Goal: Task Accomplishment & Management: Manage account settings

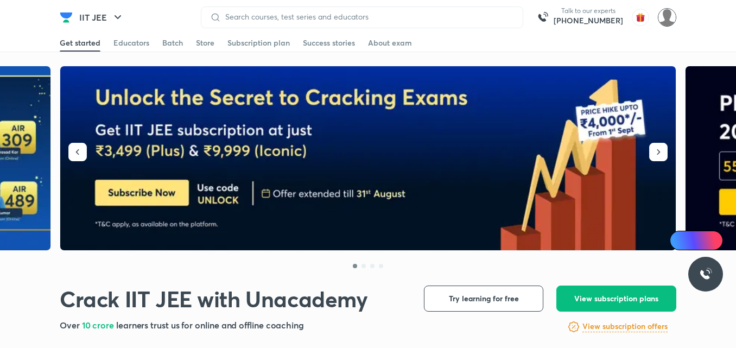
click at [666, 20] on img at bounding box center [667, 17] width 18 height 18
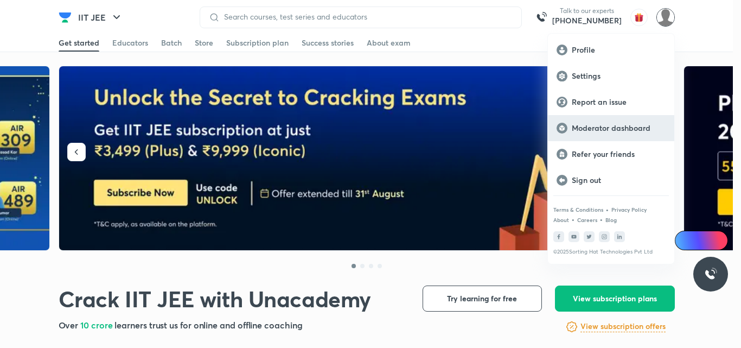
click at [595, 129] on p "Moderator dashboard" at bounding box center [619, 128] width 94 height 10
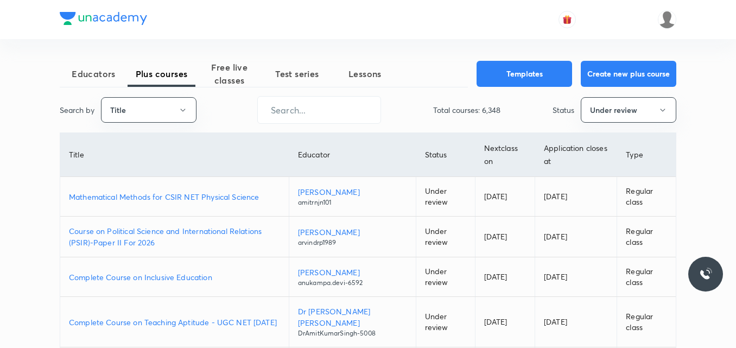
click at [197, 197] on p "Mathematical Methods for CSIR NET Physical Science" at bounding box center [174, 196] width 211 height 11
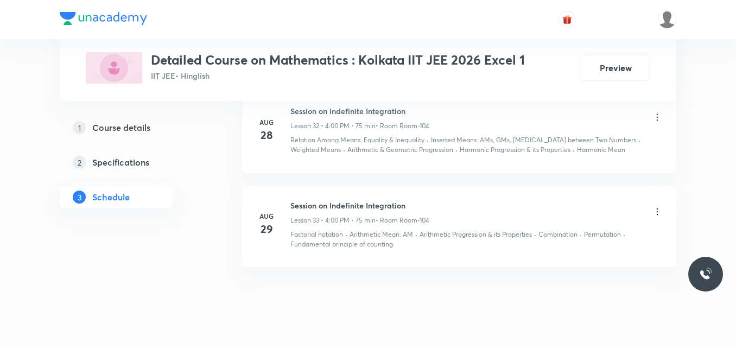
scroll to position [3512, 0]
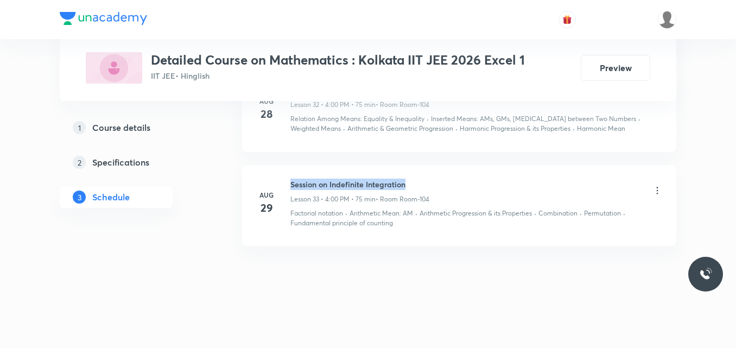
drag, startPoint x: 290, startPoint y: 184, endPoint x: 418, endPoint y: 186, distance: 128.0
click at [418, 186] on h6 "Session on Indefinite Integration" at bounding box center [359, 183] width 139 height 11
copy h6 "Session on Indefinite Integration"
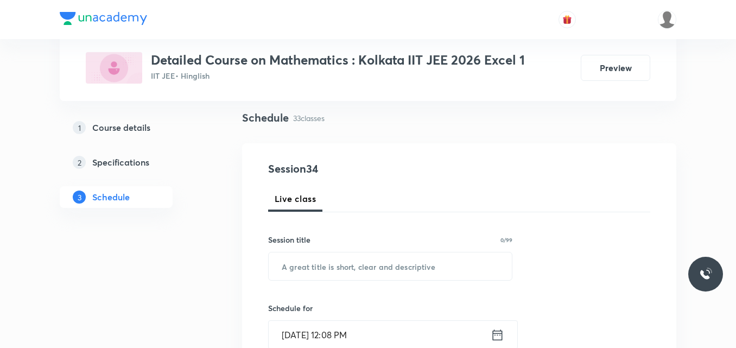
scroll to position [74, 0]
click at [285, 267] on input "text" at bounding box center [390, 266] width 243 height 28
paste input "Session on Indefinite Integration"
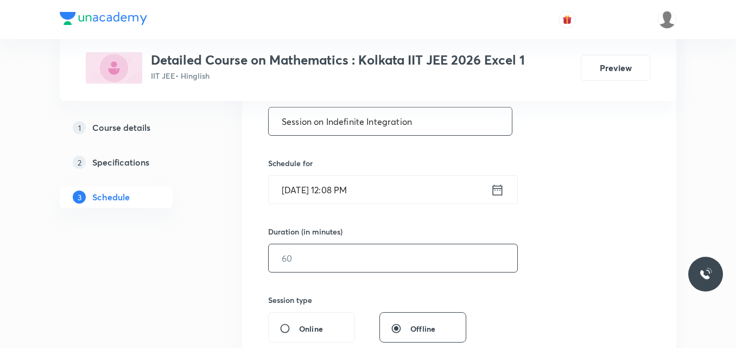
scroll to position [219, 0]
type input "Session on Indefinite Integration"
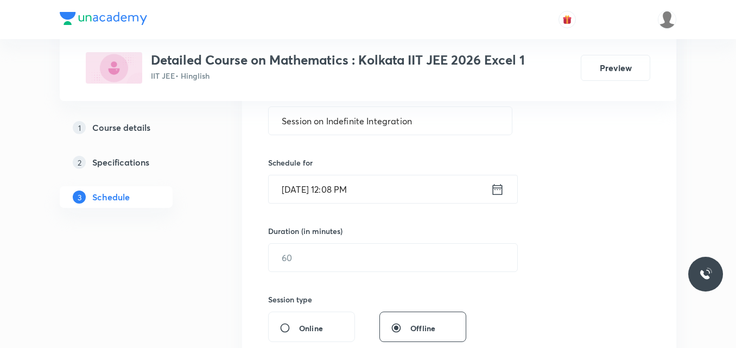
click at [496, 191] on icon at bounding box center [497, 189] width 14 height 15
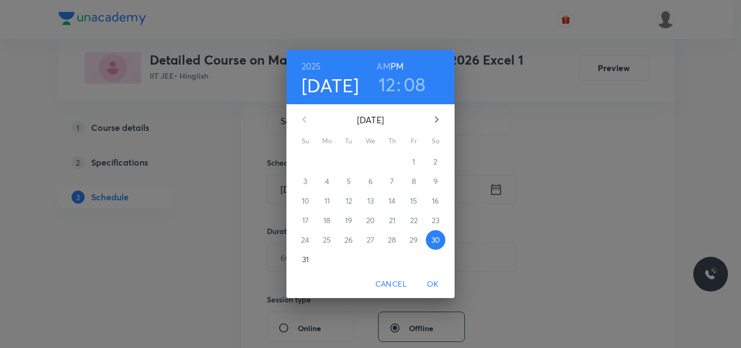
click at [439, 118] on icon "button" at bounding box center [436, 119] width 13 height 13
click at [348, 162] on p "2" at bounding box center [349, 161] width 4 height 11
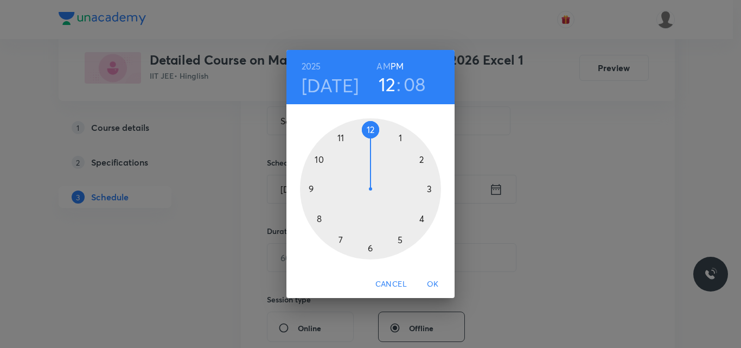
click at [422, 219] on div at bounding box center [370, 188] width 141 height 141
click at [371, 127] on div at bounding box center [370, 188] width 141 height 141
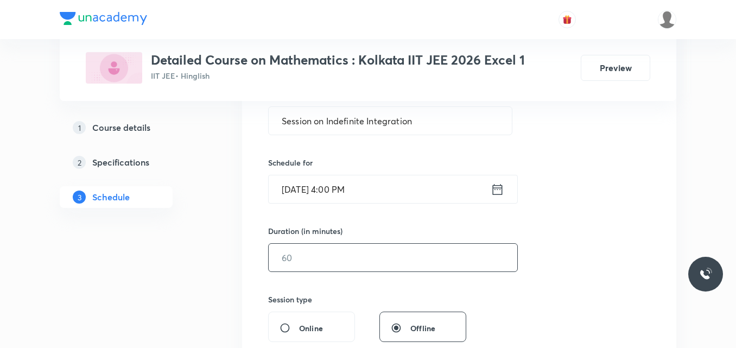
click at [303, 255] on input "text" at bounding box center [393, 258] width 248 height 28
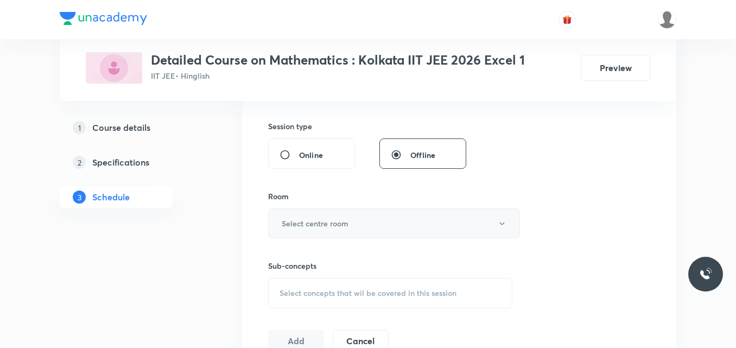
scroll to position [393, 0]
type input "75"
click at [301, 221] on h6 "Select centre room" at bounding box center [315, 222] width 67 height 11
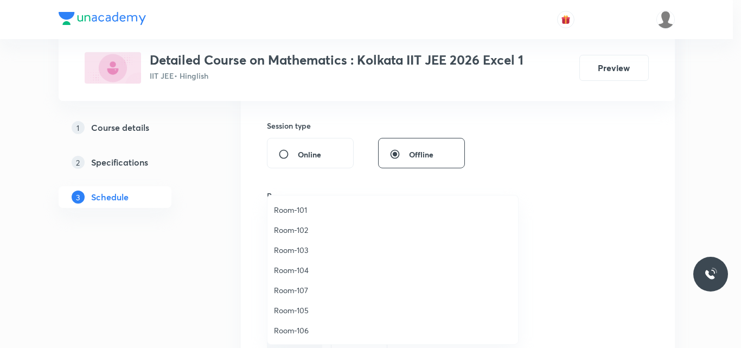
click at [299, 273] on span "Room-104" at bounding box center [393, 269] width 238 height 11
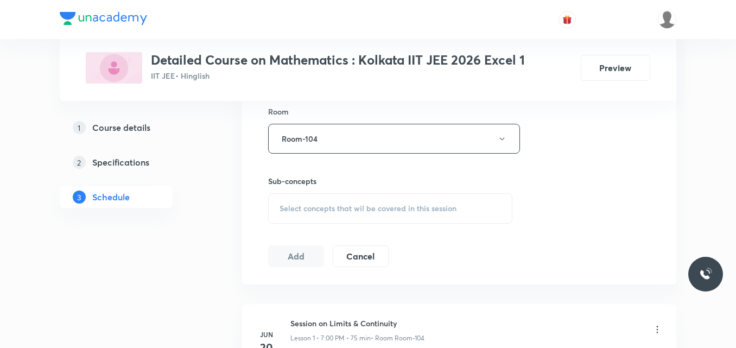
scroll to position [477, 0]
click at [302, 209] on span "Select concepts that wil be covered in this session" at bounding box center [367, 207] width 177 height 9
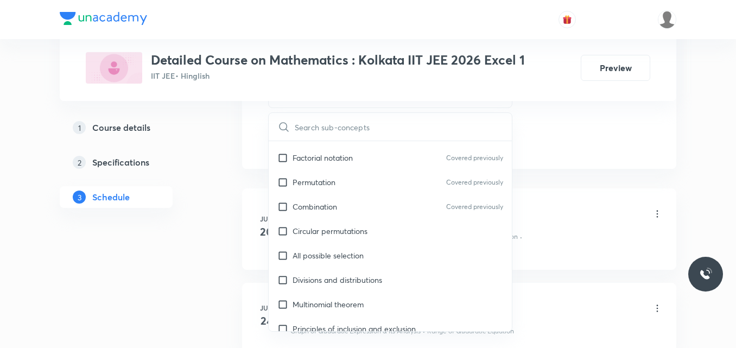
scroll to position [2513, 0]
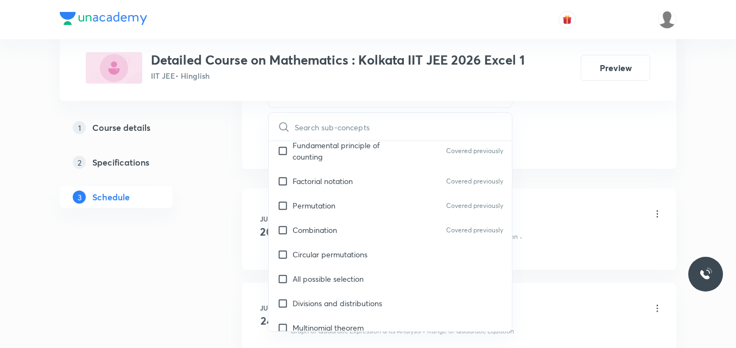
click at [374, 266] on div "All possible selection" at bounding box center [390, 278] width 243 height 24
checkbox input "true"
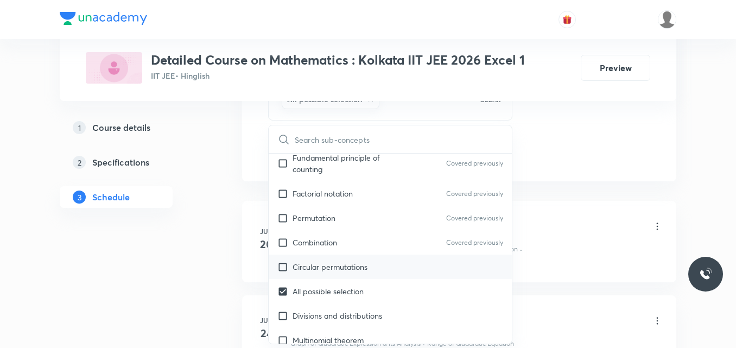
click at [344, 261] on p "Circular permutations" at bounding box center [329, 266] width 75 height 11
checkbox input "true"
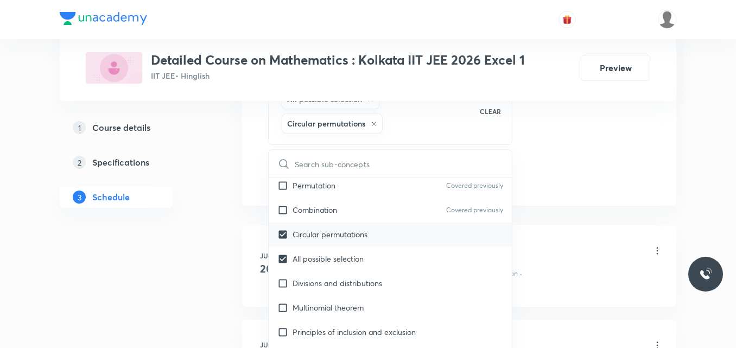
scroll to position [2592, 0]
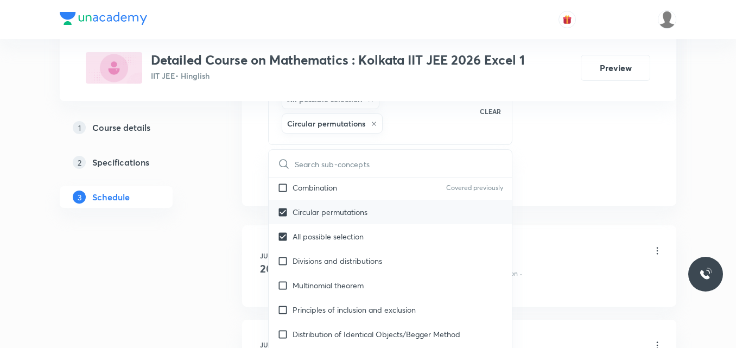
click at [344, 256] on div "Divisions and distributions" at bounding box center [390, 260] width 243 height 24
checkbox input "true"
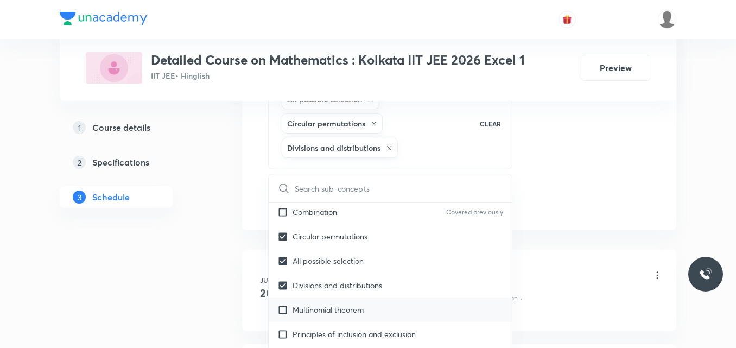
click at [330, 304] on p "Multinomial theorem" at bounding box center [327, 309] width 71 height 11
checkbox input "true"
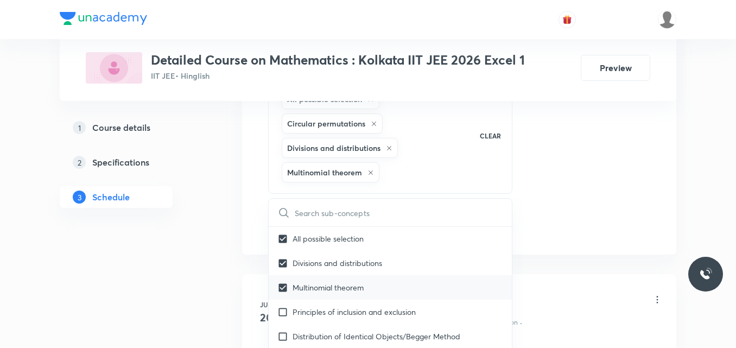
scroll to position [2639, 0]
click at [330, 305] on p "Principles of inclusion and exclusion" at bounding box center [353, 310] width 123 height 11
checkbox input "true"
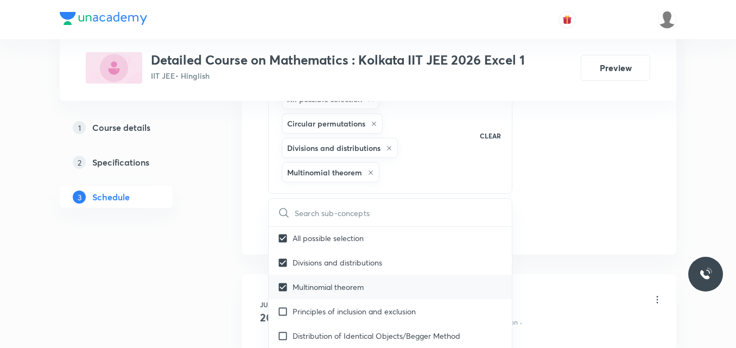
checkbox input "true"
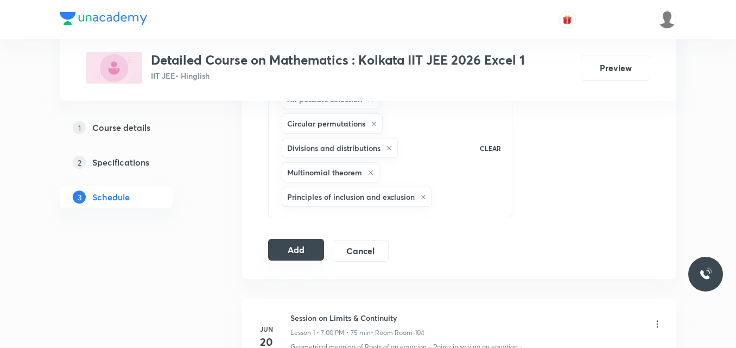
click at [293, 254] on button "Add" at bounding box center [296, 250] width 56 height 22
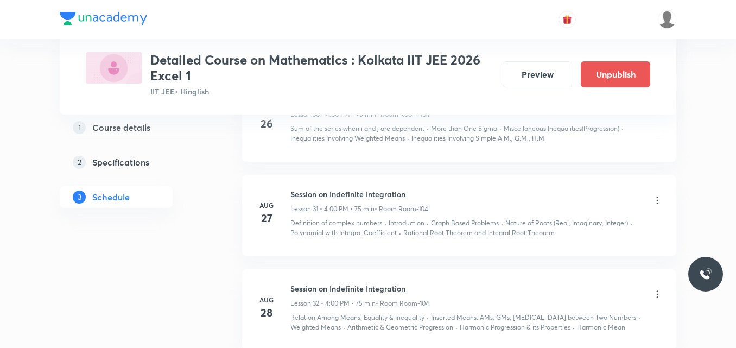
scroll to position [3120, 0]
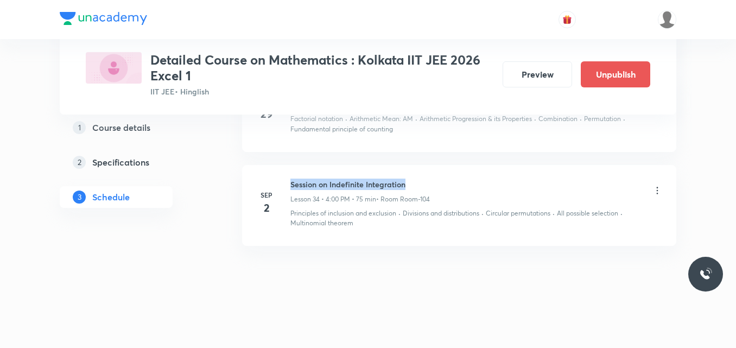
drag, startPoint x: 291, startPoint y: 184, endPoint x: 420, endPoint y: 181, distance: 128.6
click at [420, 181] on h6 "Session on Indefinite Integration" at bounding box center [359, 183] width 139 height 11
copy h6 "Session on Indefinite Integration"
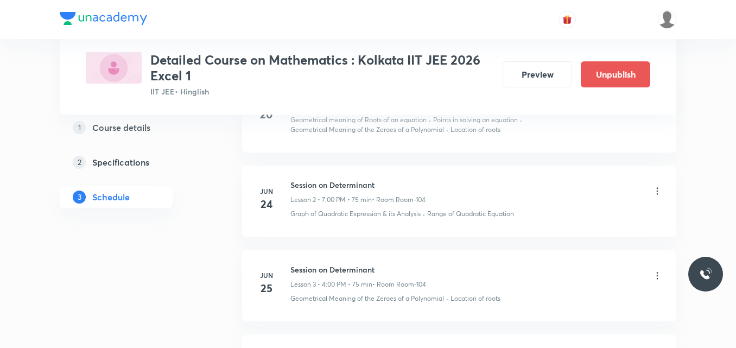
scroll to position [0, 0]
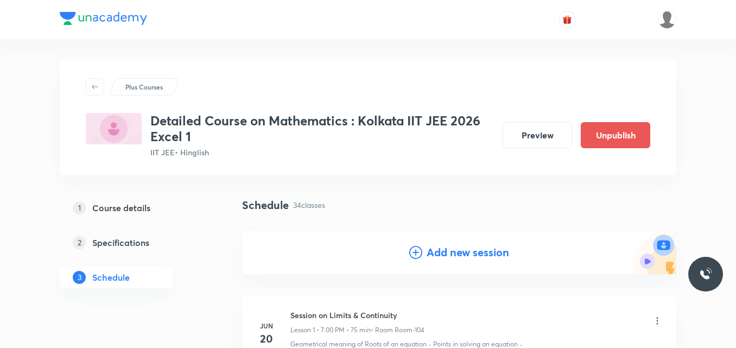
click at [415, 252] on icon at bounding box center [415, 252] width 13 height 13
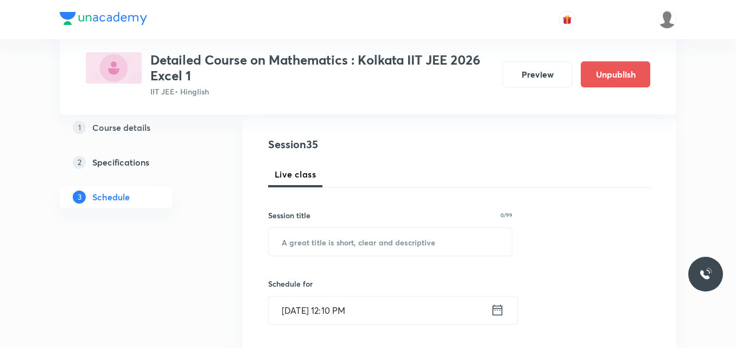
scroll to position [113, 0]
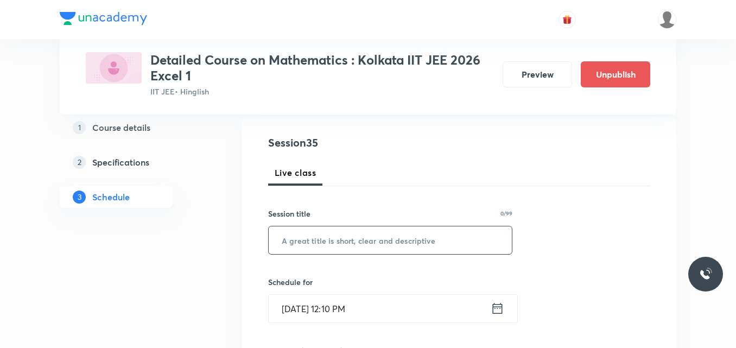
click at [321, 236] on input "text" at bounding box center [390, 240] width 243 height 28
paste input "Session on Indefinite Integration"
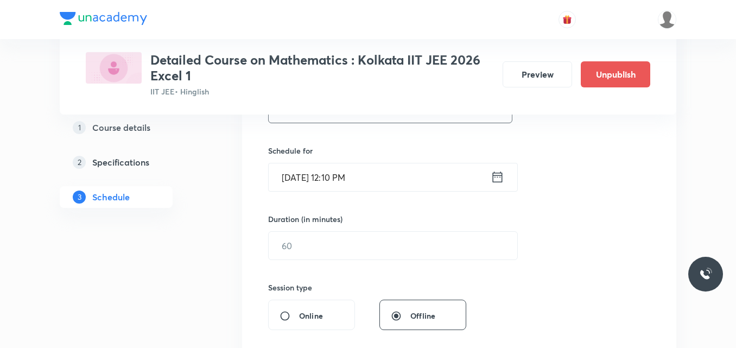
scroll to position [281, 0]
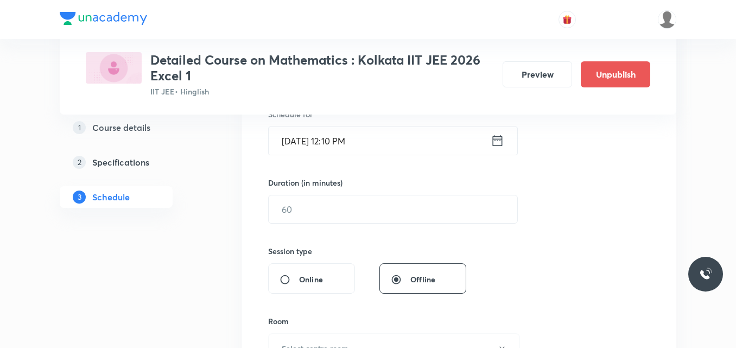
type input "Session on Indefinite Integration"
click at [497, 142] on icon at bounding box center [497, 140] width 14 height 15
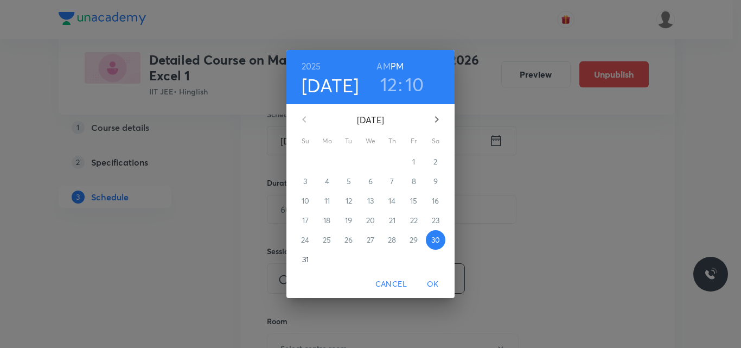
click at [437, 120] on icon "button" at bounding box center [436, 119] width 13 height 13
click at [371, 162] on p "3" at bounding box center [370, 161] width 4 height 11
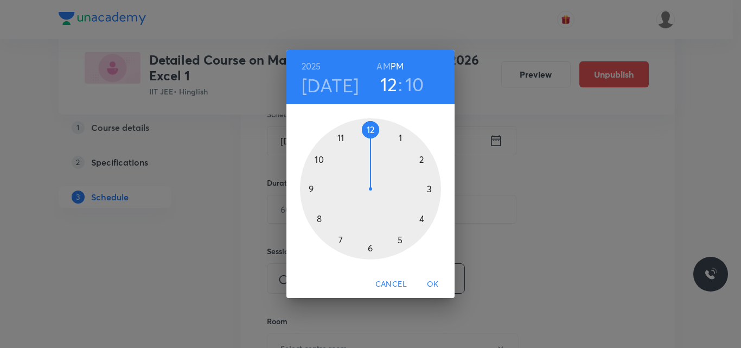
click at [421, 219] on div at bounding box center [370, 188] width 141 height 141
click at [369, 127] on div at bounding box center [370, 188] width 141 height 141
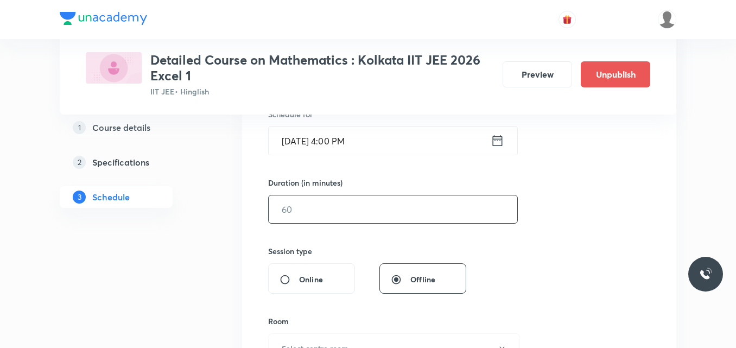
click at [298, 208] on input "text" at bounding box center [393, 209] width 248 height 28
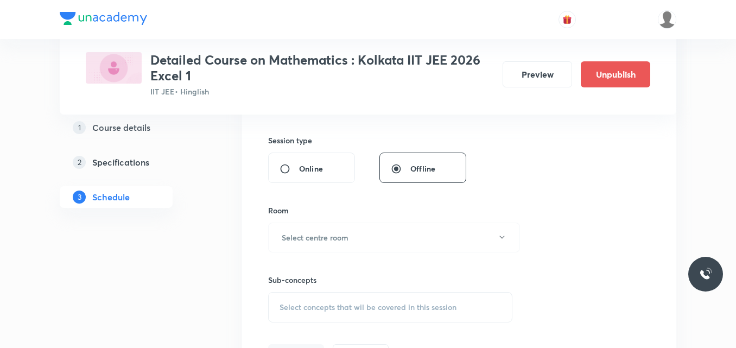
scroll to position [397, 0]
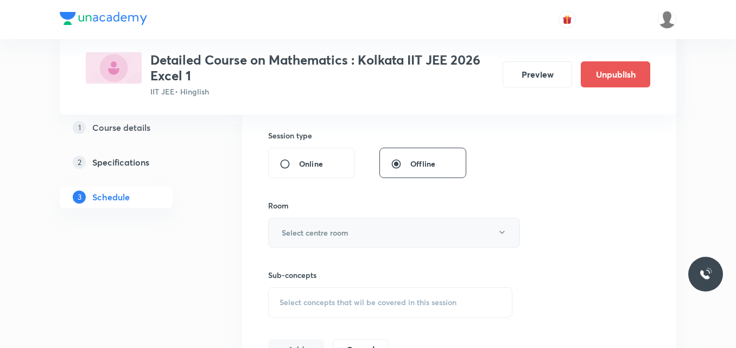
type input "75"
click at [309, 235] on h6 "Select centre room" at bounding box center [315, 232] width 67 height 11
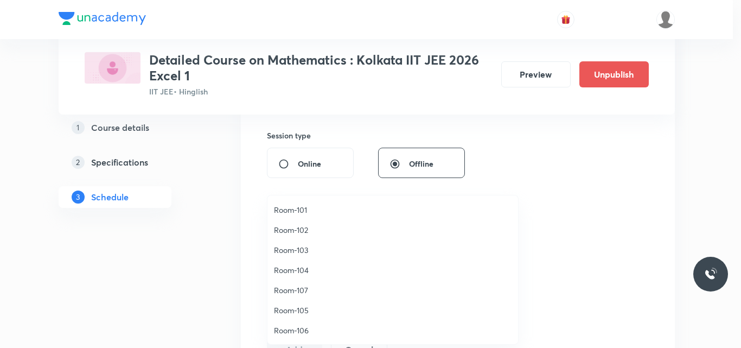
click at [301, 270] on span "Room-104" at bounding box center [393, 269] width 238 height 11
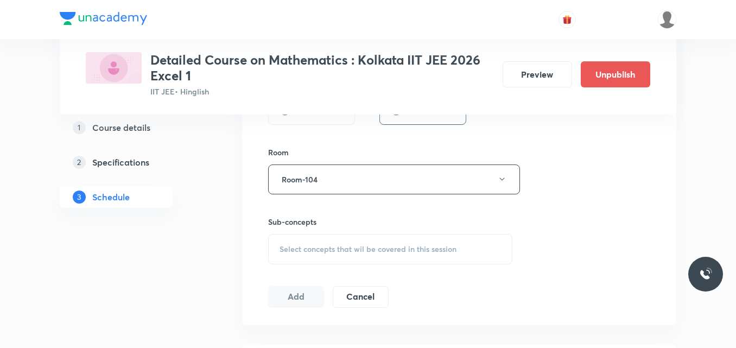
scroll to position [450, 0]
click at [309, 247] on span "Select concepts that wil be covered in this session" at bounding box center [367, 248] width 177 height 9
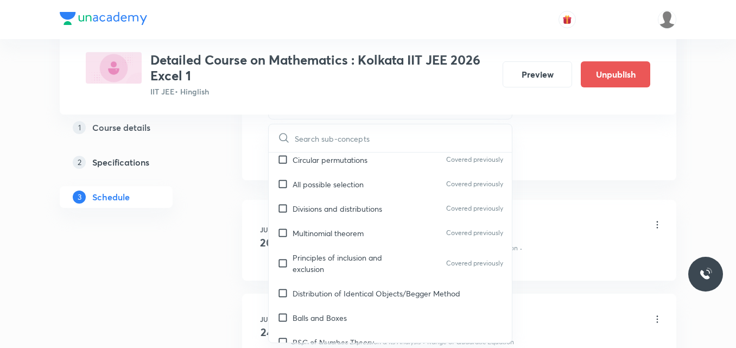
scroll to position [2612, 0]
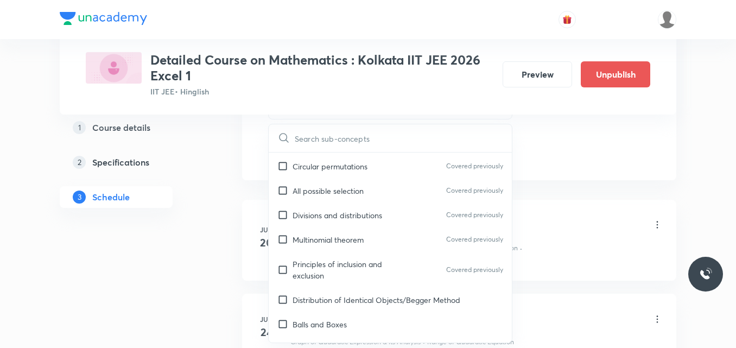
click at [374, 294] on p "Distribution of Identical Objects/Begger Method" at bounding box center [376, 299] width 168 height 11
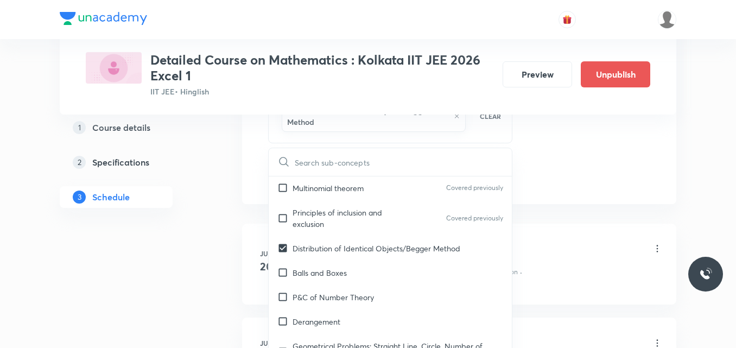
scroll to position [2688, 0]
click at [374, 285] on div "P&C of Number Theory" at bounding box center [390, 297] width 243 height 24
checkbox input "true"
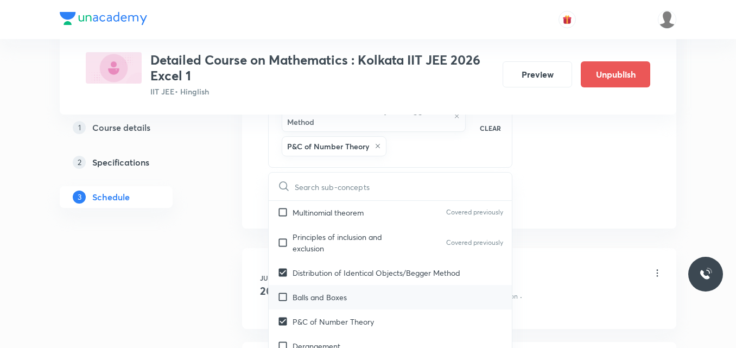
click at [335, 291] on p "Balls and Boxes" at bounding box center [319, 296] width 54 height 11
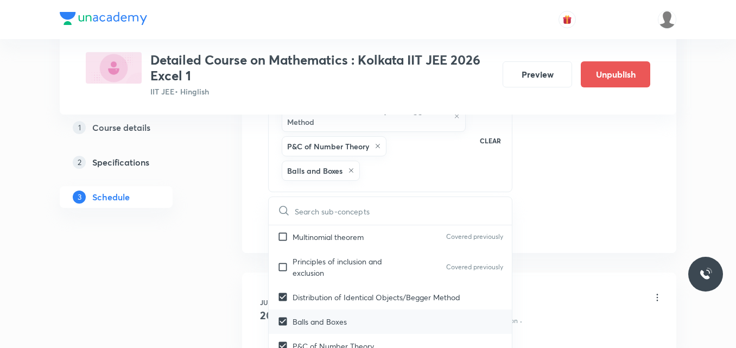
checkbox input "true"
click at [347, 256] on p "Principles of inclusion and exclusion" at bounding box center [347, 267] width 110 height 23
checkbox input "true"
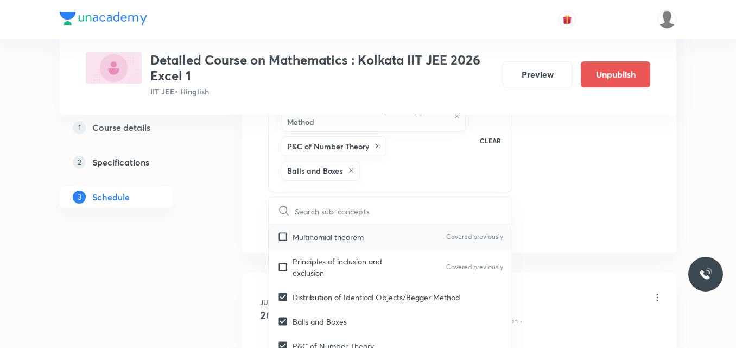
checkbox input "true"
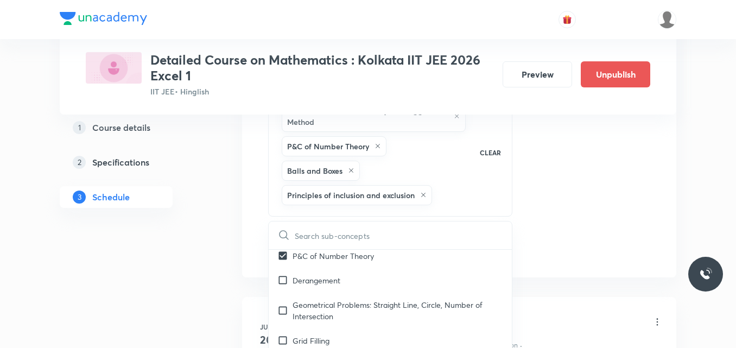
scroll to position [2806, 0]
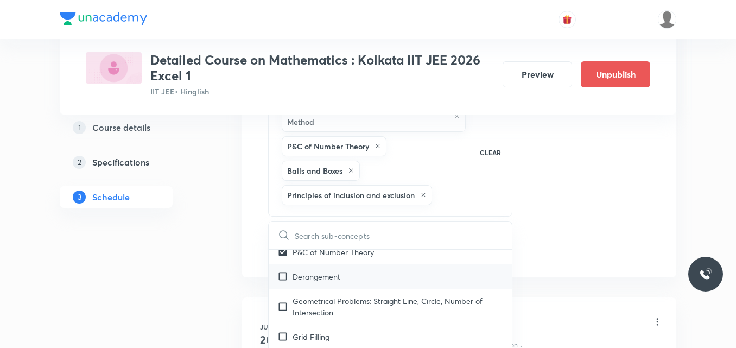
click at [331, 271] on div "Derangement" at bounding box center [390, 276] width 243 height 24
checkbox input "true"
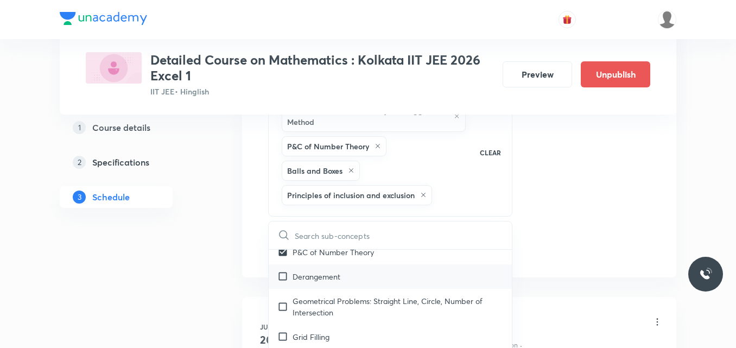
checkbox input "true"
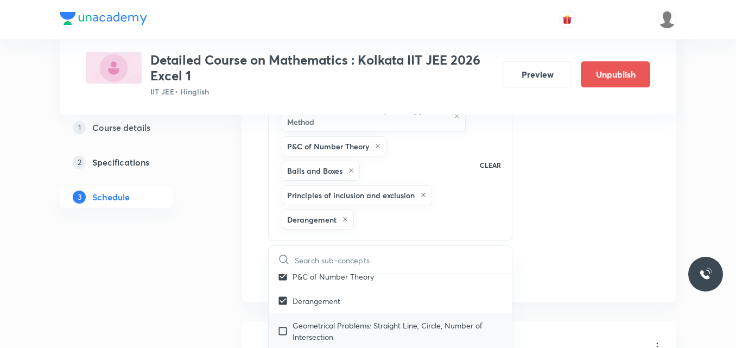
click at [346, 320] on p "Geometrical Problems: Straight Line, Circle, Number of Intersection" at bounding box center [397, 331] width 210 height 23
checkbox input "true"
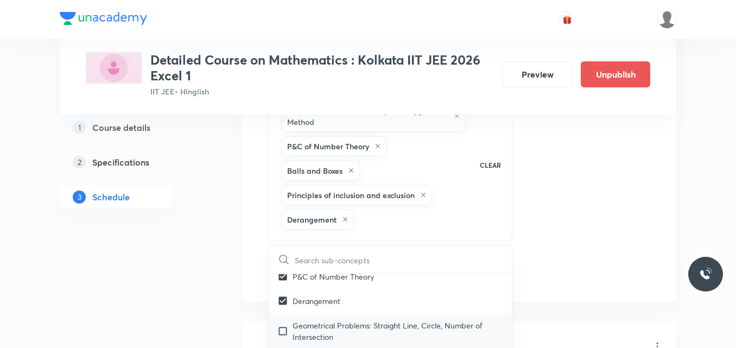
checkbox input "true"
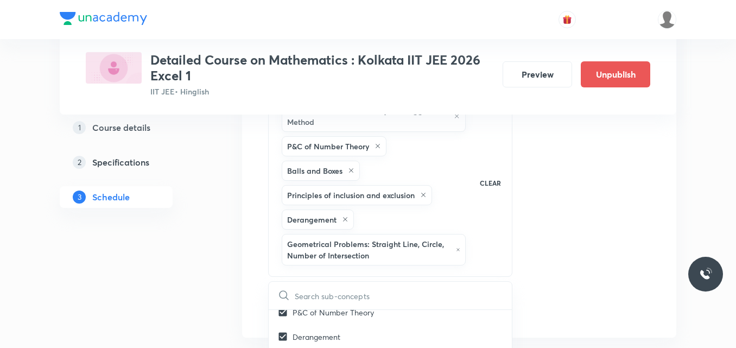
click at [296, 309] on button "Add" at bounding box center [296, 308] width 56 height 22
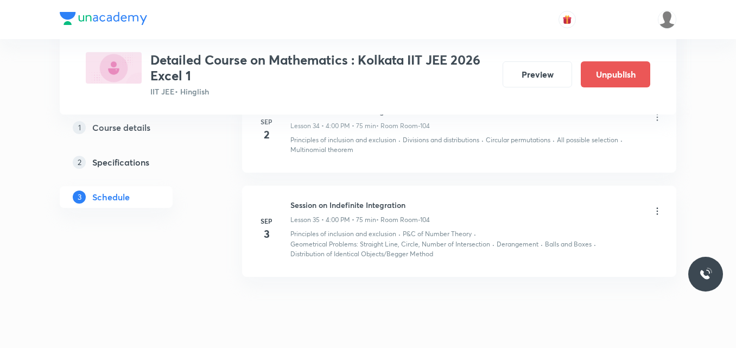
scroll to position [3190, 0]
drag, startPoint x: 290, startPoint y: 208, endPoint x: 428, endPoint y: 206, distance: 137.8
click at [428, 206] on h6 "Session on Indefinite Integration" at bounding box center [359, 207] width 139 height 11
copy h6 "Session on Indefinite Integration"
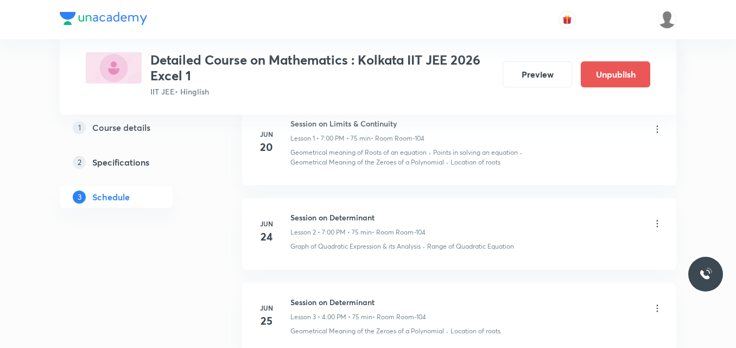
scroll to position [0, 0]
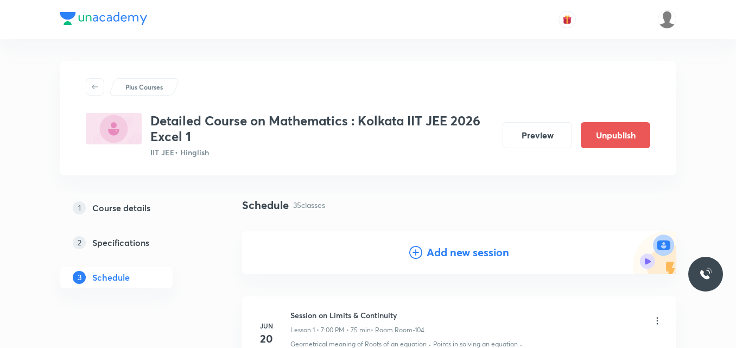
click at [418, 253] on icon at bounding box center [415, 252] width 13 height 13
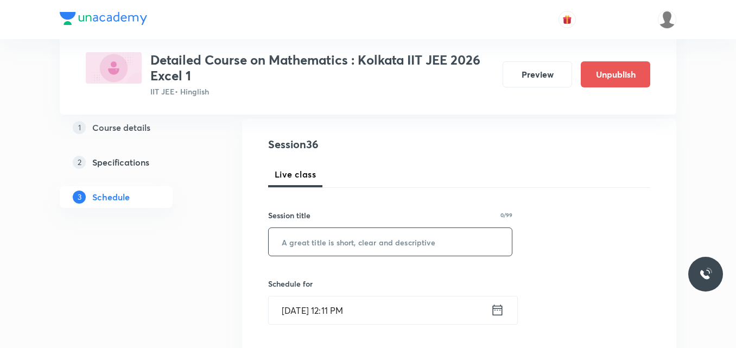
scroll to position [112, 0]
click at [328, 247] on input "text" at bounding box center [390, 241] width 243 height 28
paste input "Session on Indefinite Integration"
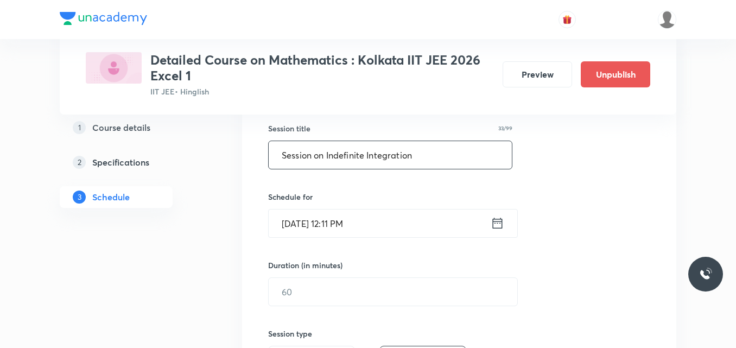
scroll to position [200, 0]
type input "Session on Indefinite Integration"
click at [498, 222] on icon at bounding box center [497, 221] width 14 height 15
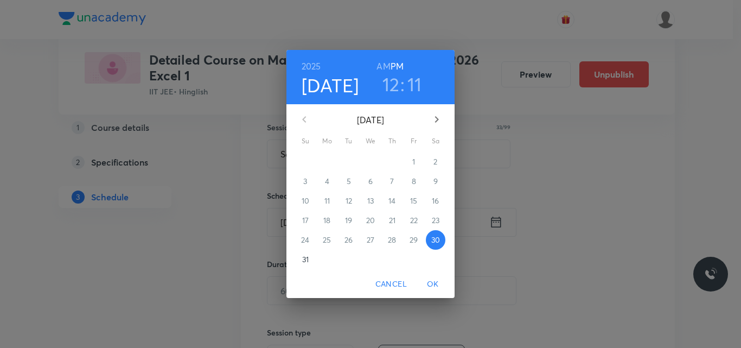
click at [439, 114] on icon "button" at bounding box center [436, 119] width 13 height 13
click at [391, 161] on p "4" at bounding box center [392, 161] width 4 height 11
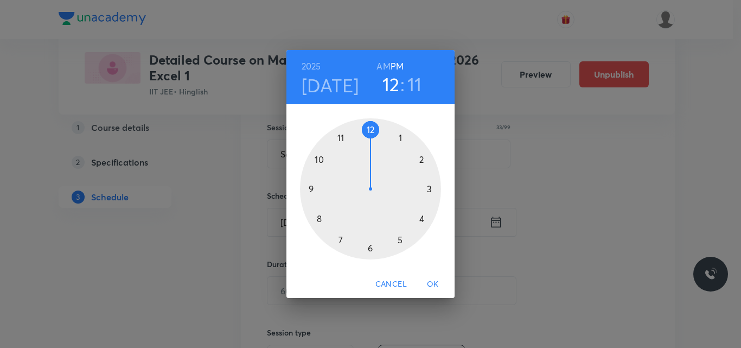
click at [423, 218] on div at bounding box center [370, 188] width 141 height 141
click at [371, 126] on div at bounding box center [370, 188] width 141 height 141
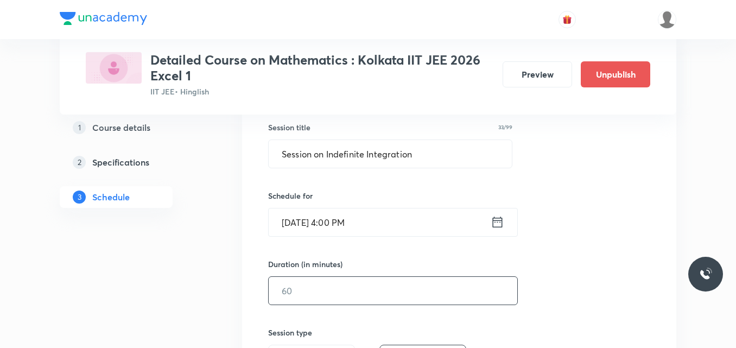
click at [301, 302] on input "text" at bounding box center [393, 291] width 248 height 28
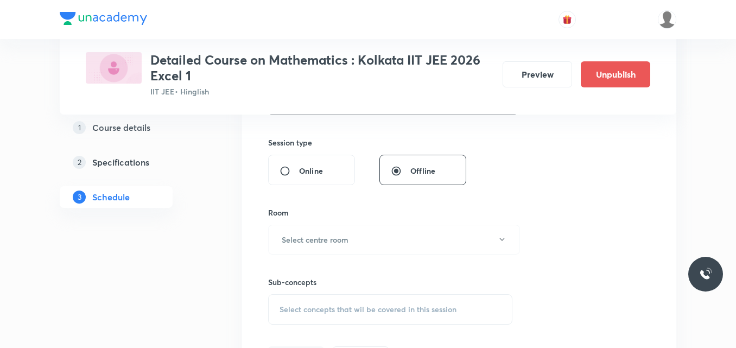
scroll to position [390, 0]
type input "75"
click at [307, 238] on h6 "Select centre room" at bounding box center [315, 238] width 67 height 11
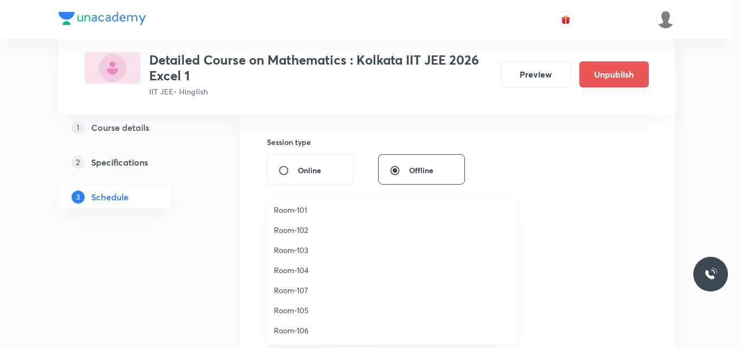
click at [297, 271] on span "Room-104" at bounding box center [393, 269] width 238 height 11
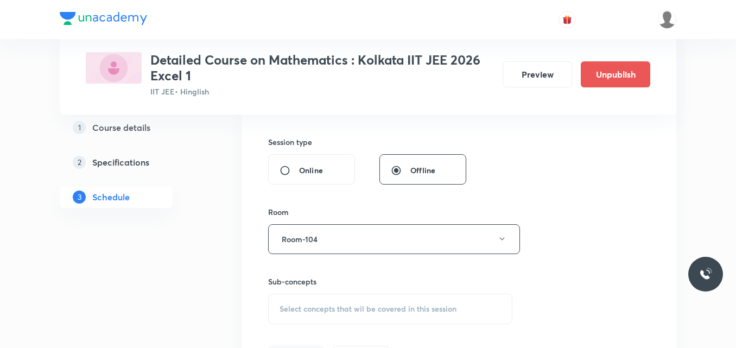
click at [296, 309] on span "Select concepts that wil be covered in this session" at bounding box center [367, 308] width 177 height 9
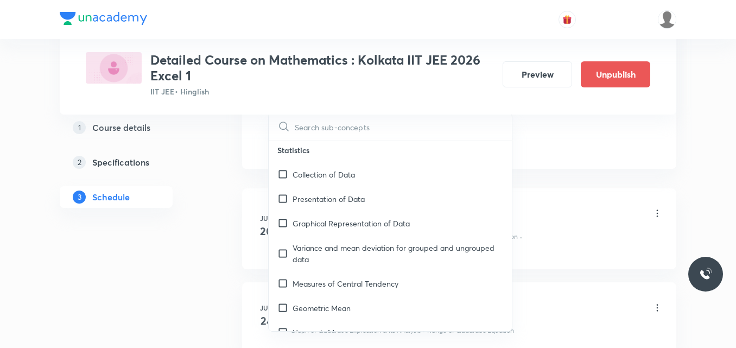
scroll to position [2948, 0]
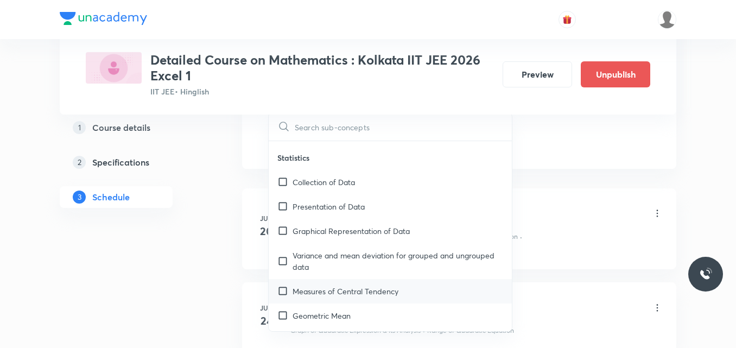
click at [309, 285] on p "Measures of Central Tendency" at bounding box center [345, 290] width 106 height 11
checkbox input "true"
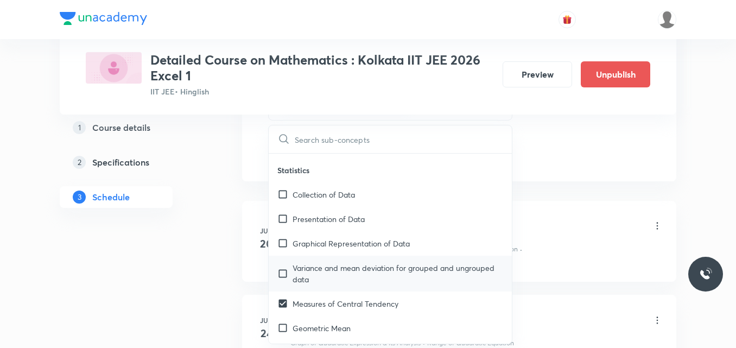
click at [323, 262] on p "Variance and mean deviation for grouped and ungrouped data" at bounding box center [397, 273] width 210 height 23
checkbox input "true"
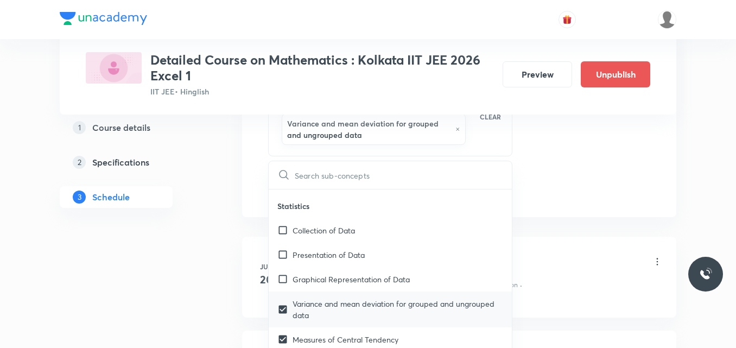
click at [323, 267] on div "Graphical Representation of Data" at bounding box center [390, 279] width 243 height 24
checkbox input "true"
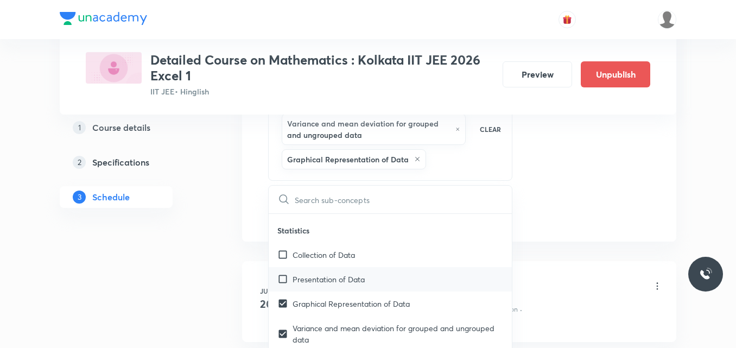
click at [315, 273] on p "Presentation of Data" at bounding box center [328, 278] width 72 height 11
checkbox input "true"
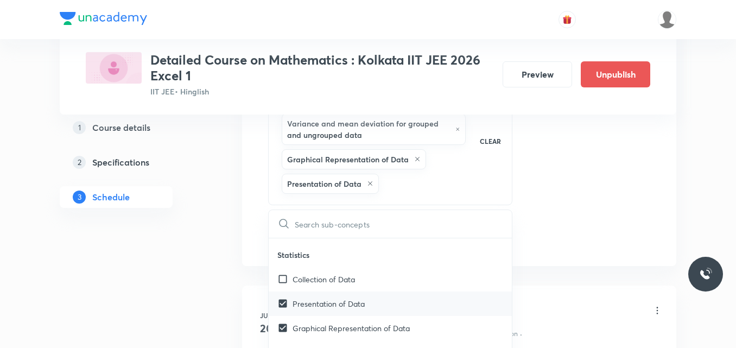
click at [315, 273] on p "Collection of Data" at bounding box center [323, 278] width 62 height 11
checkbox input "true"
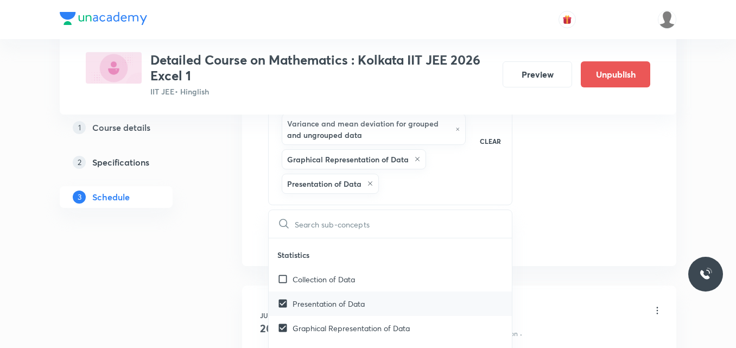
checkbox input "true"
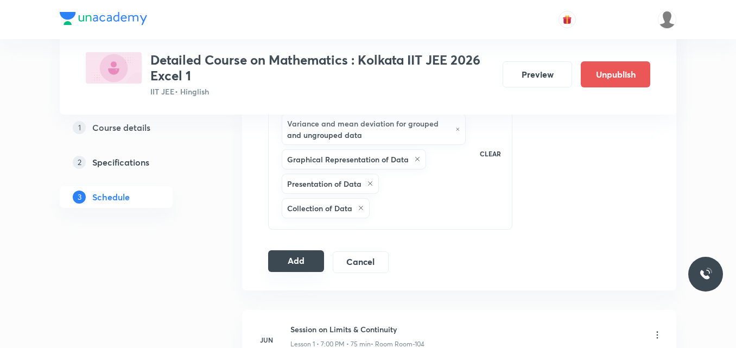
click at [290, 262] on button "Add" at bounding box center [296, 261] width 56 height 22
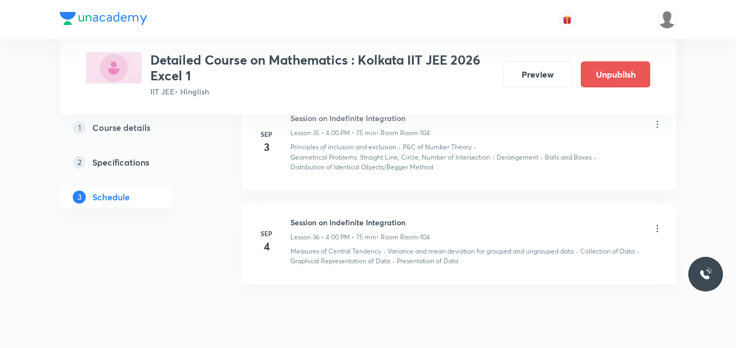
scroll to position [3280, 0]
drag, startPoint x: 291, startPoint y: 221, endPoint x: 413, endPoint y: 227, distance: 122.2
click at [413, 227] on h6 "Session on Indefinite Integration" at bounding box center [359, 221] width 139 height 11
copy h6 "Session on Indefinite Integration"
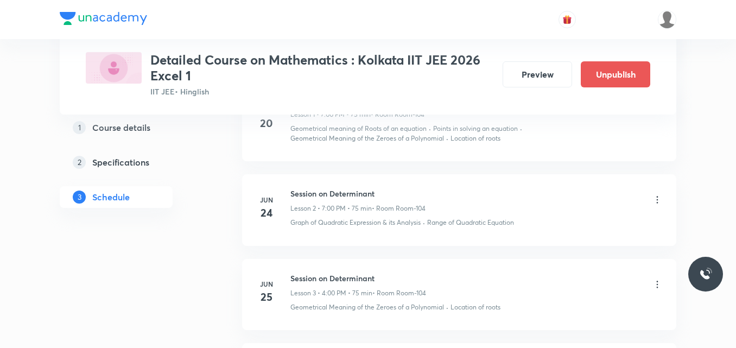
scroll to position [0, 0]
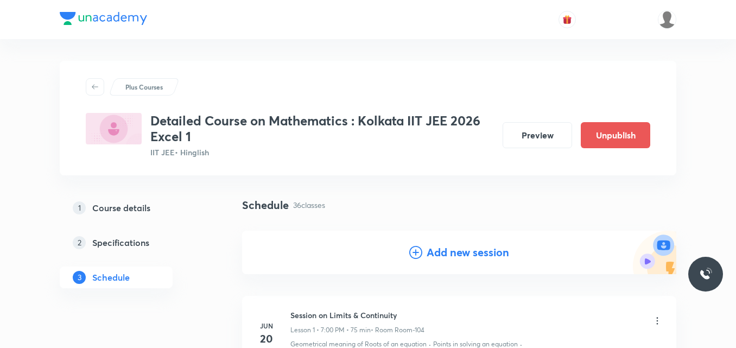
click at [415, 253] on icon at bounding box center [415, 252] width 13 height 13
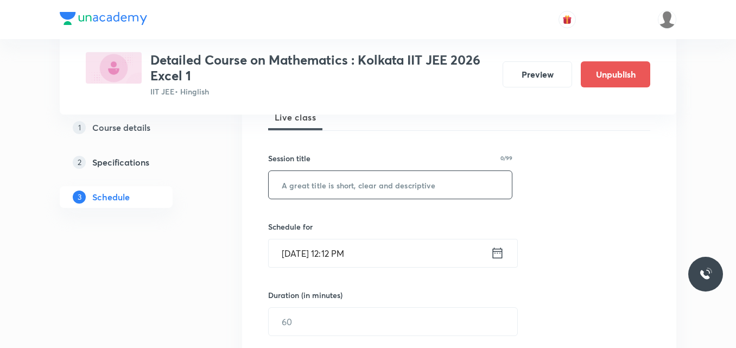
scroll to position [169, 0]
click at [321, 192] on input "text" at bounding box center [390, 184] width 243 height 28
paste input "Session on Indefinite Integration"
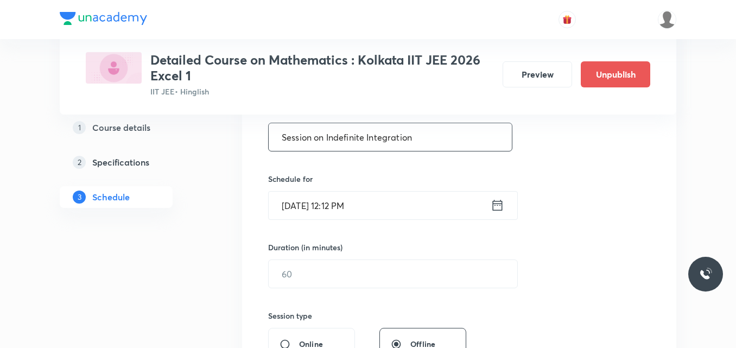
scroll to position [218, 0]
type input "Session on Indefinite Integration"
click at [496, 206] on icon at bounding box center [497, 203] width 14 height 15
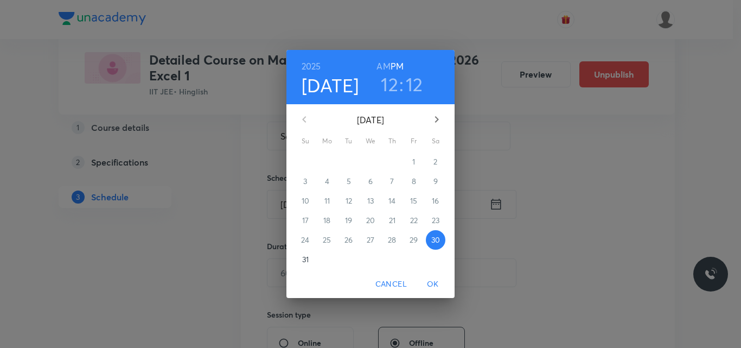
click at [439, 122] on icon "button" at bounding box center [436, 119] width 13 height 13
click at [413, 162] on p "5" at bounding box center [414, 161] width 4 height 11
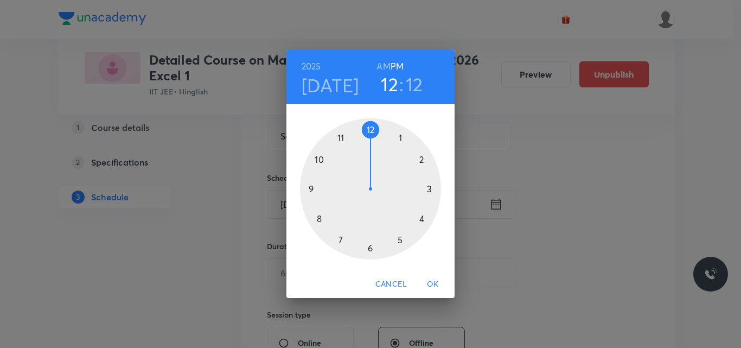
click at [423, 218] on div at bounding box center [370, 188] width 141 height 141
click at [369, 129] on div at bounding box center [370, 188] width 141 height 141
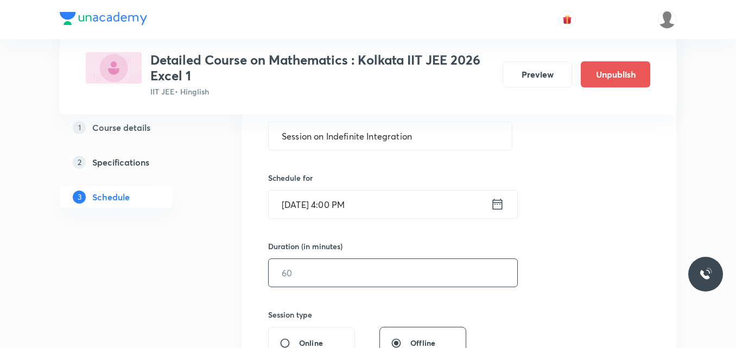
click at [295, 280] on input "text" at bounding box center [393, 273] width 248 height 28
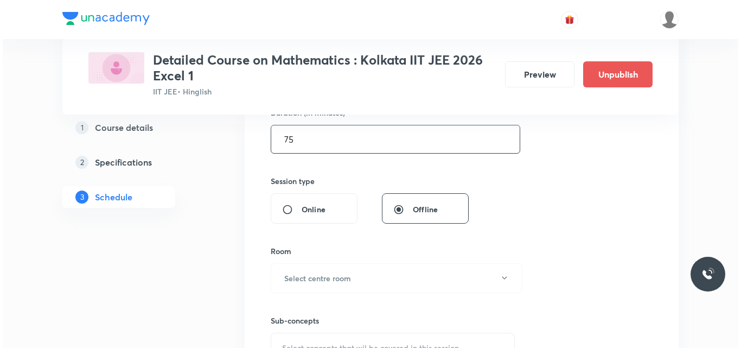
scroll to position [352, 0]
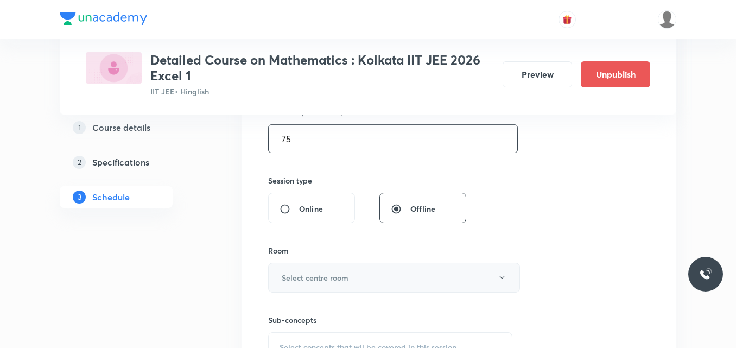
type input "75"
click at [302, 280] on h6 "Select centre room" at bounding box center [315, 277] width 67 height 11
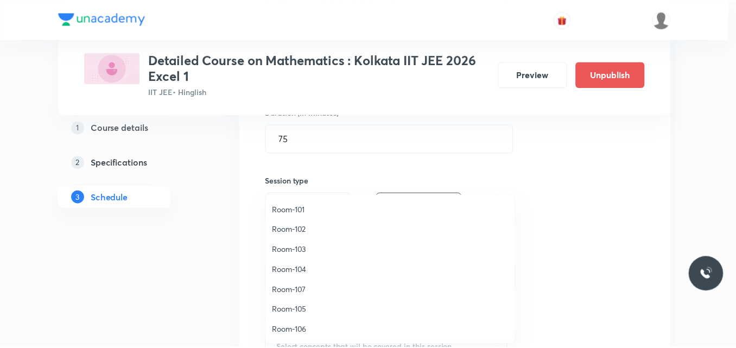
scroll to position [1, 0]
click at [297, 268] on span "Room-104" at bounding box center [393, 269] width 238 height 11
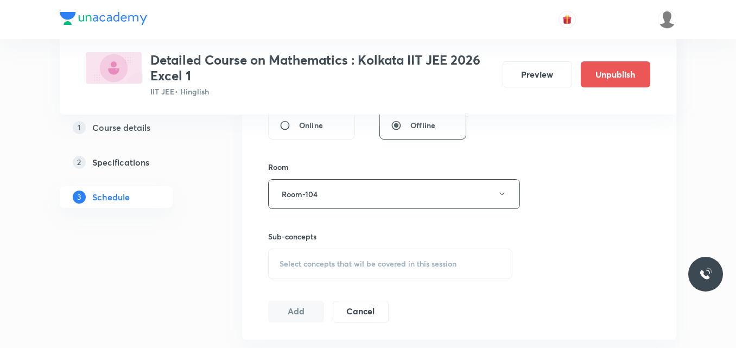
scroll to position [439, 0]
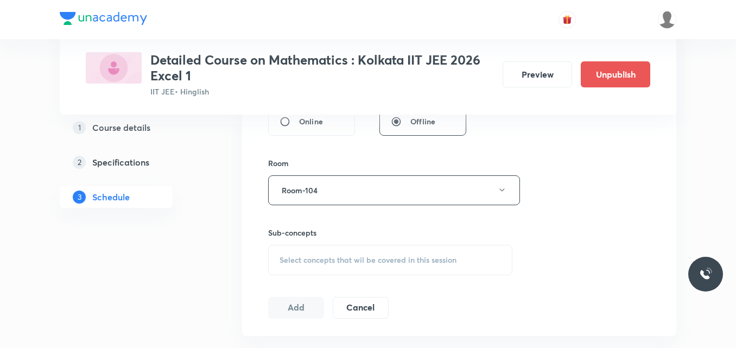
click at [301, 261] on span "Select concepts that wil be covered in this session" at bounding box center [367, 260] width 177 height 9
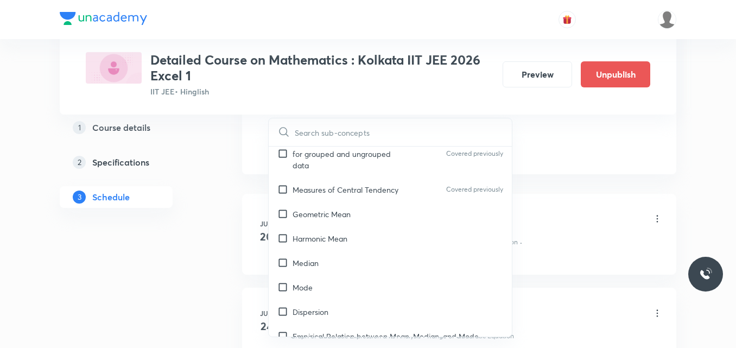
scroll to position [3072, 0]
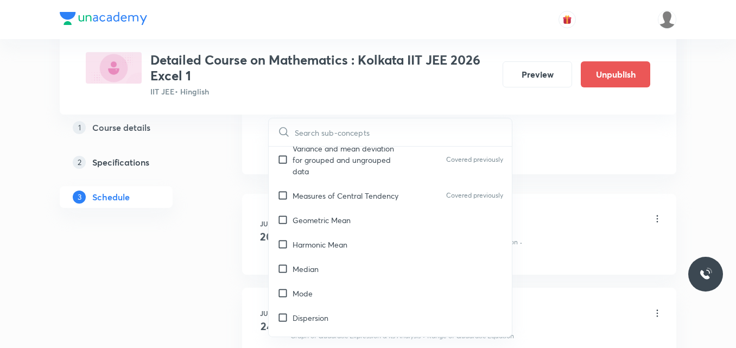
click at [353, 257] on div "Median" at bounding box center [390, 269] width 243 height 24
checkbox input "true"
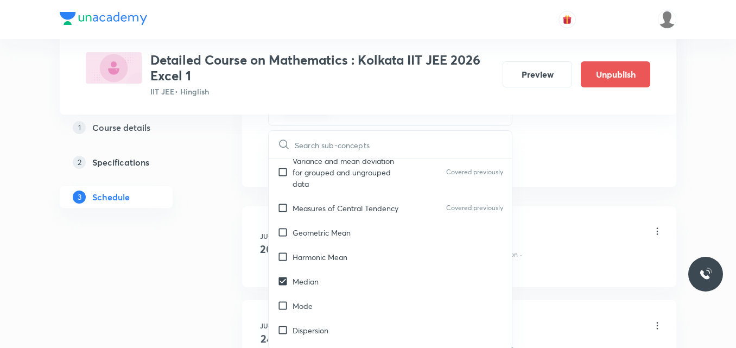
click at [353, 245] on div "Harmonic Mean" at bounding box center [390, 257] width 243 height 24
checkbox input "true"
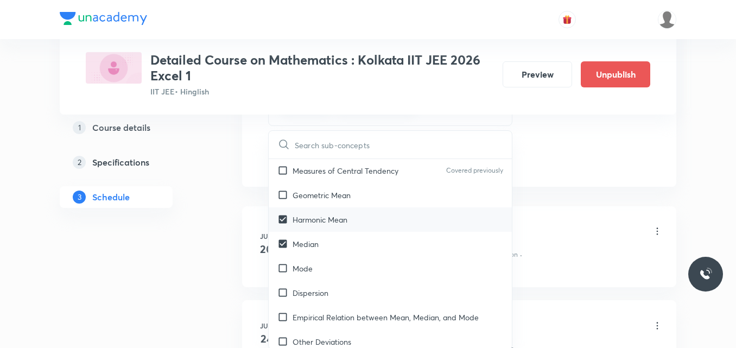
scroll to position [3110, 0]
click at [292, 262] on input "checkbox" at bounding box center [284, 267] width 15 height 11
checkbox input "true"
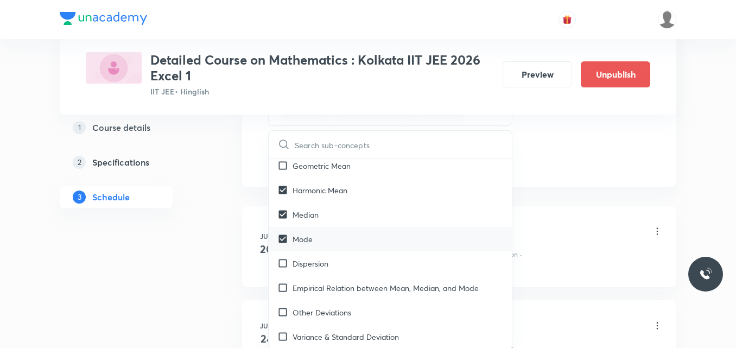
scroll to position [3141, 0]
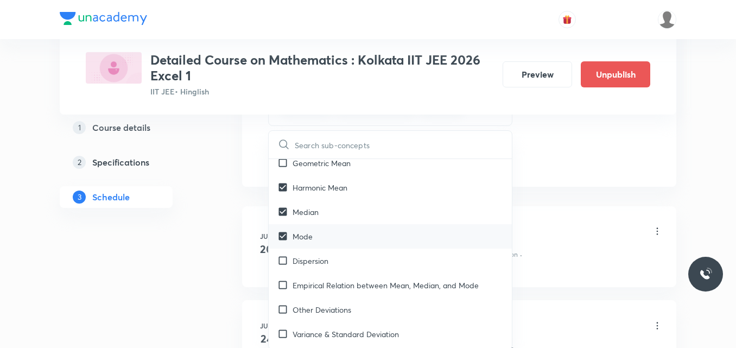
click at [292, 273] on div "Empirical Relation between Mean, Median, and Mode" at bounding box center [390, 285] width 243 height 24
checkbox input "true"
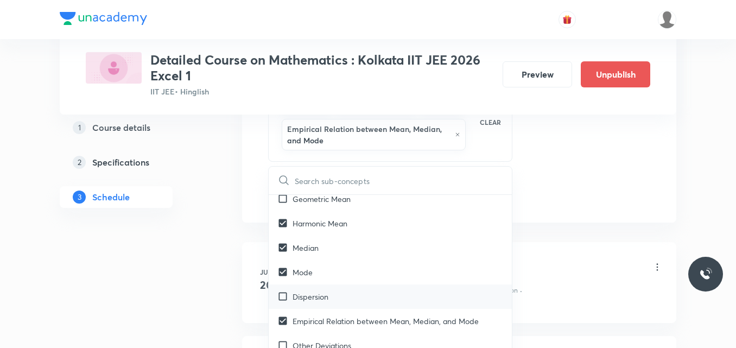
click at [312, 291] on p "Dispersion" at bounding box center [310, 296] width 36 height 11
checkbox input "true"
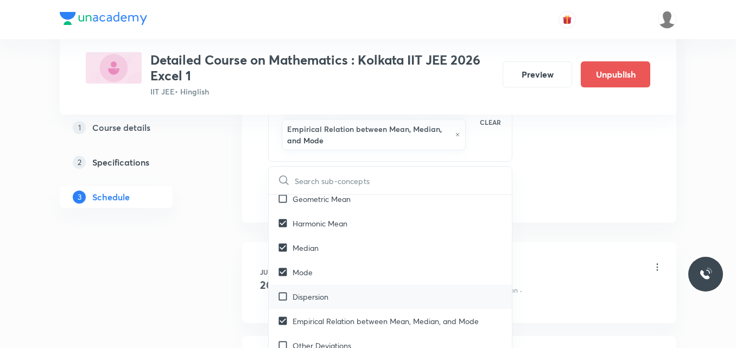
checkbox input "true"
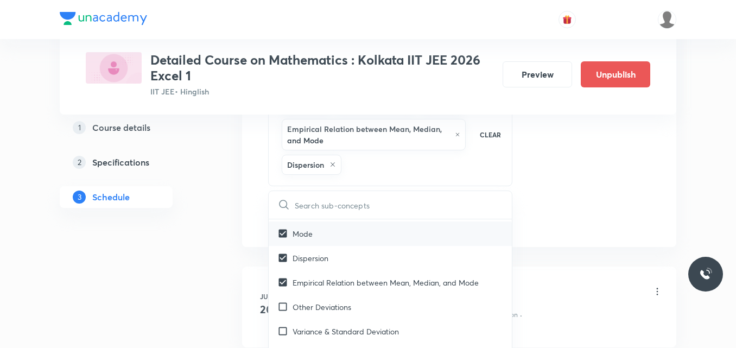
scroll to position [3206, 0]
click at [310, 301] on div "Other Deviations" at bounding box center [390, 305] width 243 height 24
checkbox input "true"
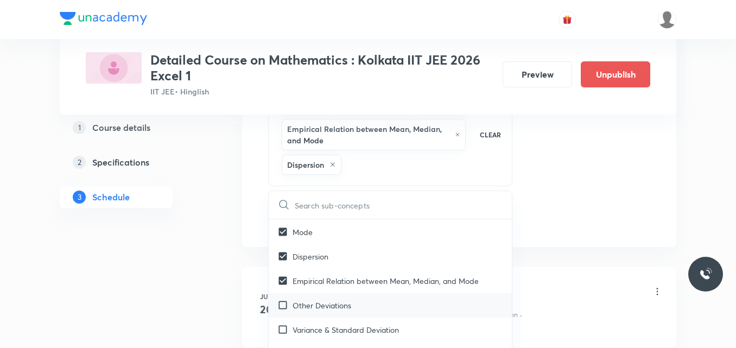
checkbox input "true"
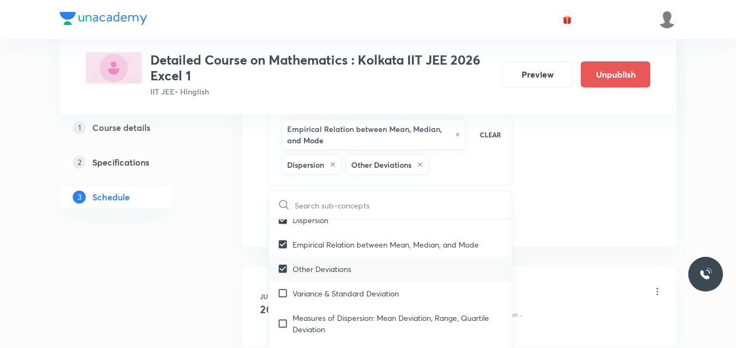
scroll to position [3244, 0]
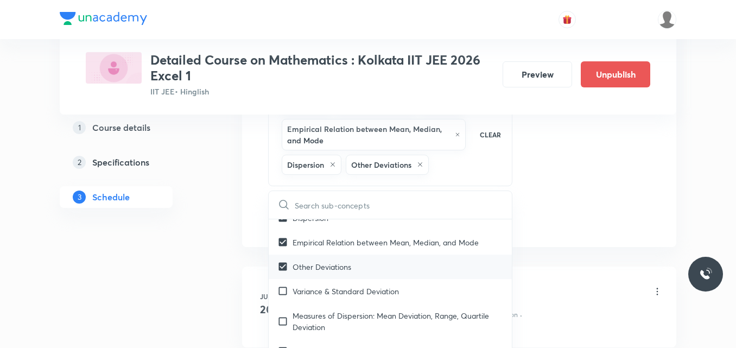
click at [310, 310] on p "Measures of Dispersion: Mean Deviation, Range, Quartile Deviation" at bounding box center [397, 321] width 210 height 23
checkbox input "true"
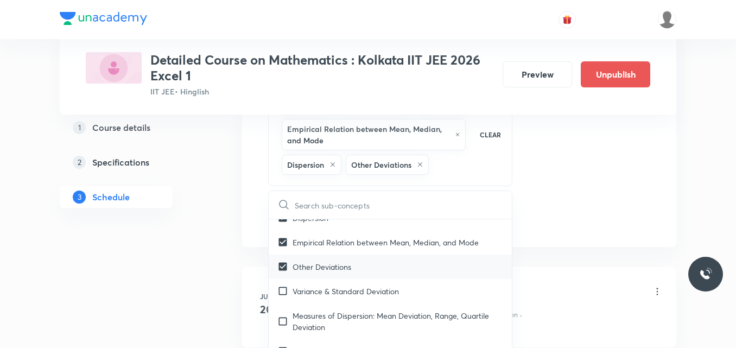
checkbox input "true"
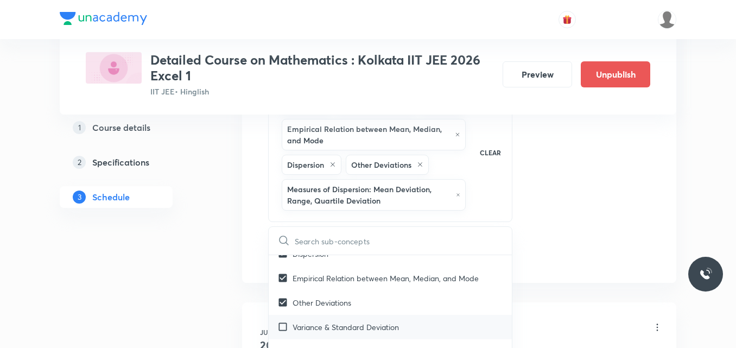
click at [310, 321] on p "Variance & Standard Deviation" at bounding box center [345, 326] width 106 height 11
checkbox input "true"
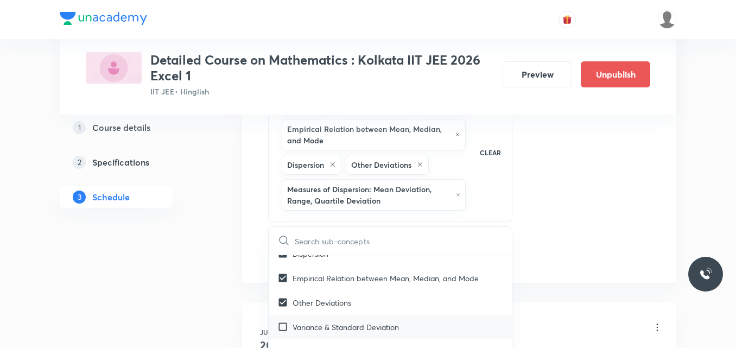
checkbox input "true"
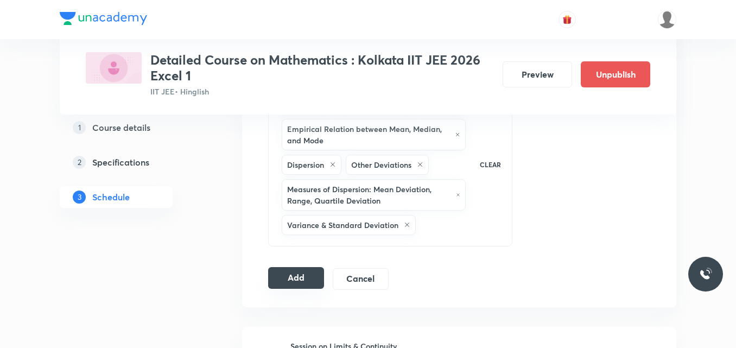
click at [291, 277] on button "Add" at bounding box center [296, 278] width 56 height 22
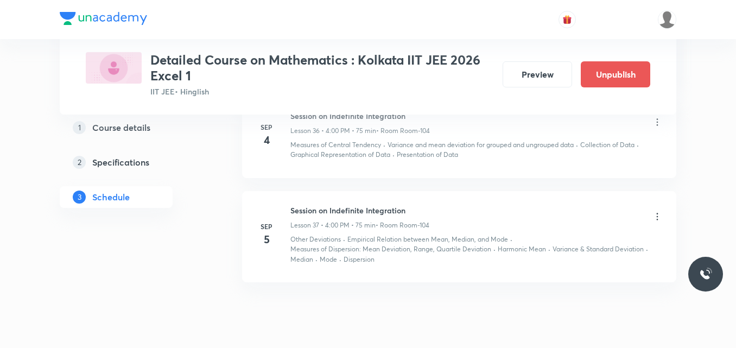
scroll to position [3382, 0]
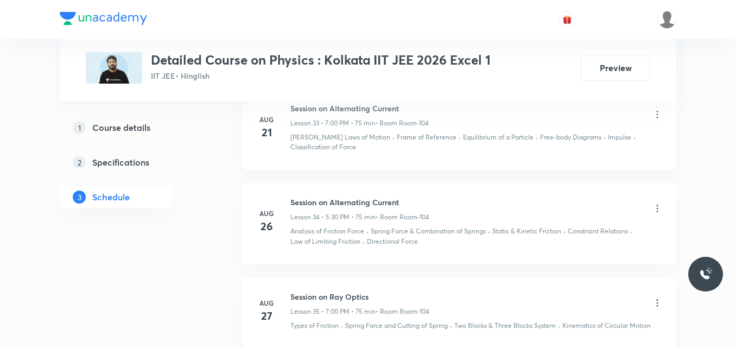
scroll to position [3676, 0]
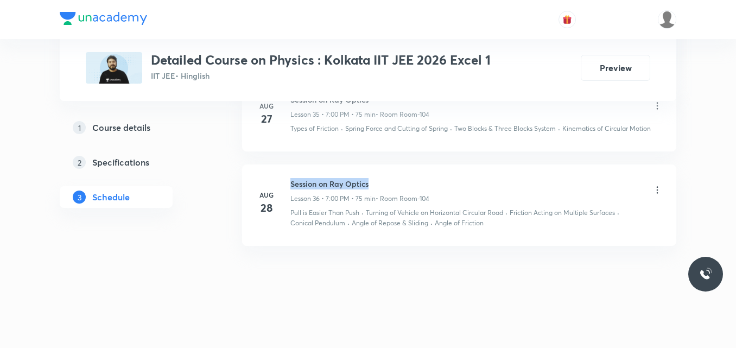
drag, startPoint x: 290, startPoint y: 181, endPoint x: 384, endPoint y: 186, distance: 94.0
click at [384, 186] on h6 "Session on Ray Optics" at bounding box center [359, 183] width 139 height 11
copy h6 "Session on Ray Optics"
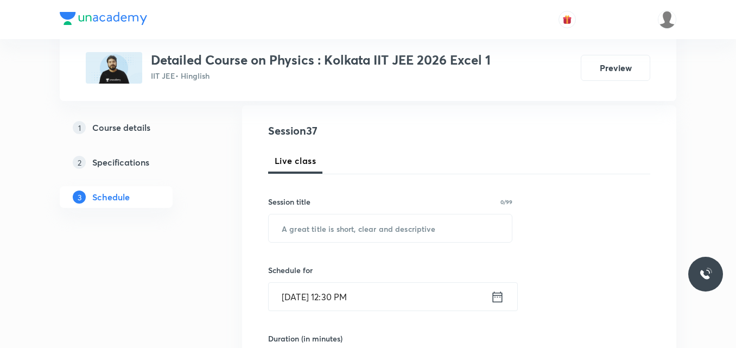
scroll to position [117, 0]
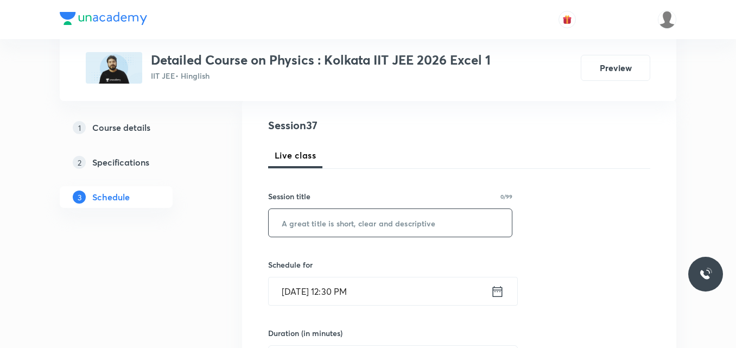
click at [304, 221] on input "text" at bounding box center [390, 223] width 243 height 28
paste input "Session on Ray Optics"
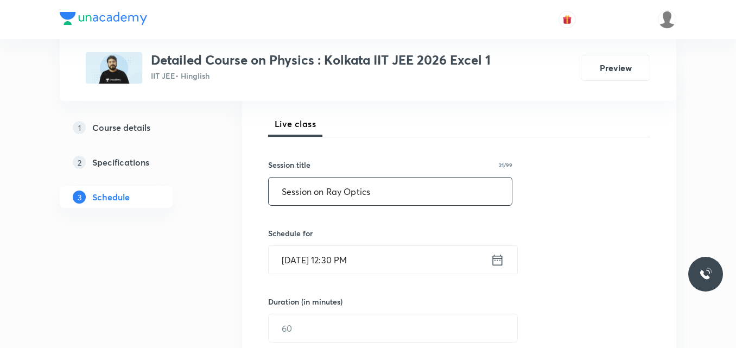
scroll to position [149, 0]
type input "Session on Ray Optics"
click at [496, 261] on icon at bounding box center [497, 259] width 14 height 15
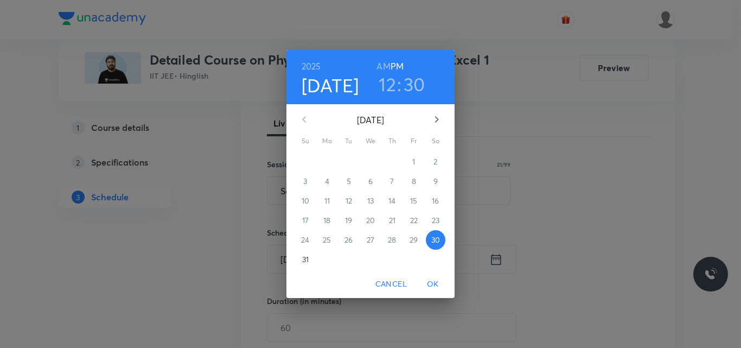
click at [438, 120] on icon "button" at bounding box center [437, 119] width 4 height 7
click at [349, 161] on p "2" at bounding box center [349, 161] width 4 height 11
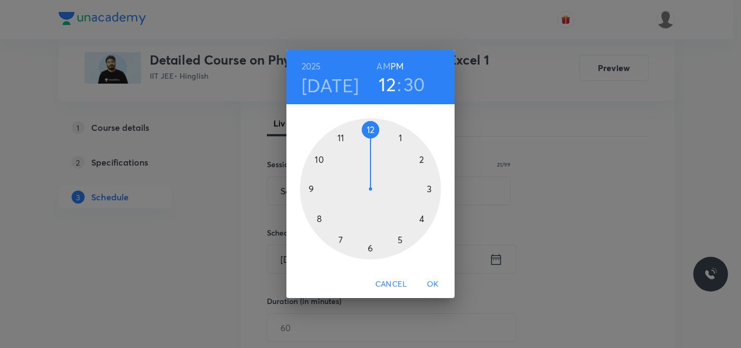
click at [401, 239] on div at bounding box center [370, 188] width 141 height 141
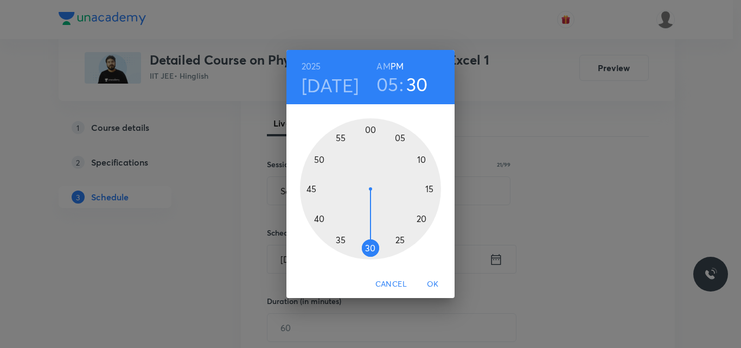
click at [371, 250] on div at bounding box center [370, 188] width 141 height 141
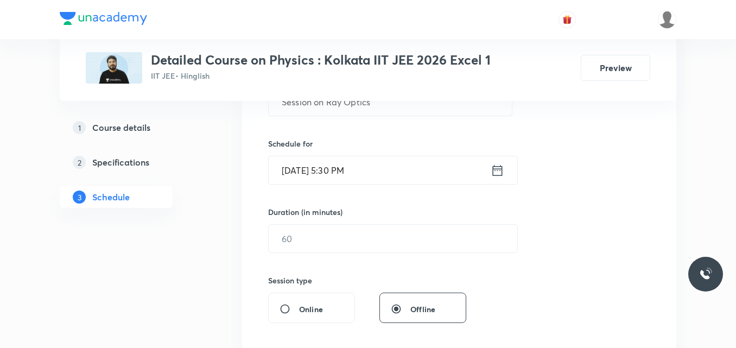
scroll to position [268, 0]
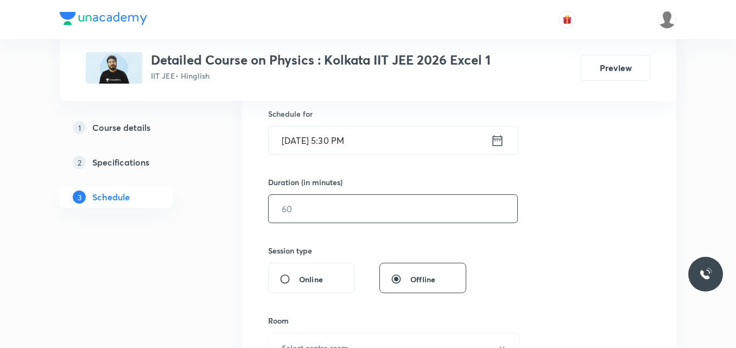
click at [302, 214] on input "text" at bounding box center [393, 209] width 248 height 28
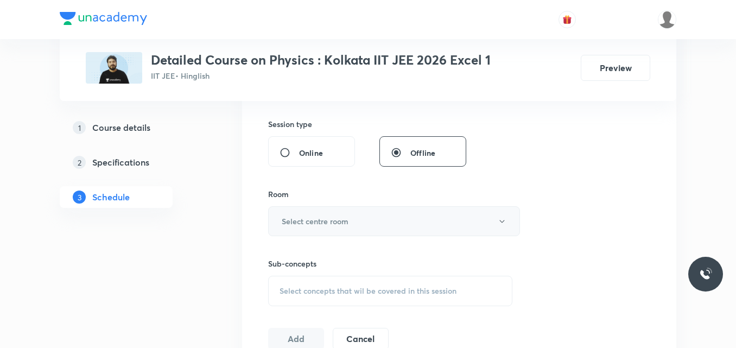
scroll to position [395, 0]
type input "75"
click at [302, 222] on h6 "Select centre room" at bounding box center [315, 220] width 67 height 11
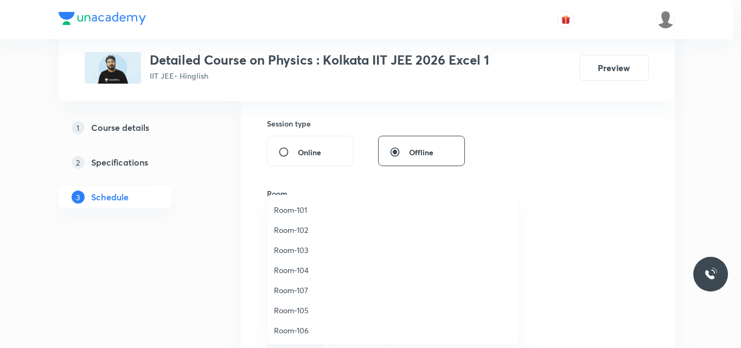
click at [301, 269] on span "Room-104" at bounding box center [393, 269] width 238 height 11
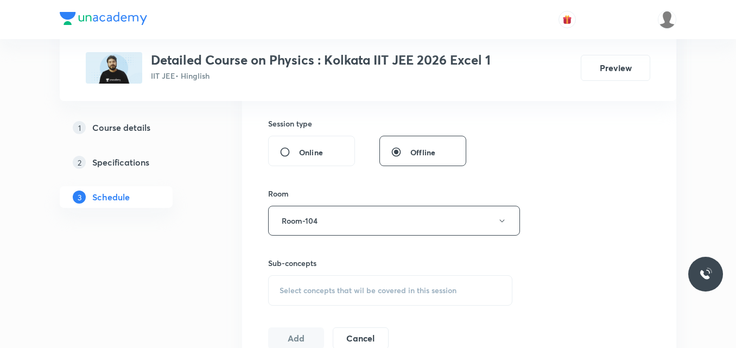
click at [293, 290] on span "Select concepts that wil be covered in this session" at bounding box center [367, 290] width 177 height 9
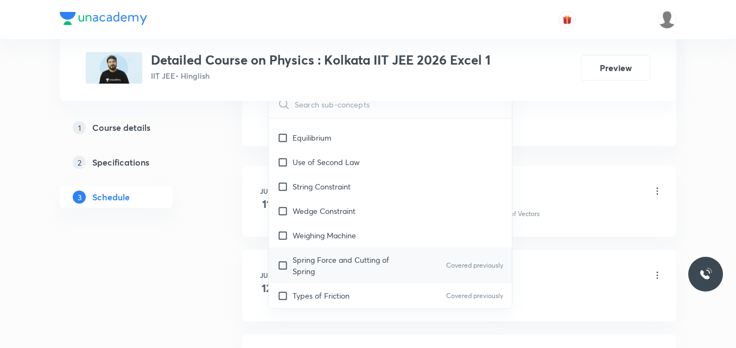
scroll to position [2550, 0]
click at [311, 255] on p "Spring Force and Cutting of Spring" at bounding box center [347, 266] width 110 height 23
checkbox input "true"
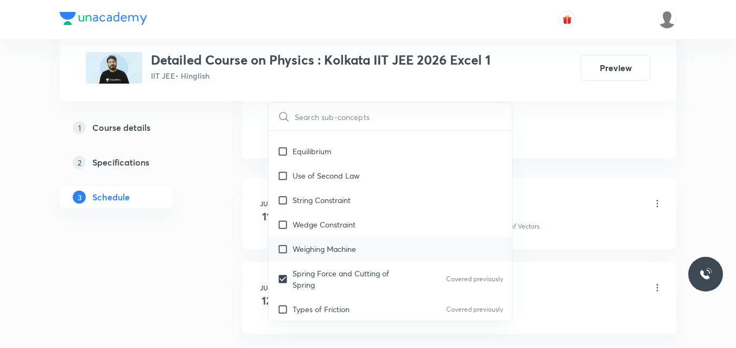
click at [310, 243] on p "Weighing Machine" at bounding box center [323, 248] width 63 height 11
checkbox input "true"
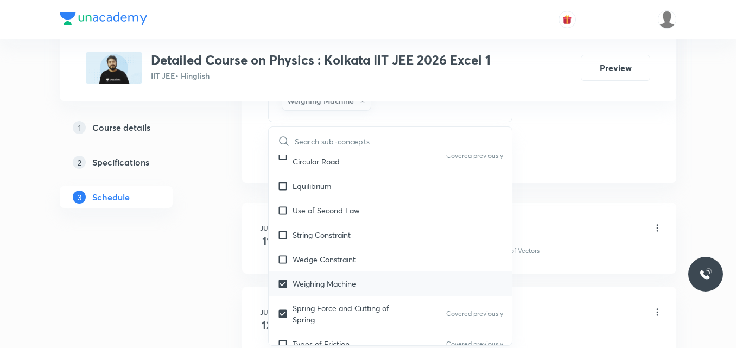
scroll to position [2539, 0]
click at [311, 254] on p "Wedge Constraint" at bounding box center [323, 259] width 63 height 11
checkbox input "true"
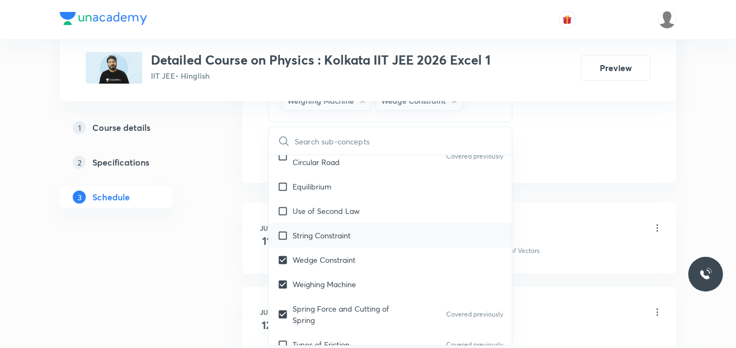
click at [330, 229] on p "String Constraint" at bounding box center [321, 234] width 58 height 11
checkbox input "true"
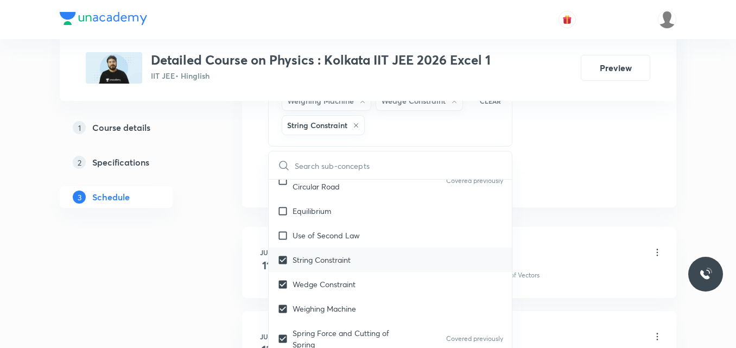
click at [330, 229] on p "Use of Second Law" at bounding box center [325, 234] width 67 height 11
checkbox input "true"
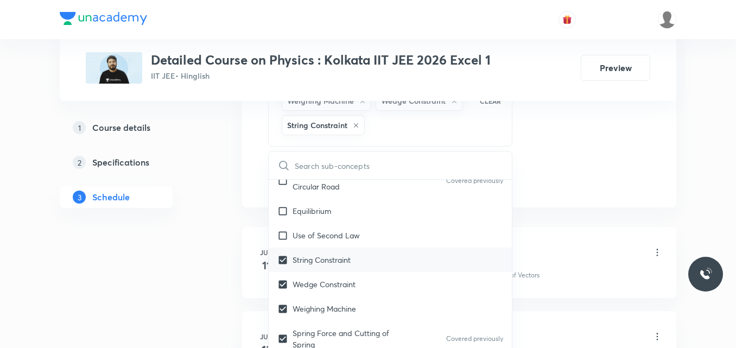
checkbox input "true"
click at [333, 208] on div "Equilibrium" at bounding box center [390, 211] width 243 height 24
checkbox input "true"
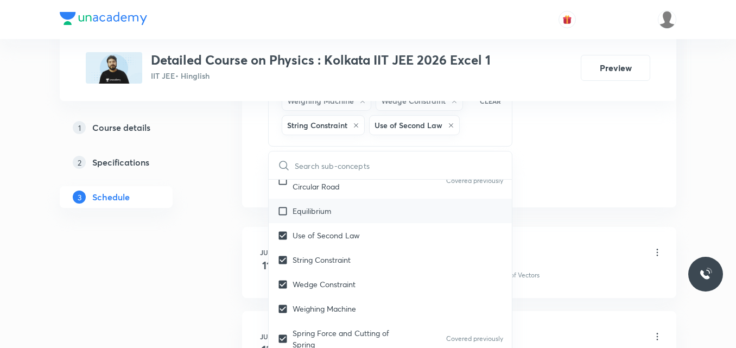
checkbox input "true"
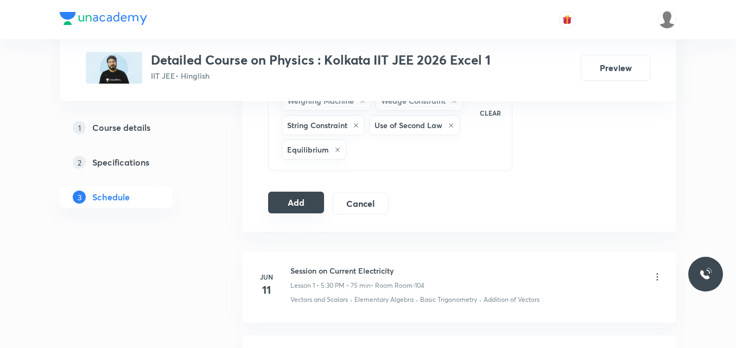
click at [286, 202] on button "Add" at bounding box center [296, 203] width 56 height 22
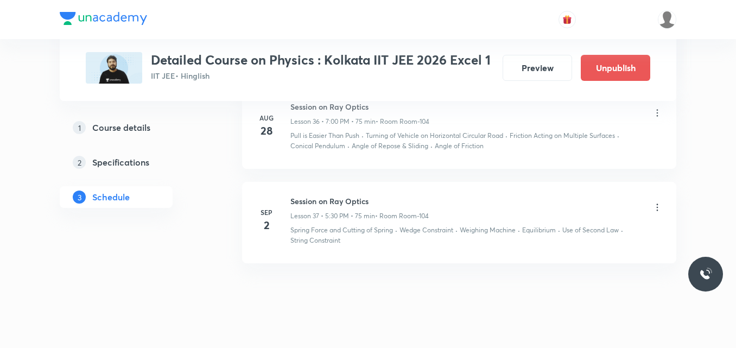
scroll to position [3252, 0]
drag, startPoint x: 291, startPoint y: 200, endPoint x: 386, endPoint y: 201, distance: 95.5
click at [386, 201] on h6 "Session on Ray Optics" at bounding box center [359, 202] width 138 height 11
copy h6 "Session on Ray Optics"
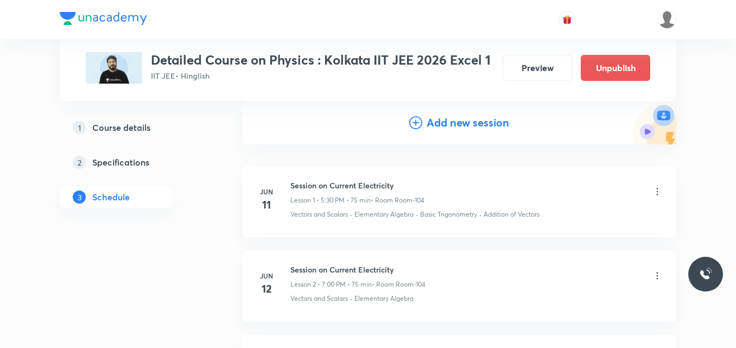
scroll to position [0, 0]
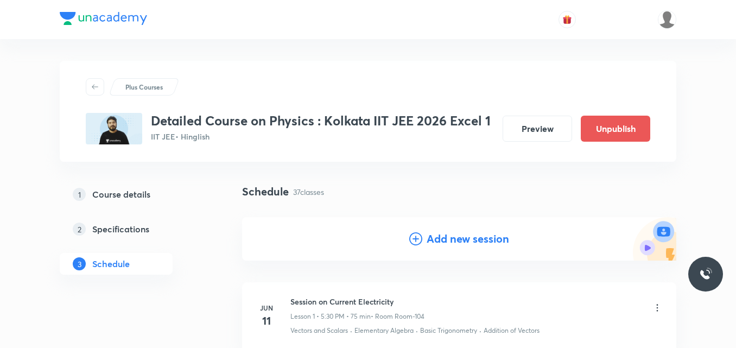
click at [418, 237] on icon at bounding box center [415, 238] width 13 height 13
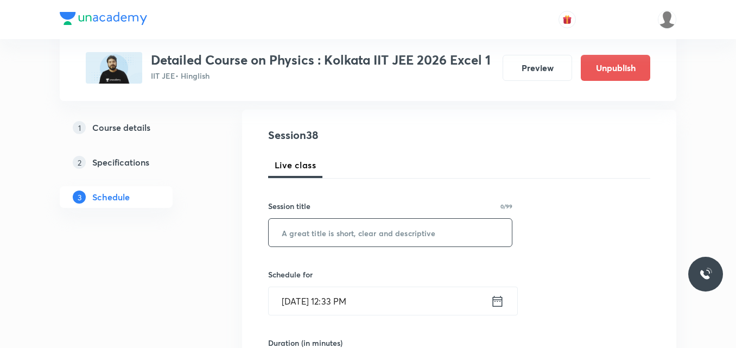
scroll to position [108, 0]
click at [334, 233] on input "text" at bounding box center [390, 232] width 243 height 28
paste input "Session on Ray Optics"
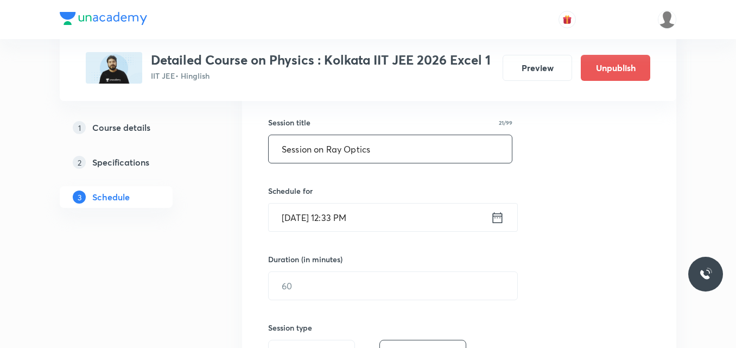
scroll to position [192, 0]
type input "Session on Ray Optics"
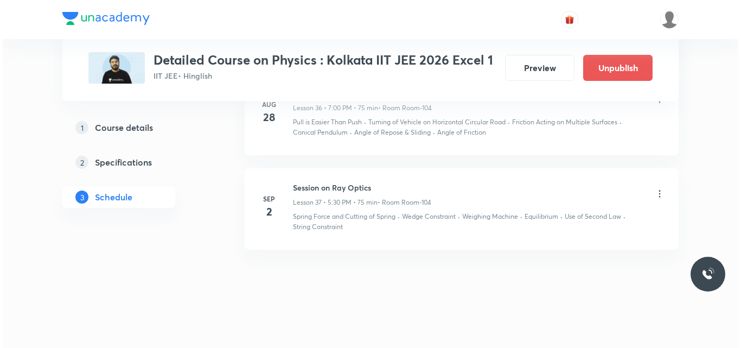
scroll to position [3767, 0]
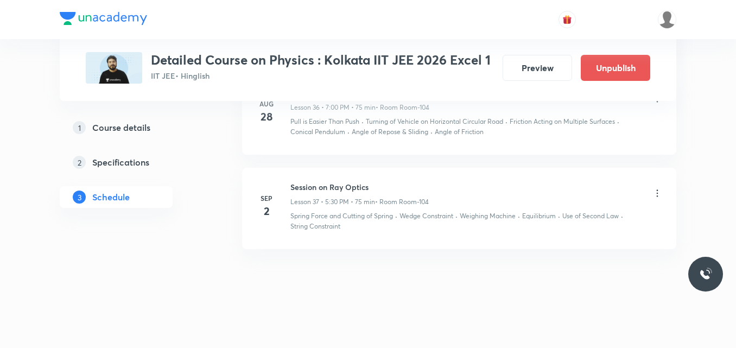
click at [656, 194] on icon at bounding box center [657, 192] width 2 height 7
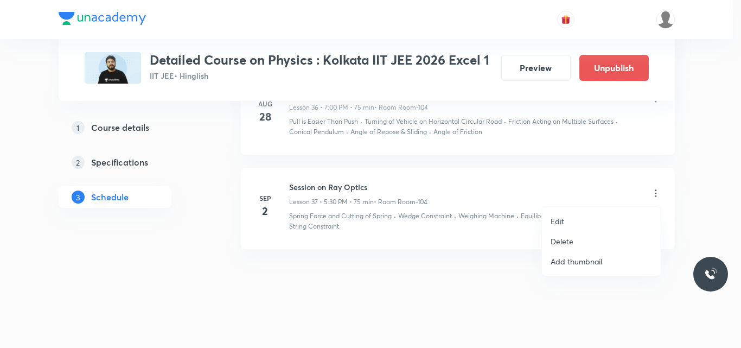
click at [570, 215] on li "Edit" at bounding box center [601, 221] width 119 height 20
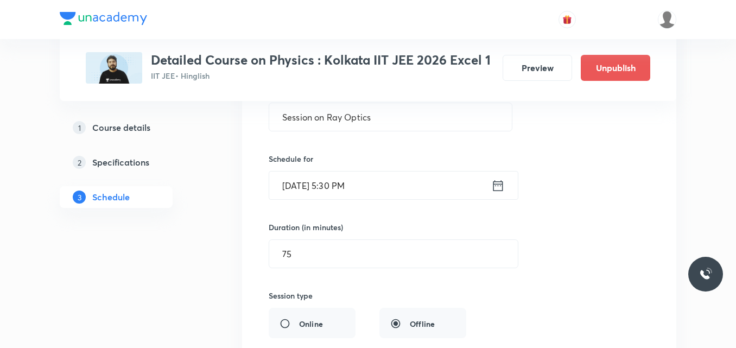
scroll to position [3373, 0]
click at [497, 186] on icon at bounding box center [498, 187] width 10 height 11
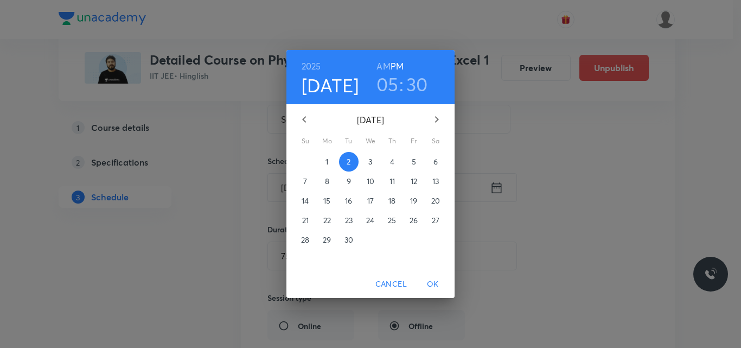
click at [391, 86] on h3 "05" at bounding box center [387, 84] width 22 height 23
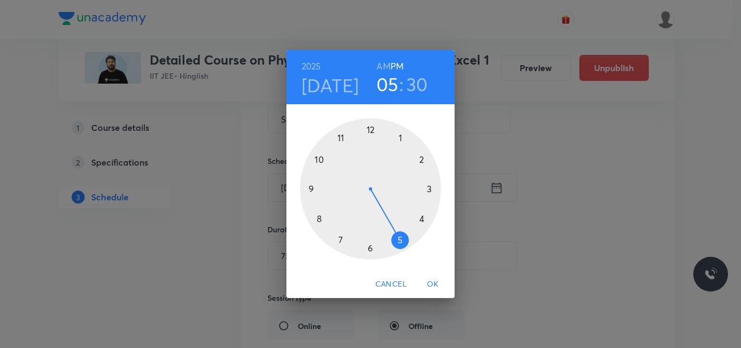
click at [340, 239] on div at bounding box center [370, 188] width 141 height 141
click at [370, 127] on div at bounding box center [370, 188] width 141 height 141
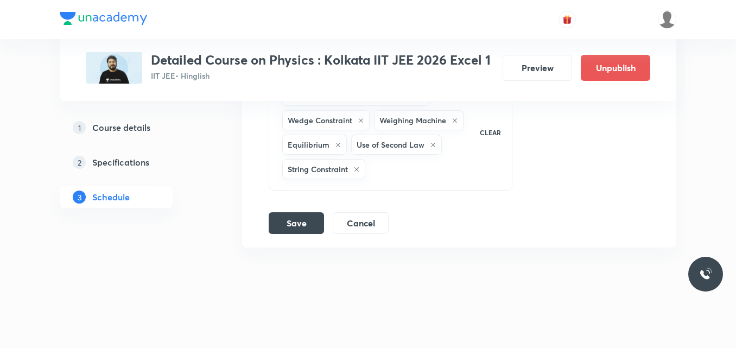
scroll to position [3752, 0]
click at [291, 220] on button "Save" at bounding box center [296, 220] width 55 height 22
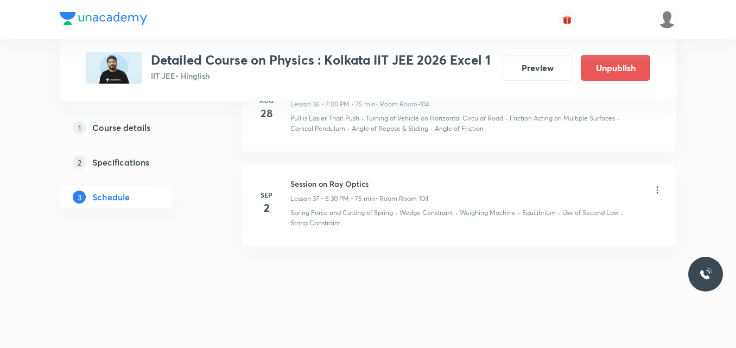
scroll to position [3271, 0]
drag, startPoint x: 291, startPoint y: 183, endPoint x: 372, endPoint y: 173, distance: 81.4
click at [372, 173] on li "Sep 2 Session on Ray Optics Lesson 37 • 7:00 PM • 75 min • Room Room-104 Spring…" at bounding box center [459, 204] width 434 height 81
copy h6 "Session on Ray Optics"
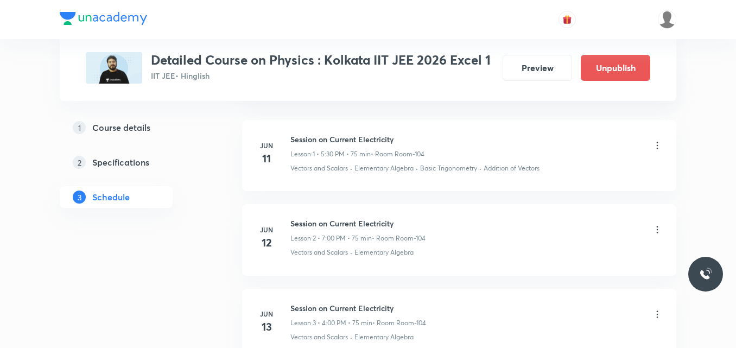
scroll to position [0, 0]
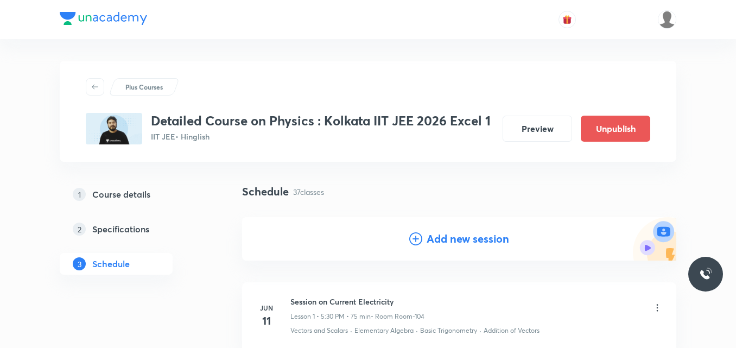
click at [415, 238] on icon at bounding box center [415, 238] width 13 height 13
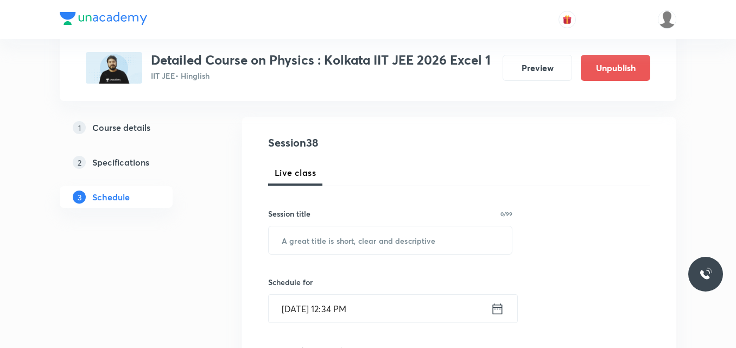
scroll to position [100, 0]
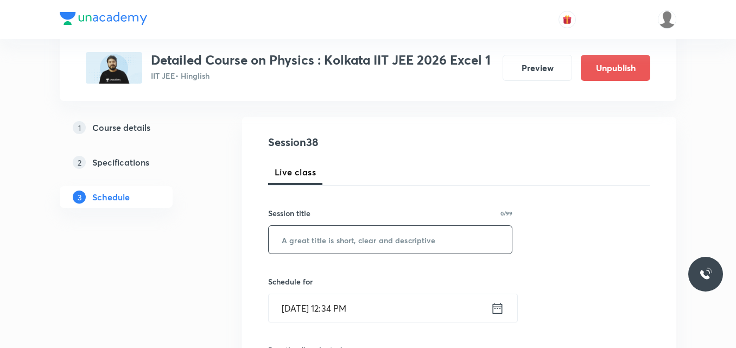
click at [325, 241] on input "text" at bounding box center [390, 240] width 243 height 28
paste input "Session on Ray Optics"
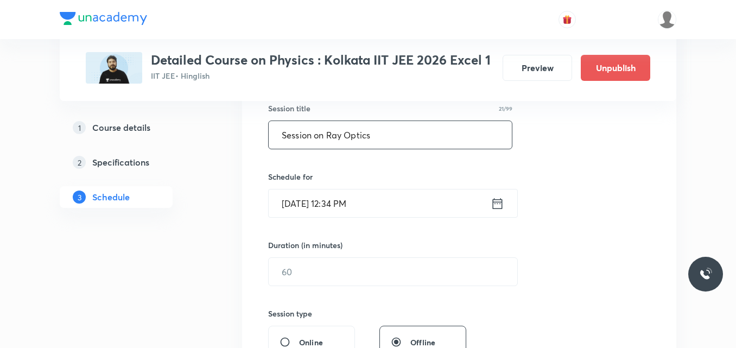
scroll to position [209, 0]
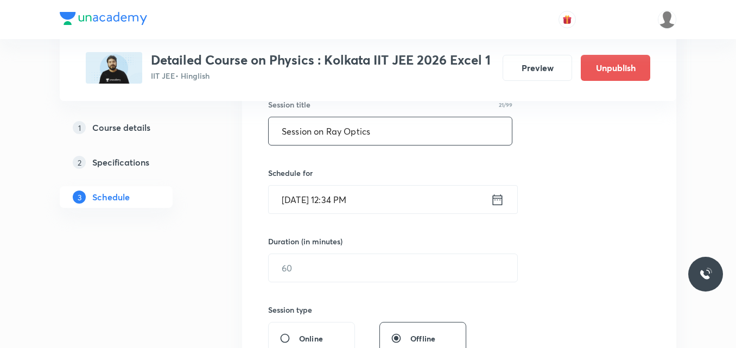
type input "Session on Ray Optics"
click at [497, 202] on icon at bounding box center [497, 199] width 14 height 15
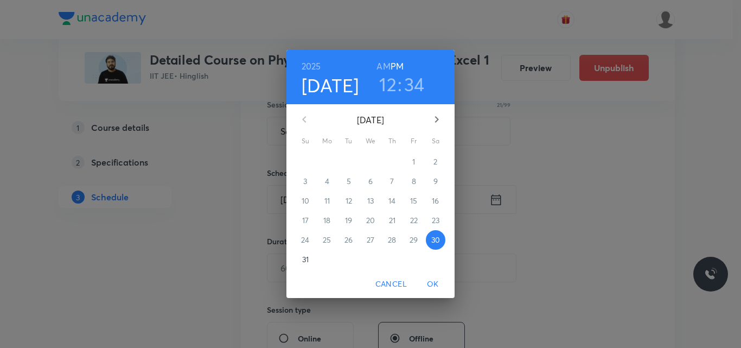
click at [435, 120] on icon "button" at bounding box center [436, 119] width 13 height 13
click at [371, 160] on p "3" at bounding box center [370, 161] width 4 height 11
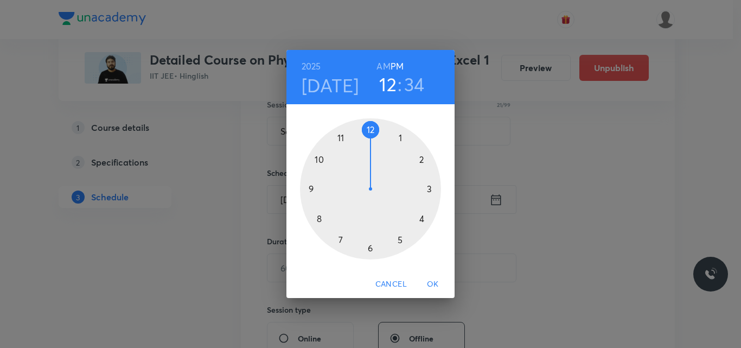
click at [399, 239] on div at bounding box center [370, 188] width 141 height 141
click at [369, 247] on div at bounding box center [370, 188] width 141 height 141
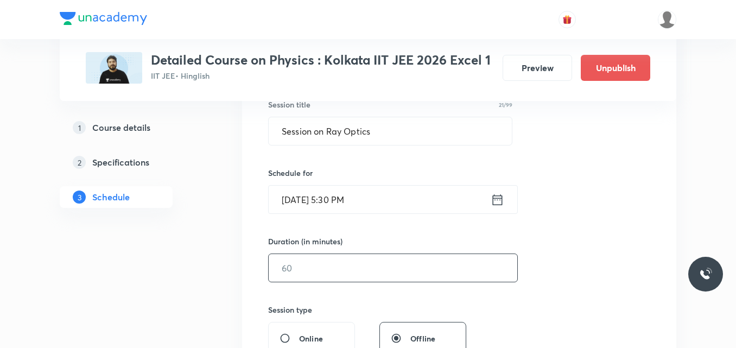
click at [298, 265] on input "text" at bounding box center [393, 268] width 248 height 28
type input "75"
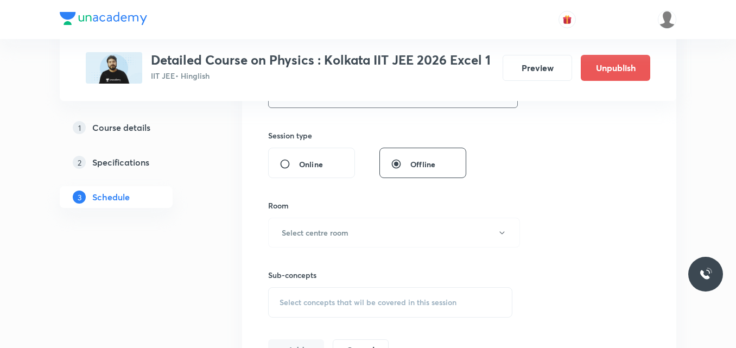
scroll to position [403, 0]
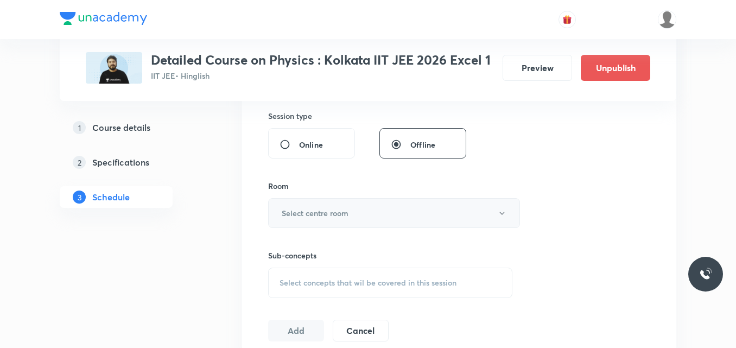
click at [332, 213] on h6 "Select centre room" at bounding box center [315, 212] width 67 height 11
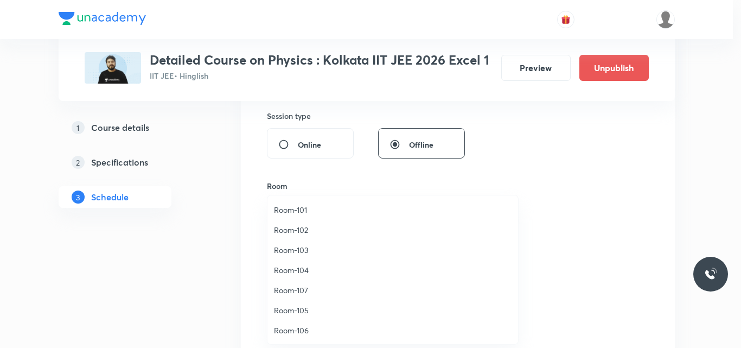
click at [303, 271] on span "Room-104" at bounding box center [393, 269] width 238 height 11
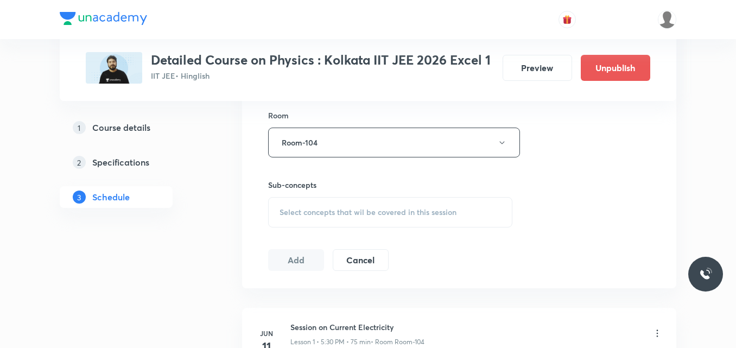
scroll to position [480, 0]
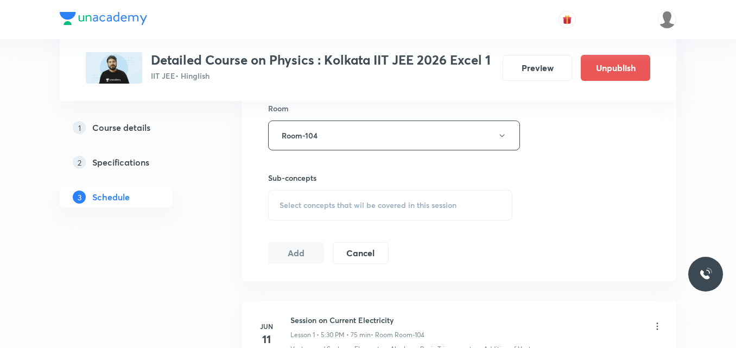
click at [299, 206] on span "Select concepts that wil be covered in this session" at bounding box center [367, 205] width 177 height 9
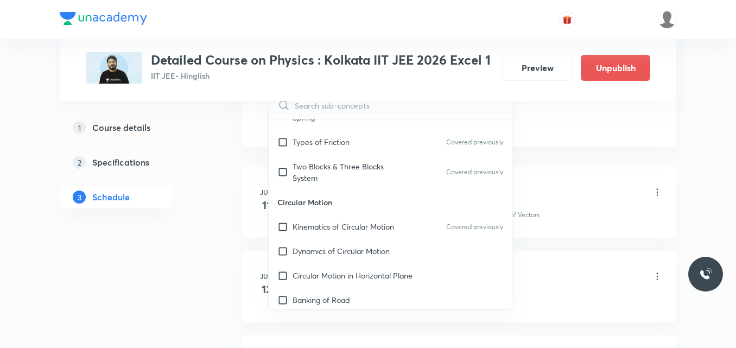
scroll to position [2706, 0]
click at [371, 250] on div "Dynamics of Circular Motion" at bounding box center [390, 251] width 243 height 24
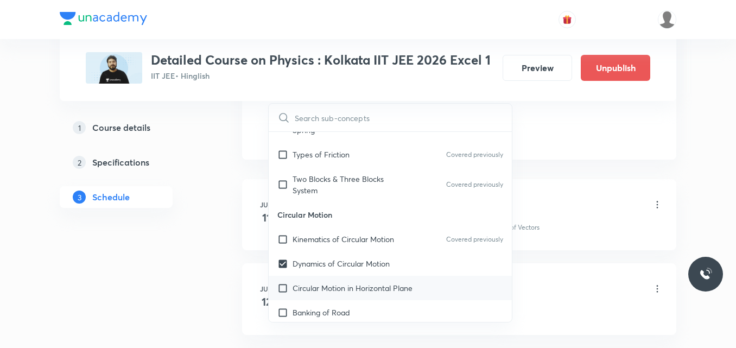
click at [355, 282] on p "Circular Motion in Horizontal Plane" at bounding box center [352, 287] width 120 height 11
checkbox input "true"
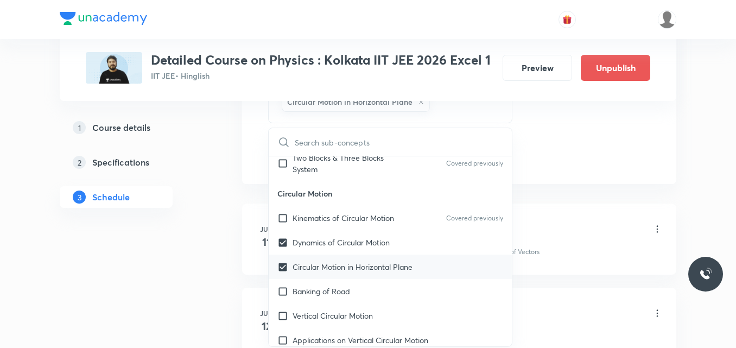
click at [355, 279] on div "Banking of Road" at bounding box center [390, 291] width 243 height 24
checkbox input "true"
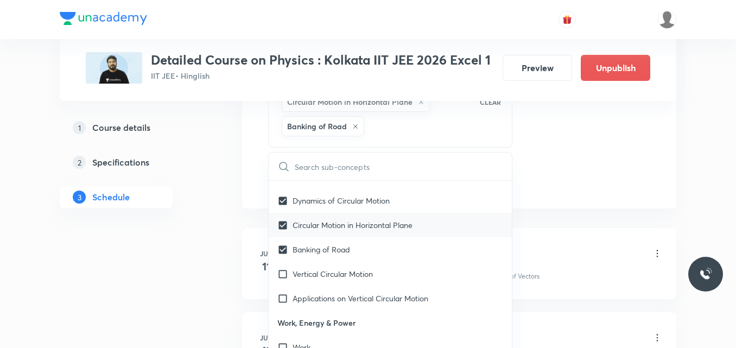
scroll to position [2818, 0]
click at [355, 285] on div "Applications on Vertical Circular Motion" at bounding box center [390, 297] width 243 height 24
checkbox input "true"
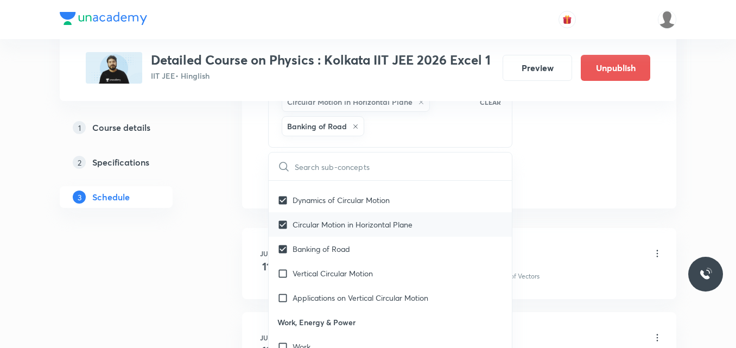
checkbox input "true"
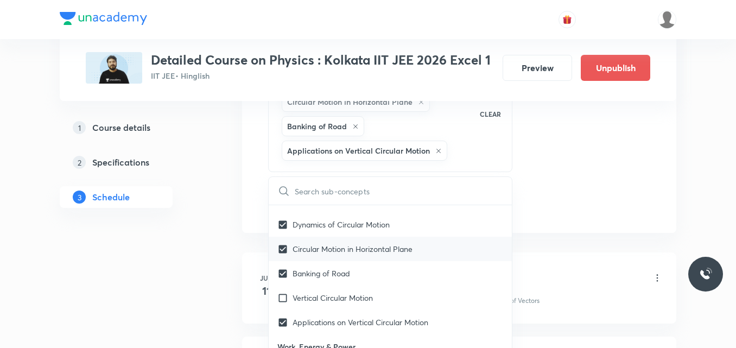
click at [355, 285] on div "Vertical Circular Motion" at bounding box center [390, 297] width 243 height 24
checkbox input "true"
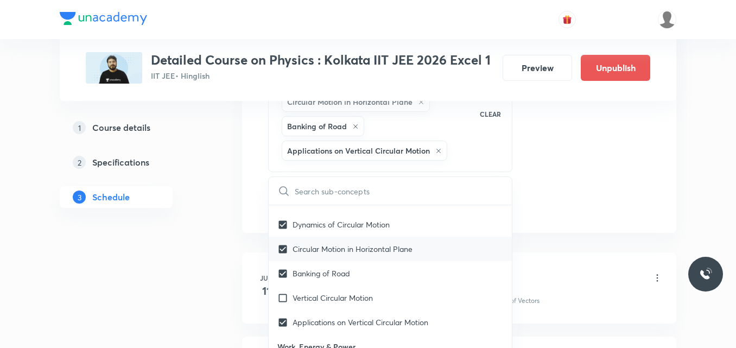
checkbox input "true"
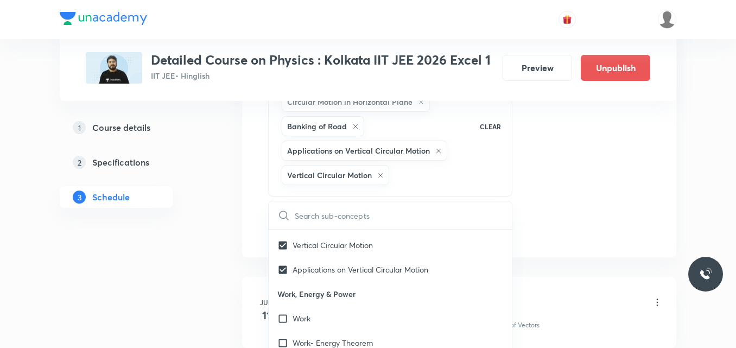
scroll to position [2921, 0]
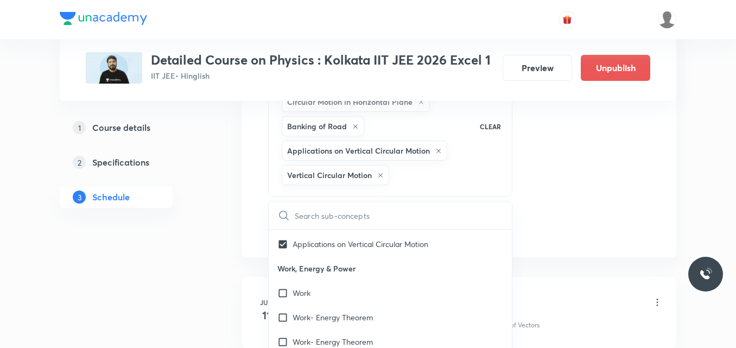
click at [355, 280] on div "Work" at bounding box center [390, 292] width 243 height 24
checkbox input "true"
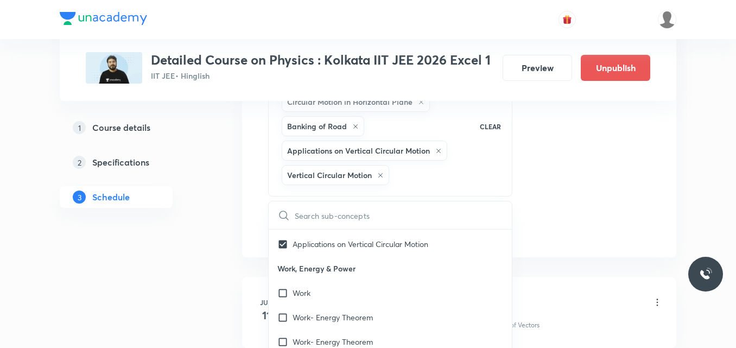
checkbox input "true"
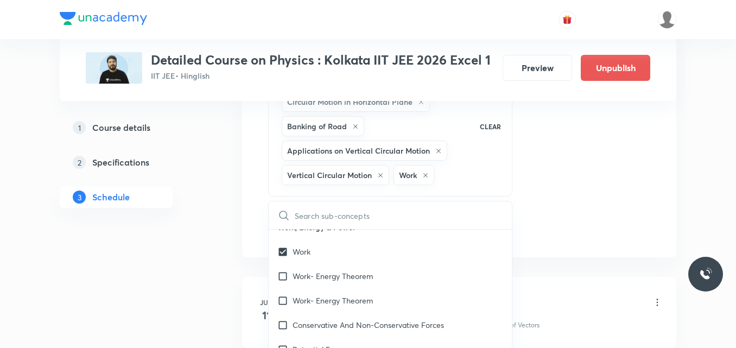
scroll to position [2963, 0]
click at [355, 288] on div "Work- Energy Theorem" at bounding box center [390, 300] width 243 height 24
checkbox input "true"
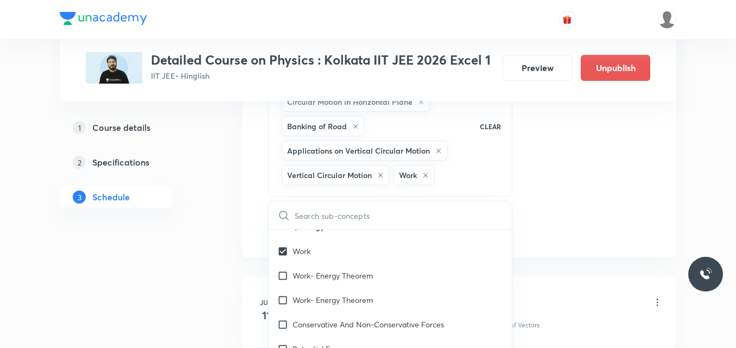
checkbox input "true"
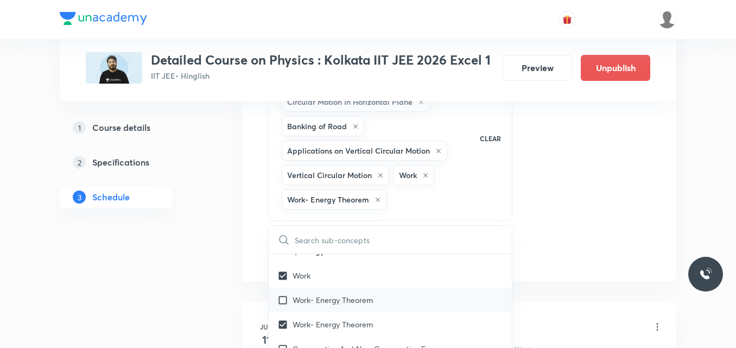
click at [354, 294] on p "Work- Energy Theorem" at bounding box center [332, 299] width 80 height 11
checkbox input "true"
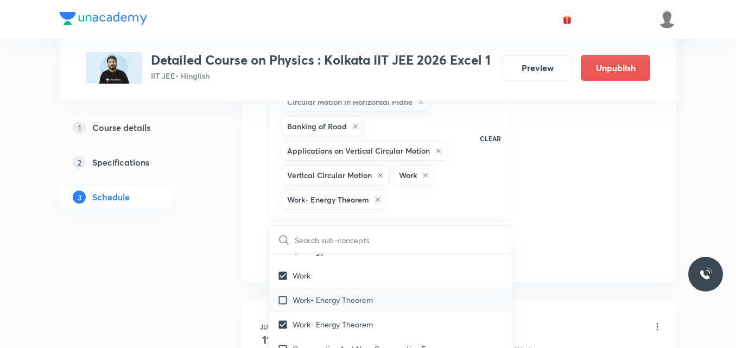
checkbox input "true"
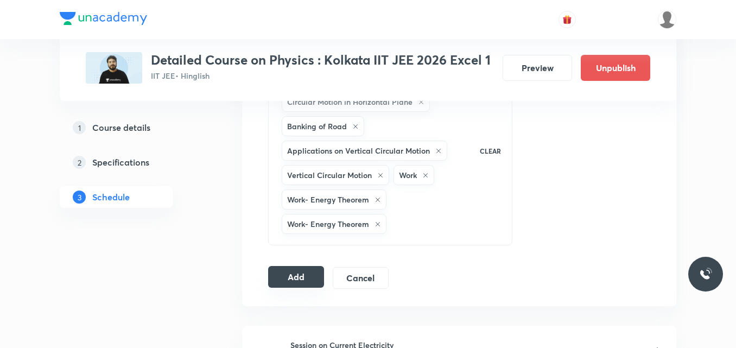
click at [284, 277] on button "Add" at bounding box center [296, 277] width 56 height 22
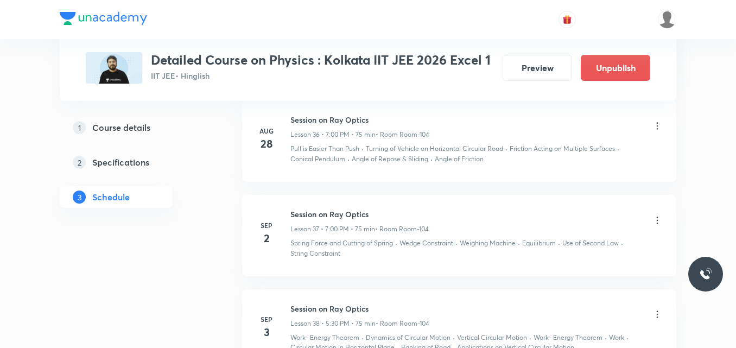
scroll to position [3366, 0]
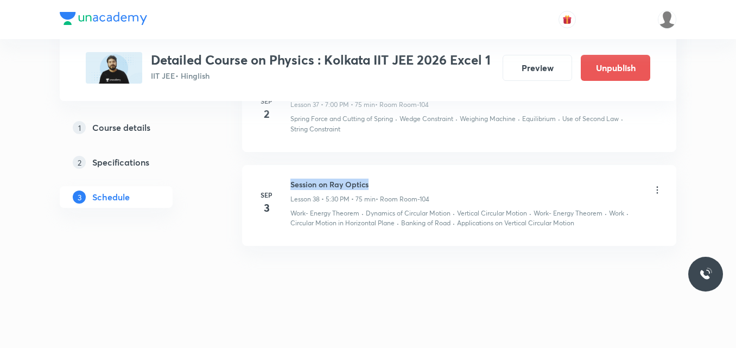
drag, startPoint x: 291, startPoint y: 183, endPoint x: 385, endPoint y: 182, distance: 94.4
click at [385, 182] on h6 "Session on Ray Optics" at bounding box center [359, 183] width 139 height 11
copy h6 "Session on Ray Optics"
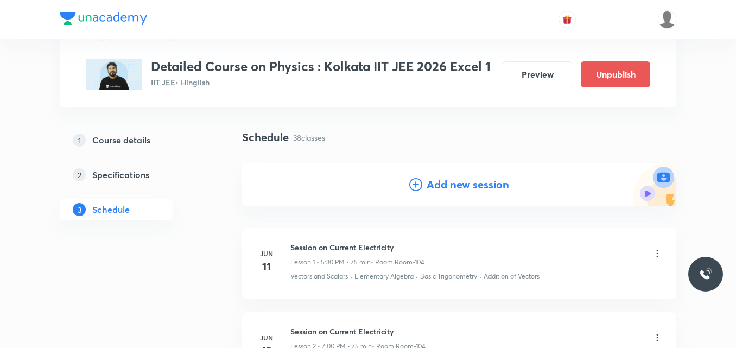
scroll to position [0, 0]
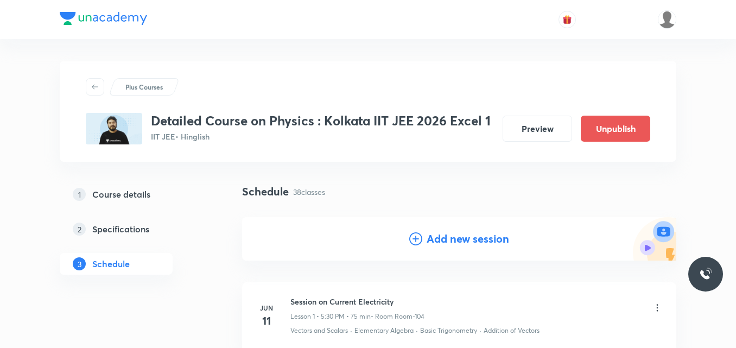
click at [415, 237] on icon at bounding box center [415, 238] width 13 height 13
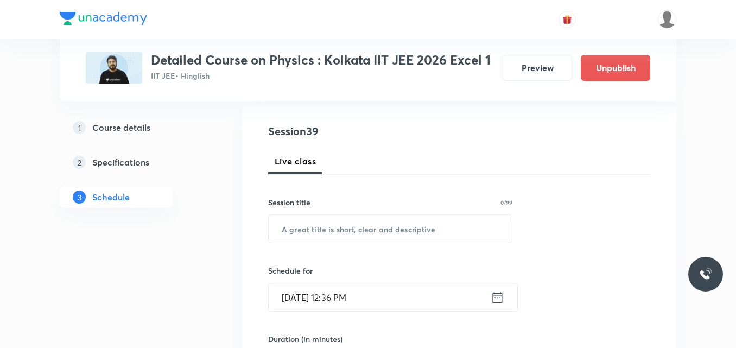
scroll to position [112, 0]
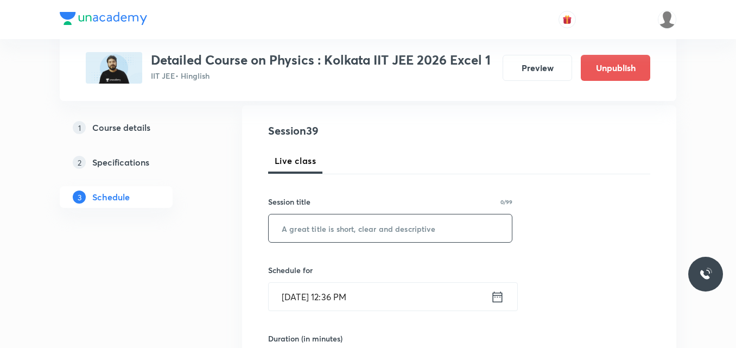
click at [344, 230] on input "text" at bounding box center [390, 228] width 243 height 28
paste input "Session on Ray Optics"
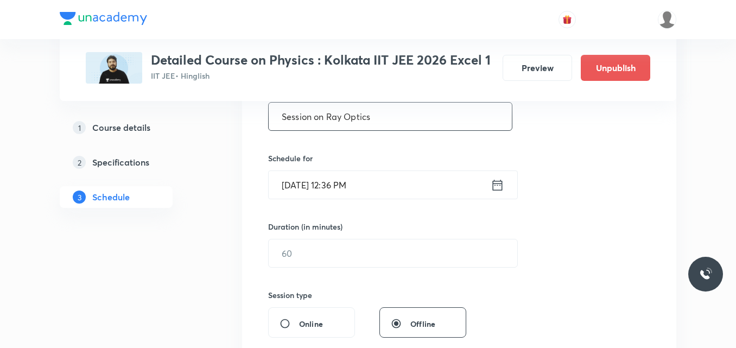
scroll to position [224, 0]
type input "Session on Ray Optics"
click at [499, 186] on icon at bounding box center [497, 184] width 14 height 15
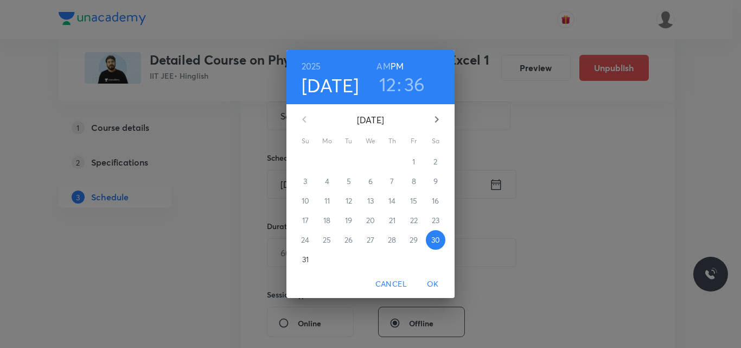
click at [435, 119] on icon "button" at bounding box center [436, 119] width 13 height 13
click at [390, 162] on p "4" at bounding box center [392, 161] width 4 height 11
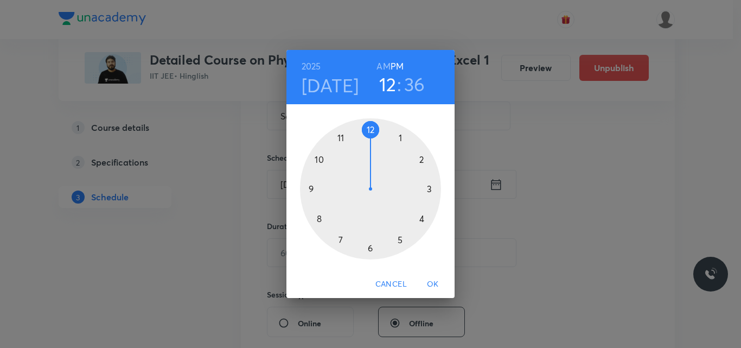
click at [400, 240] on div at bounding box center [370, 188] width 141 height 141
click at [369, 246] on div at bounding box center [370, 188] width 141 height 141
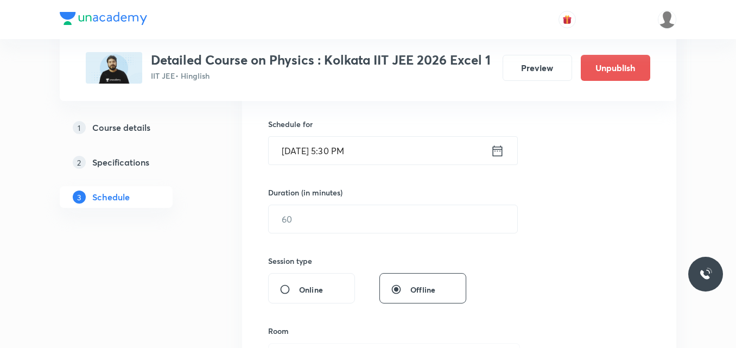
scroll to position [258, 0]
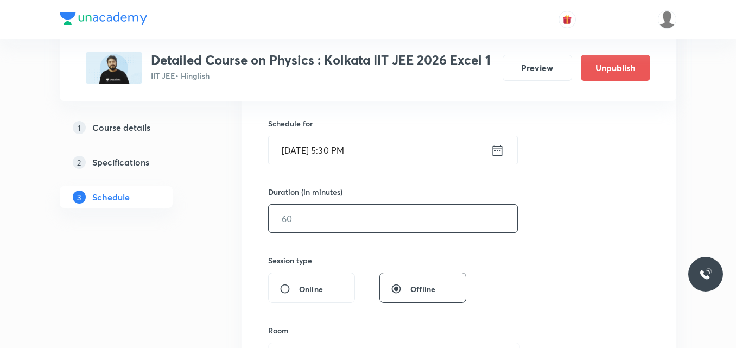
click at [336, 225] on input "text" at bounding box center [393, 219] width 248 height 28
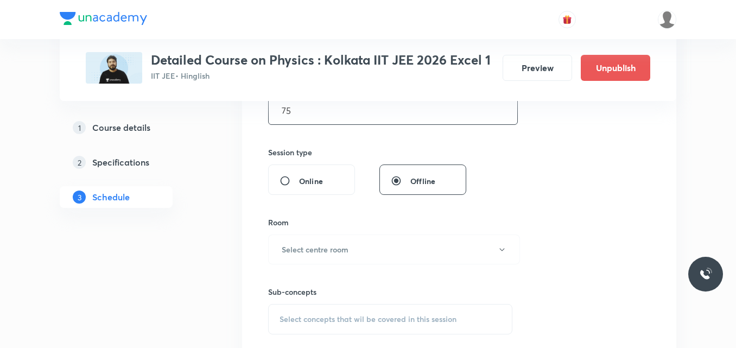
scroll to position [370, 0]
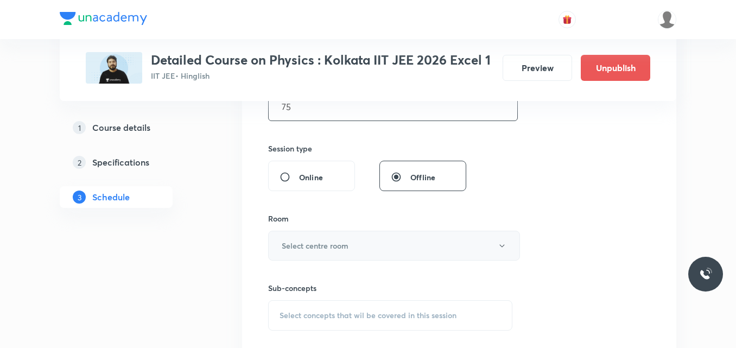
type input "75"
click at [307, 246] on h6 "Select centre room" at bounding box center [315, 245] width 67 height 11
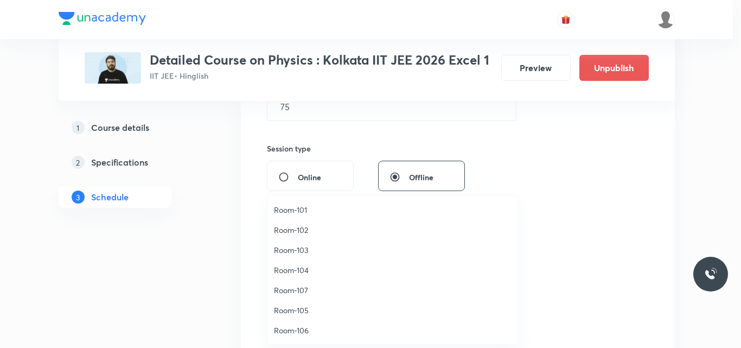
click at [300, 270] on span "Room-104" at bounding box center [393, 269] width 238 height 11
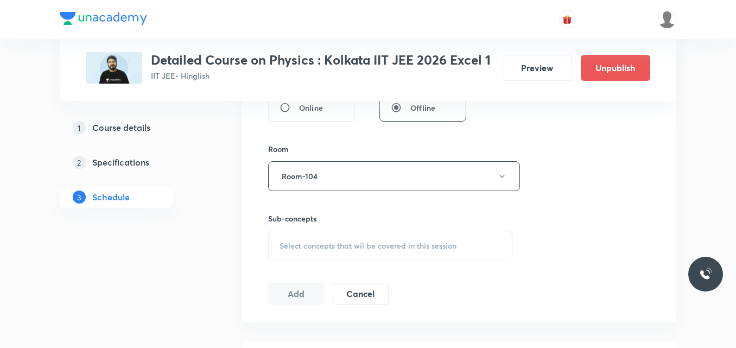
scroll to position [441, 0]
click at [305, 247] on span "Select concepts that wil be covered in this session" at bounding box center [367, 244] width 177 height 9
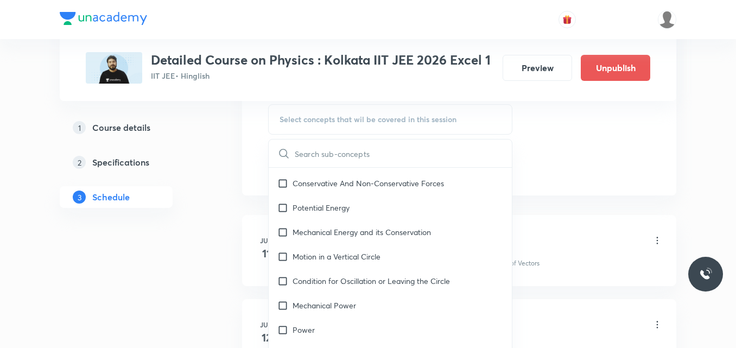
scroll to position [3063, 0]
click at [344, 295] on div "Mechanical Power" at bounding box center [390, 307] width 243 height 24
checkbox input "true"
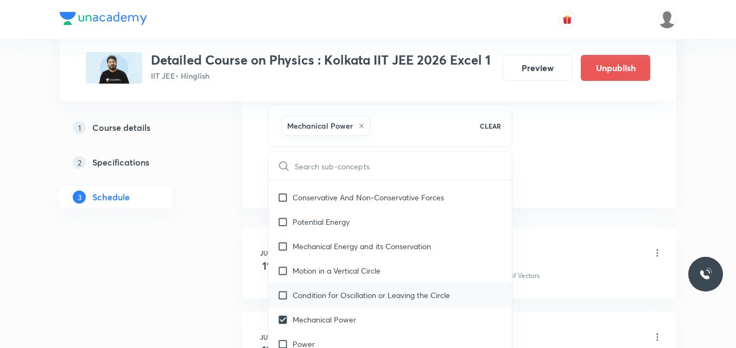
click at [331, 289] on p "Condition for Oscillation or Leaving the Circle" at bounding box center [370, 294] width 157 height 11
checkbox input "true"
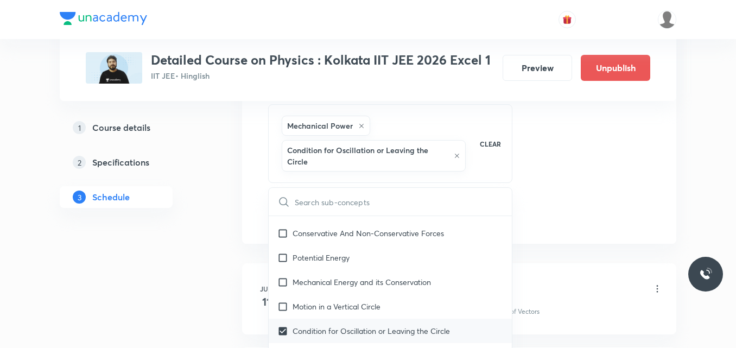
click at [331, 294] on div "Motion in a Vertical Circle" at bounding box center [390, 306] width 243 height 24
checkbox input "true"
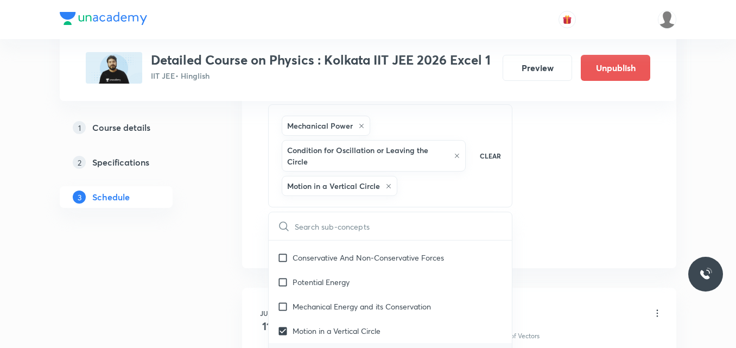
click at [331, 294] on div "Mechanical Energy and its Conservation" at bounding box center [390, 306] width 243 height 24
checkbox input "true"
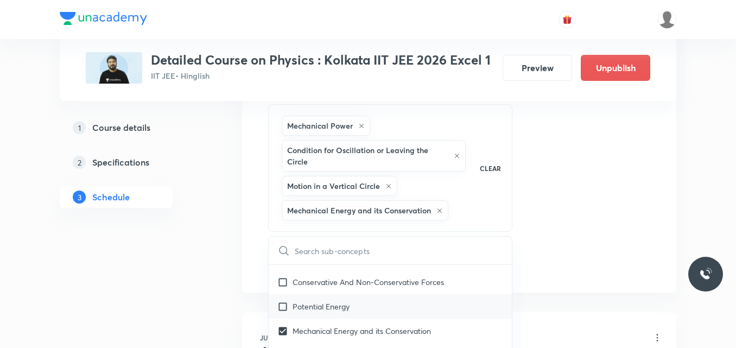
click at [331, 301] on p "Potential Energy" at bounding box center [320, 306] width 57 height 11
checkbox input "true"
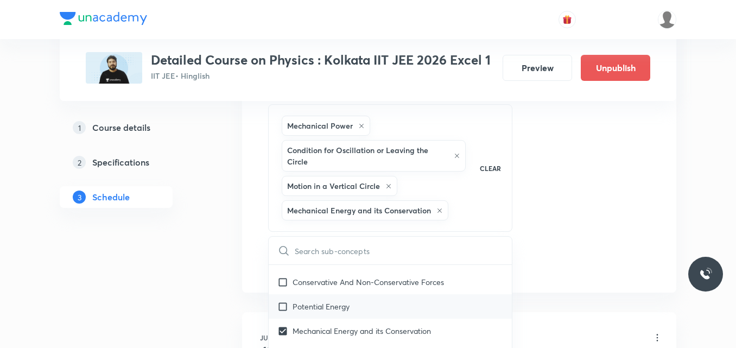
checkbox input "true"
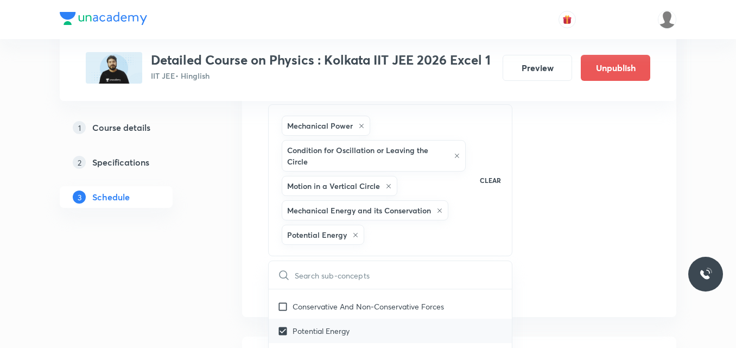
click at [331, 301] on p "Conservative And Non-Conservative Forces" at bounding box center [367, 306] width 151 height 11
checkbox input "true"
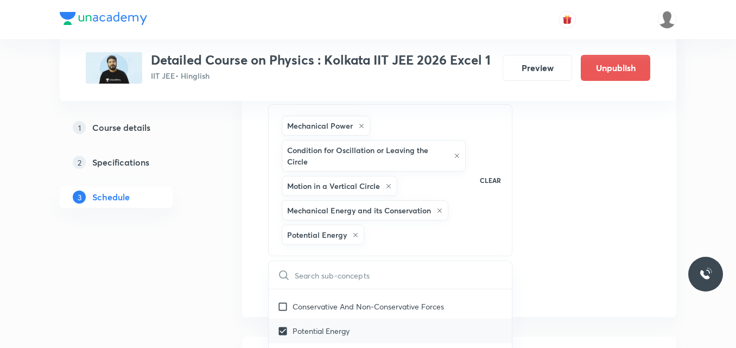
checkbox input "true"
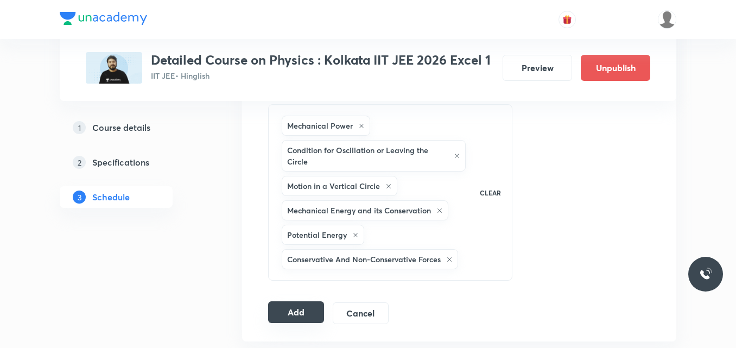
click at [293, 313] on button "Add" at bounding box center [296, 312] width 56 height 22
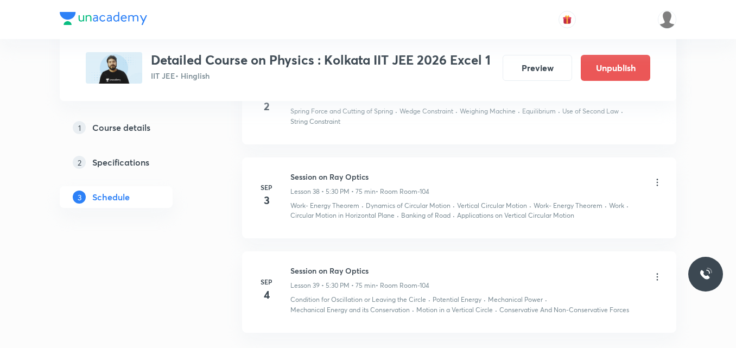
scroll to position [3460, 0]
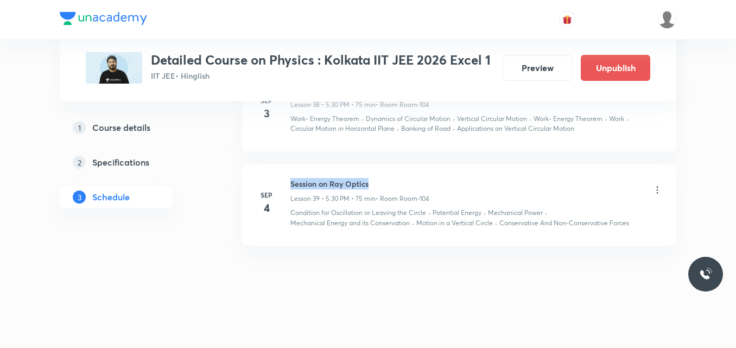
drag, startPoint x: 291, startPoint y: 184, endPoint x: 376, endPoint y: 183, distance: 85.7
click at [376, 183] on h6 "Session on Ray Optics" at bounding box center [359, 183] width 139 height 11
copy h6 "Session on Ray Optics"
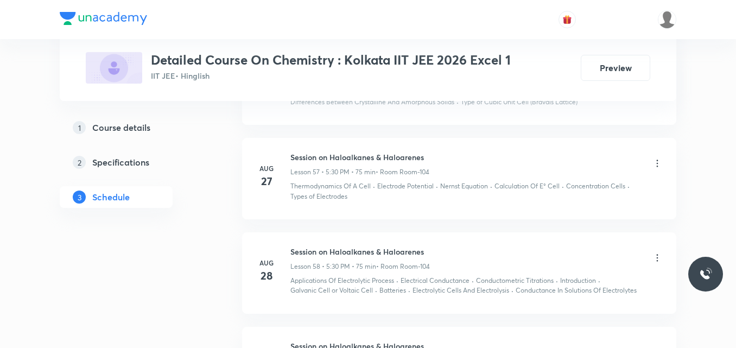
scroll to position [5882, 0]
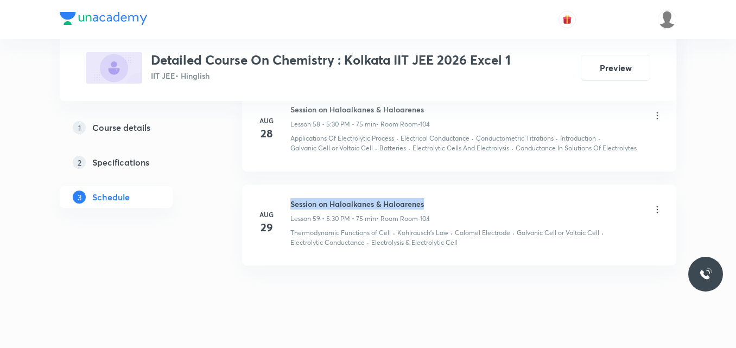
drag, startPoint x: 291, startPoint y: 182, endPoint x: 432, endPoint y: 183, distance: 141.1
click at [432, 198] on div "Session on Haloalkanes & Haloarenes Lesson 59 • 5:30 PM • 75 min • Room Room-104" at bounding box center [476, 210] width 372 height 25
copy h6 "Session on Haloalkanes & Haloarenes"
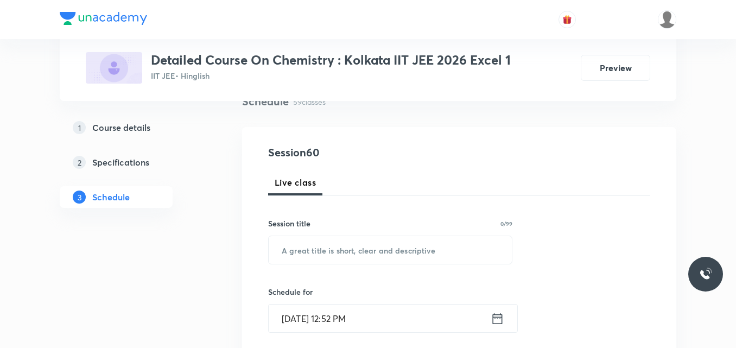
scroll to position [97, 0]
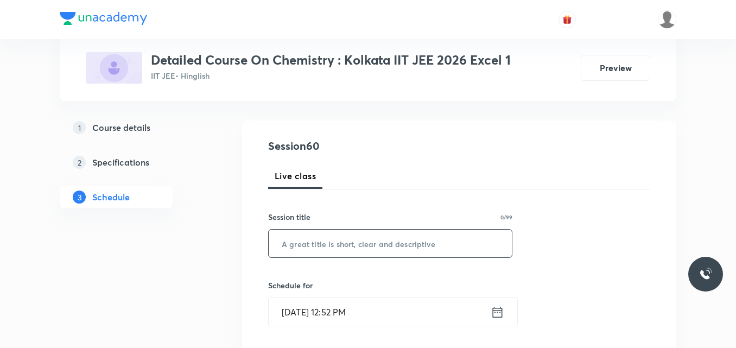
click at [298, 248] on input "text" at bounding box center [390, 243] width 243 height 28
paste input "Session on Haloalkanes & Haloarenes"
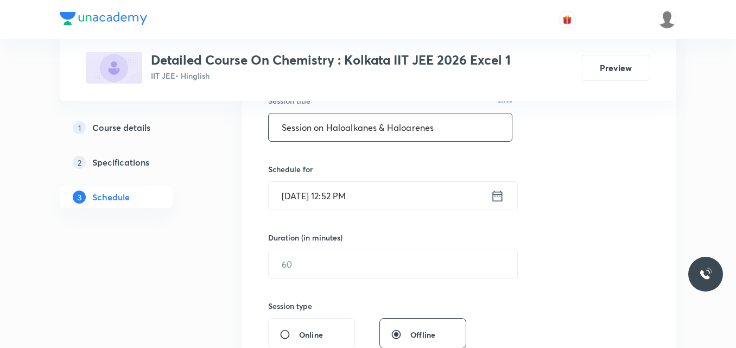
scroll to position [213, 0]
type input "Session on Haloalkanes & Haloarenes"
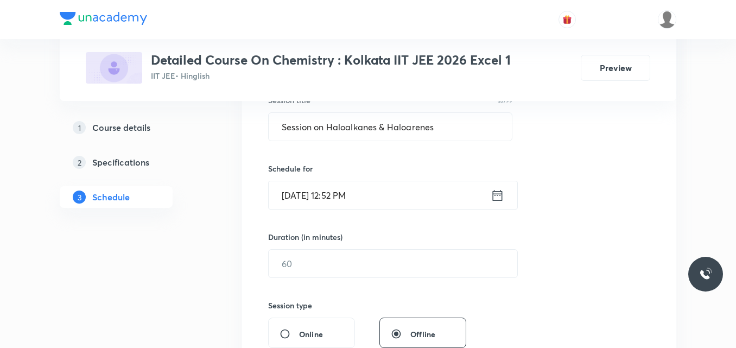
click at [497, 197] on icon at bounding box center [497, 195] width 14 height 15
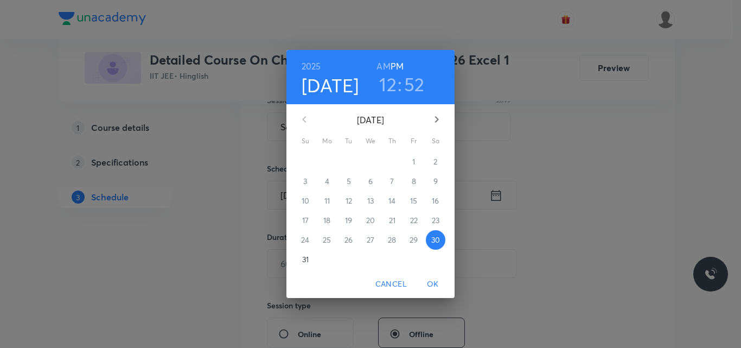
click at [437, 120] on icon "button" at bounding box center [437, 119] width 4 height 7
click at [348, 162] on p "2" at bounding box center [349, 161] width 4 height 11
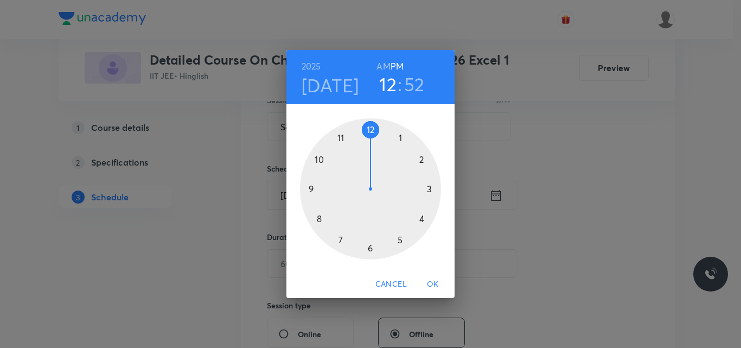
click at [400, 238] on div at bounding box center [370, 188] width 141 height 141
click at [369, 246] on div at bounding box center [370, 188] width 141 height 141
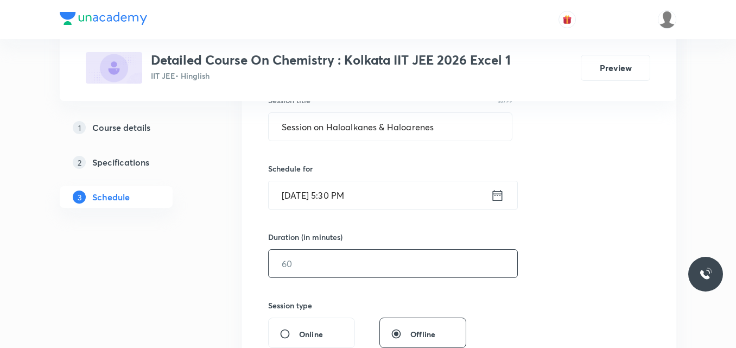
click at [302, 269] on input "text" at bounding box center [393, 264] width 248 height 28
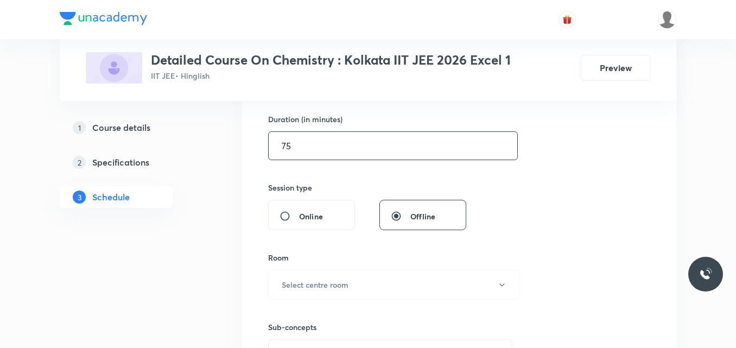
scroll to position [331, 0]
type input "75"
click at [298, 286] on h6 "Select centre room" at bounding box center [315, 283] width 67 height 11
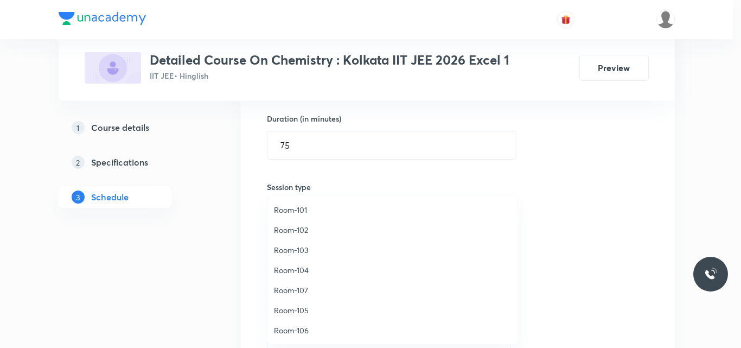
click at [301, 269] on span "Room-104" at bounding box center [393, 269] width 238 height 11
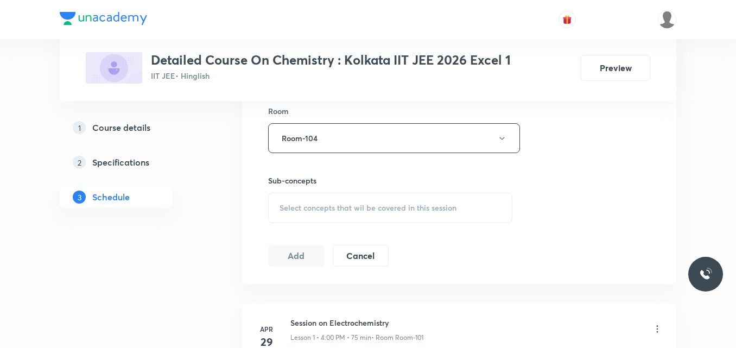
scroll to position [478, 0]
click at [305, 207] on span "Select concepts that wil be covered in this session" at bounding box center [367, 206] width 177 height 9
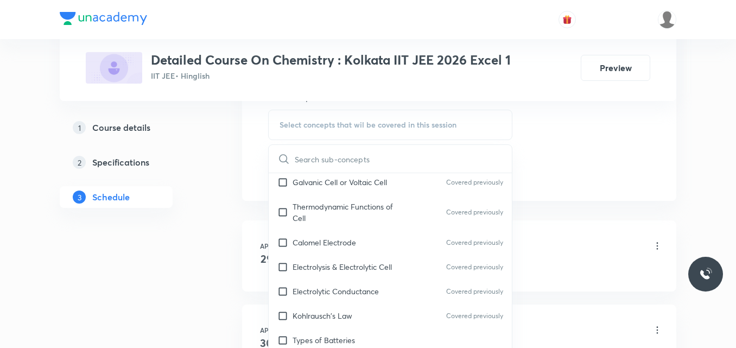
scroll to position [5766, 0]
click at [331, 328] on div "Types of Batteries" at bounding box center [390, 340] width 243 height 24
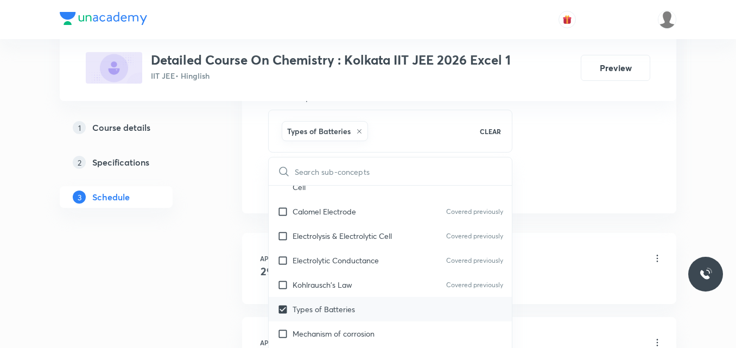
scroll to position [5810, 0]
checkbox input "true"
click at [343, 327] on p "Mechanism of corrosion" at bounding box center [333, 332] width 82 height 11
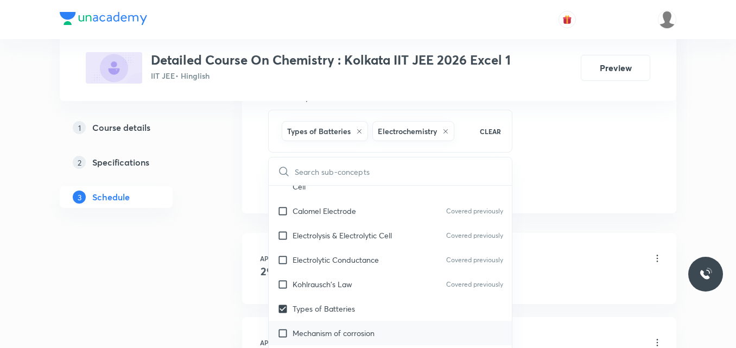
checkbox input "true"
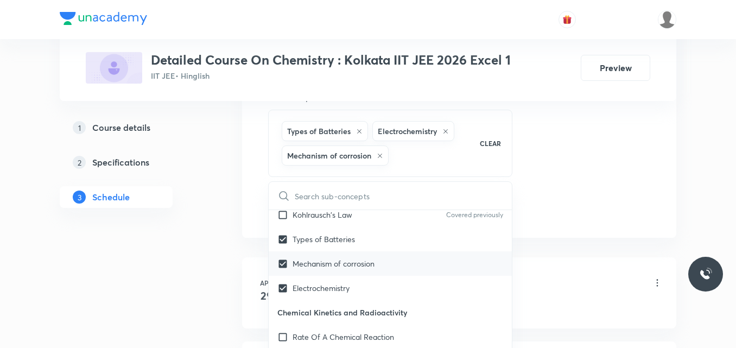
click at [343, 331] on p "Rate Of A Chemical Reaction" at bounding box center [342, 336] width 101 height 11
checkbox input "true"
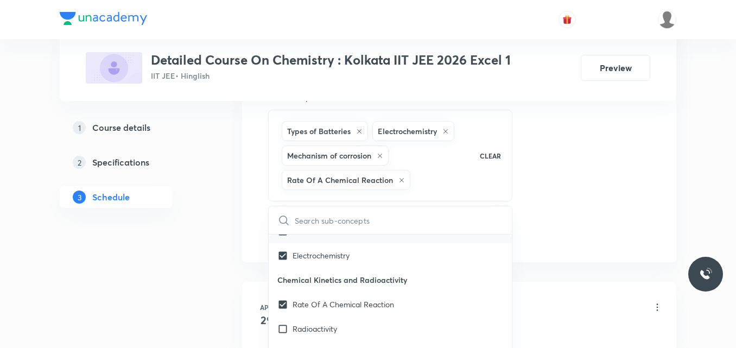
scroll to position [5966, 0]
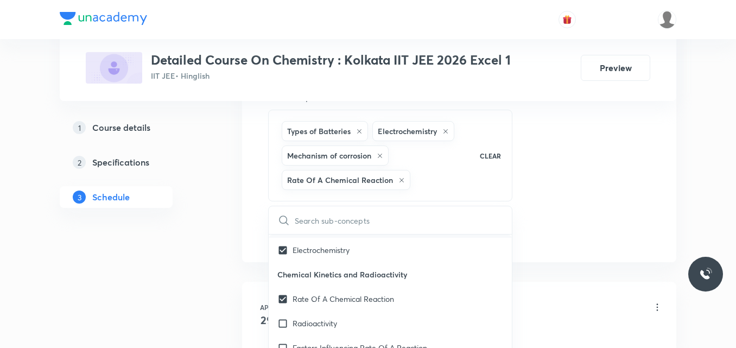
click at [343, 311] on div "Radioactivity" at bounding box center [390, 323] width 243 height 24
checkbox input "true"
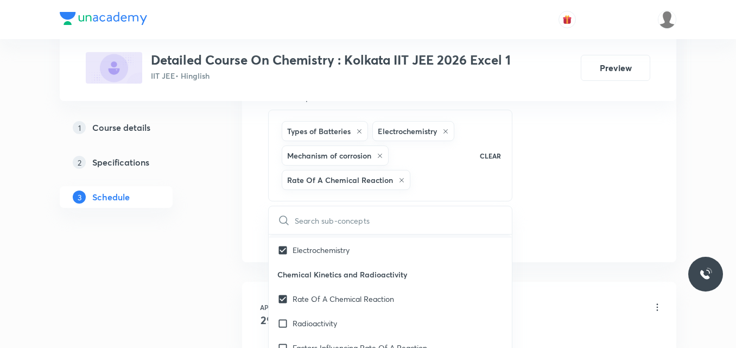
checkbox input "true"
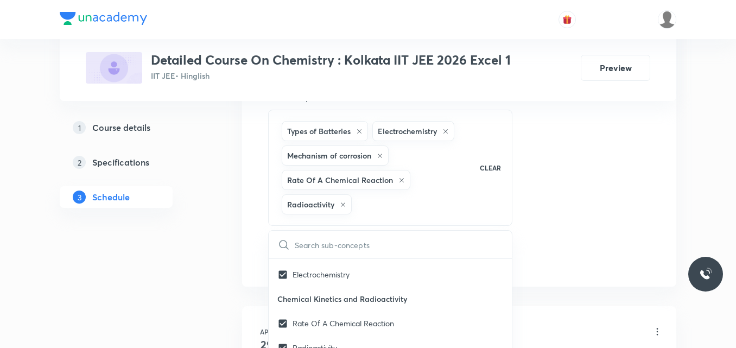
checkbox input "true"
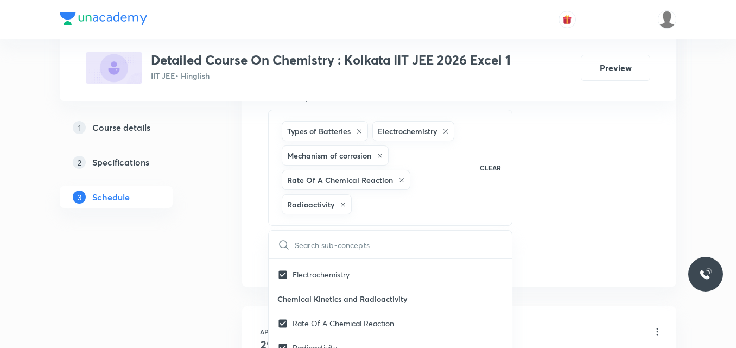
checkbox input "true"
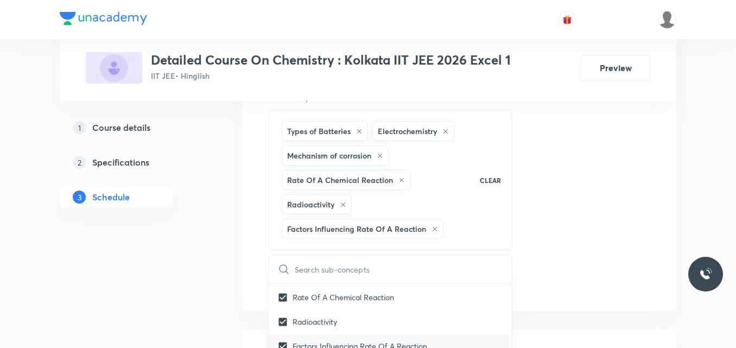
scroll to position [6019, 0]
checkbox input "true"
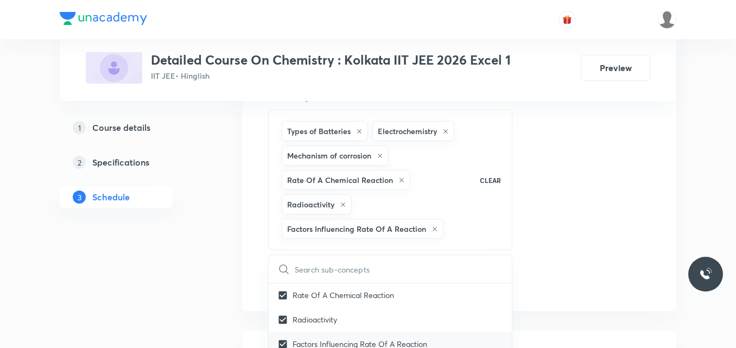
checkbox input "true"
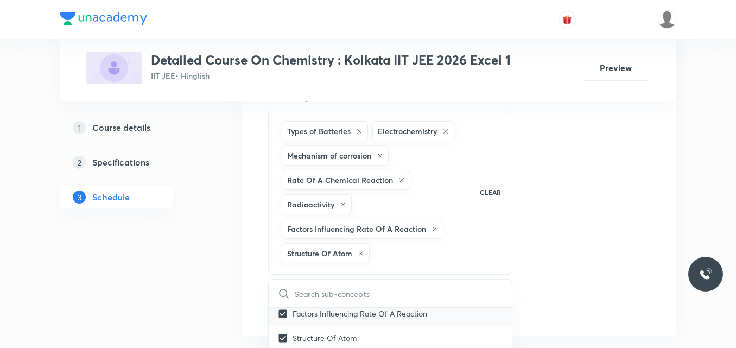
scroll to position [6074, 0]
checkbox input "true"
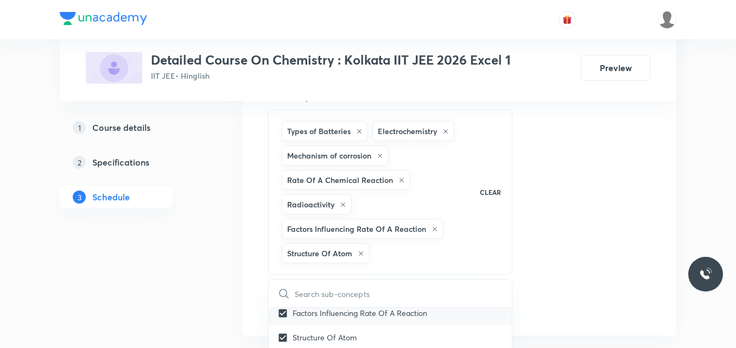
checkbox input "true"
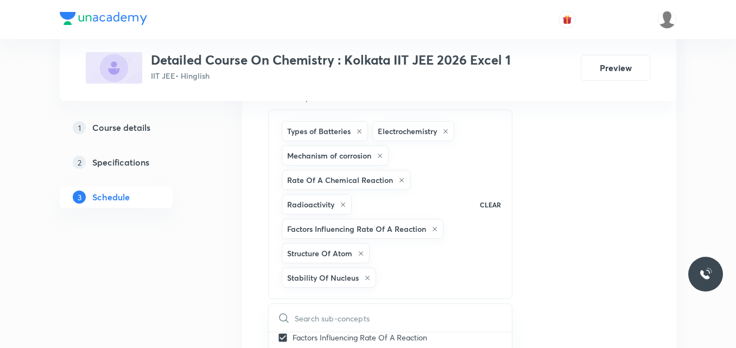
click at [589, 224] on div "Session 60 Live class Session title 35/99 Session on Haloalkanes & Haloarenes ​…" at bounding box center [459, 8] width 382 height 668
click at [296, 327] on button "Add" at bounding box center [296, 331] width 56 height 22
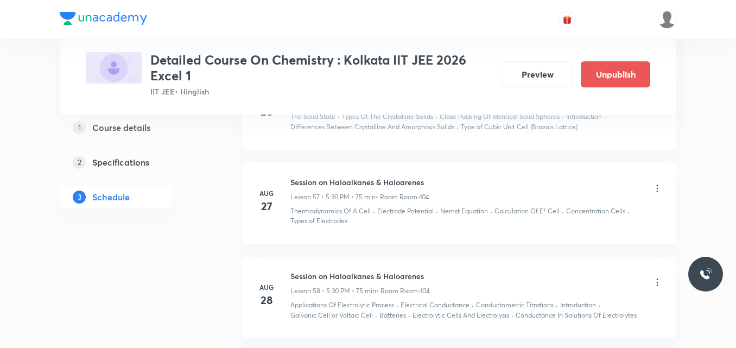
scroll to position [5491, 0]
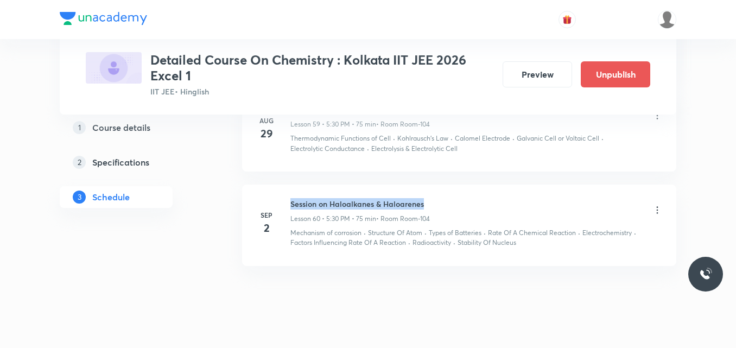
drag, startPoint x: 290, startPoint y: 184, endPoint x: 455, endPoint y: 170, distance: 165.5
click at [455, 184] on li "Sep 2 Session on Haloalkanes & Haloarenes Lesson 60 • 5:30 PM • 75 min • Room R…" at bounding box center [459, 224] width 434 height 81
copy h6 "Session on Haloalkanes & Haloarenes"
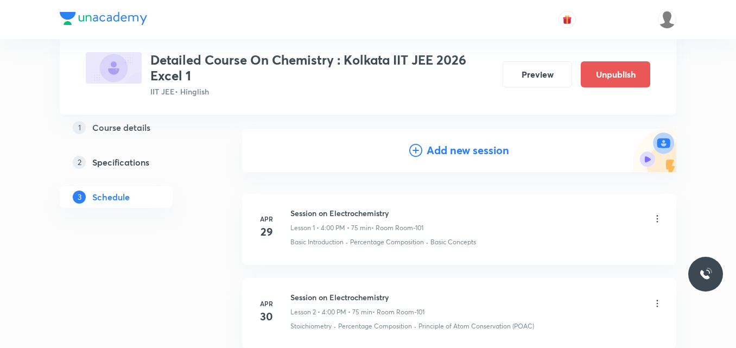
scroll to position [0, 0]
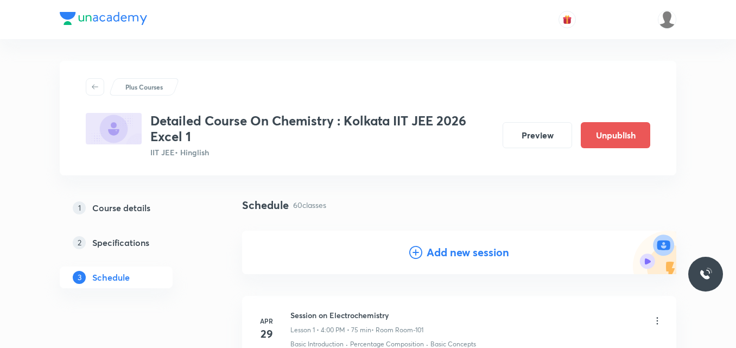
click at [415, 254] on icon at bounding box center [415, 252] width 13 height 13
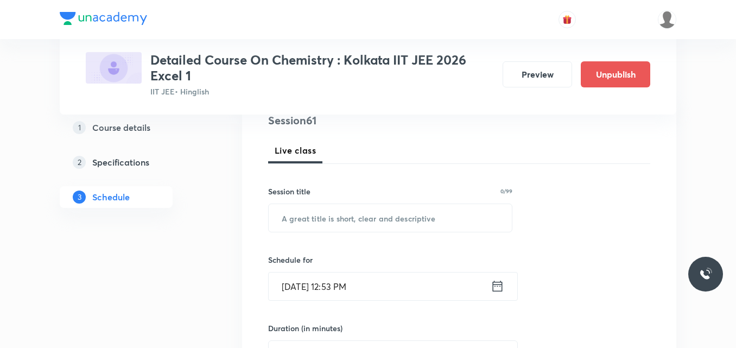
scroll to position [136, 0]
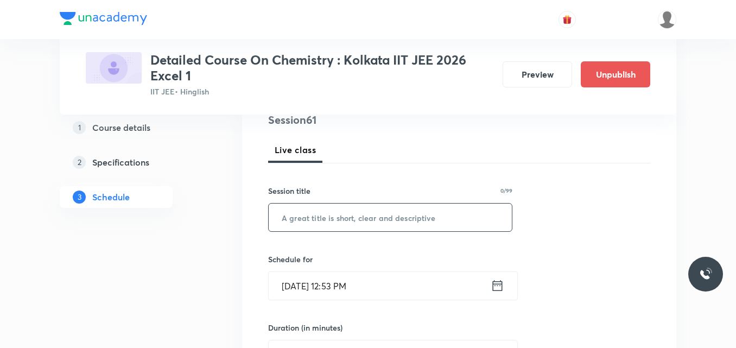
click at [326, 220] on input "text" at bounding box center [390, 217] width 243 height 28
paste input "Session on Haloalkanes & Haloarenes"
type input "Session on Haloalkanes & Haloarenes"
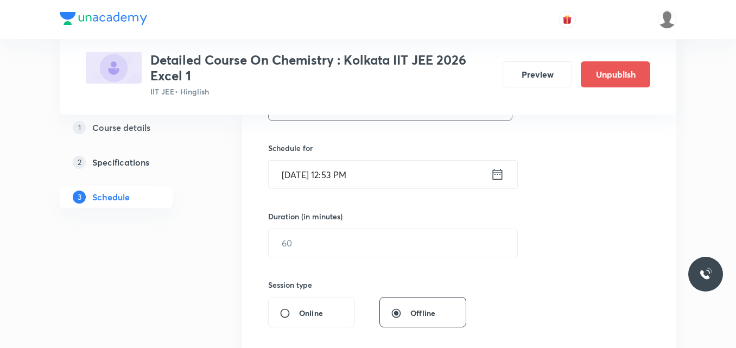
scroll to position [249, 0]
click at [493, 175] on icon at bounding box center [498, 172] width 10 height 11
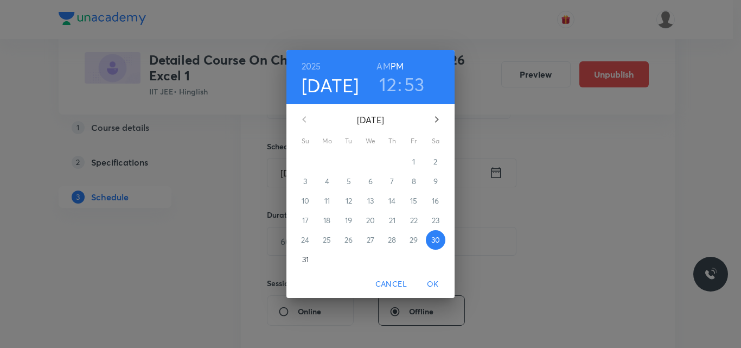
click at [436, 121] on icon "button" at bounding box center [436, 119] width 13 height 13
click at [370, 164] on p "3" at bounding box center [370, 161] width 4 height 11
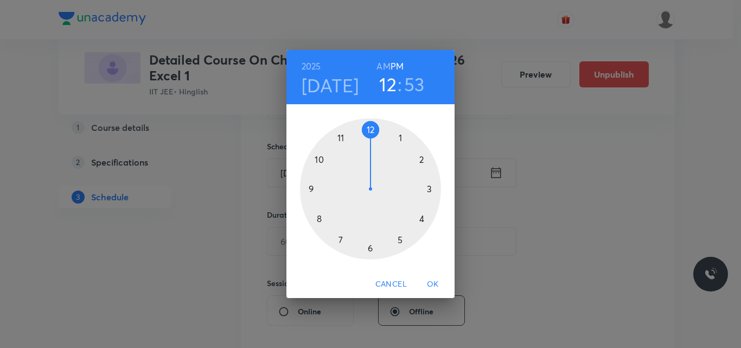
click at [342, 235] on div at bounding box center [370, 188] width 141 height 141
click at [368, 130] on div at bounding box center [370, 188] width 141 height 141
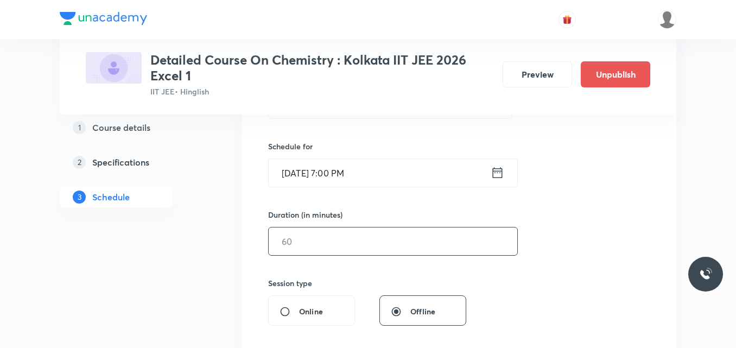
click at [306, 247] on input "text" at bounding box center [393, 241] width 248 height 28
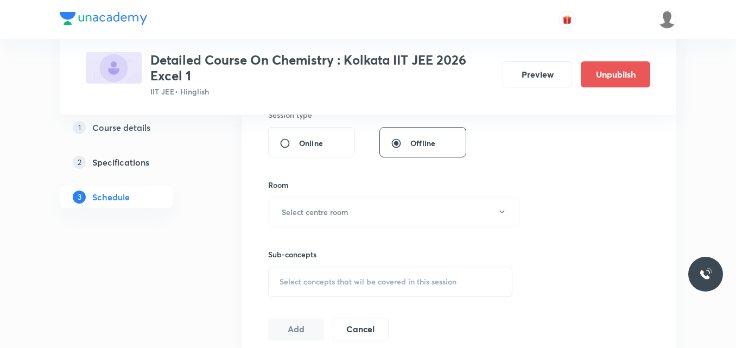
scroll to position [418, 0]
type input "75"
click at [308, 212] on h6 "Select centre room" at bounding box center [315, 211] width 67 height 11
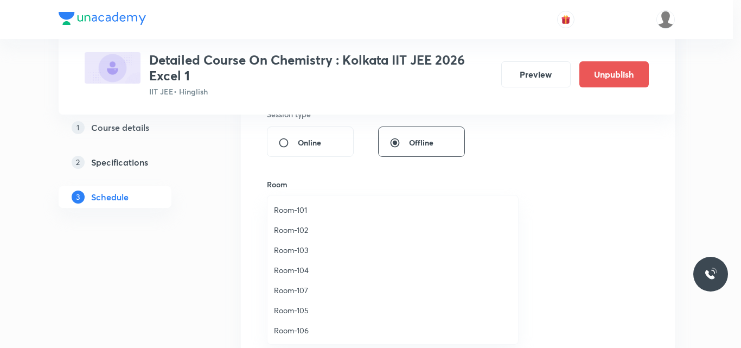
click at [299, 270] on span "Room-104" at bounding box center [393, 269] width 238 height 11
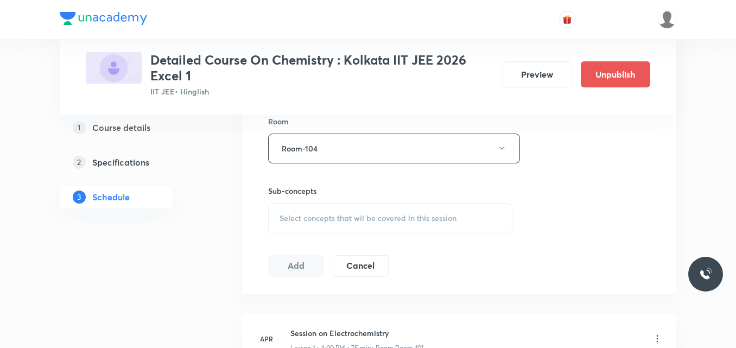
scroll to position [482, 0]
click at [309, 220] on span "Select concepts that wil be covered in this session" at bounding box center [367, 217] width 177 height 9
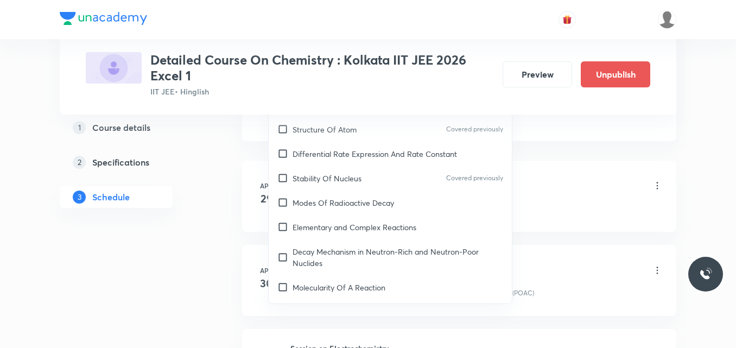
scroll to position [6098, 0]
click at [342, 198] on p "Modes Of Radioactive Decay" at bounding box center [342, 203] width 101 height 11
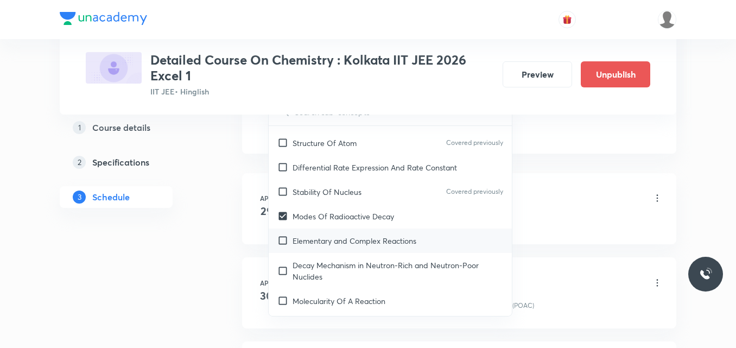
click at [341, 235] on p "Elementary and Complex Reactions" at bounding box center [354, 240] width 124 height 11
checkbox input "true"
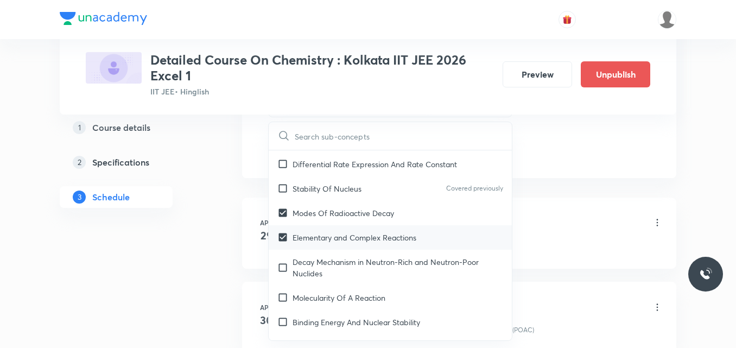
scroll to position [6139, 0]
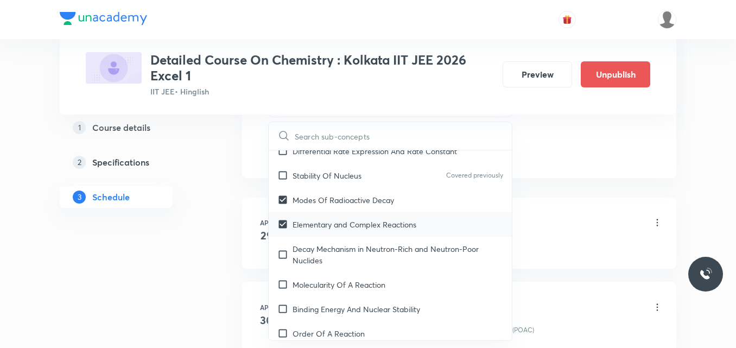
click at [341, 243] on p "Decay Mechanism in Neutron-Rich and Neutron-Poor Nuclides" at bounding box center [397, 254] width 210 height 23
checkbox input "true"
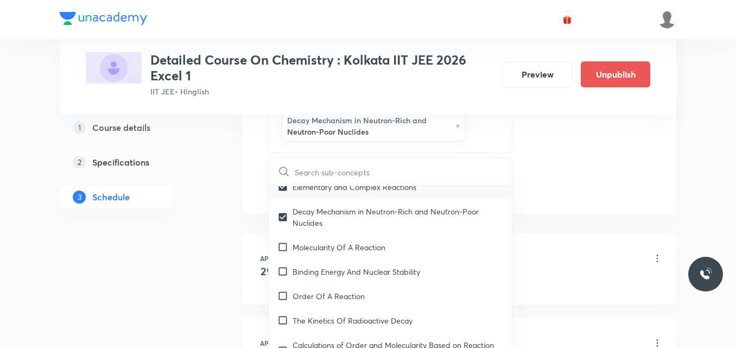
scroll to position [6213, 0]
click at [337, 240] on p "Molecularity Of A Reaction" at bounding box center [338, 245] width 93 height 11
checkbox input "true"
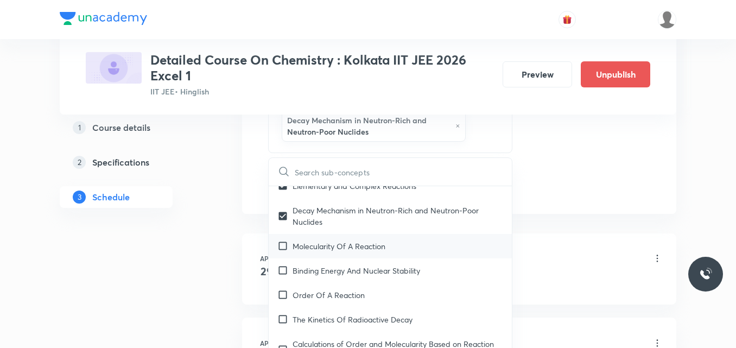
checkbox input "true"
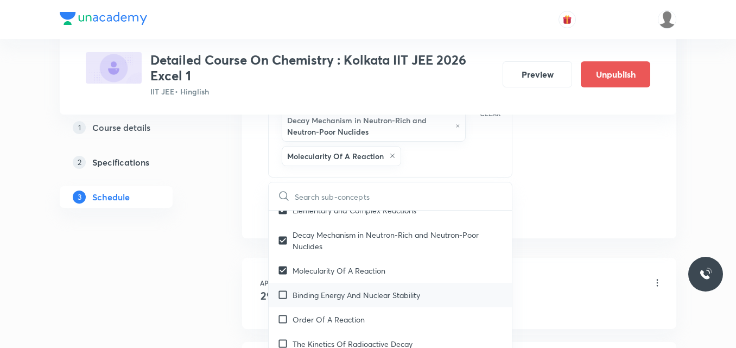
click at [338, 289] on p "Binding Energy And Nuclear Stability" at bounding box center [355, 294] width 127 height 11
checkbox input "true"
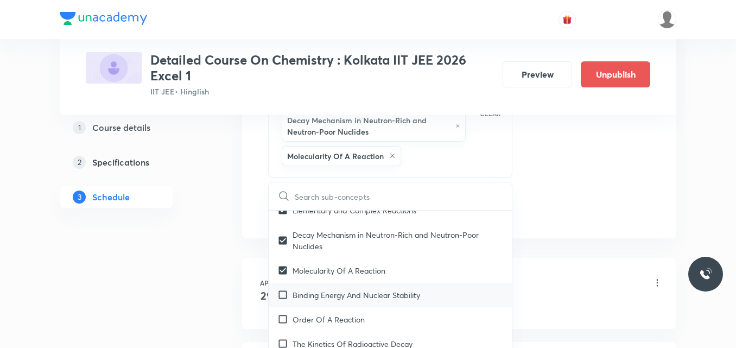
checkbox input "true"
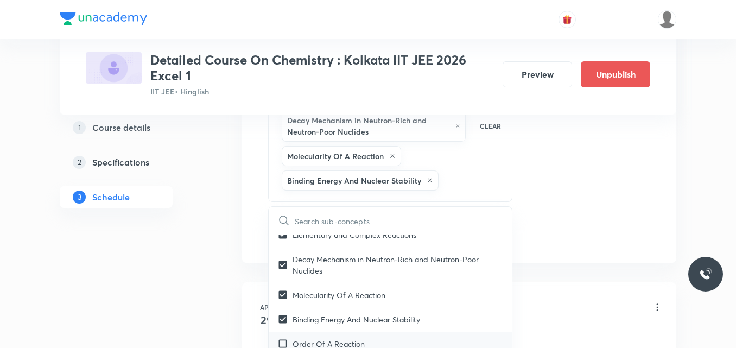
click at [345, 338] on p "Order Of A Reaction" at bounding box center [328, 343] width 72 height 11
checkbox input "true"
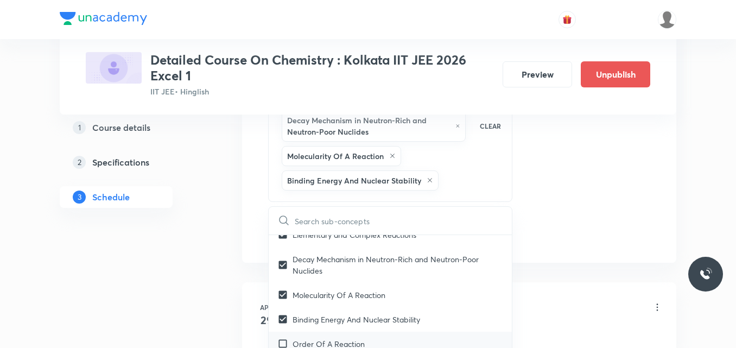
checkbox input "true"
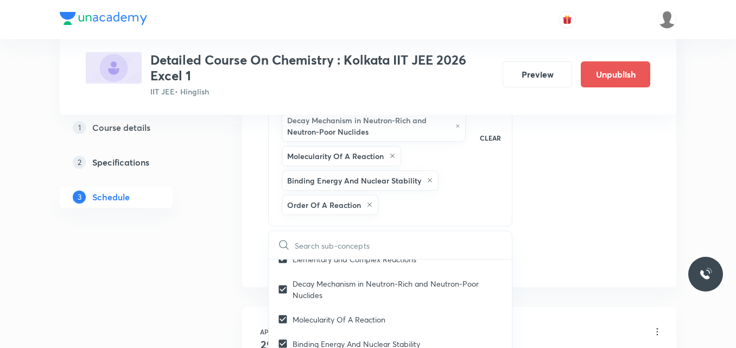
checkbox input "true"
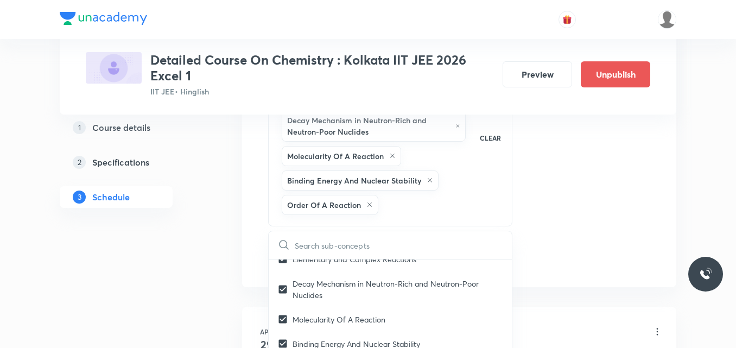
checkbox input "true"
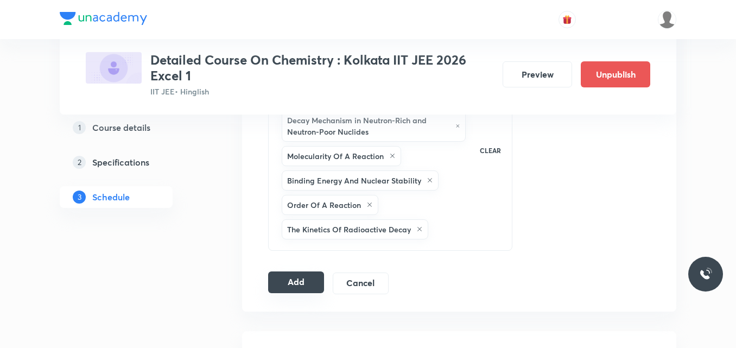
click at [301, 285] on button "Add" at bounding box center [296, 282] width 56 height 22
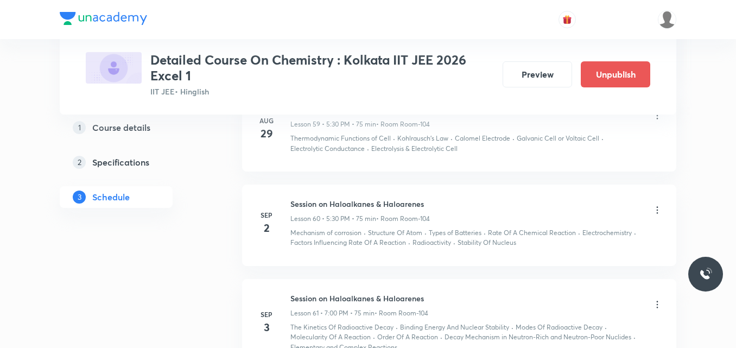
scroll to position [5595, 0]
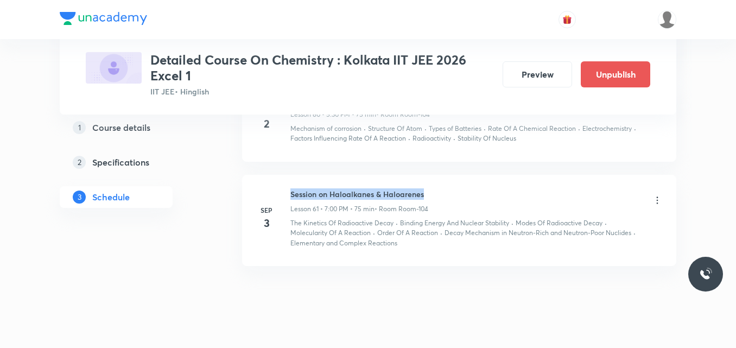
drag, startPoint x: 290, startPoint y: 172, endPoint x: 431, endPoint y: 169, distance: 140.5
click at [431, 188] on div "Session on Haloalkanes & Haloarenes Lesson 61 • 7:00 PM • 75 min • Room Room-104" at bounding box center [476, 200] width 372 height 25
copy h6 "Session on Haloalkanes & Haloarenes"
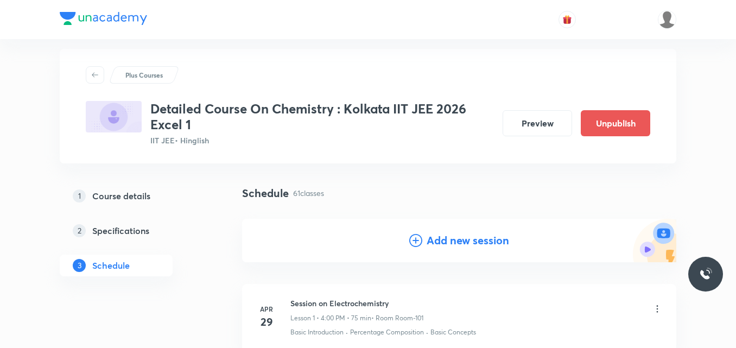
scroll to position [0, 0]
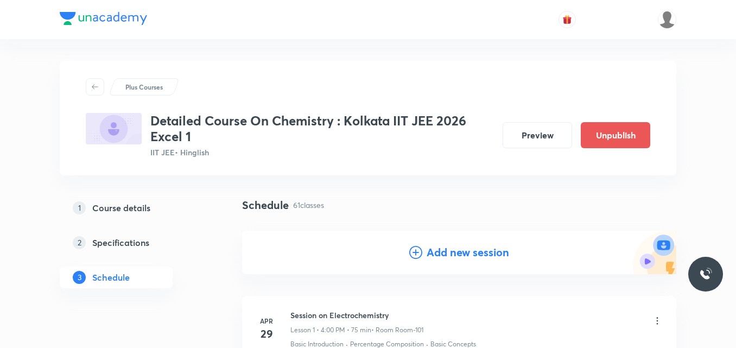
click at [417, 256] on icon at bounding box center [415, 252] width 13 height 13
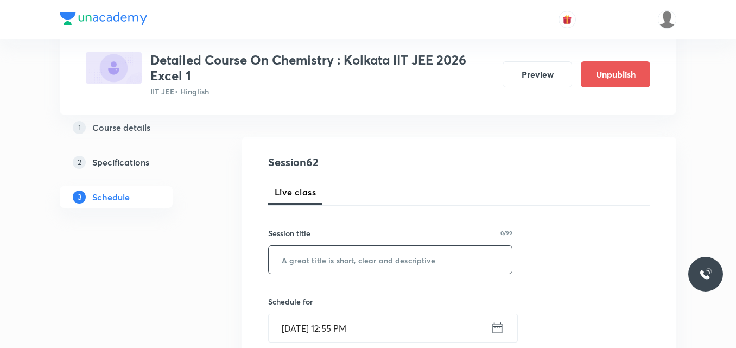
scroll to position [94, 0]
click at [297, 261] on input "text" at bounding box center [390, 259] width 243 height 28
paste input "Session on Haloalkanes & Haloarenes"
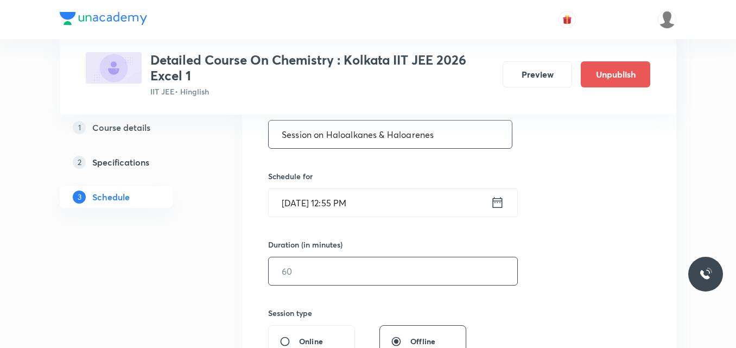
scroll to position [220, 0]
type input "Session on Haloalkanes & Haloarenes"
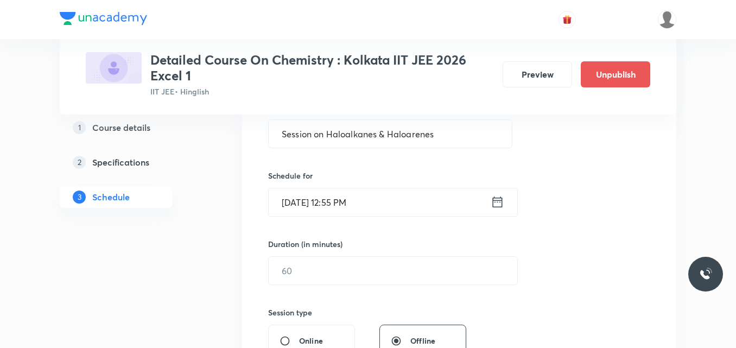
click at [497, 200] on icon at bounding box center [498, 201] width 10 height 11
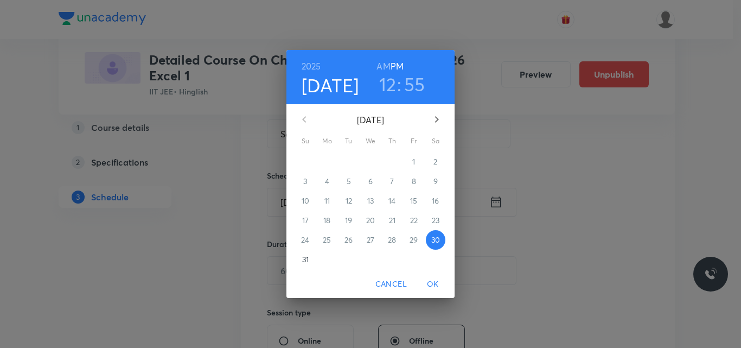
click at [438, 124] on icon "button" at bounding box center [436, 119] width 13 height 13
click at [393, 160] on p "4" at bounding box center [392, 161] width 4 height 11
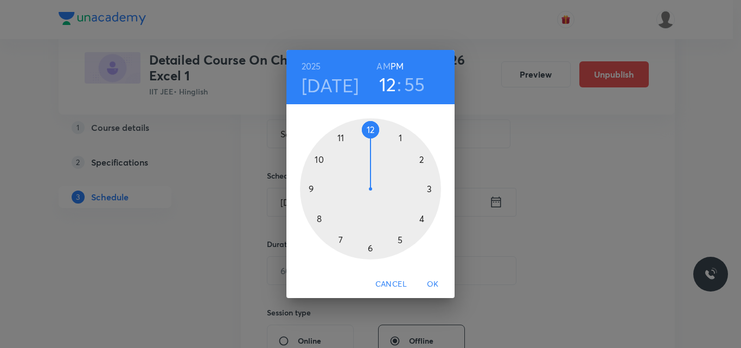
click at [341, 239] on div at bounding box center [370, 188] width 141 height 141
click at [370, 129] on div at bounding box center [370, 188] width 141 height 141
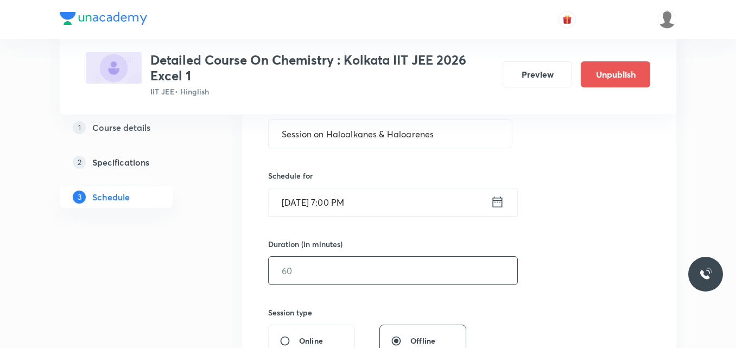
click at [307, 271] on input "text" at bounding box center [393, 271] width 248 height 28
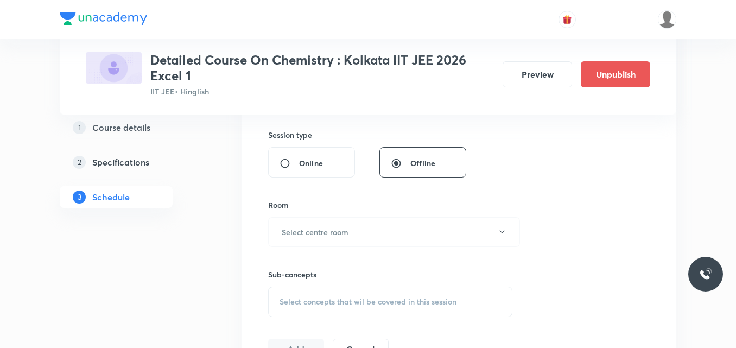
scroll to position [398, 0]
type input "75"
click at [313, 230] on h6 "Select centre room" at bounding box center [315, 231] width 67 height 11
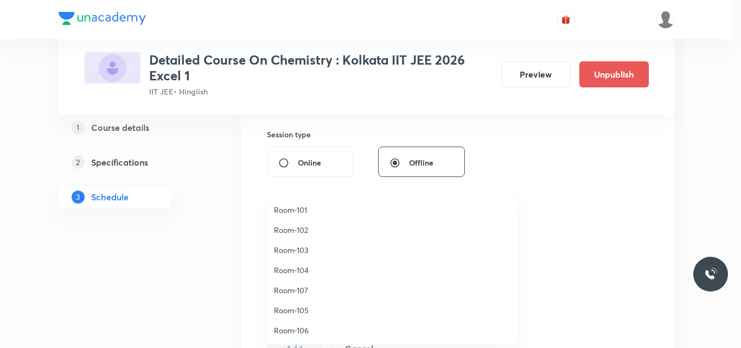
click at [297, 269] on span "Room-104" at bounding box center [393, 269] width 238 height 11
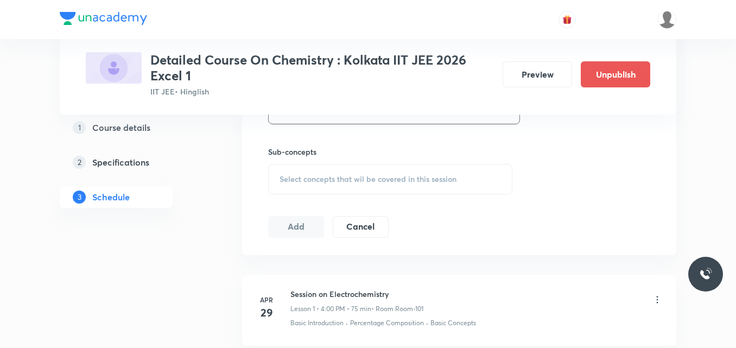
scroll to position [520, 0]
click at [315, 180] on span "Select concepts that wil be covered in this session" at bounding box center [367, 178] width 177 height 9
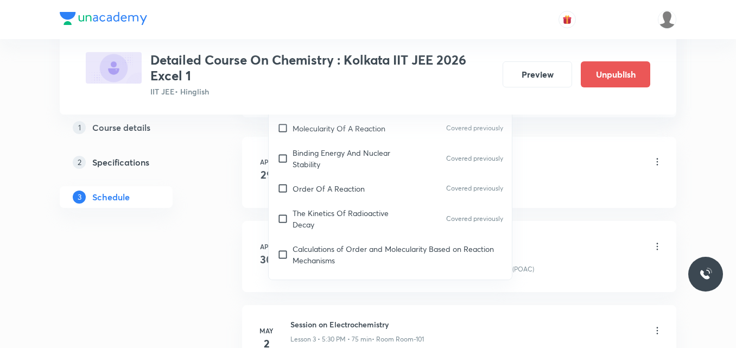
scroll to position [6258, 0]
click at [353, 242] on p "Calculations of Order and Molecularity Based on Reaction Mechanisms" at bounding box center [397, 253] width 210 height 23
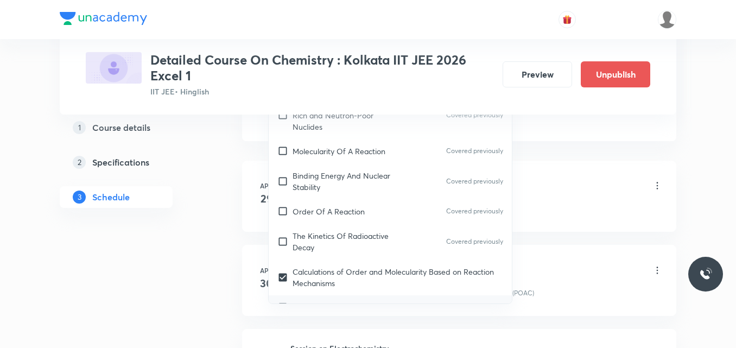
click at [331, 302] on p "Pseudo Order Reactions" at bounding box center [334, 307] width 85 height 11
checkbox input "true"
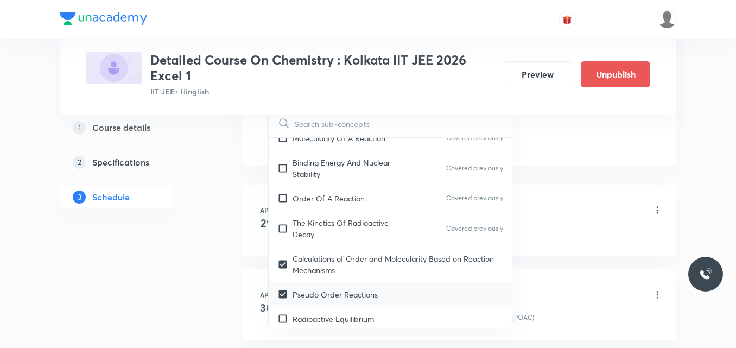
scroll to position [6301, 0]
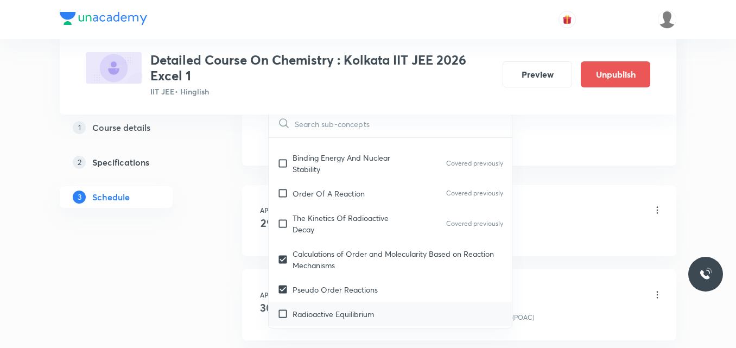
click at [330, 308] on p "Radioactive Equilibrium" at bounding box center [332, 313] width 81 height 11
checkbox input "true"
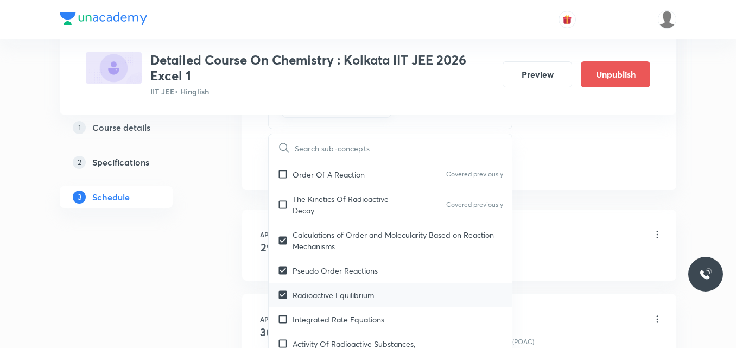
scroll to position [6347, 0]
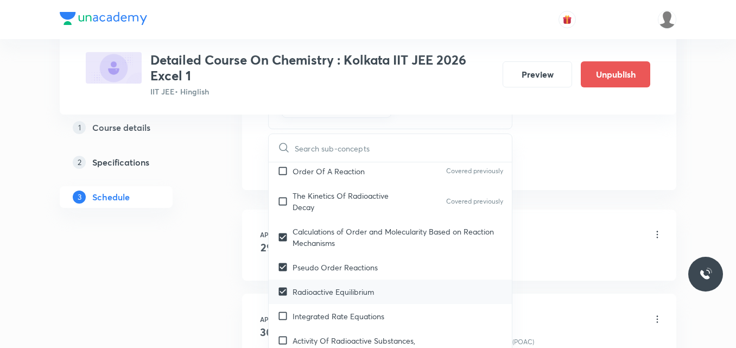
click at [330, 310] on p "Integrated Rate Equations" at bounding box center [338, 315] width 92 height 11
checkbox input "true"
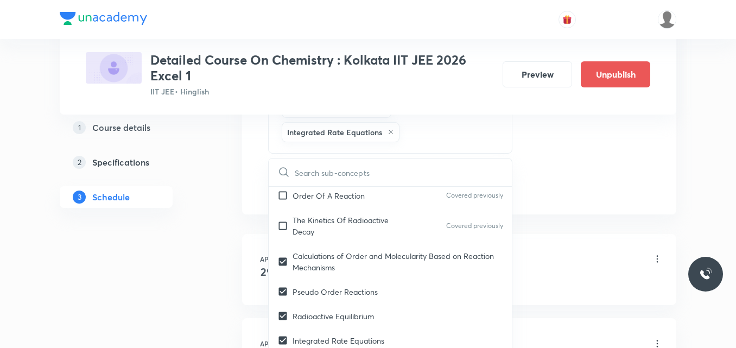
checkbox input "true"
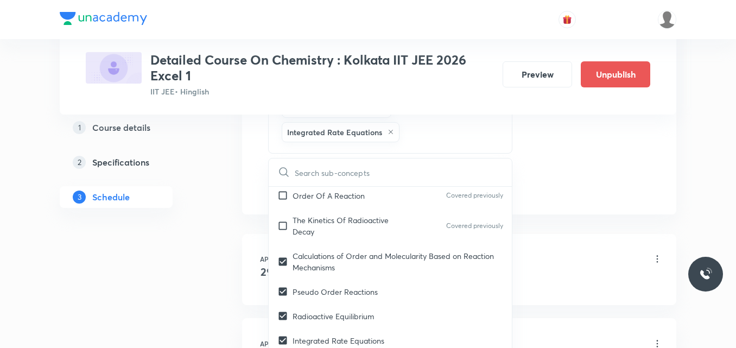
checkbox input "true"
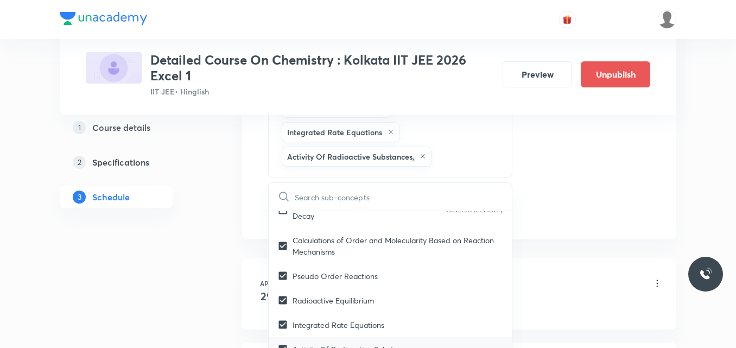
scroll to position [6388, 0]
checkbox input "true"
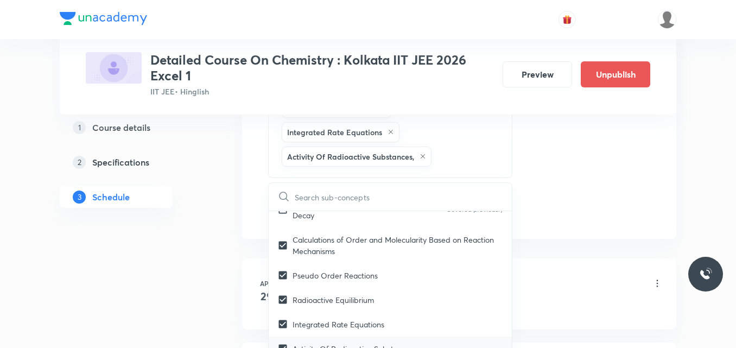
checkbox input "true"
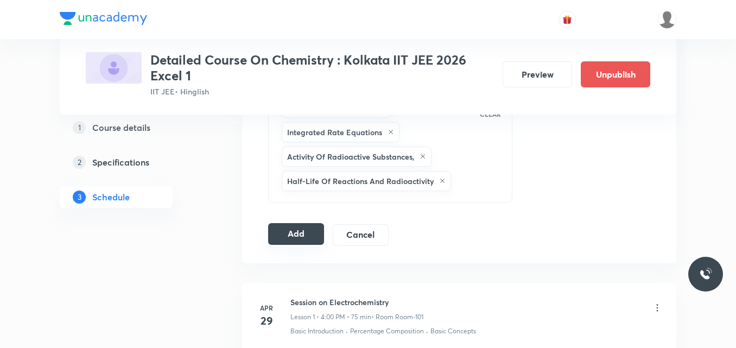
click at [298, 234] on button "Add" at bounding box center [296, 234] width 56 height 22
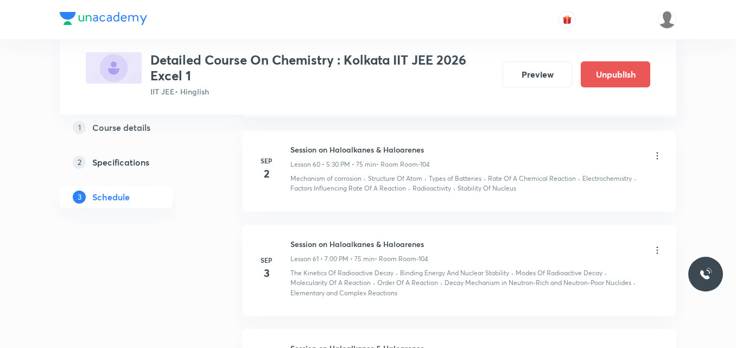
scroll to position [5690, 0]
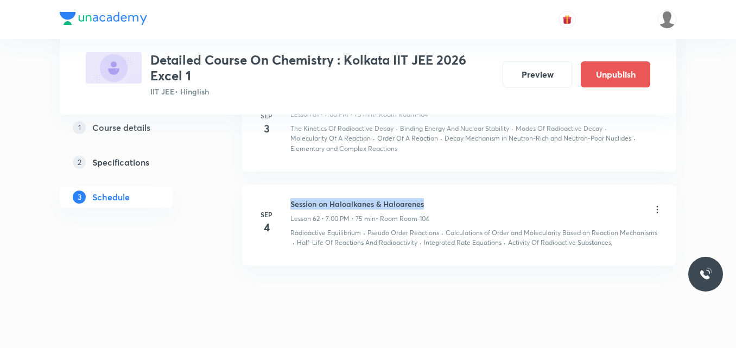
drag, startPoint x: 291, startPoint y: 182, endPoint x: 437, endPoint y: 180, distance: 146.5
click at [437, 198] on div "Session on Haloalkanes & Haloarenes Lesson 62 • 7:00 PM • 75 min • Room Room-104" at bounding box center [476, 210] width 372 height 25
copy h6 "Session on Haloalkanes & Haloarenes"
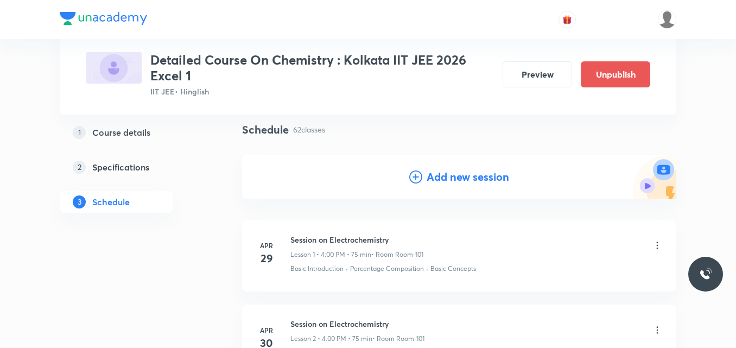
scroll to position [0, 0]
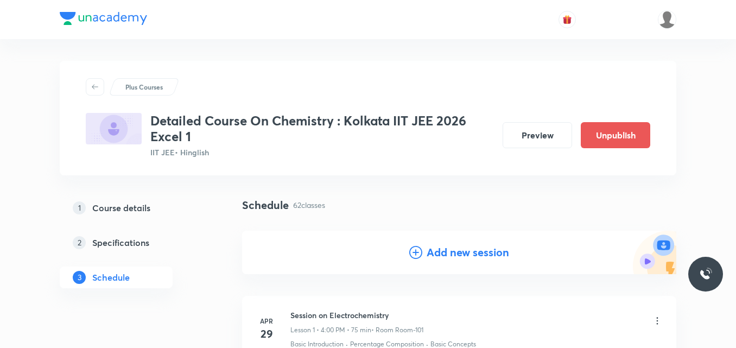
click at [417, 254] on icon at bounding box center [415, 252] width 13 height 13
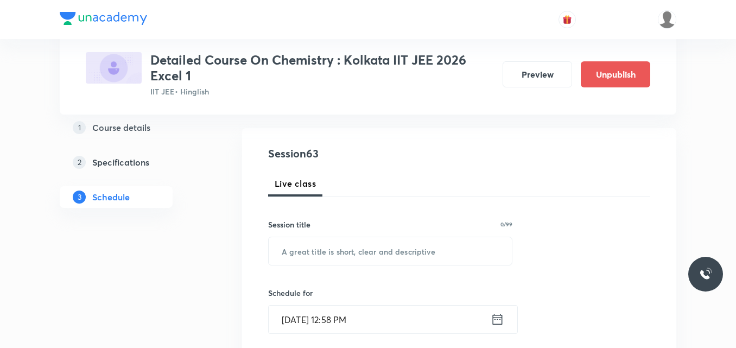
scroll to position [107, 0]
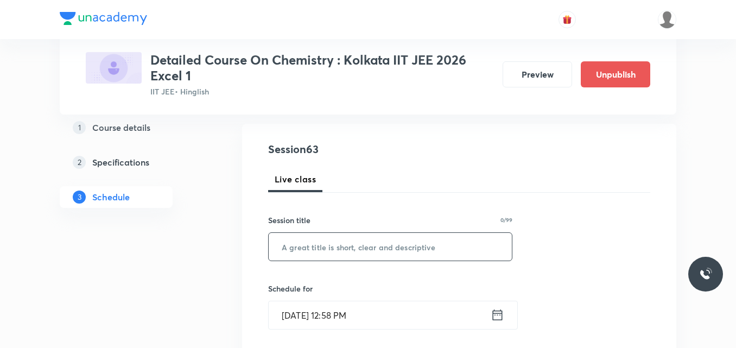
click at [323, 259] on input "text" at bounding box center [390, 247] width 243 height 28
paste input "Session on Haloalkanes & Haloarenes"
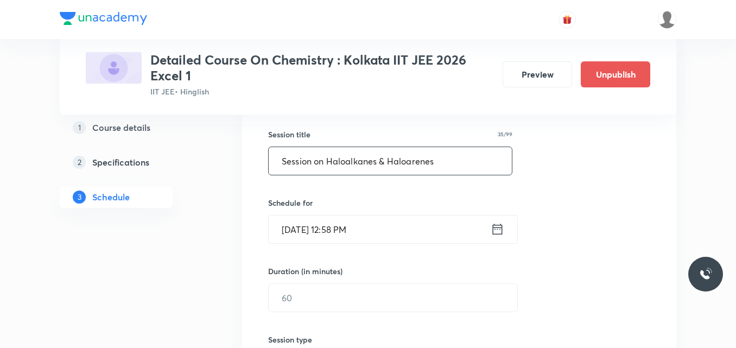
scroll to position [194, 0]
type input "Session on Haloalkanes & Haloarenes"
click at [499, 229] on icon at bounding box center [497, 227] width 14 height 15
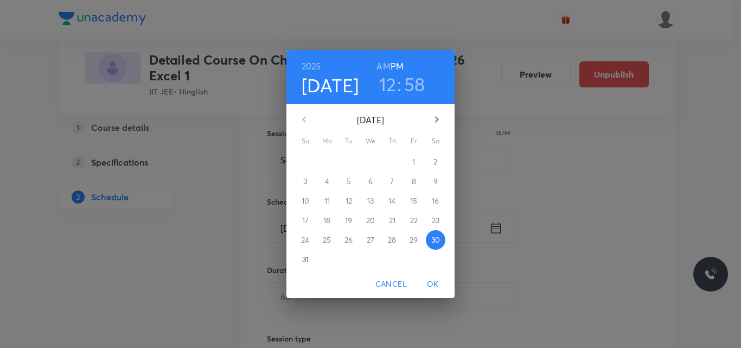
click at [434, 121] on icon "button" at bounding box center [436, 119] width 13 height 13
click at [413, 160] on p "5" at bounding box center [414, 161] width 4 height 11
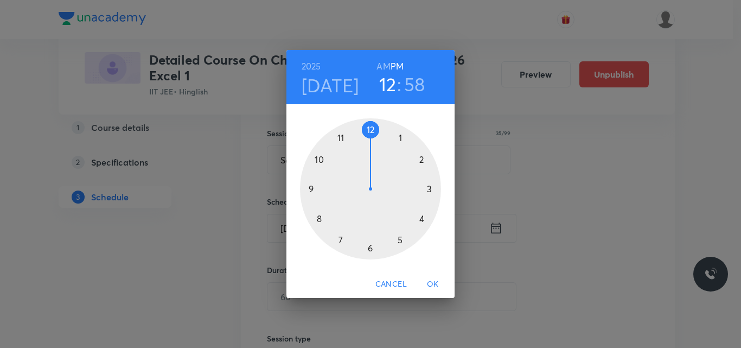
click at [399, 238] on div at bounding box center [370, 188] width 141 height 141
click at [369, 246] on div at bounding box center [370, 188] width 141 height 141
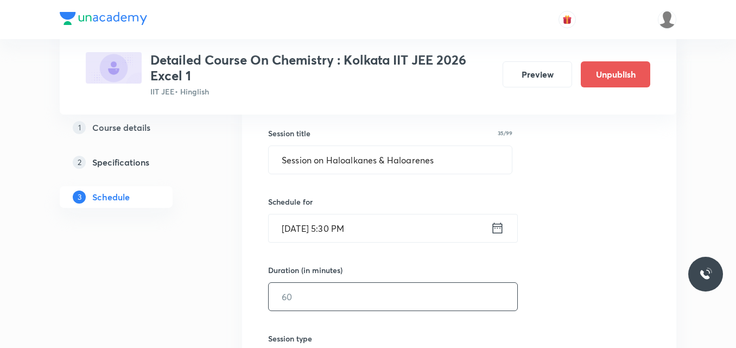
click at [304, 301] on input "text" at bounding box center [393, 297] width 248 height 28
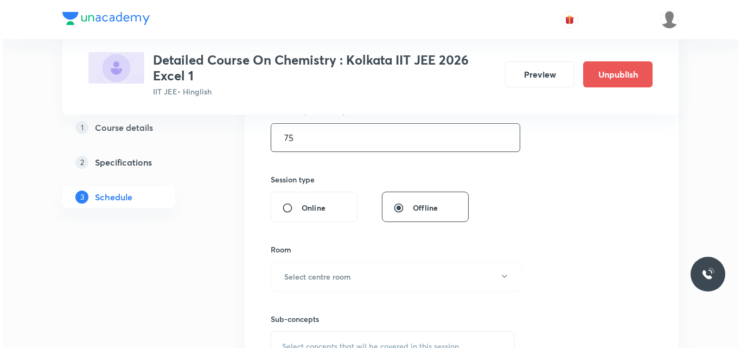
scroll to position [353, 0]
type input "75"
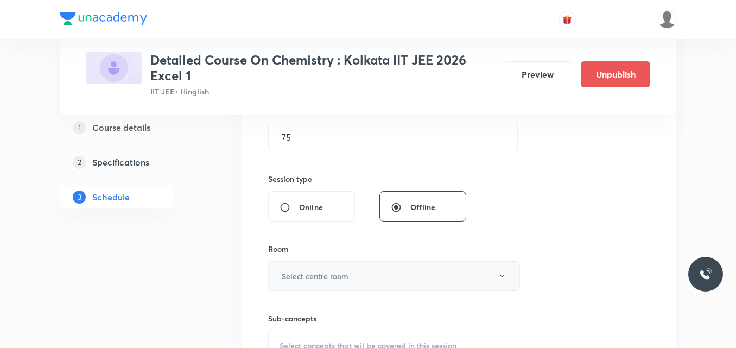
click at [311, 275] on h6 "Select centre room" at bounding box center [315, 275] width 67 height 11
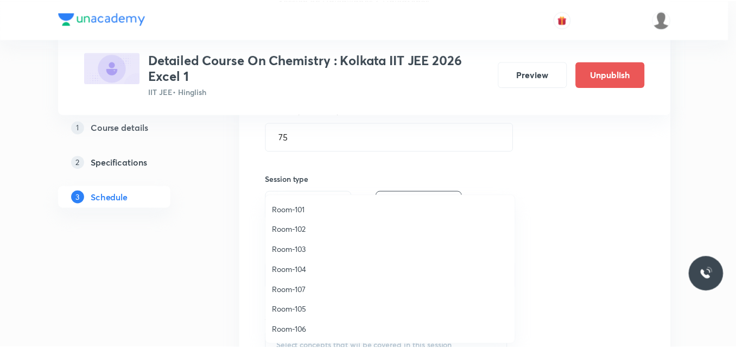
scroll to position [1, 0]
click at [293, 271] on span "Room-104" at bounding box center [393, 269] width 238 height 11
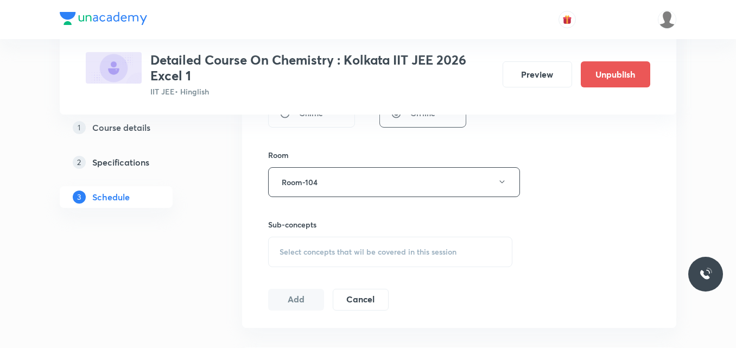
scroll to position [451, 0]
click at [309, 246] on span "Select concepts that wil be covered in this session" at bounding box center [367, 247] width 177 height 9
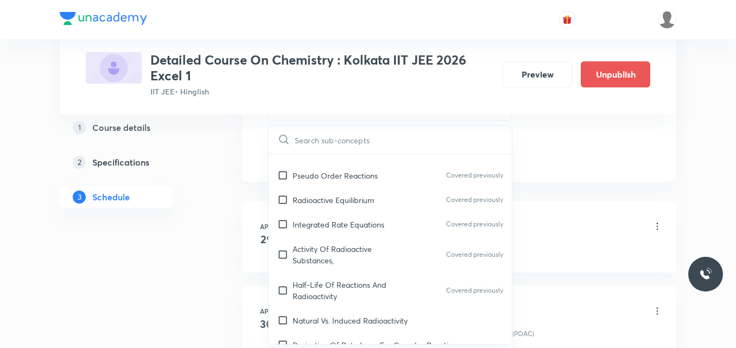
scroll to position [6449, 0]
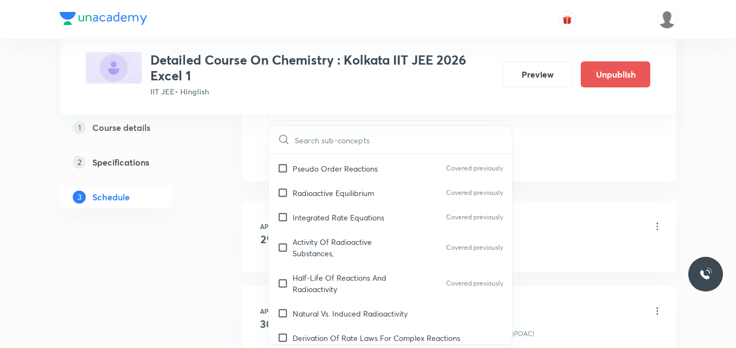
click at [349, 332] on p "Derivation Of Rate Laws For Complex Reactions" at bounding box center [376, 337] width 168 height 11
checkbox input "true"
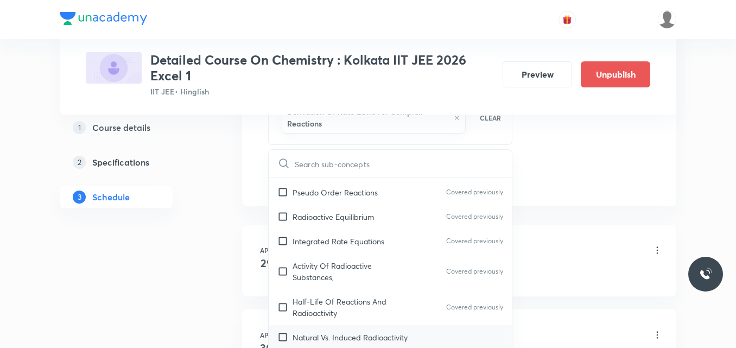
click at [324, 331] on p "Natural Vs. Induced Radioactivity" at bounding box center [349, 336] width 115 height 11
checkbox input "true"
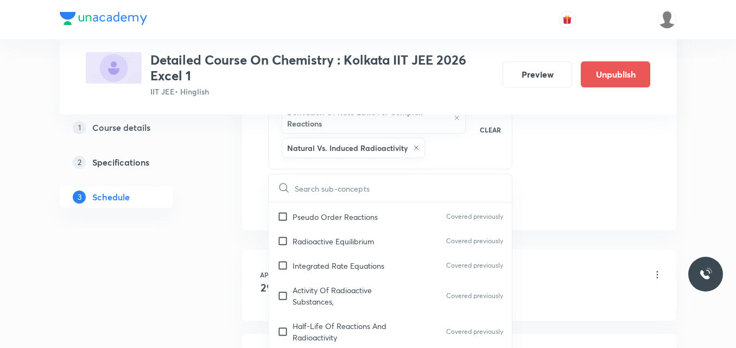
click at [324, 320] on p "Half-Life Of Reactions And Radioactivity" at bounding box center [347, 331] width 110 height 23
checkbox input "true"
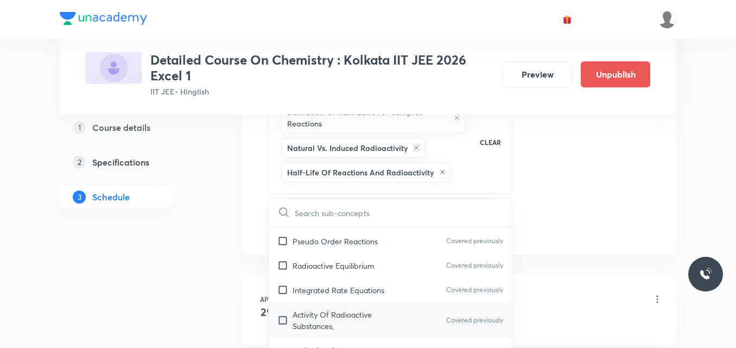
click at [344, 309] on p "Activity Of Radioactive Substances," at bounding box center [347, 320] width 110 height 23
checkbox input "true"
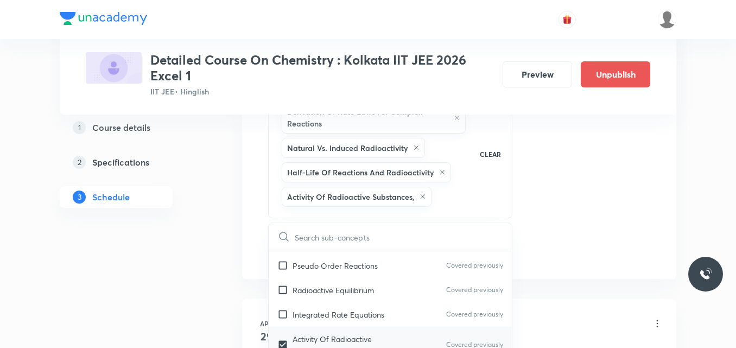
click at [344, 302] on div "Integrated Rate Equations Covered previously" at bounding box center [390, 314] width 243 height 24
checkbox input "true"
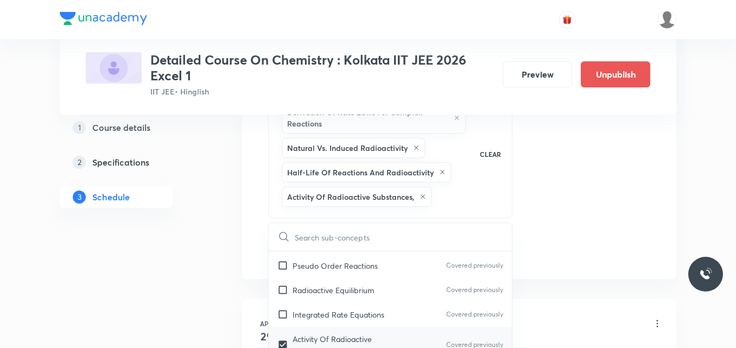
checkbox input "true"
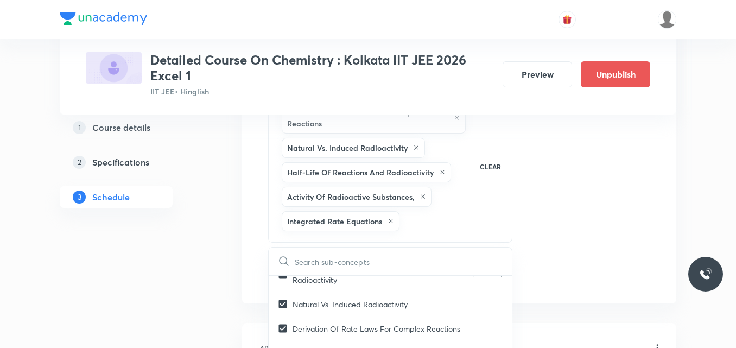
scroll to position [6584, 0]
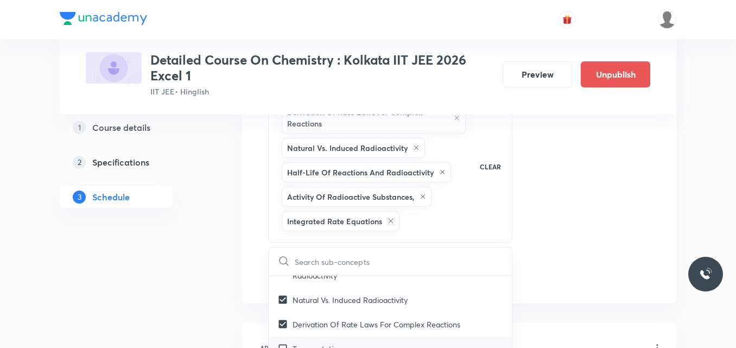
click at [336, 343] on p "Transmutation" at bounding box center [316, 348] width 49 height 11
checkbox input "true"
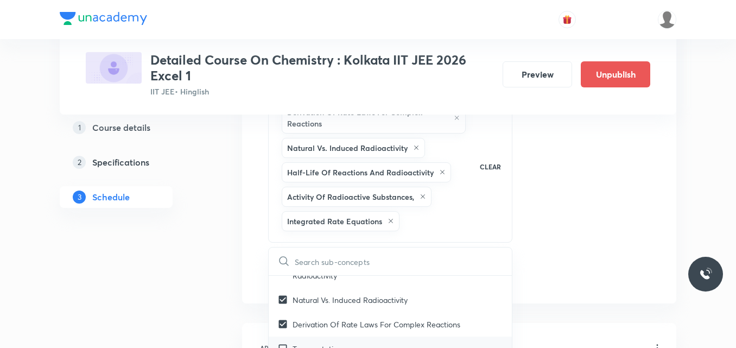
checkbox input "true"
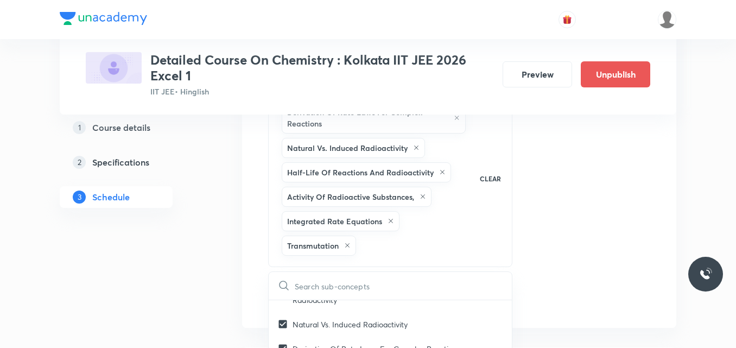
checkbox input "true"
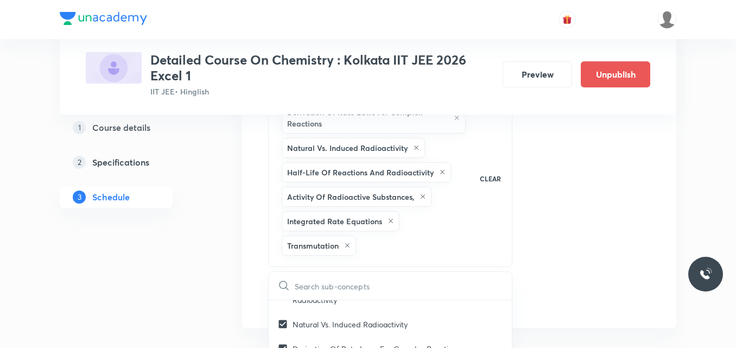
checkbox input "true"
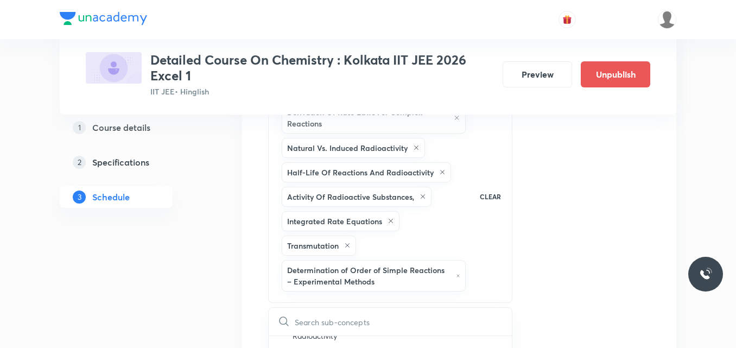
click at [603, 232] on div "Session 63 Live class Session title 35/99 Session on Haloalkanes & Haloarenes ​…" at bounding box center [459, 0] width 382 height 691
click at [298, 331] on button "Add" at bounding box center [296, 334] width 56 height 22
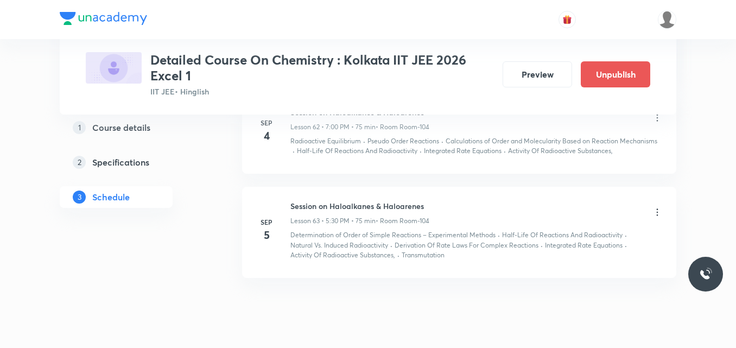
scroll to position [5794, 0]
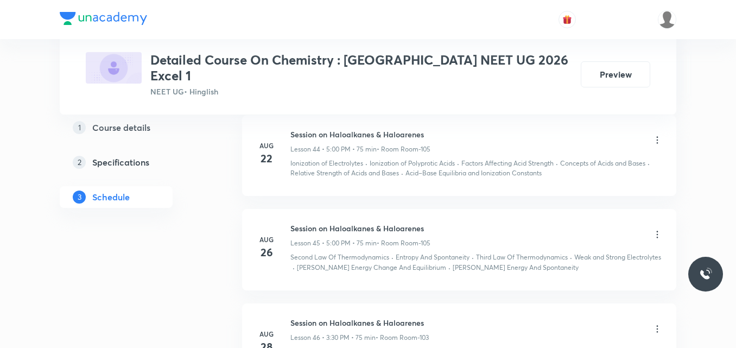
scroll to position [4781, 0]
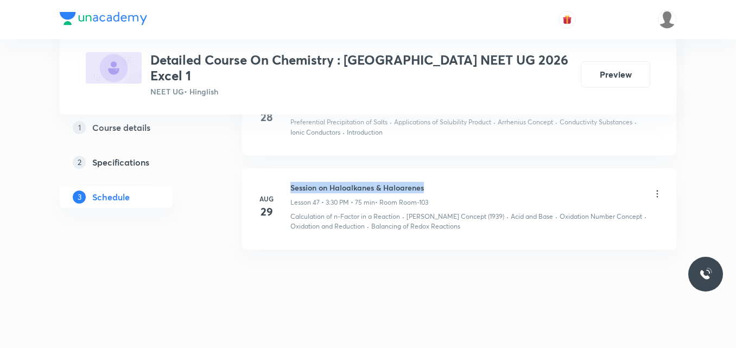
drag, startPoint x: 292, startPoint y: 183, endPoint x: 434, endPoint y: 171, distance: 142.6
click at [434, 171] on li "[DATE] Session on Haloalkanes & Haloarenes Lesson 47 • 3:30 PM • 75 min • Room …" at bounding box center [459, 208] width 434 height 81
copy h6 "Session on Haloalkanes & Haloarenes"
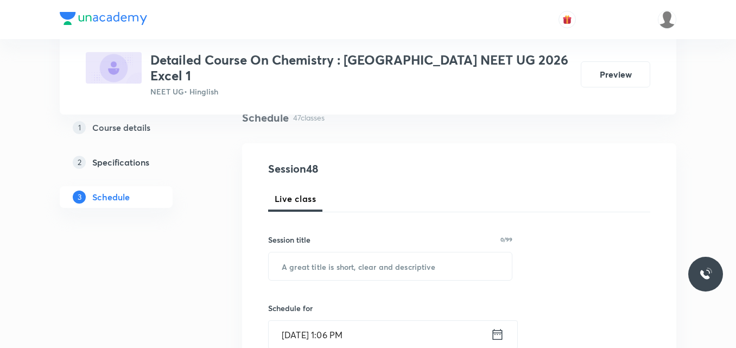
scroll to position [88, 0]
click at [279, 255] on input "text" at bounding box center [390, 266] width 243 height 28
paste input "Session on Haloalkanes & Haloarenes"
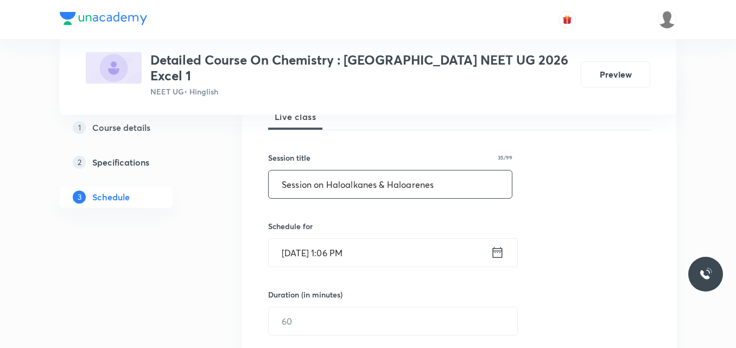
scroll to position [170, 0]
type input "Session on Haloalkanes & Haloarenes"
click at [496, 244] on icon at bounding box center [497, 251] width 14 height 15
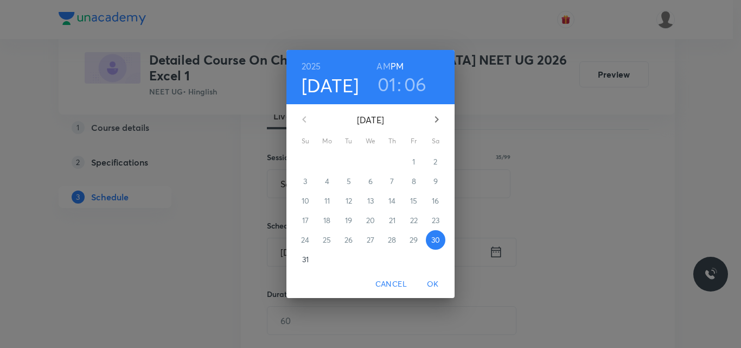
click at [439, 120] on icon "button" at bounding box center [436, 119] width 13 height 13
click at [348, 161] on p "2" at bounding box center [349, 161] width 4 height 11
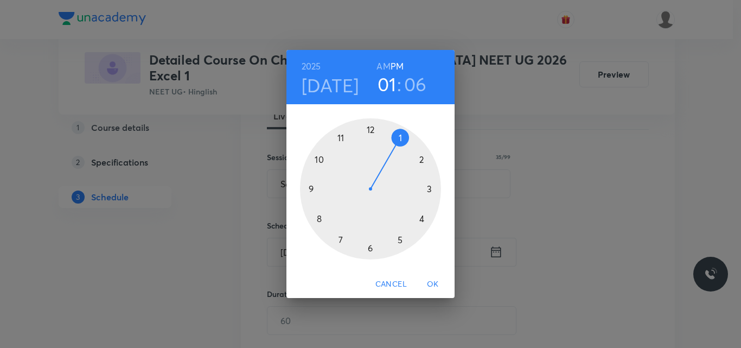
click at [430, 190] on div at bounding box center [370, 188] width 141 height 141
click at [370, 249] on div at bounding box center [370, 188] width 141 height 141
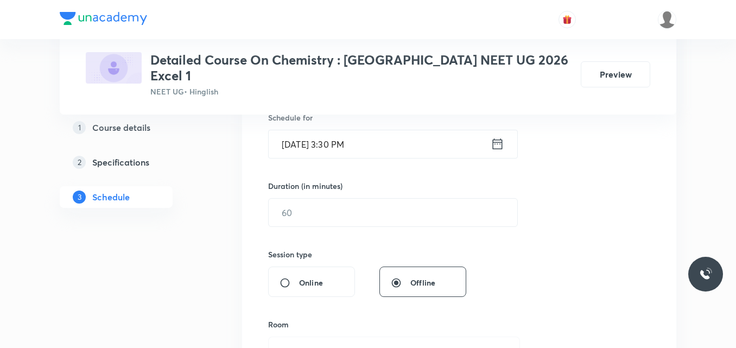
scroll to position [279, 0]
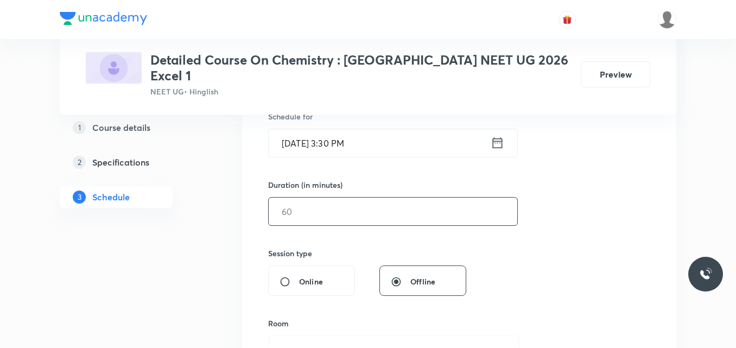
click at [315, 204] on input "text" at bounding box center [393, 211] width 248 height 28
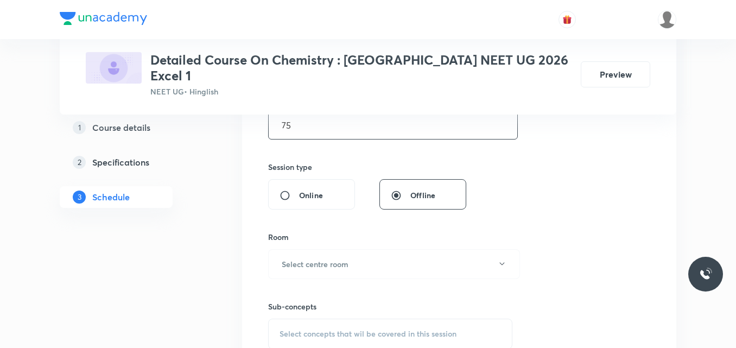
scroll to position [366, 0]
type input "75"
click at [296, 258] on h6 "Select centre room" at bounding box center [315, 263] width 67 height 11
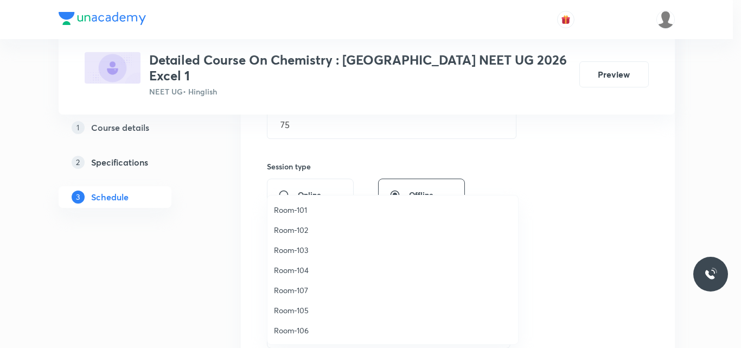
click at [299, 252] on span "Room-103" at bounding box center [393, 249] width 238 height 11
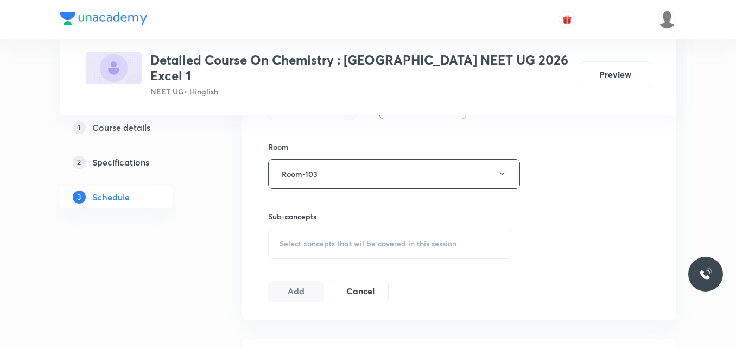
scroll to position [456, 0]
click at [311, 238] on span "Select concepts that wil be covered in this session" at bounding box center [367, 242] width 177 height 9
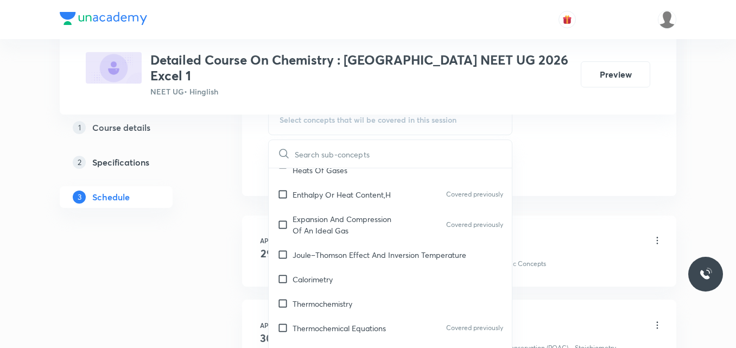
scroll to position [3273, 0]
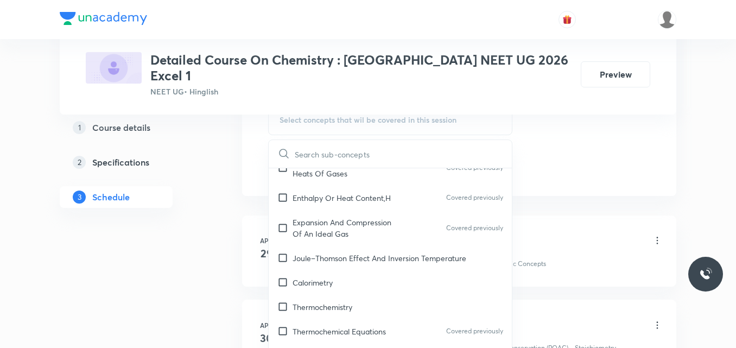
checkbox input "true"
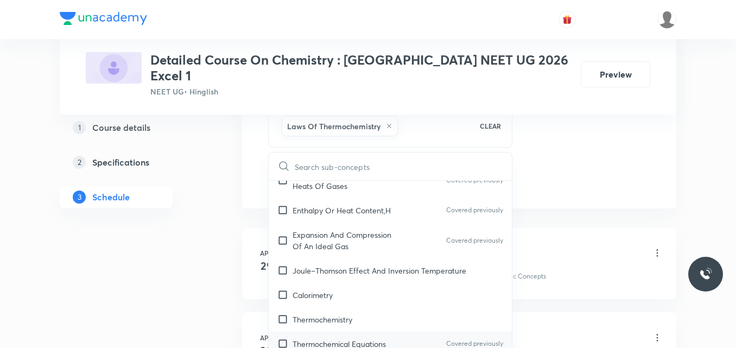
click at [324, 338] on p "Thermochemical Equations" at bounding box center [338, 343] width 93 height 11
checkbox input "true"
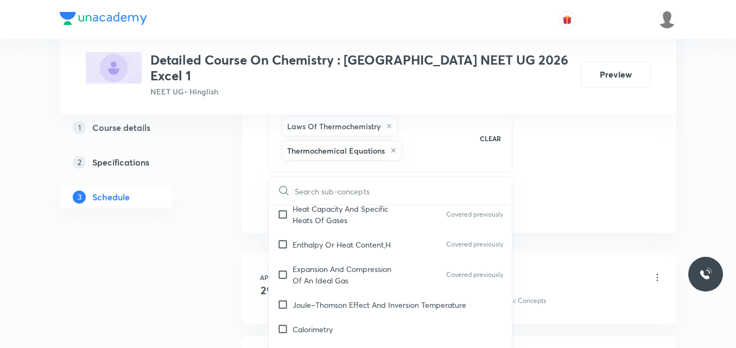
scroll to position [3262, 0]
checkbox input "true"
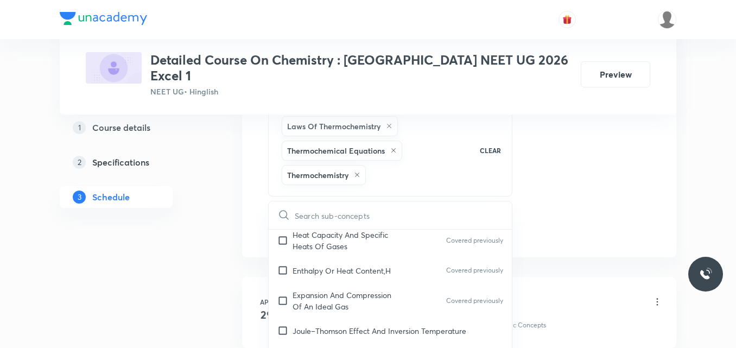
checkbox input "true"
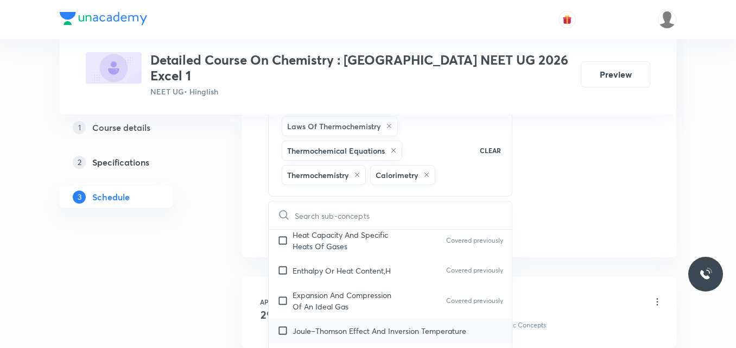
click at [366, 318] on div "Joule–Thomson Effect And Inversion Temperature" at bounding box center [390, 330] width 243 height 24
checkbox input "true"
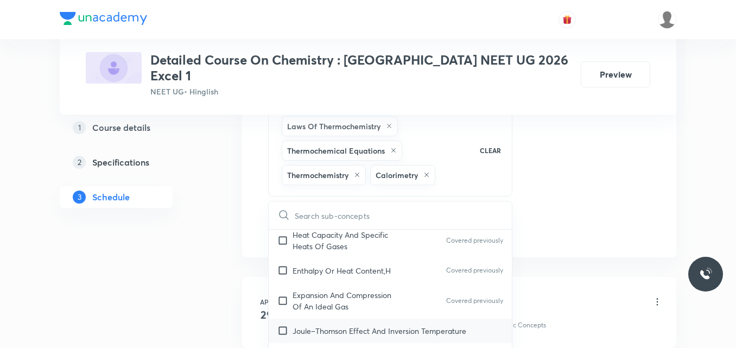
checkbox input "true"
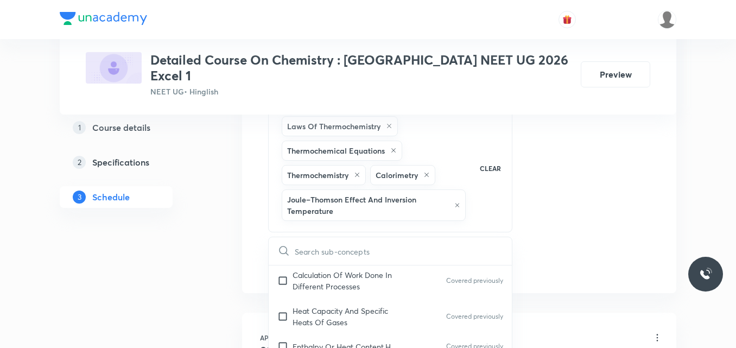
scroll to position [3221, 0]
checkbox input "true"
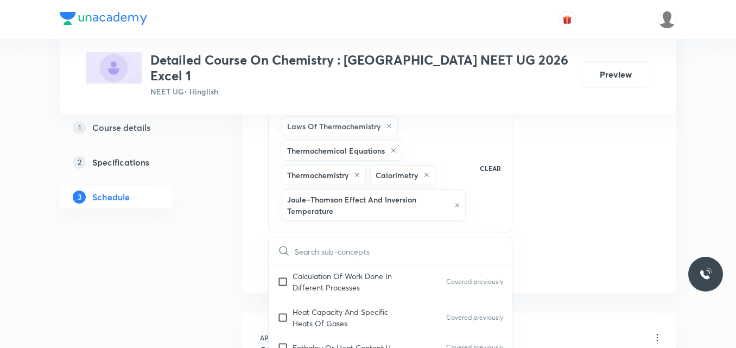
checkbox input "true"
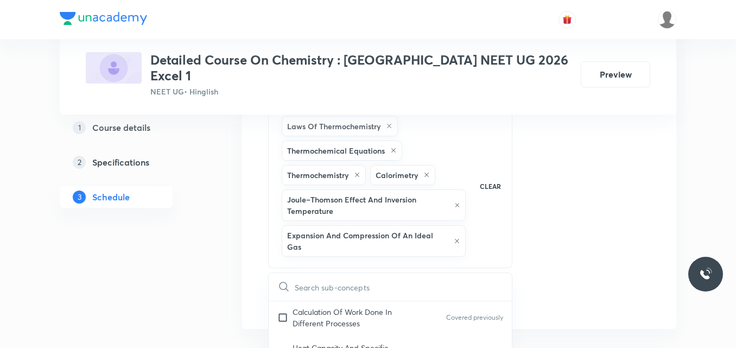
checkbox input "true"
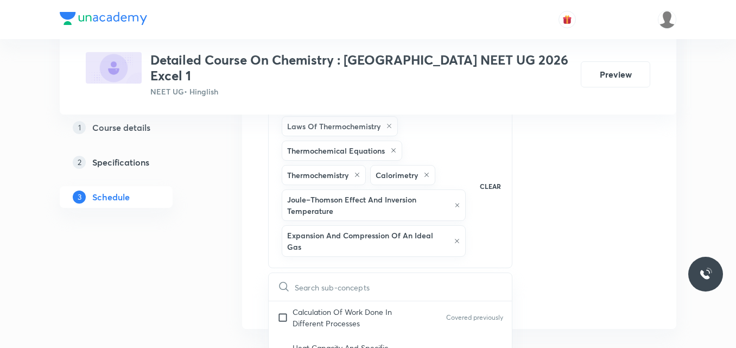
checkbox input "true"
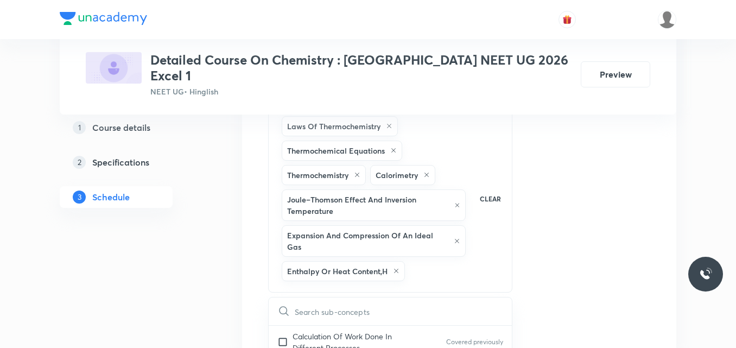
click at [577, 201] on div "Session 48 Live class Session title 35/99 Session on Haloalkanes & Haloarenes ​…" at bounding box center [459, 2] width 382 height 667
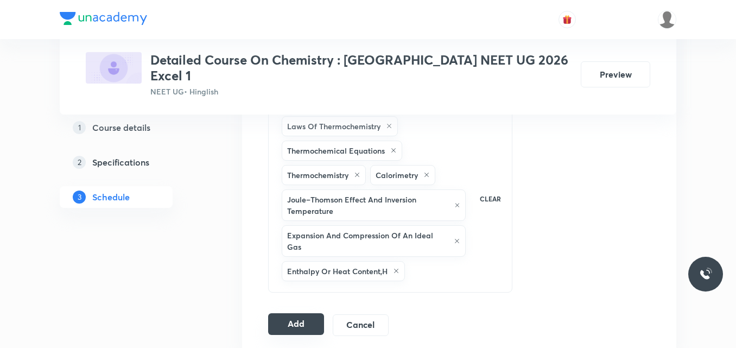
click at [291, 313] on button "Add" at bounding box center [296, 324] width 56 height 22
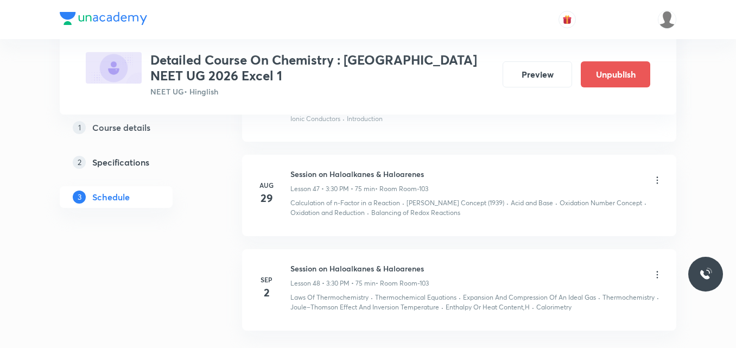
scroll to position [4390, 0]
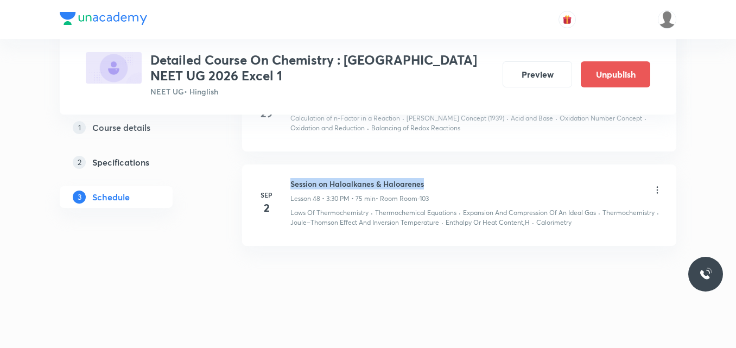
drag, startPoint x: 291, startPoint y: 182, endPoint x: 459, endPoint y: 163, distance: 168.7
copy h6 "Session on Haloalkanes & Haloarenes"
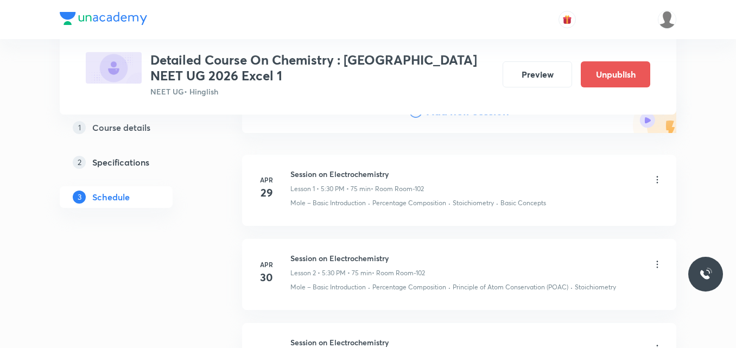
scroll to position [0, 0]
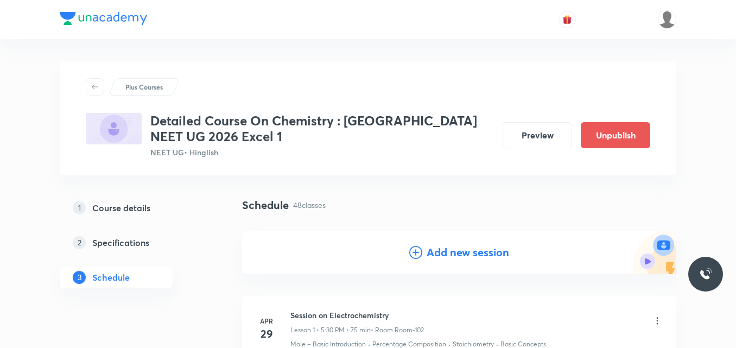
click at [416, 257] on icon at bounding box center [415, 252] width 13 height 13
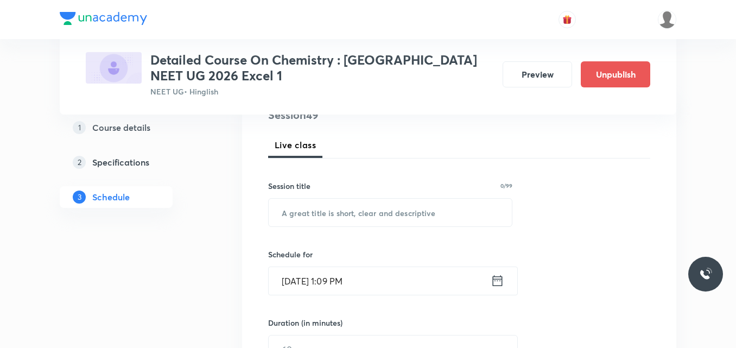
scroll to position [142, 0]
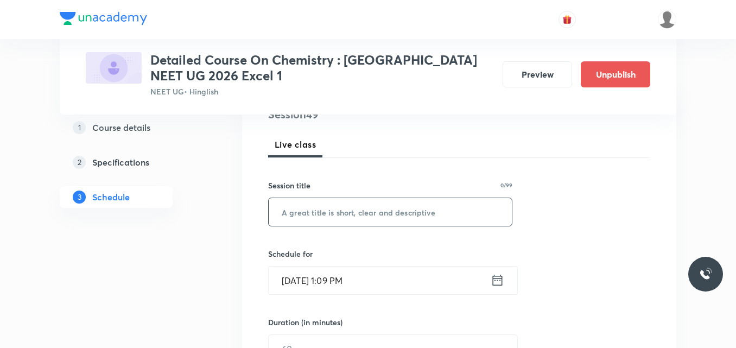
click at [332, 216] on input "text" at bounding box center [390, 212] width 243 height 28
paste input "Session on Haloalkanes & Haloarenes"
type input "Session on Haloalkanes & Haloarenes"
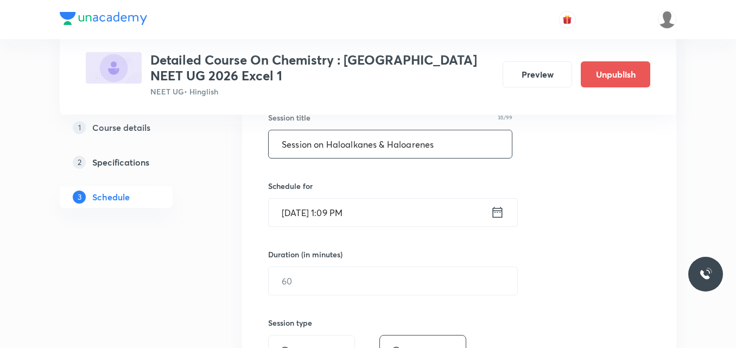
scroll to position [211, 0]
click at [499, 210] on icon at bounding box center [497, 210] width 14 height 15
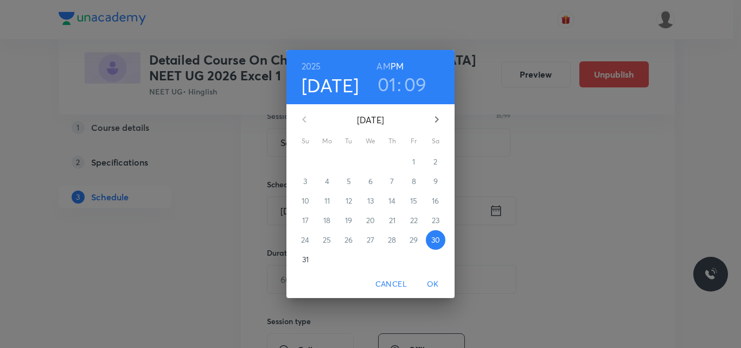
click at [436, 120] on icon "button" at bounding box center [436, 119] width 13 height 13
click at [368, 164] on span "3" at bounding box center [371, 161] width 20 height 11
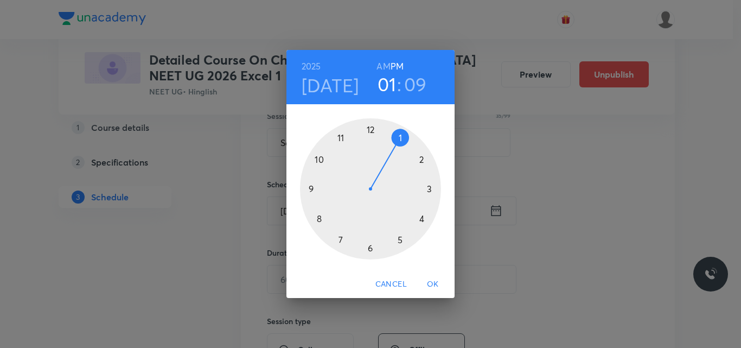
click at [398, 239] on div at bounding box center [370, 188] width 141 height 141
click at [372, 127] on div at bounding box center [370, 188] width 141 height 141
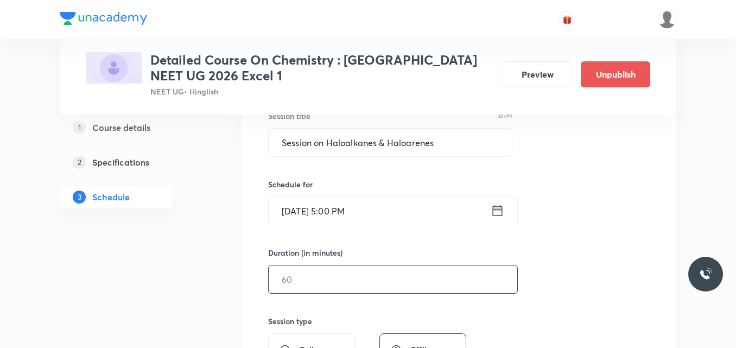
click at [305, 276] on input "text" at bounding box center [393, 279] width 248 height 28
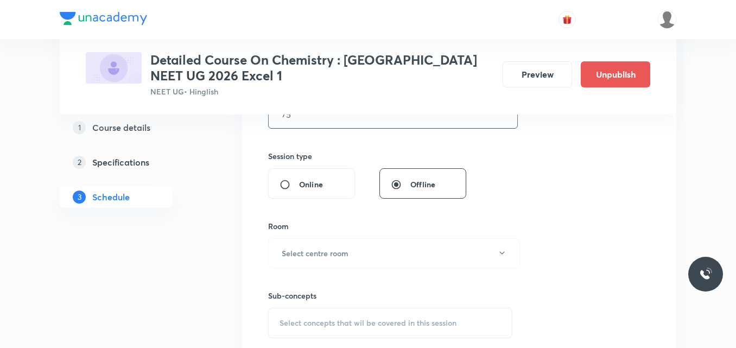
scroll to position [376, 0]
type input "75"
click at [372, 250] on button "Select centre room" at bounding box center [394, 253] width 252 height 30
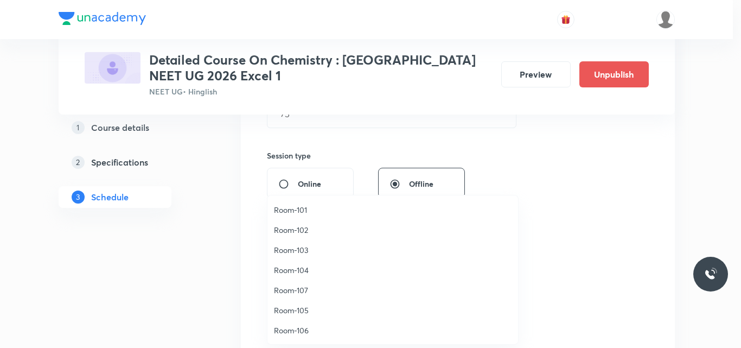
click at [300, 251] on span "Room-103" at bounding box center [393, 249] width 238 height 11
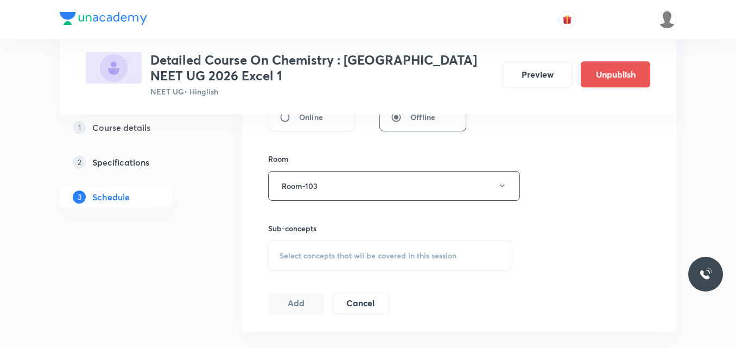
scroll to position [448, 0]
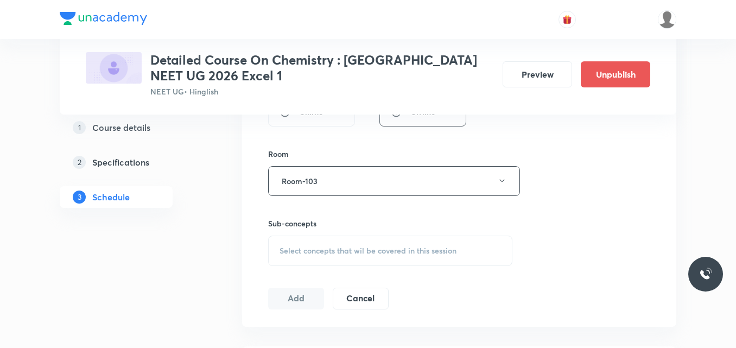
click at [340, 249] on span "Select concepts that wil be covered in this session" at bounding box center [367, 250] width 177 height 9
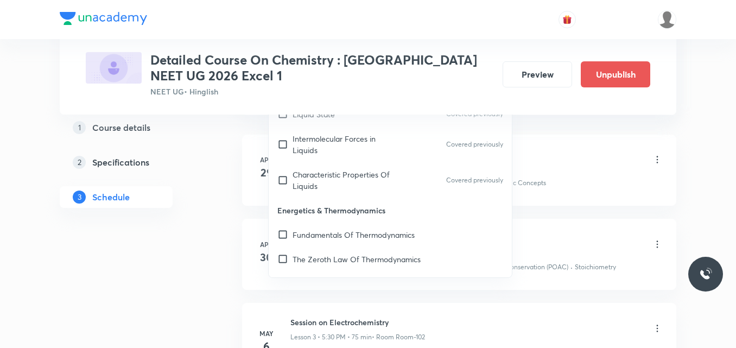
scroll to position [2952, 0]
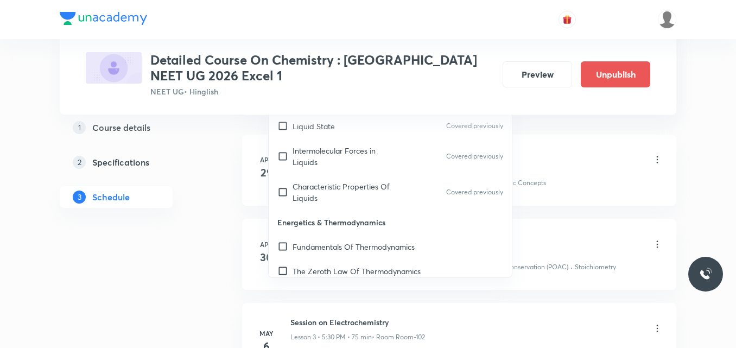
click at [382, 290] on p "Energy of the Thermodynamic System" at bounding box center [347, 301] width 110 height 23
checkbox input "true"
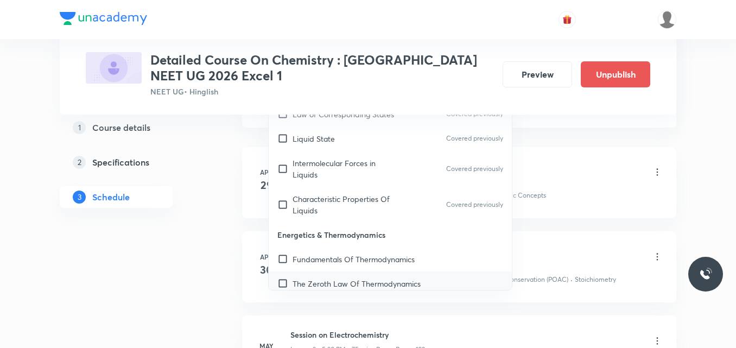
click at [354, 278] on p "The Zeroth Law Of Thermodynamics" at bounding box center [356, 283] width 128 height 11
checkbox input "true"
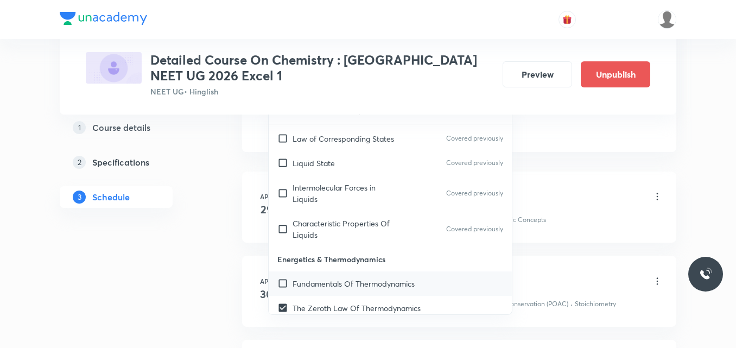
click at [355, 278] on p "Fundamentals Of Thermodynamics" at bounding box center [353, 283] width 122 height 11
checkbox input "true"
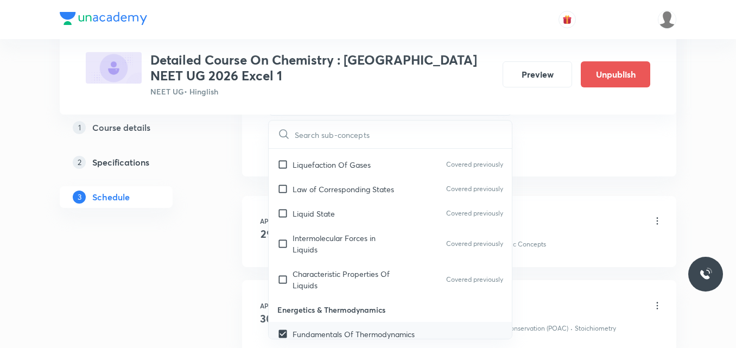
scroll to position [2923, 0]
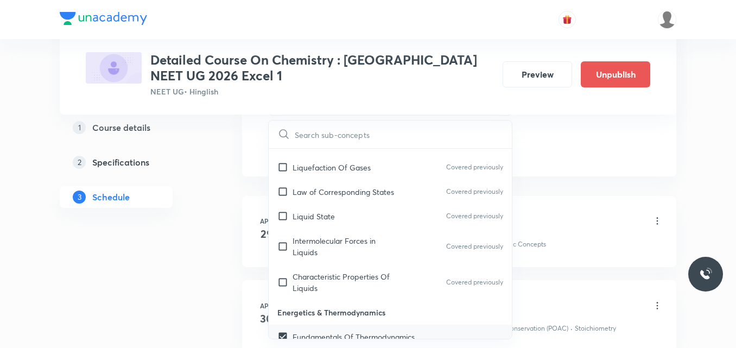
click at [355, 271] on p "Characteristic Properties Of Liquids" at bounding box center [347, 282] width 110 height 23
checkbox input "true"
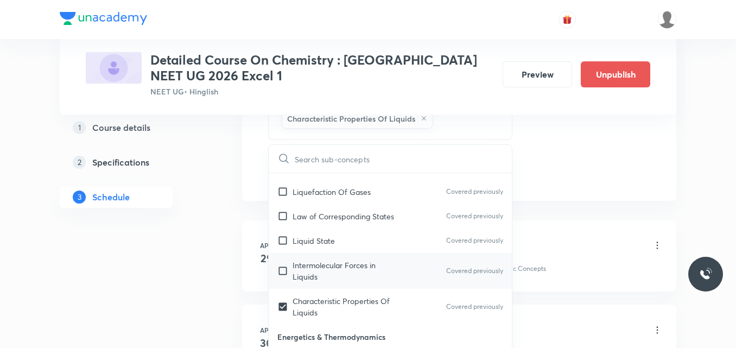
click at [323, 259] on p "Intermolecular Forces in Liquids" at bounding box center [347, 270] width 110 height 23
checkbox input "true"
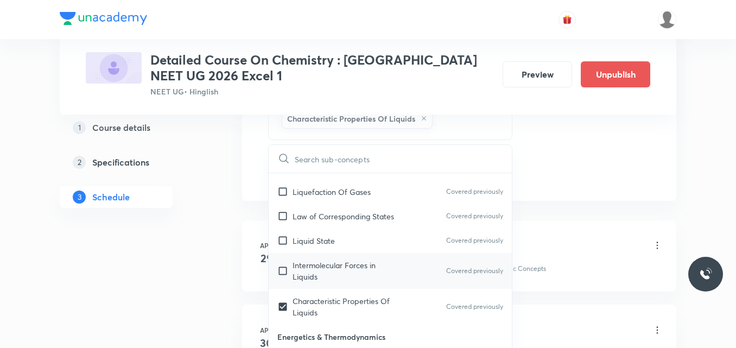
checkbox input "true"
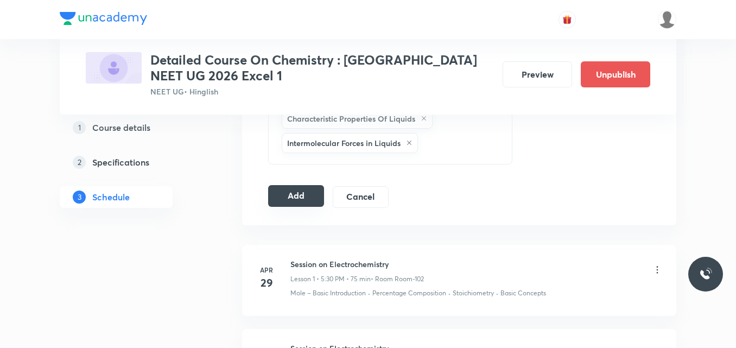
click at [286, 196] on button "Add" at bounding box center [296, 196] width 56 height 22
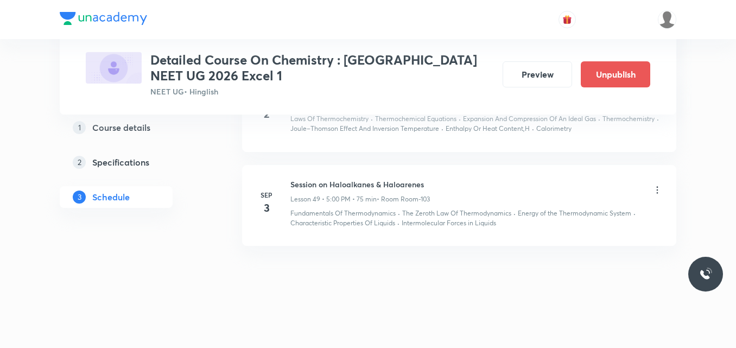
scroll to position [4479, 0]
drag, startPoint x: 291, startPoint y: 188, endPoint x: 451, endPoint y: 169, distance: 161.6
click at [451, 169] on li "[DATE] Session on Haloalkanes & Haloarenes Lesson 49 • 5:00 PM • 75 min • Room …" at bounding box center [459, 205] width 434 height 81
copy h6 "Session on Haloalkanes & Haloarenes"
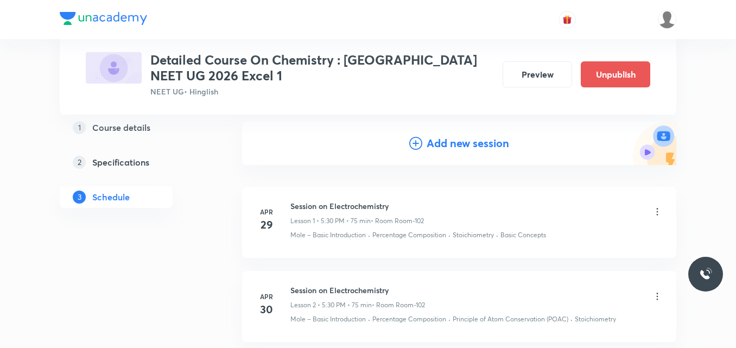
scroll to position [0, 0]
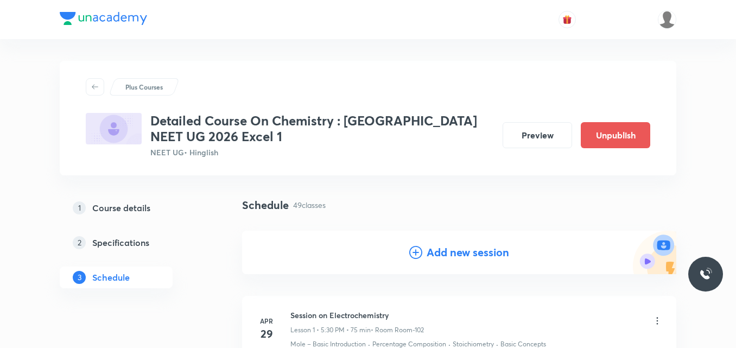
click at [416, 254] on icon at bounding box center [415, 252] width 13 height 13
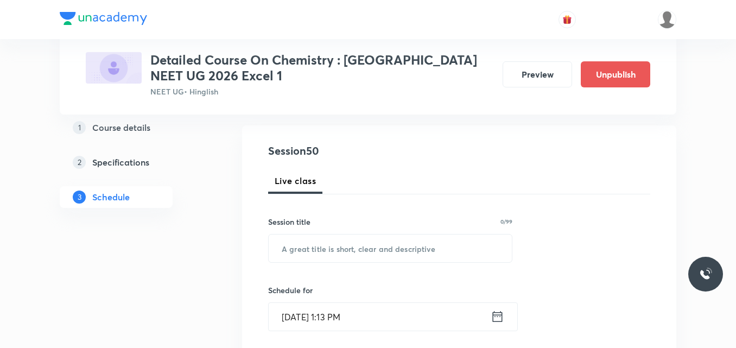
scroll to position [109, 0]
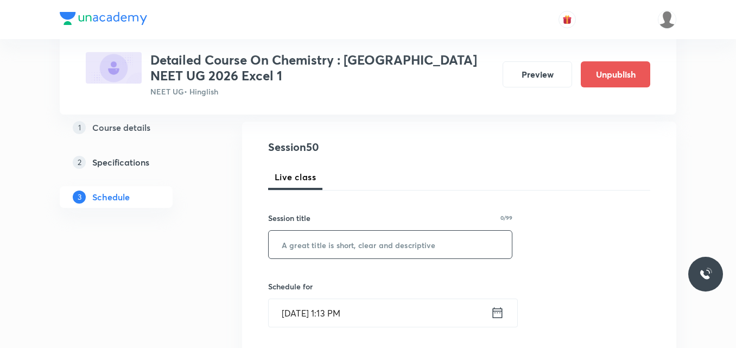
click at [334, 250] on input "text" at bounding box center [390, 245] width 243 height 28
paste input "Session on Haloalkanes & Haloarenes"
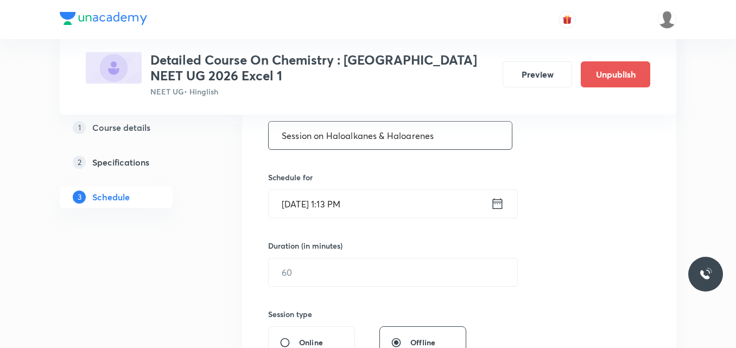
scroll to position [234, 0]
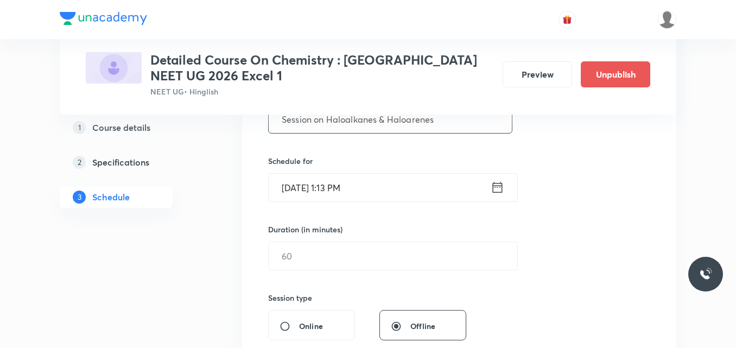
type input "Session on Haloalkanes & Haloarenes"
click at [498, 192] on icon at bounding box center [497, 187] width 14 height 15
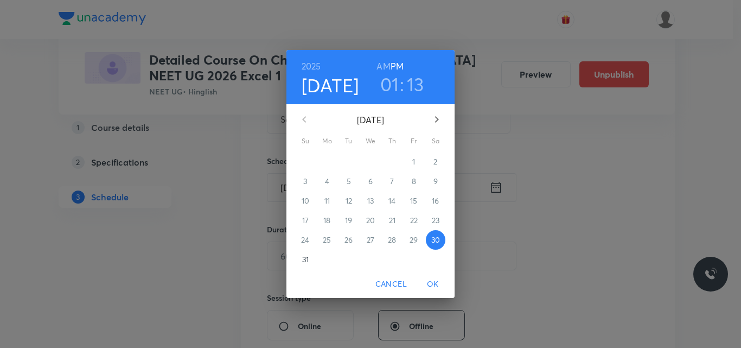
click at [439, 120] on icon "button" at bounding box center [436, 119] width 13 height 13
click at [392, 165] on p "4" at bounding box center [392, 161] width 4 height 11
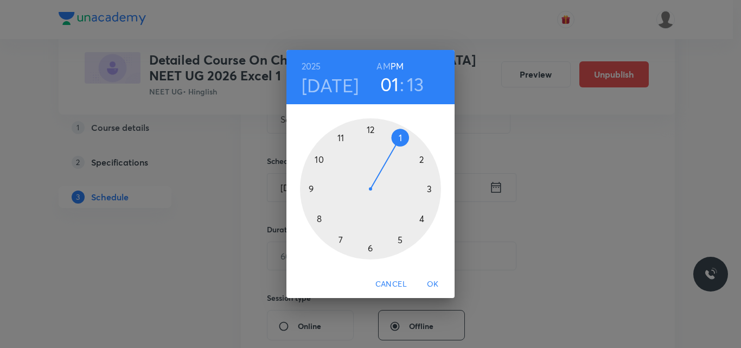
click at [398, 238] on div at bounding box center [370, 188] width 141 height 141
click at [371, 128] on div at bounding box center [370, 188] width 141 height 141
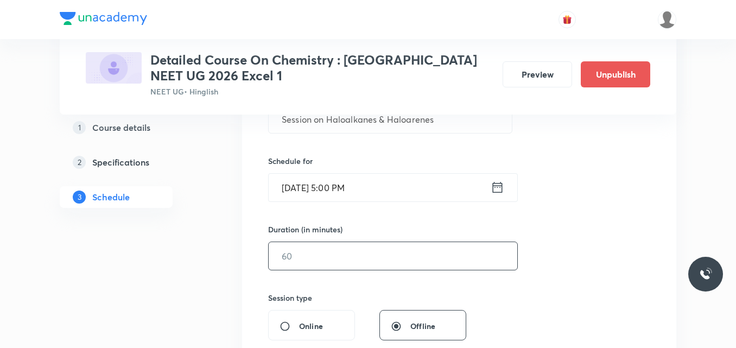
click at [308, 262] on input "text" at bounding box center [393, 256] width 248 height 28
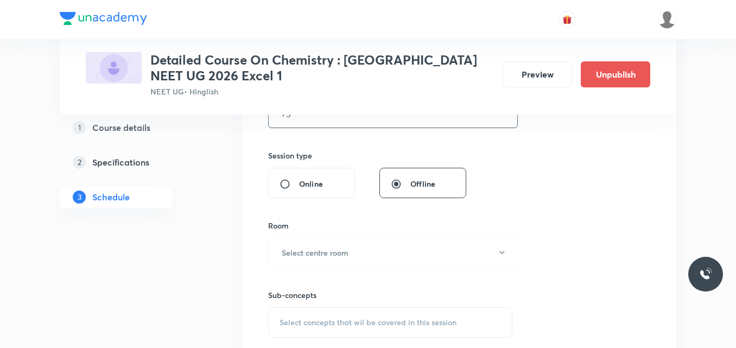
scroll to position [380, 0]
type input "75"
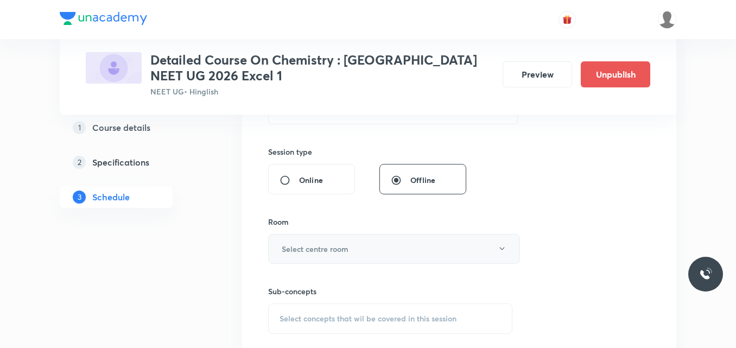
click at [305, 248] on h6 "Select centre room" at bounding box center [315, 248] width 67 height 11
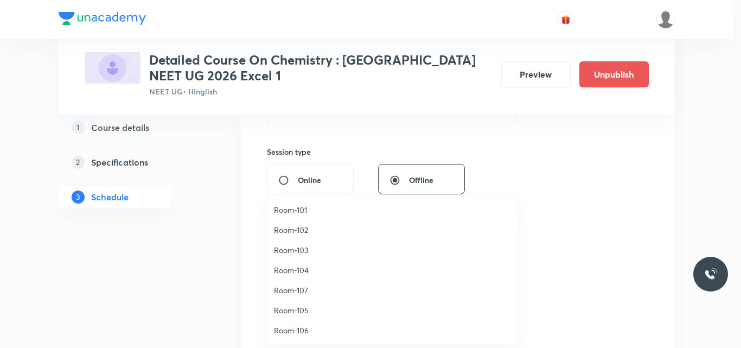
click at [301, 250] on span "Room-103" at bounding box center [393, 249] width 238 height 11
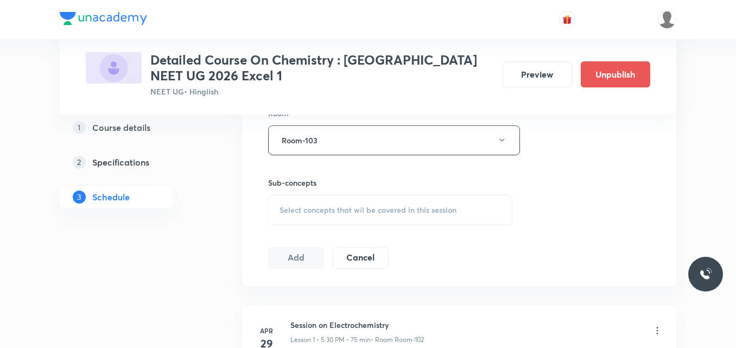
scroll to position [489, 0]
click at [305, 207] on span "Select concepts that wil be covered in this session" at bounding box center [367, 209] width 177 height 9
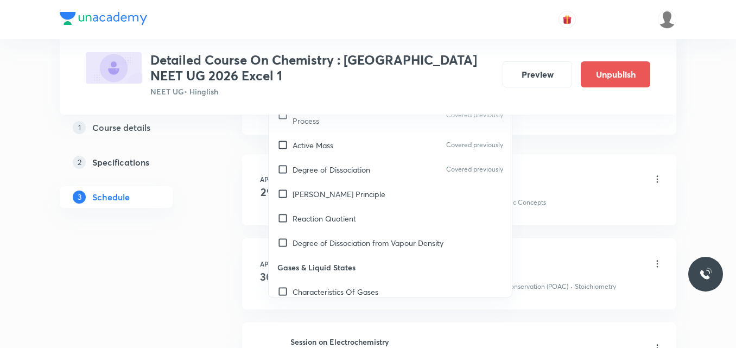
scroll to position [2378, 0]
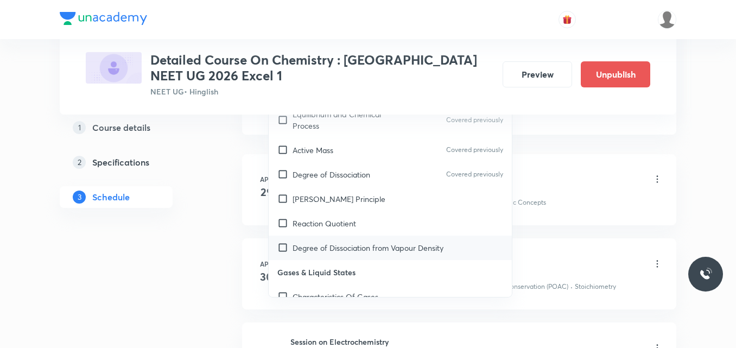
click at [342, 242] on p "Degree of Dissociation from Vapour Density" at bounding box center [367, 247] width 151 height 11
checkbox input "true"
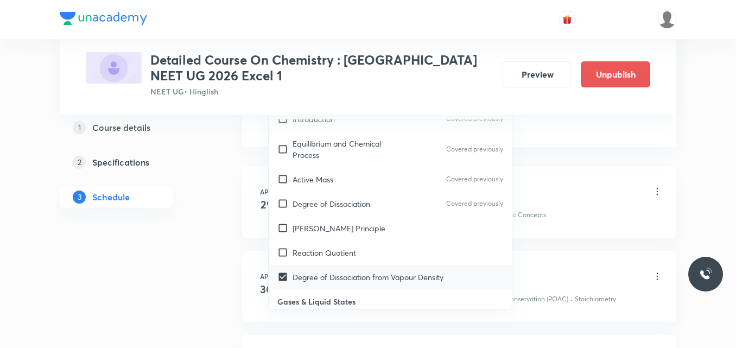
click at [342, 240] on div "Reaction Quotient" at bounding box center [390, 252] width 243 height 24
checkbox input "true"
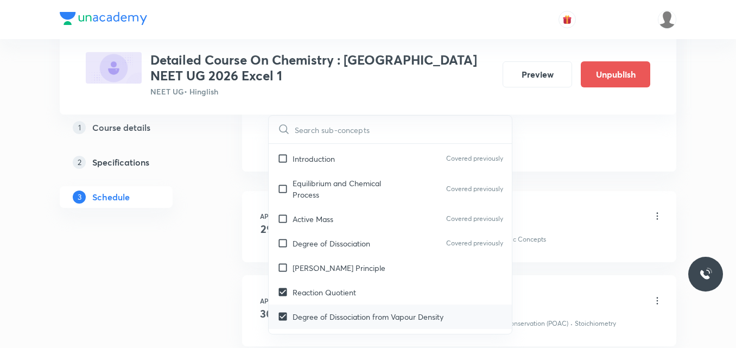
scroll to position [2344, 0]
click at [334, 264] on p "[PERSON_NAME] Principle" at bounding box center [338, 269] width 93 height 11
checkbox input "true"
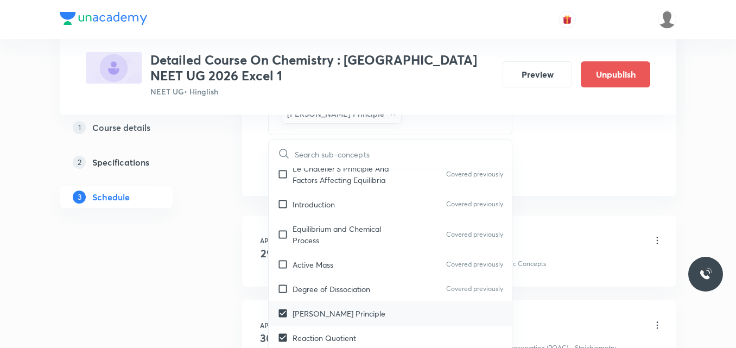
scroll to position [2324, 0]
click at [336, 284] on p "Degree of Dissociation" at bounding box center [331, 289] width 78 height 11
checkbox input "true"
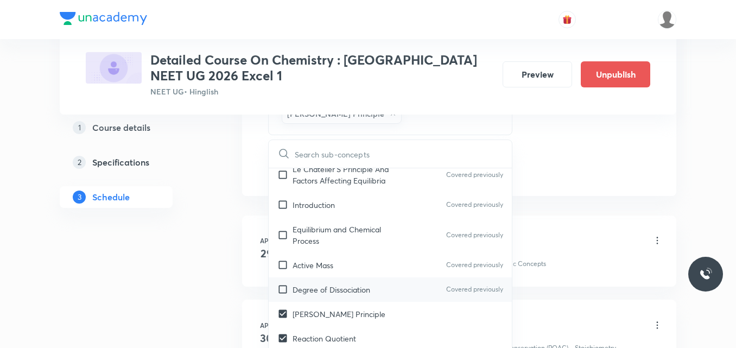
checkbox input "true"
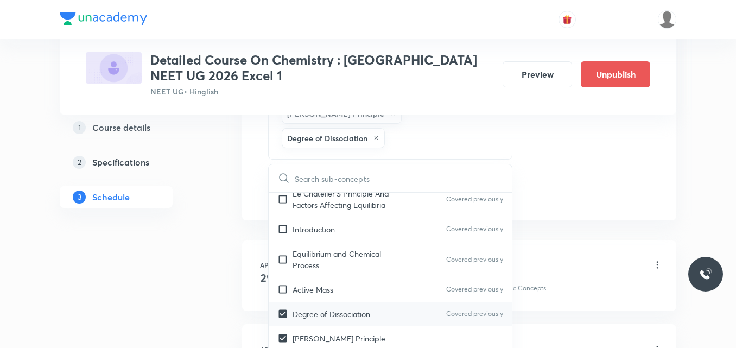
scroll to position [2313, 0]
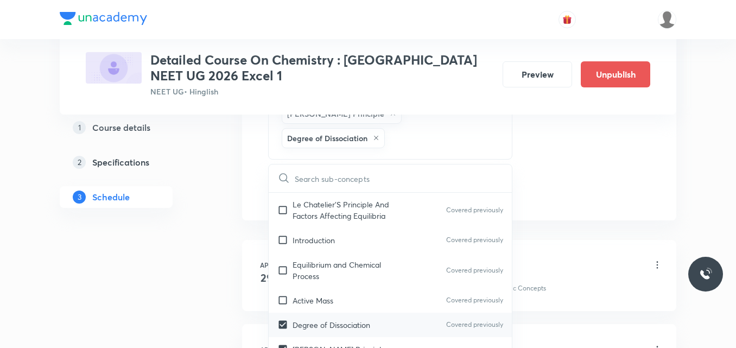
click at [336, 288] on div "Active Mass Covered previously" at bounding box center [390, 300] width 243 height 24
checkbox input "true"
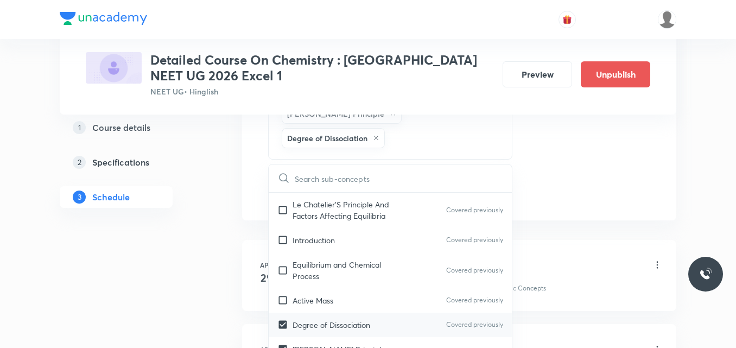
checkbox input "true"
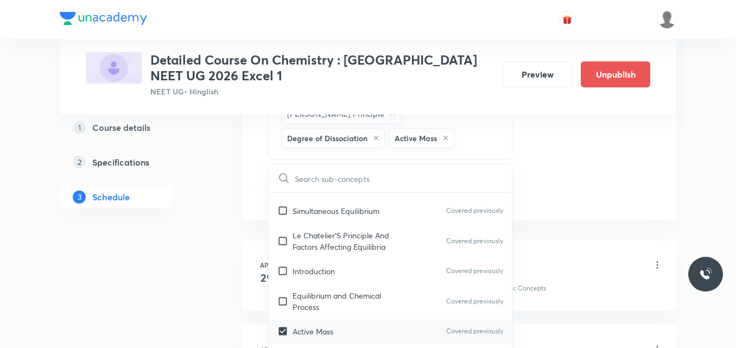
scroll to position [2280, 0]
click at [330, 292] on p "Equilibrium and Chemical Process" at bounding box center [347, 303] width 110 height 23
checkbox input "true"
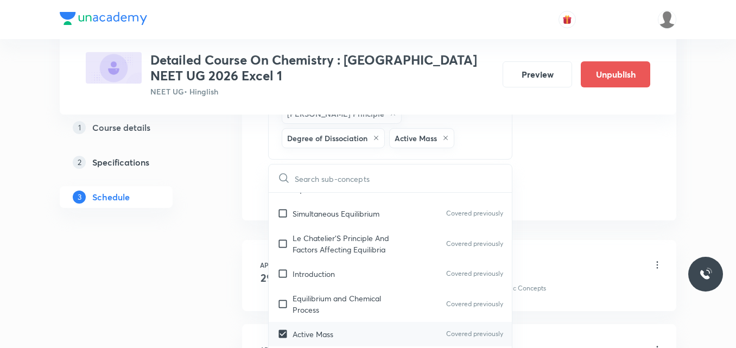
checkbox input "true"
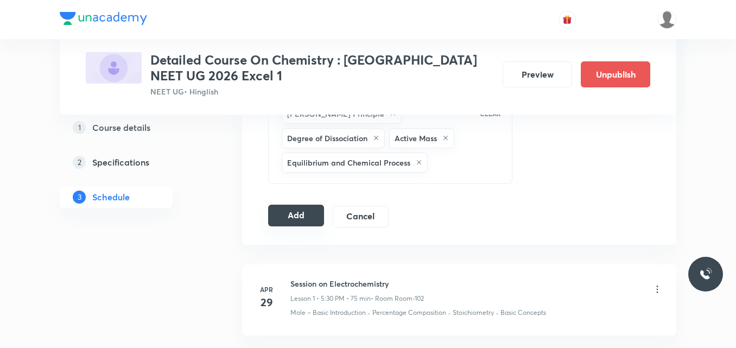
click at [290, 219] on button "Add" at bounding box center [296, 216] width 56 height 22
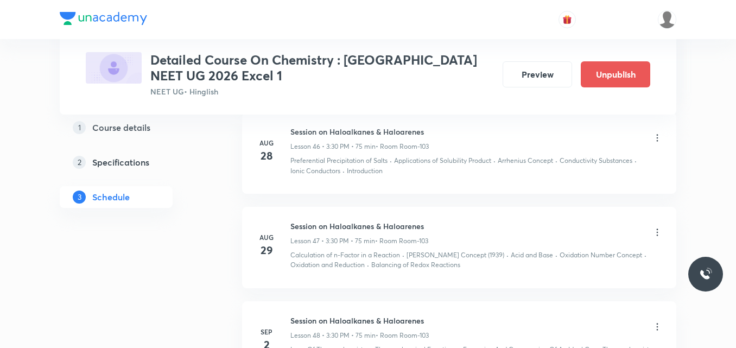
scroll to position [5093, 0]
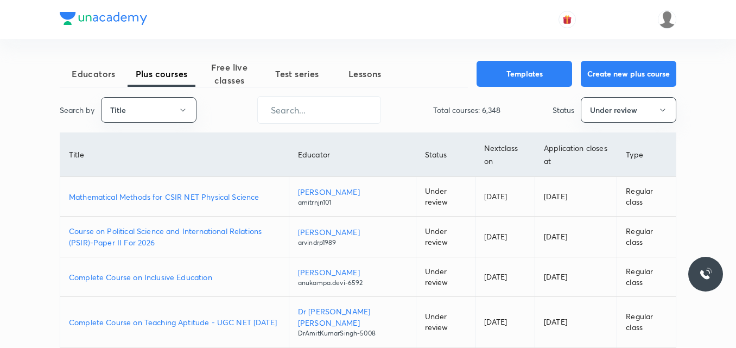
click at [213, 200] on p "Mathematical Methods for CSIR NET Physical Science" at bounding box center [174, 196] width 211 height 11
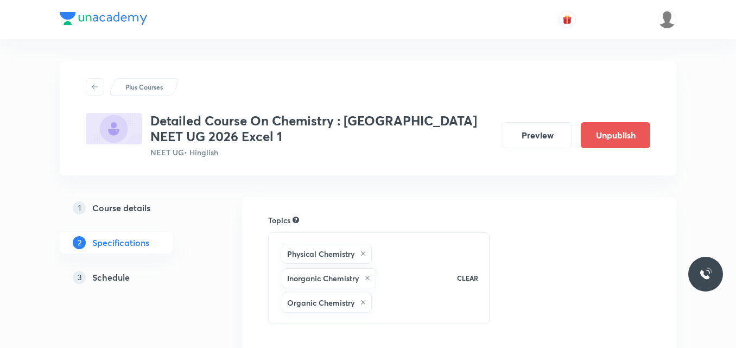
click at [111, 278] on h5 "Schedule" at bounding box center [110, 277] width 37 height 13
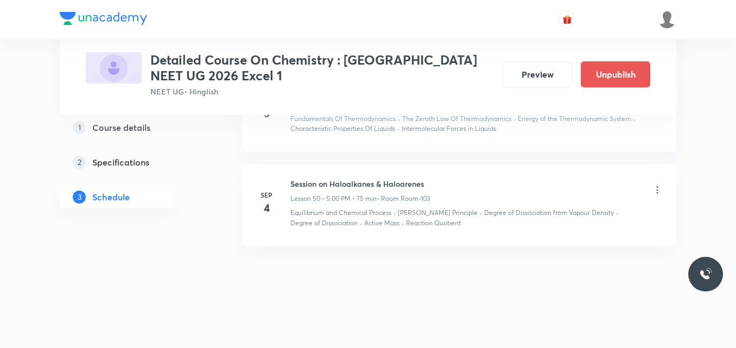
scroll to position [5077, 0]
drag, startPoint x: 290, startPoint y: 182, endPoint x: 446, endPoint y: 185, distance: 155.7
click at [446, 185] on div "Session on Haloalkanes & Haloarenes Lesson 50 • 5:00 PM • 75 min • Room Room-103" at bounding box center [476, 190] width 372 height 25
copy h6 "Session on Haloalkanes & Haloarenes"
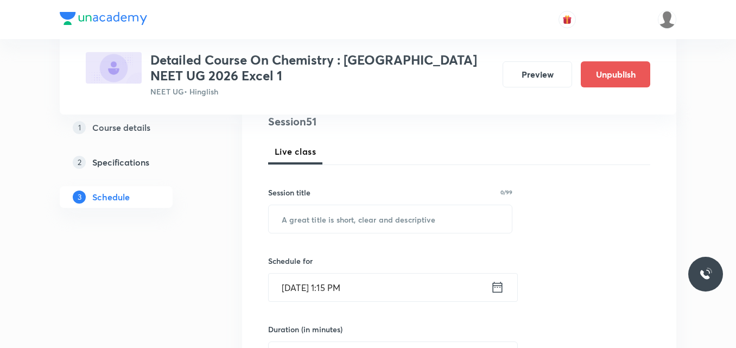
scroll to position [136, 0]
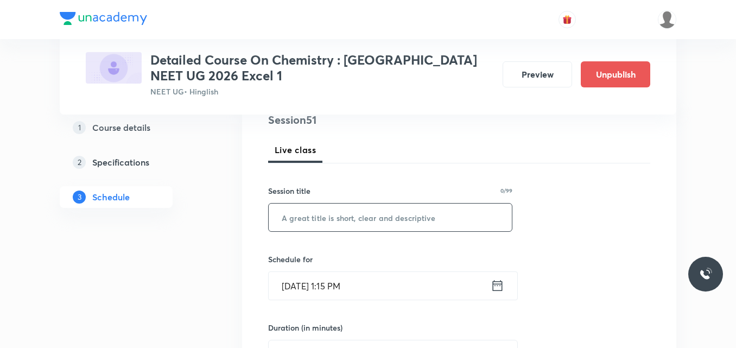
click at [296, 212] on input "text" at bounding box center [390, 217] width 243 height 28
paste input "Session on Haloalkanes & Haloarenes"
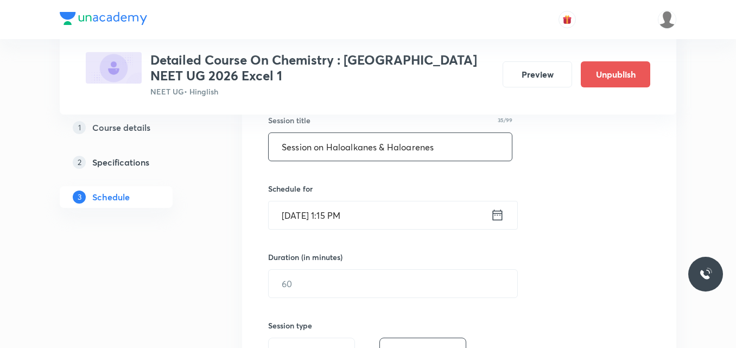
scroll to position [207, 0]
type input "Session on Haloalkanes & Haloarenes"
click at [496, 216] on icon at bounding box center [497, 214] width 14 height 15
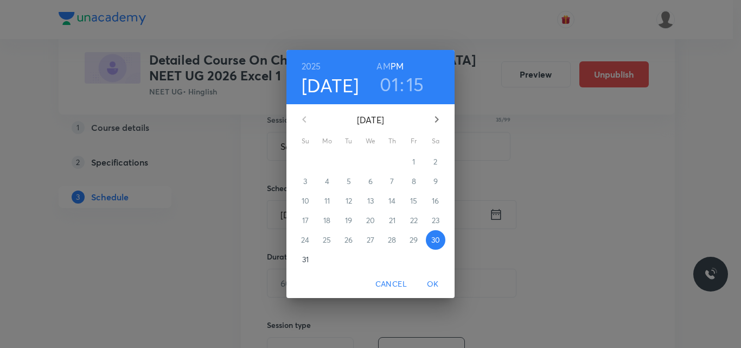
click at [438, 121] on icon "button" at bounding box center [436, 119] width 13 height 13
click at [412, 162] on p "5" at bounding box center [414, 161] width 4 height 11
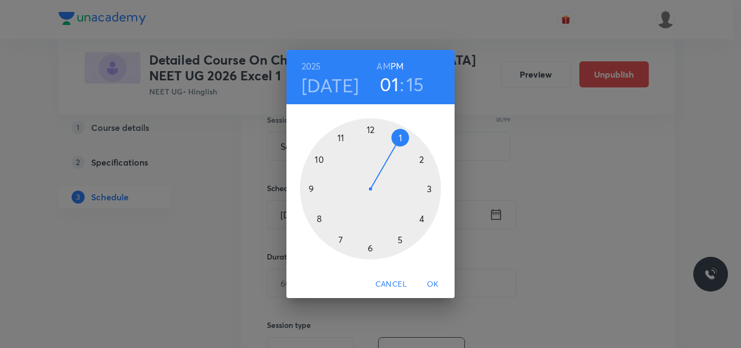
click at [430, 186] on div at bounding box center [370, 188] width 141 height 141
click at [371, 247] on div at bounding box center [370, 188] width 141 height 141
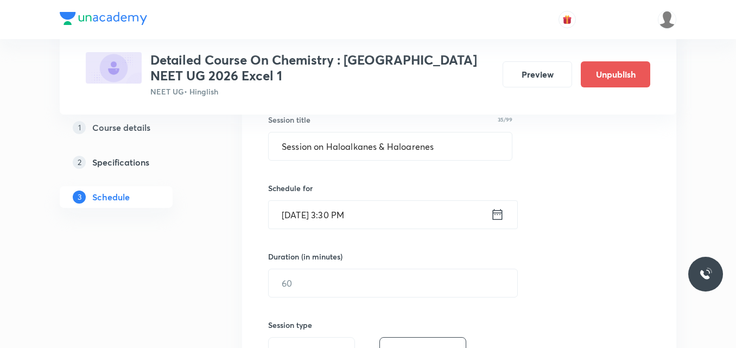
scroll to position [288, 0]
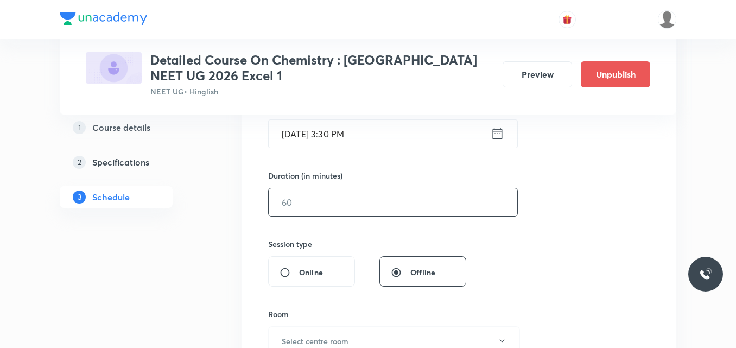
click at [290, 201] on input "text" at bounding box center [393, 202] width 248 height 28
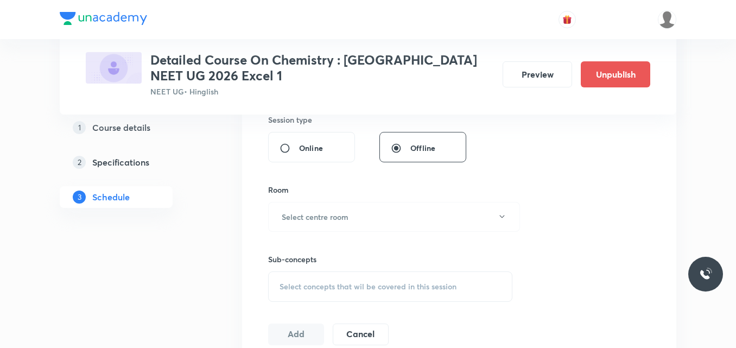
scroll to position [413, 0]
type input "75"
click at [301, 219] on h6 "Select centre room" at bounding box center [315, 215] width 67 height 11
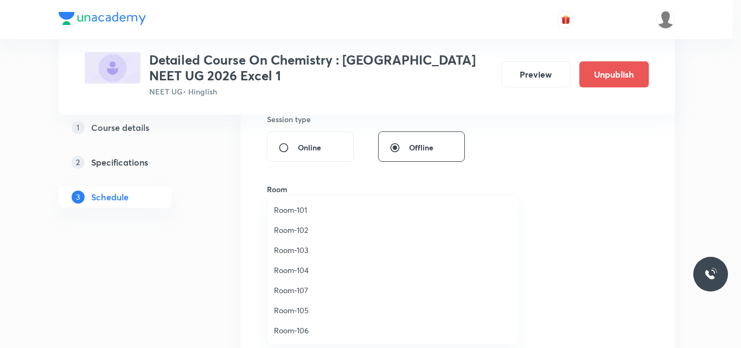
click at [303, 249] on span "Room-103" at bounding box center [393, 249] width 238 height 11
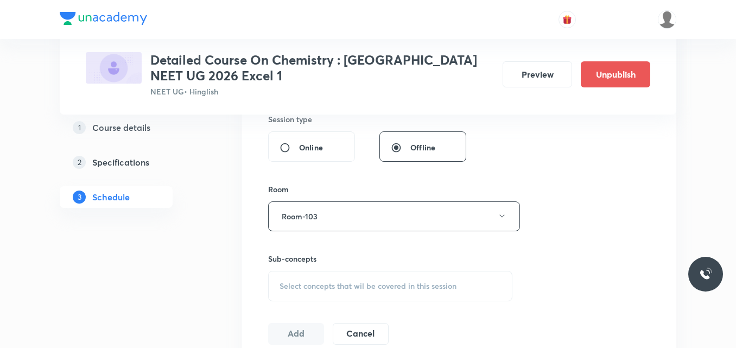
click at [307, 286] on span "Select concepts that wil be covered in this session" at bounding box center [367, 286] width 177 height 9
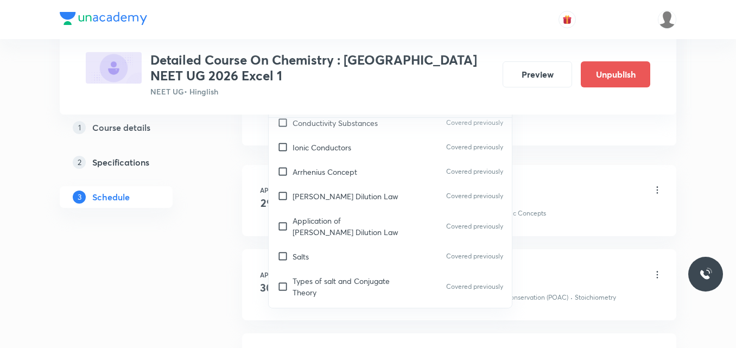
scroll to position [4362, 0]
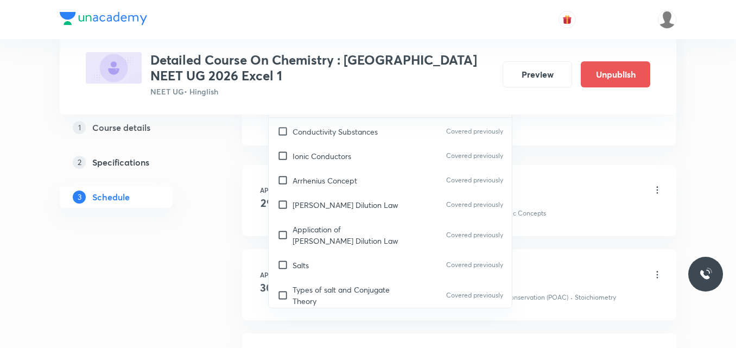
click at [324, 320] on p "Hydrolysis of Salts" at bounding box center [323, 325] width 62 height 11
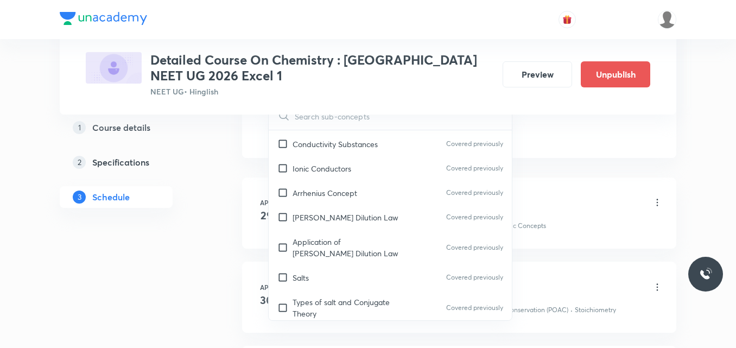
checkbox input "true"
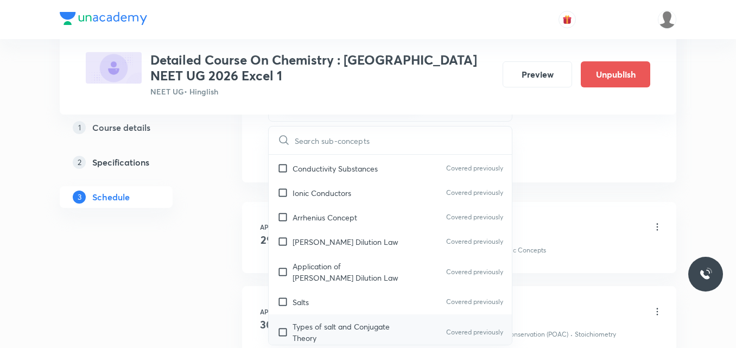
click at [354, 321] on p "Types of salt and Conjugate Theory" at bounding box center [347, 332] width 110 height 23
checkbox input "true"
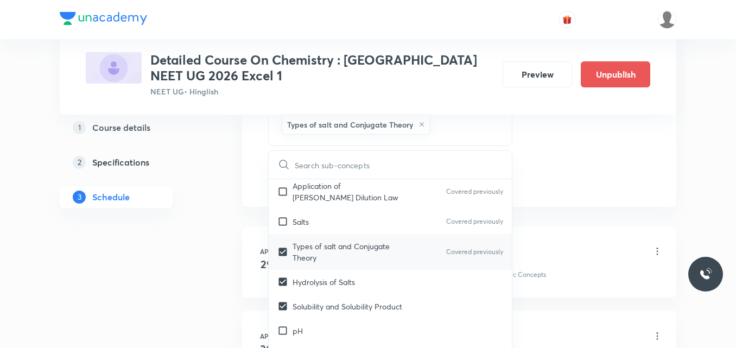
scroll to position [4468, 0]
click at [330, 317] on div "pH" at bounding box center [390, 329] width 243 height 24
checkbox input "true"
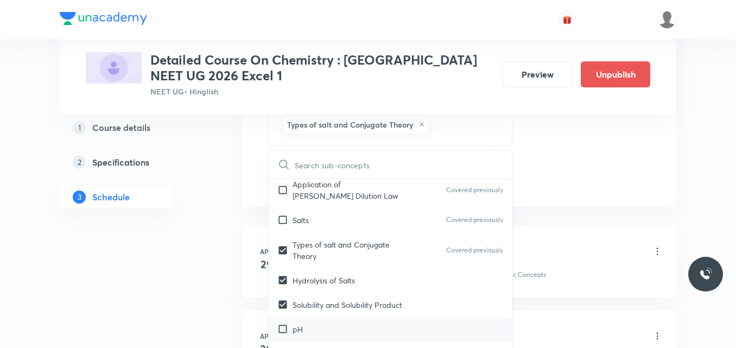
checkbox input "true"
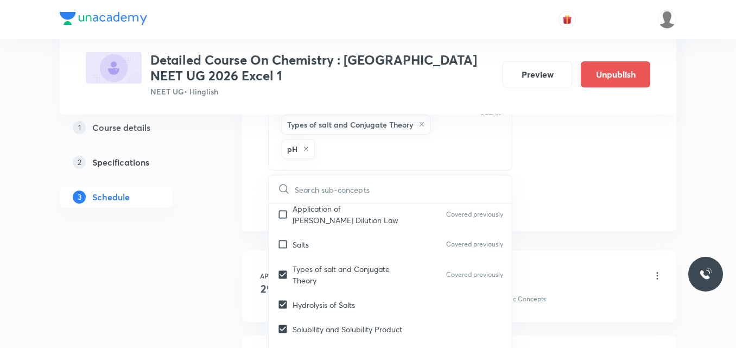
checkbox input "true"
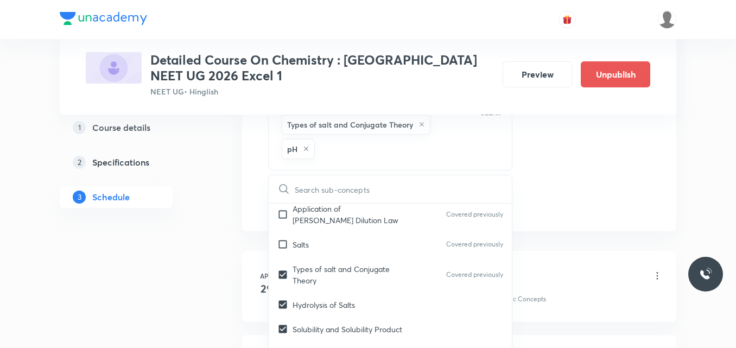
checkbox input "true"
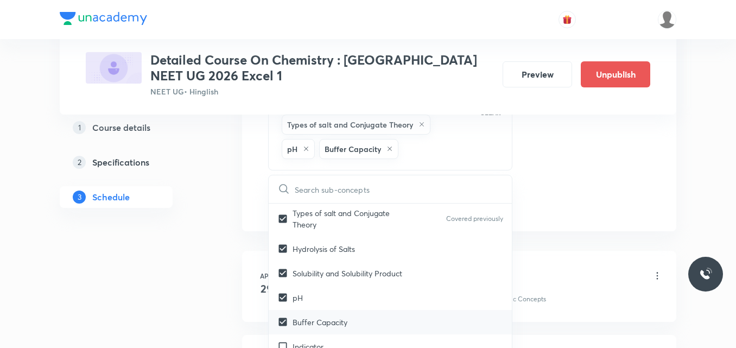
scroll to position [4524, 0]
checkbox input "true"
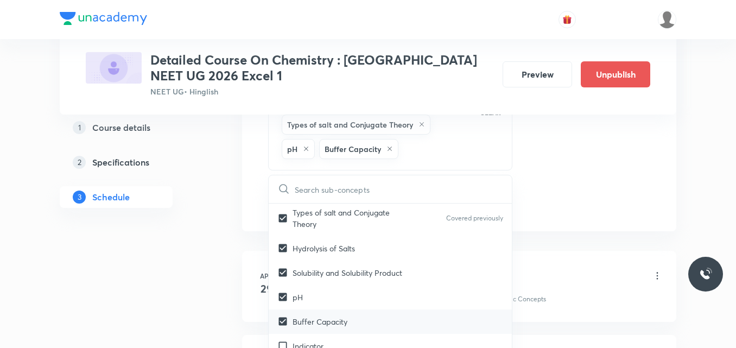
checkbox input "true"
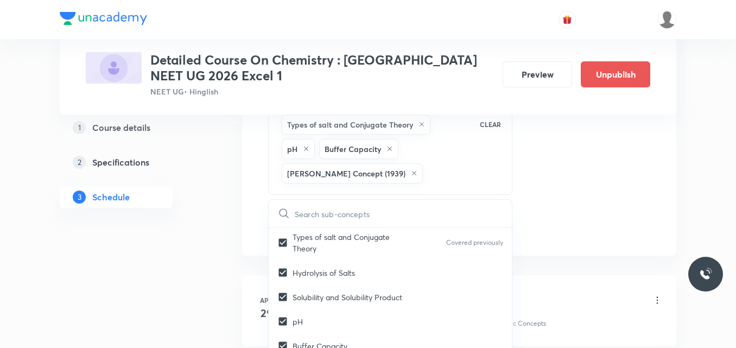
checkbox input "true"
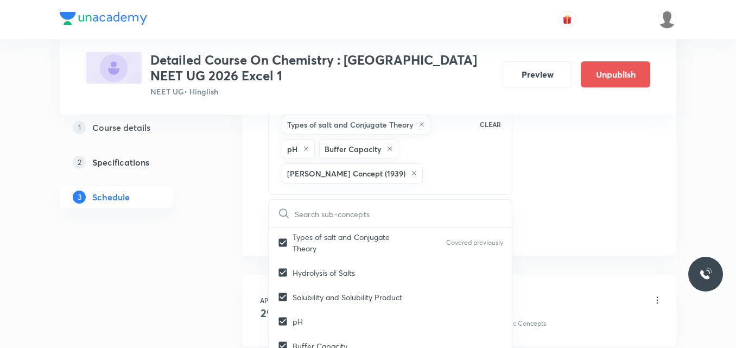
checkbox input "true"
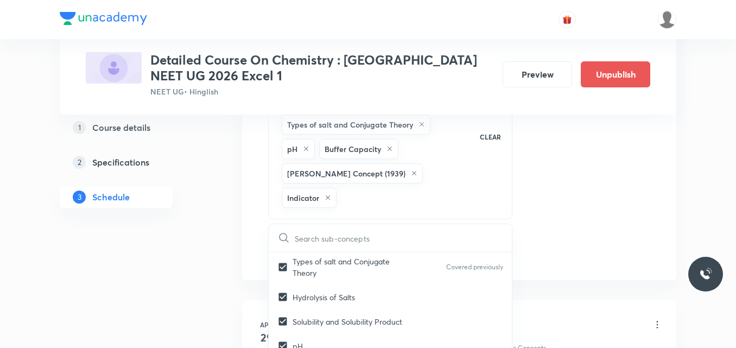
checkbox input "true"
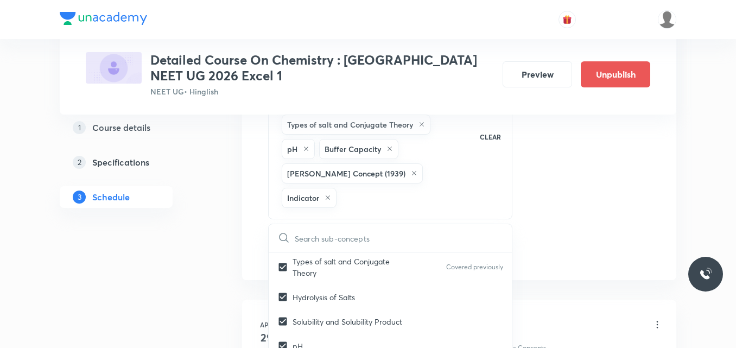
checkbox input "true"
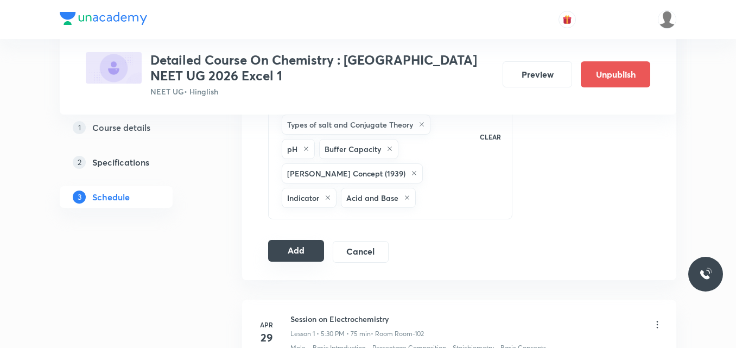
click at [288, 253] on button "Add" at bounding box center [296, 251] width 56 height 22
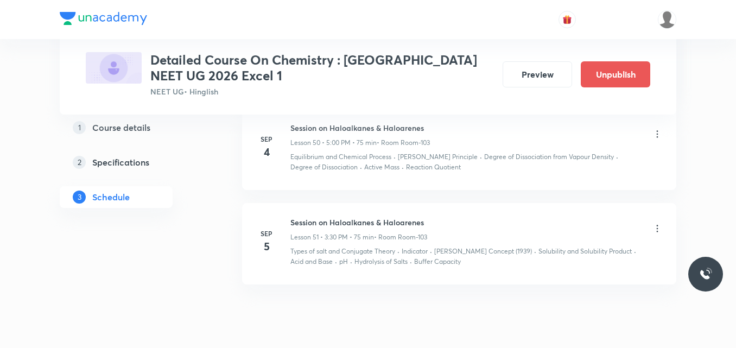
scroll to position [4624, 0]
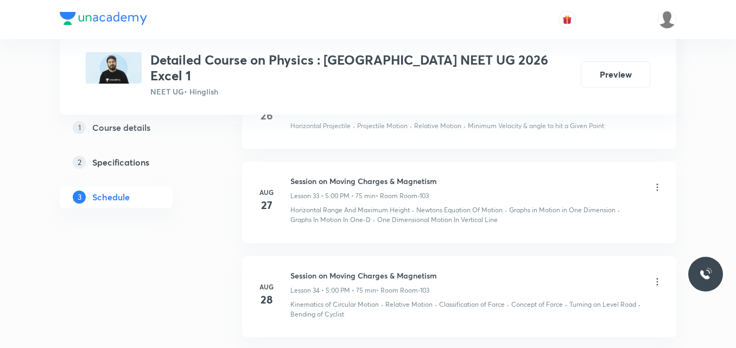
scroll to position [3582, 0]
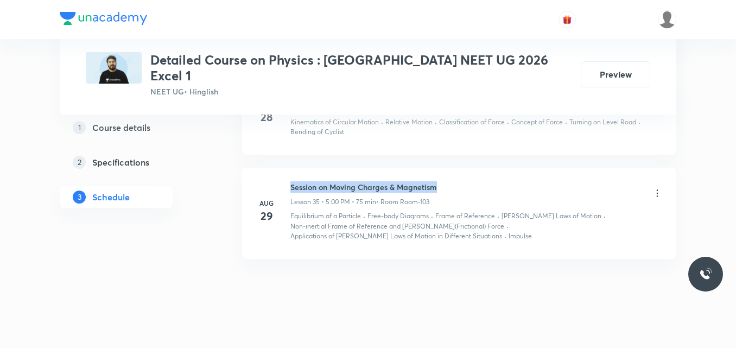
drag, startPoint x: 290, startPoint y: 174, endPoint x: 457, endPoint y: 170, distance: 166.6
click at [457, 181] on div "Session on Moving Charges & Magnetism Lesson 35 • 5:00 PM • 75 min • Room Room-…" at bounding box center [476, 193] width 372 height 25
copy h6 "Session on Moving Charges & Magnetism"
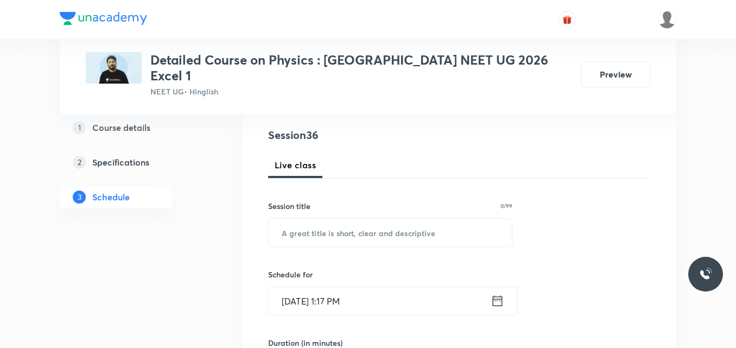
scroll to position [127, 0]
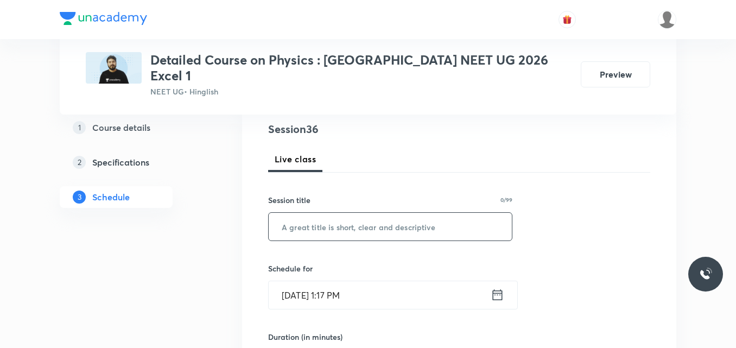
click at [301, 214] on input "text" at bounding box center [390, 227] width 243 height 28
paste input "Session on Moving Charges & Magnetism"
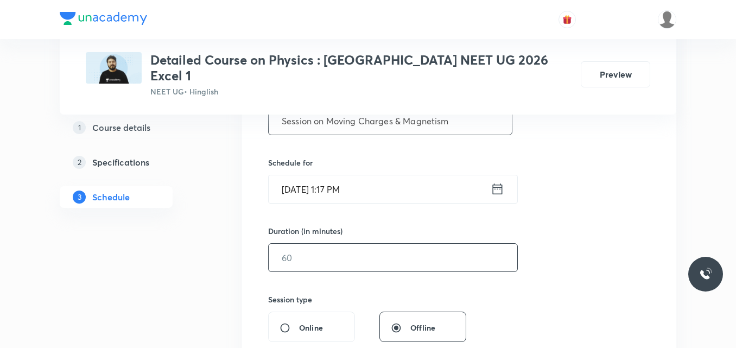
scroll to position [231, 0]
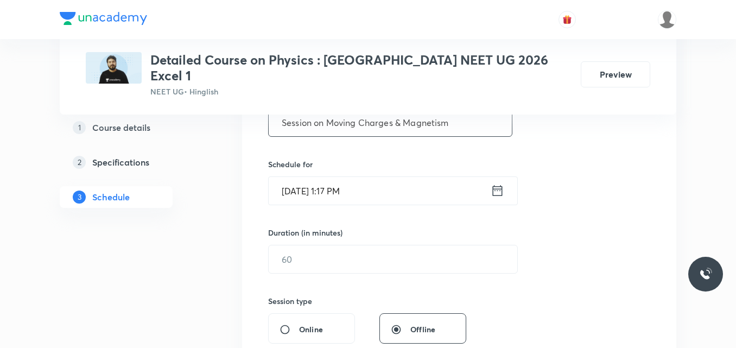
type input "Session on Moving Charges & Magnetism"
click at [493, 185] on icon at bounding box center [498, 190] width 10 height 11
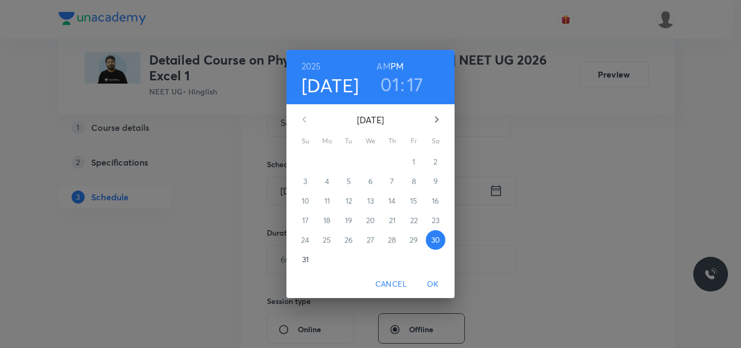
click at [436, 122] on icon "button" at bounding box center [437, 119] width 4 height 7
click at [350, 163] on p "2" at bounding box center [349, 161] width 4 height 11
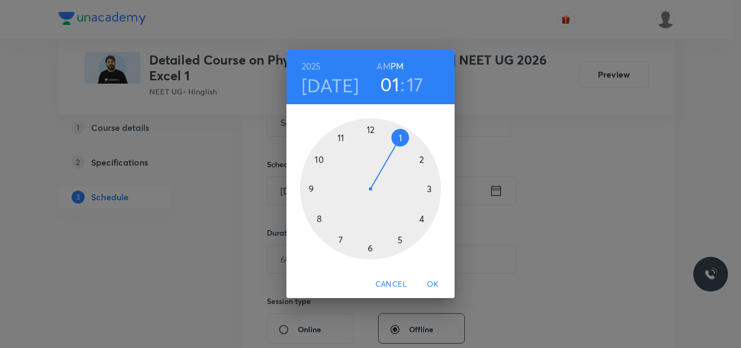
click at [399, 238] on div at bounding box center [370, 188] width 141 height 141
click at [371, 127] on div at bounding box center [370, 188] width 141 height 141
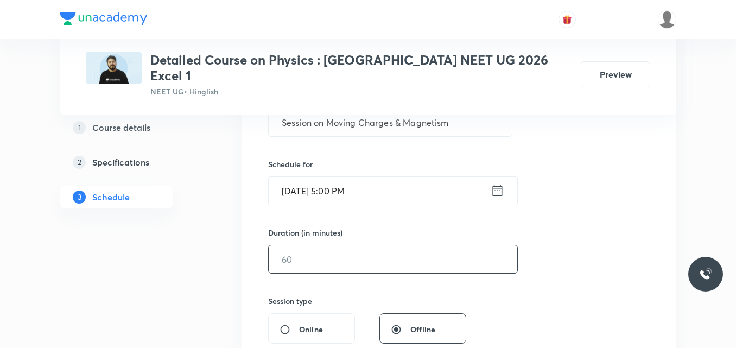
click at [297, 248] on input "text" at bounding box center [393, 259] width 248 height 28
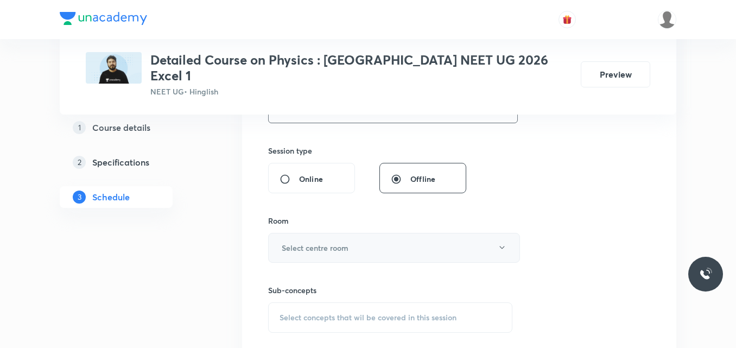
scroll to position [382, 0]
type input "75"
click at [312, 241] on h6 "Select centre room" at bounding box center [315, 246] width 67 height 11
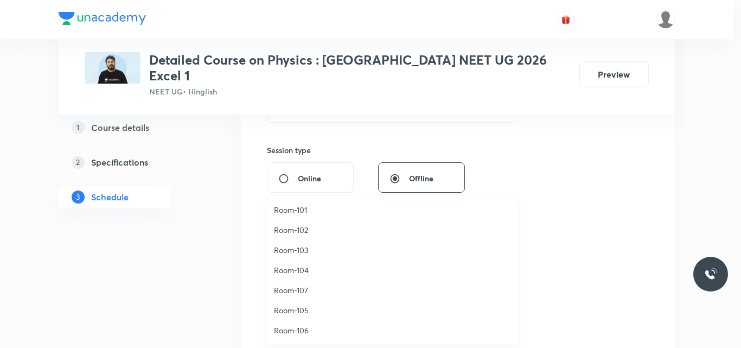
click at [303, 248] on span "Room-103" at bounding box center [393, 249] width 238 height 11
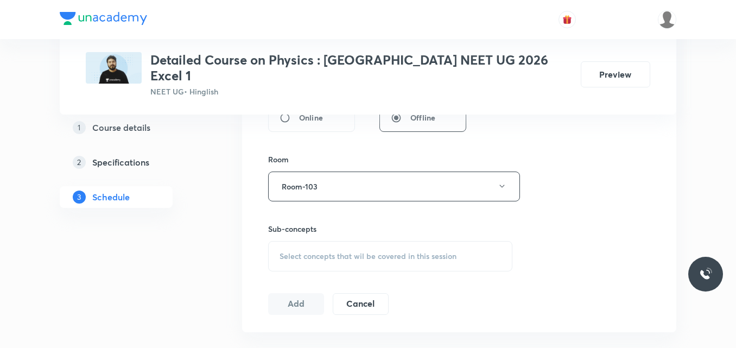
scroll to position [444, 0]
click at [305, 251] on span "Select concepts that wil be covered in this session" at bounding box center [367, 255] width 177 height 9
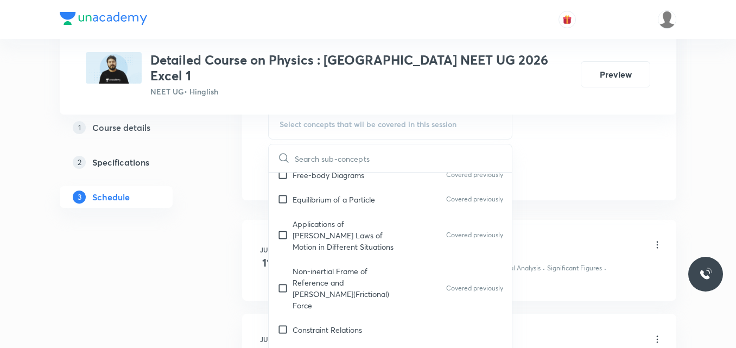
scroll to position [2507, 0]
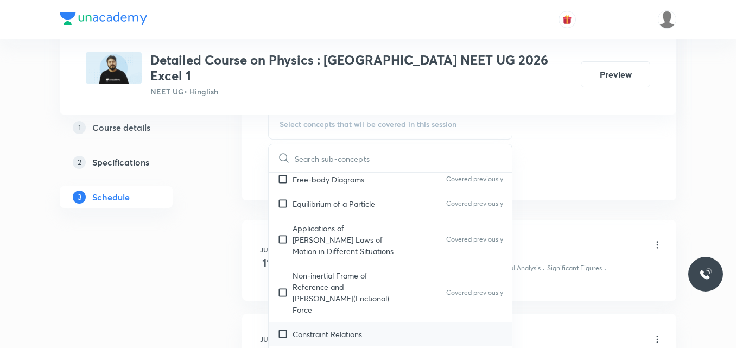
click at [350, 328] on p "Constraint Relations" at bounding box center [326, 333] width 69 height 11
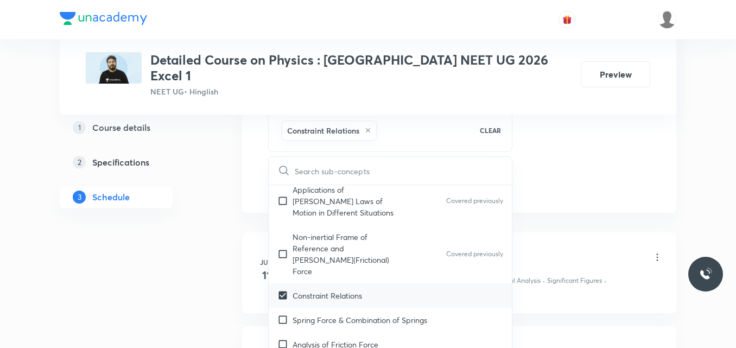
scroll to position [2558, 0]
click at [325, 314] on p "Spring Force & Combination of Springs" at bounding box center [359, 319] width 135 height 11
checkbox input "true"
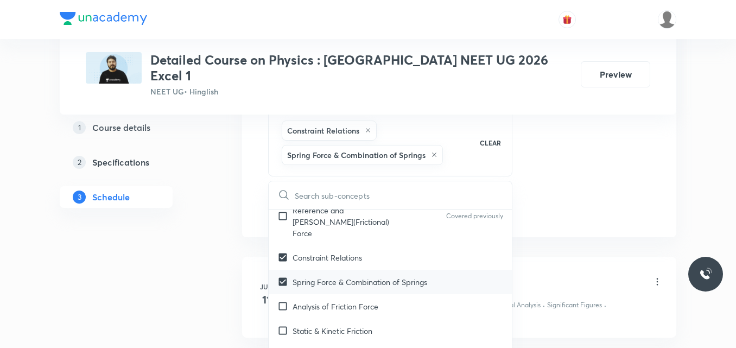
scroll to position [2623, 0]
click at [325, 316] on div "Static & Kinetic Friction" at bounding box center [390, 328] width 243 height 24
checkbox input "true"
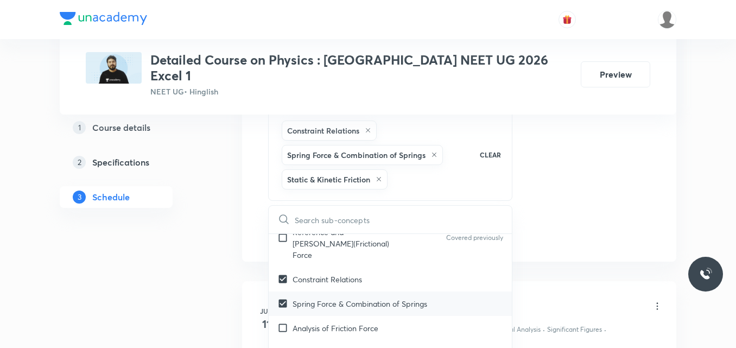
click at [325, 316] on div "Analysis of Friction Force" at bounding box center [390, 328] width 243 height 24
checkbox input "true"
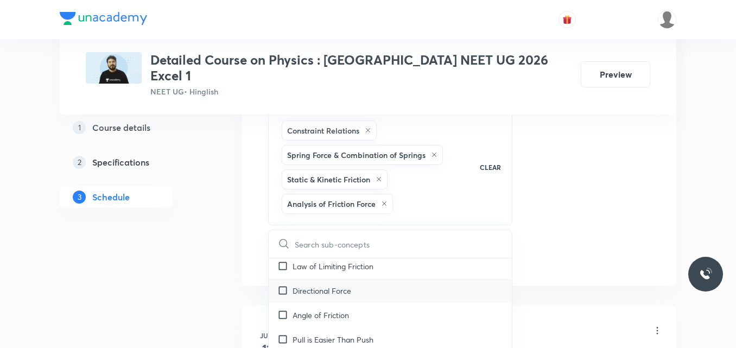
scroll to position [2759, 0]
click at [316, 284] on p "Directional Force" at bounding box center [321, 289] width 59 height 11
checkbox input "true"
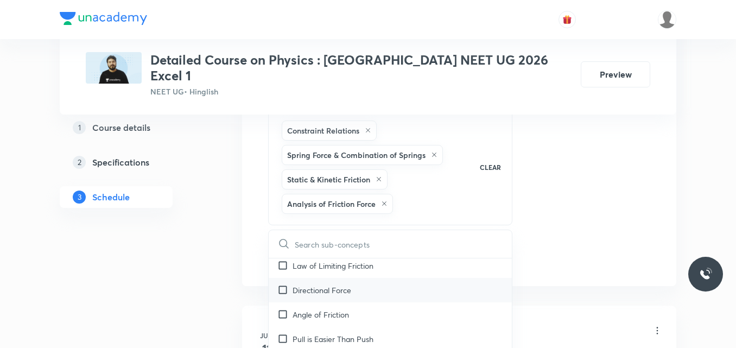
checkbox input "true"
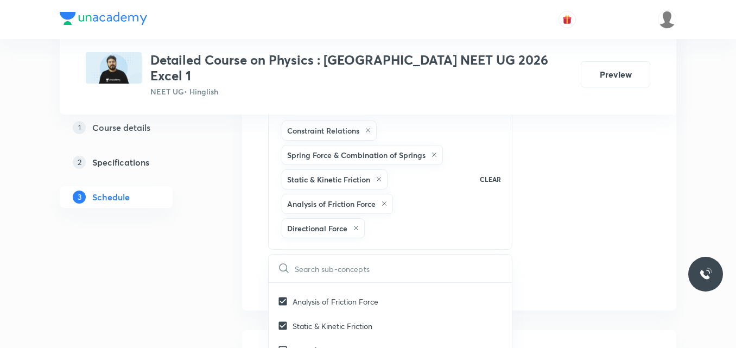
scroll to position [2698, 0]
click at [318, 345] on p "Law of Limiting Friction" at bounding box center [332, 350] width 81 height 11
checkbox input "true"
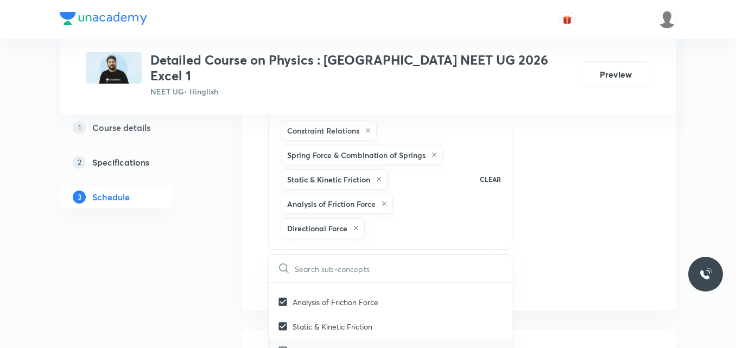
checkbox input "true"
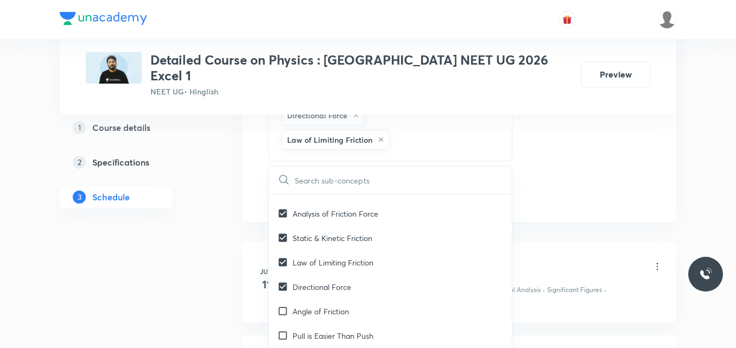
scroll to position [688, 0]
click at [352, 298] on div "Angle of Friction" at bounding box center [390, 310] width 243 height 24
checkbox input "true"
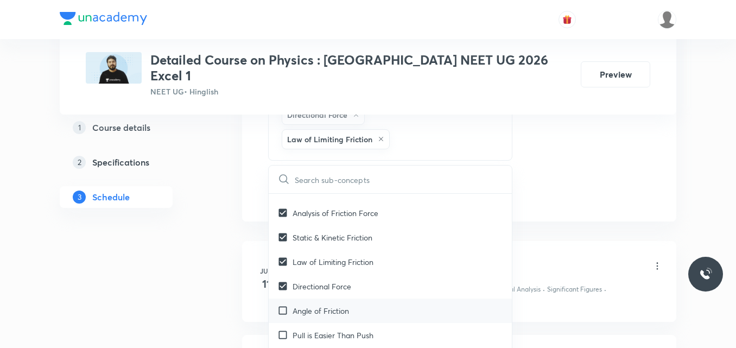
checkbox input "true"
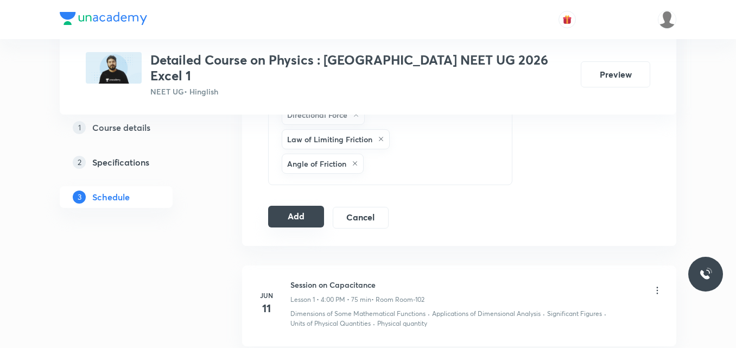
click at [299, 206] on button "Add" at bounding box center [296, 217] width 56 height 22
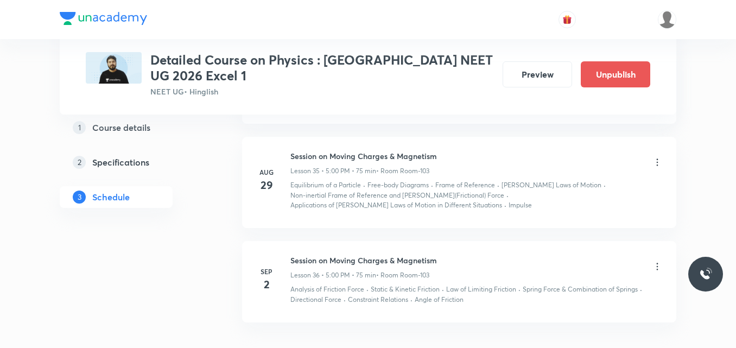
scroll to position [3190, 0]
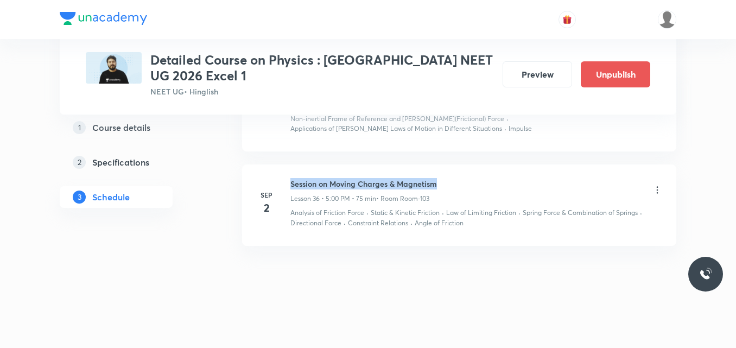
drag, startPoint x: 290, startPoint y: 184, endPoint x: 474, endPoint y: 180, distance: 183.4
click at [474, 180] on div "Session on Moving Charges & Magnetism Lesson 36 • 5:00 PM • 75 min • Room Room-…" at bounding box center [476, 190] width 372 height 25
copy h6 "Session on Moving Charges & Magnetism"
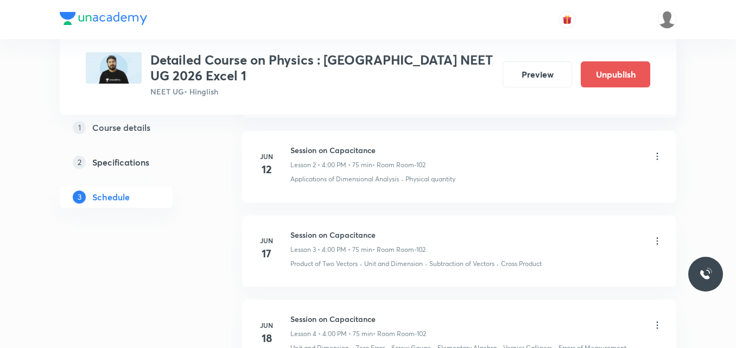
scroll to position [0, 0]
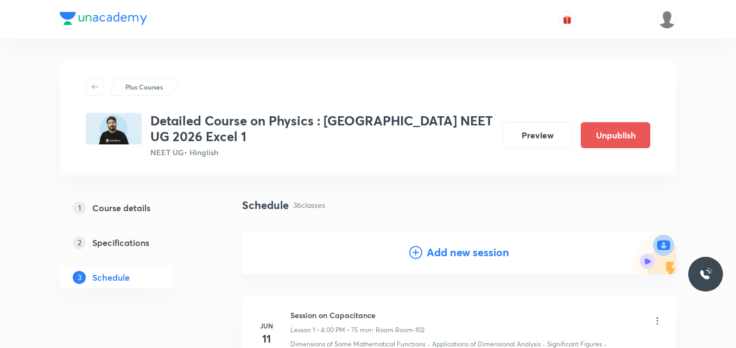
click at [416, 254] on icon at bounding box center [415, 252] width 13 height 13
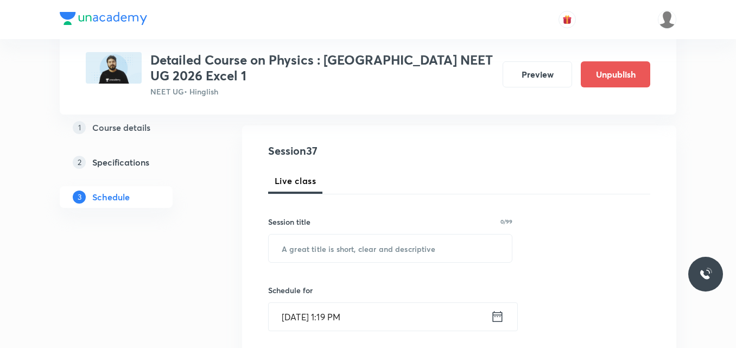
scroll to position [107, 0]
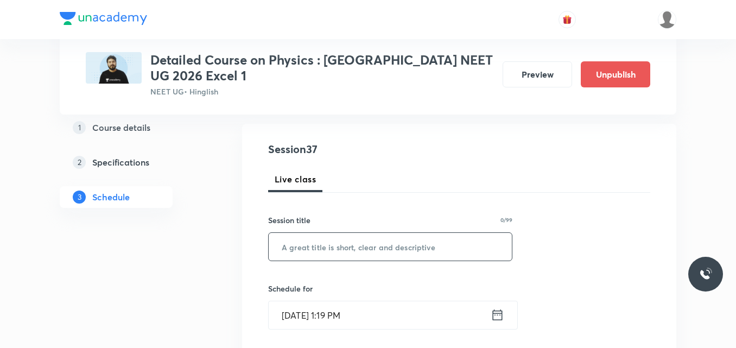
click at [322, 255] on input "text" at bounding box center [390, 247] width 243 height 28
paste input "Session on Moving Charges & Magnetism"
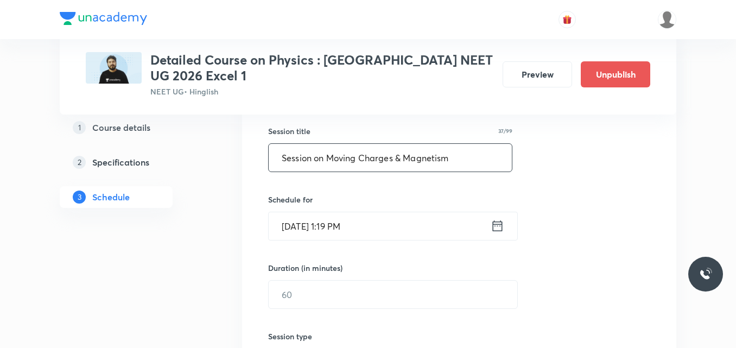
scroll to position [199, 0]
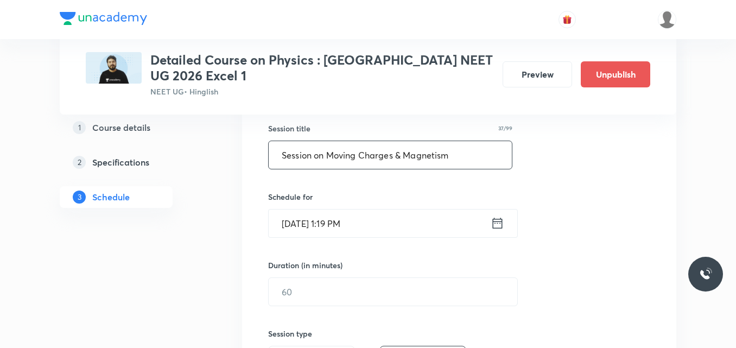
type input "Session on Moving Charges & Magnetism"
click at [497, 225] on icon at bounding box center [497, 222] width 14 height 15
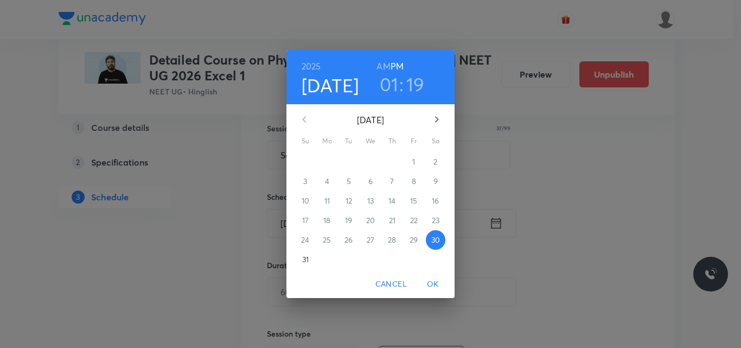
click at [435, 122] on icon "button" at bounding box center [436, 119] width 13 height 13
click at [368, 164] on span "3" at bounding box center [371, 161] width 20 height 11
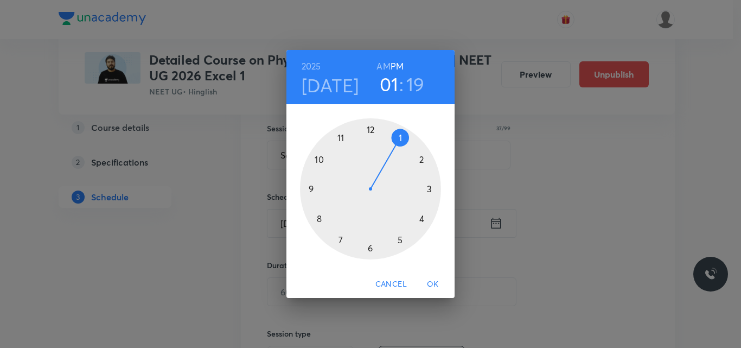
click at [431, 189] on div at bounding box center [370, 188] width 141 height 141
click at [371, 247] on div at bounding box center [370, 188] width 141 height 141
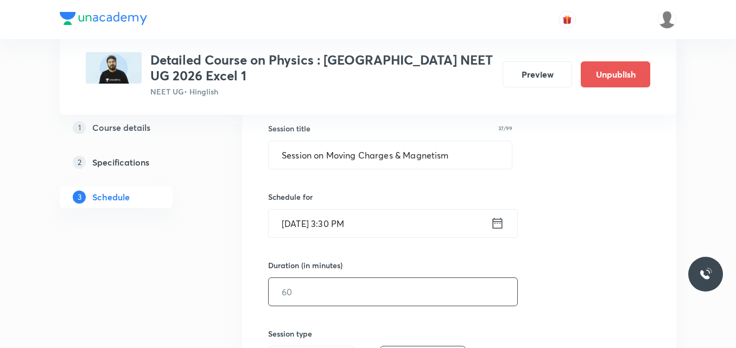
click at [314, 293] on input "text" at bounding box center [393, 292] width 248 height 28
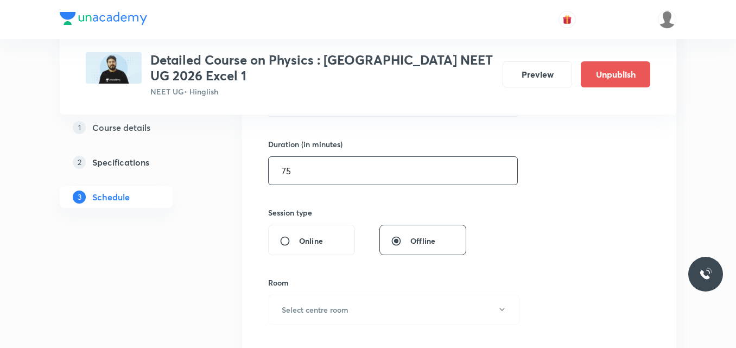
scroll to position [323, 0]
type input "75"
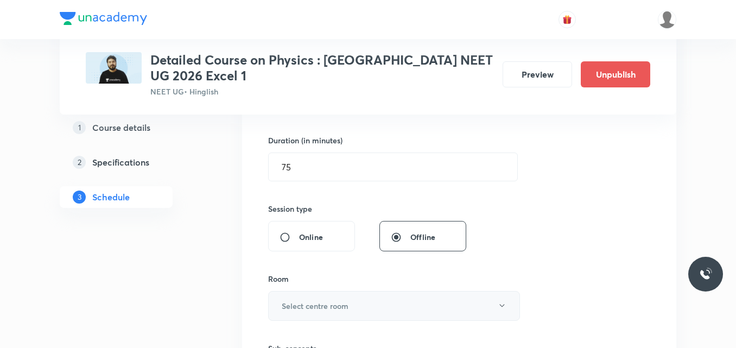
click at [304, 308] on h6 "Select centre room" at bounding box center [315, 305] width 67 height 11
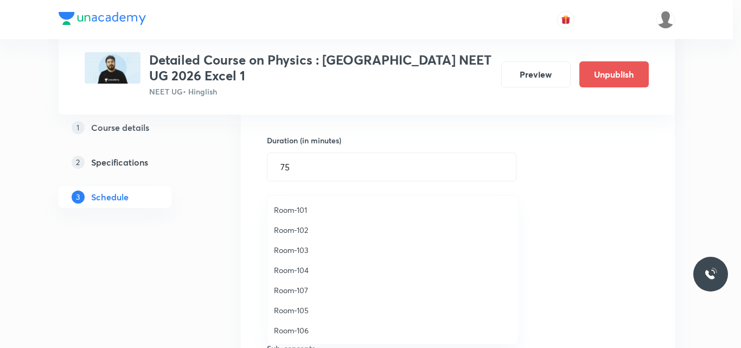
click at [303, 252] on span "Room-103" at bounding box center [393, 249] width 238 height 11
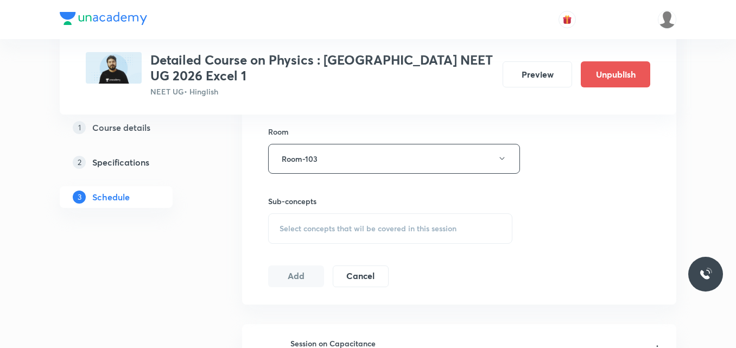
scroll to position [471, 0]
click at [309, 229] on span "Select concepts that wil be covered in this session" at bounding box center [367, 228] width 177 height 9
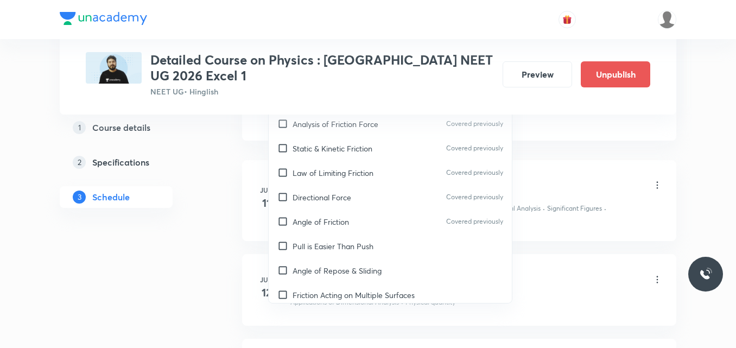
scroll to position [2722, 0]
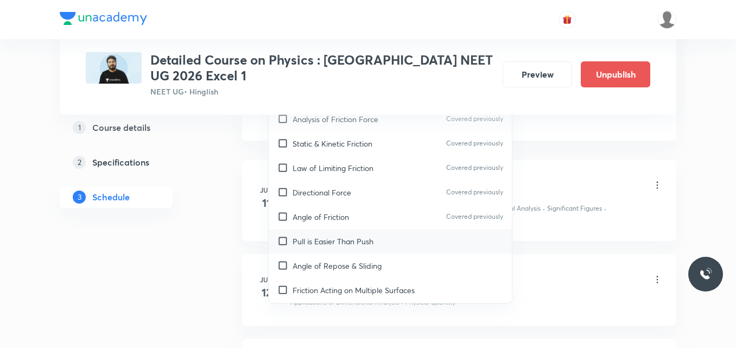
click at [368, 235] on p "Pull is Easier Than Push" at bounding box center [332, 240] width 81 height 11
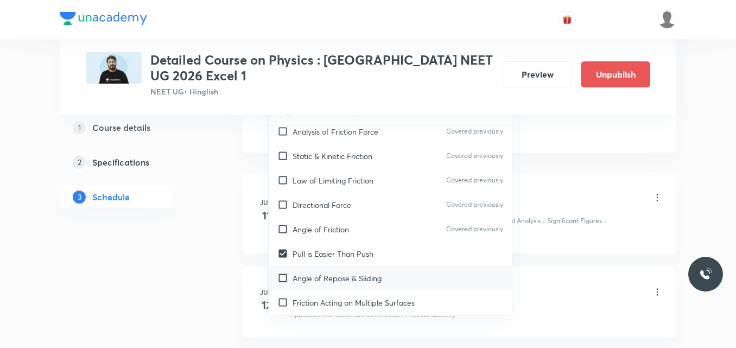
click at [356, 272] on p "Angle of Repose & Sliding" at bounding box center [336, 277] width 89 height 11
checkbox input "true"
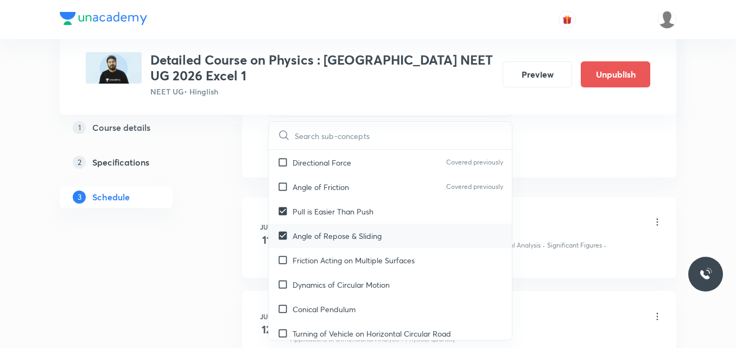
scroll to position [2791, 0]
click at [356, 277] on p "Dynamics of Circular Motion" at bounding box center [340, 282] width 97 height 11
checkbox input "true"
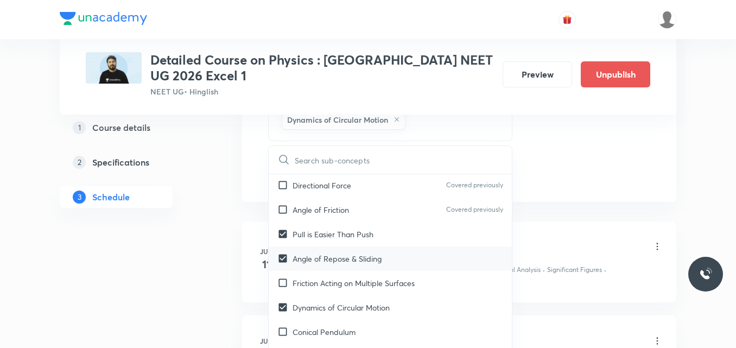
click at [356, 277] on p "Friction Acting on Multiple Surfaces" at bounding box center [353, 282] width 122 height 11
checkbox input "true"
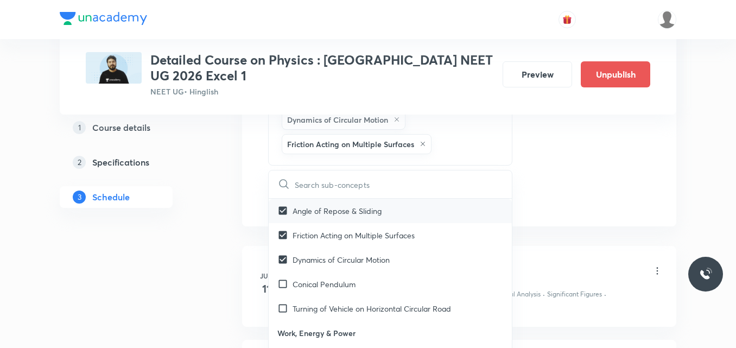
click at [355, 278] on p "Conical Pendulum" at bounding box center [323, 283] width 63 height 11
checkbox input "true"
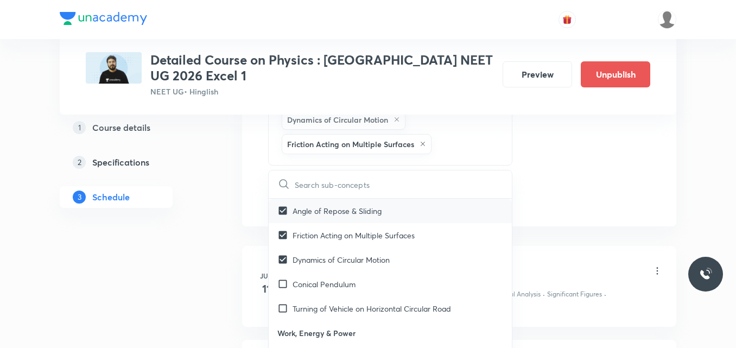
checkbox input "true"
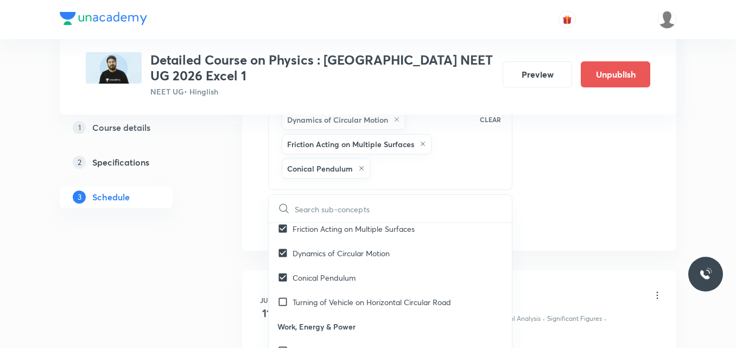
scroll to position [2903, 0]
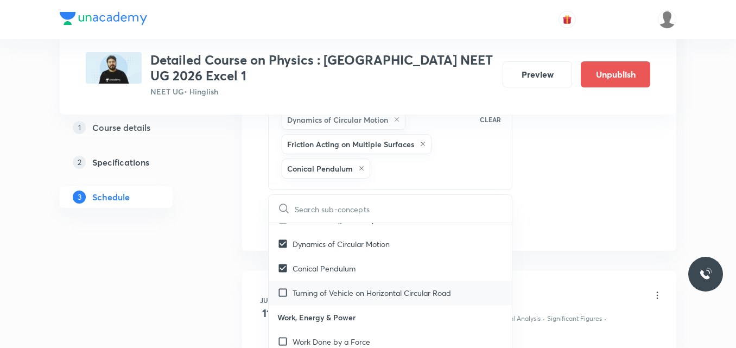
click at [355, 287] on p "Turning of Vehicle on Horizontal Circular Road" at bounding box center [371, 292] width 158 height 11
checkbox input "true"
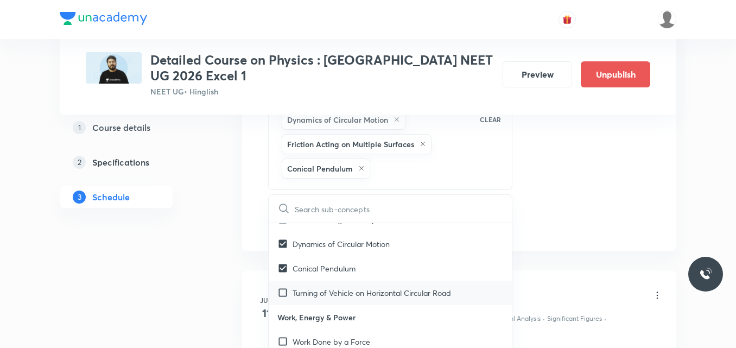
checkbox input "true"
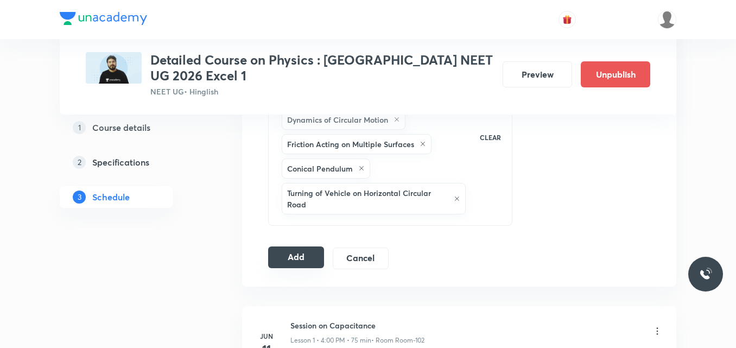
click at [299, 259] on button "Add" at bounding box center [296, 257] width 56 height 22
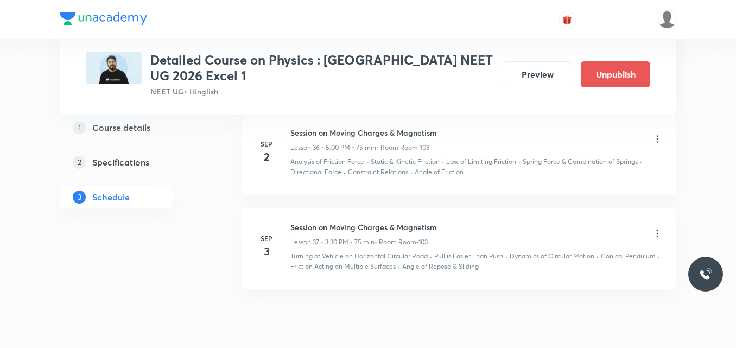
scroll to position [3285, 0]
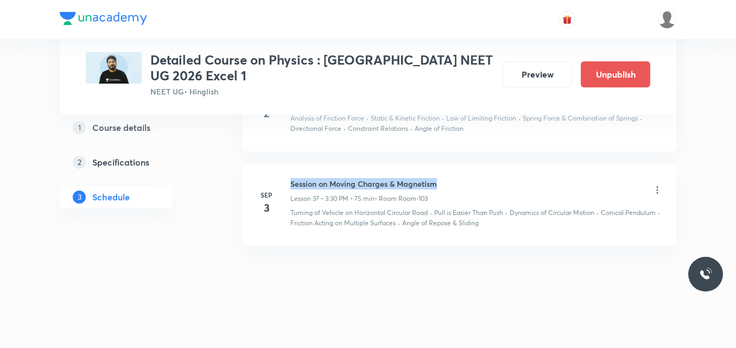
drag, startPoint x: 291, startPoint y: 182, endPoint x: 454, endPoint y: 181, distance: 163.3
click at [454, 181] on div "Session on Moving Charges & Magnetism Lesson 37 • 3:30 PM • 75 min • Room Room-…" at bounding box center [476, 190] width 372 height 25
copy h6 "Session on Moving Charges & Magnetism"
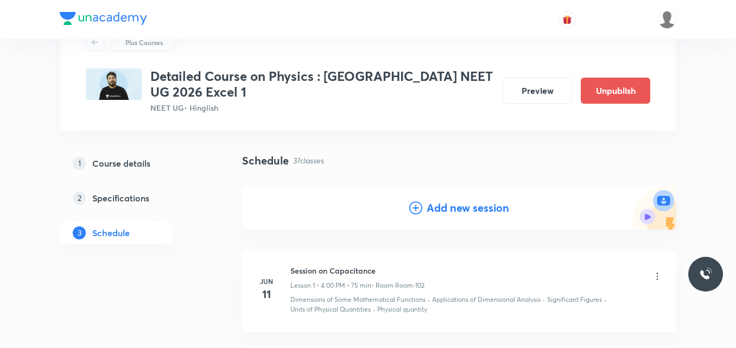
scroll to position [0, 0]
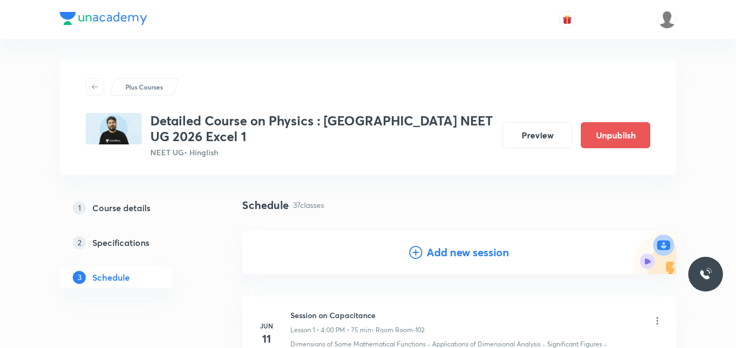
click at [417, 254] on icon at bounding box center [415, 252] width 13 height 13
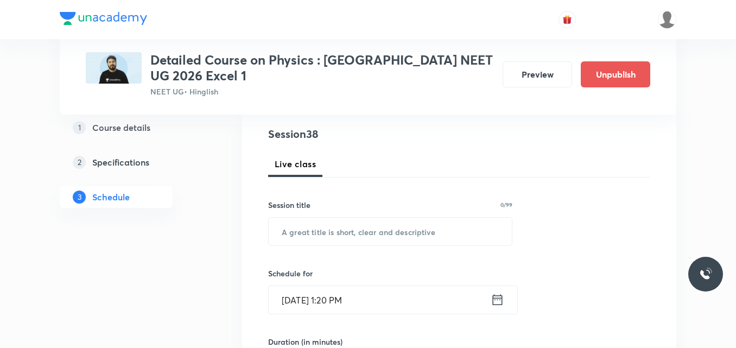
scroll to position [124, 0]
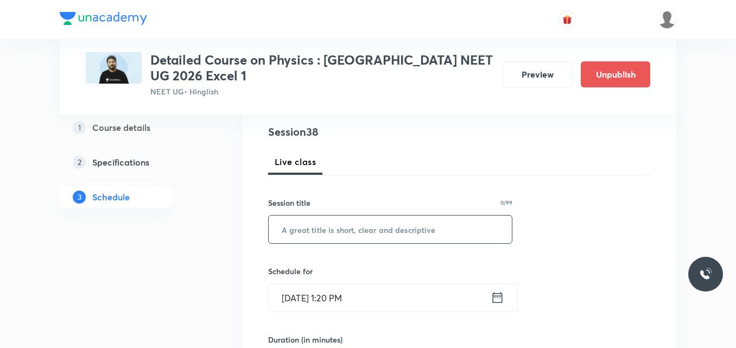
click at [331, 228] on input "text" at bounding box center [390, 229] width 243 height 28
paste input "Session on Moving Charges & Magnetism"
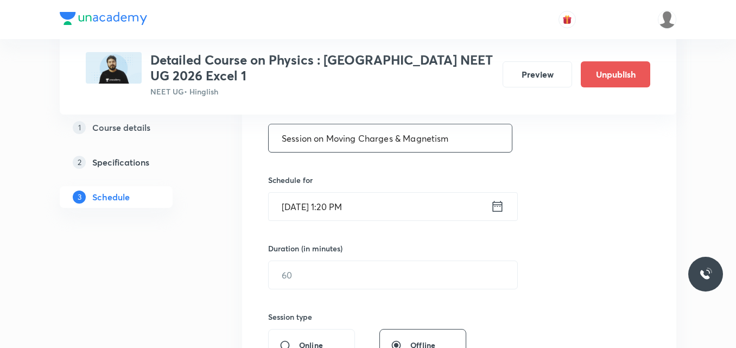
scroll to position [219, 0]
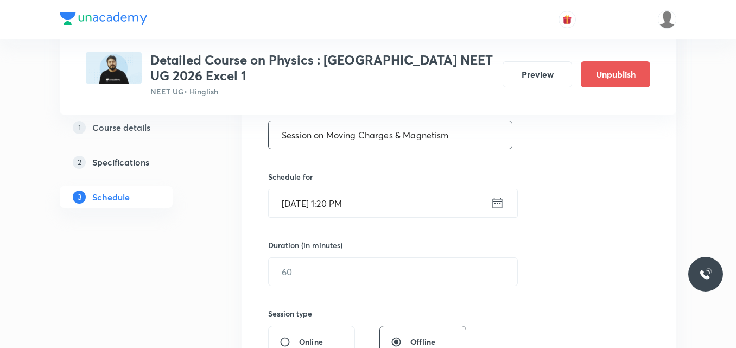
type input "Session on Moving Charges & Magnetism"
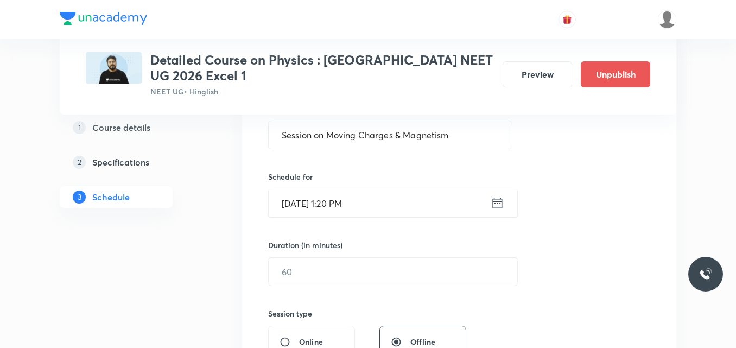
click at [499, 205] on icon at bounding box center [497, 202] width 14 height 15
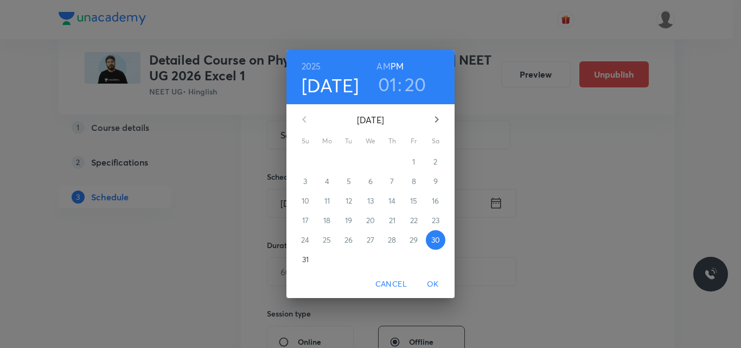
click at [436, 119] on icon "button" at bounding box center [436, 119] width 13 height 13
click at [412, 163] on p "5" at bounding box center [414, 161] width 4 height 11
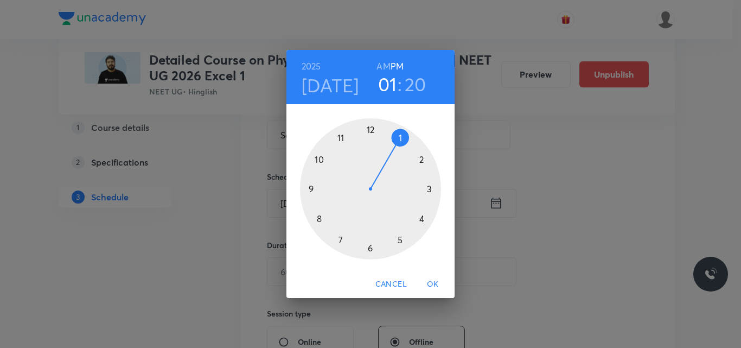
click at [400, 240] on div at bounding box center [370, 188] width 141 height 141
click at [370, 127] on div at bounding box center [370, 188] width 141 height 141
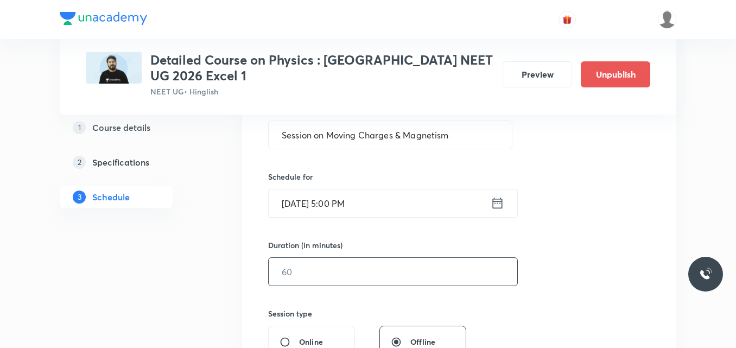
click at [297, 274] on input "text" at bounding box center [393, 272] width 248 height 28
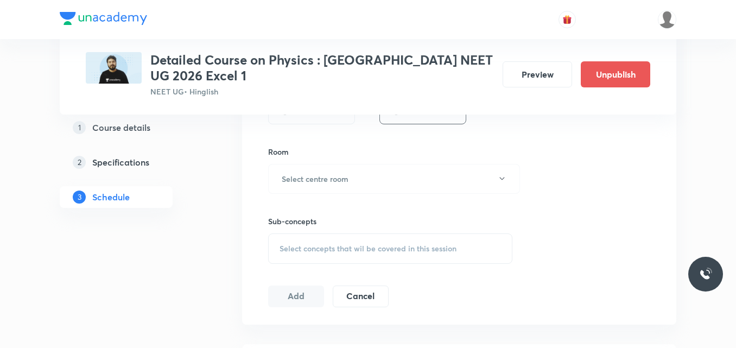
scroll to position [451, 0]
type input "75"
click at [320, 177] on h6 "Select centre room" at bounding box center [315, 177] width 67 height 11
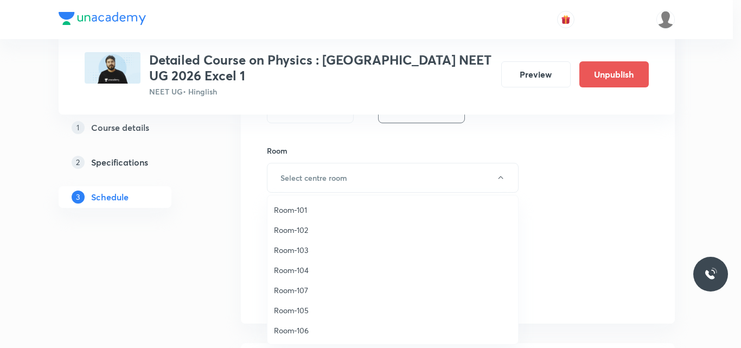
click at [303, 252] on span "Room-103" at bounding box center [393, 249] width 238 height 11
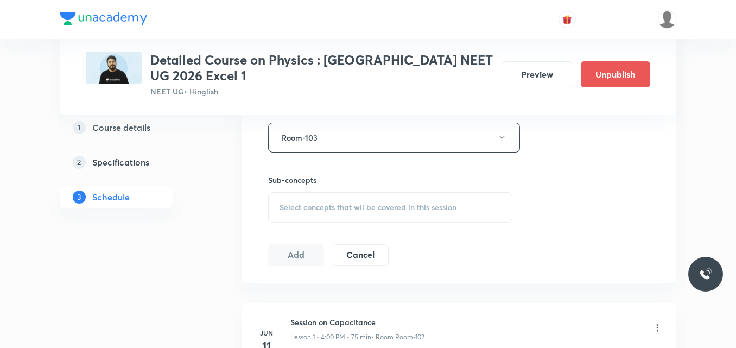
scroll to position [492, 0]
click at [312, 208] on span "Select concepts that wil be covered in this session" at bounding box center [367, 206] width 177 height 9
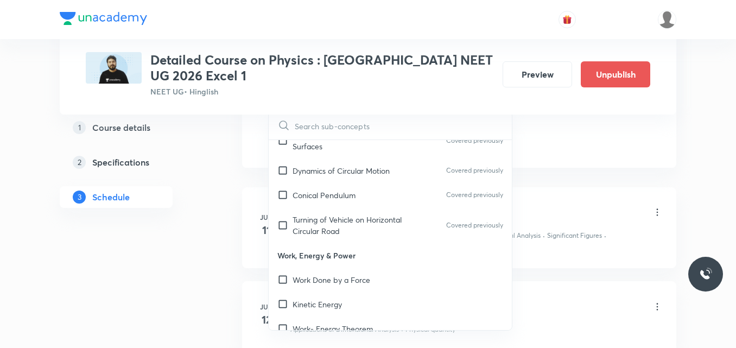
scroll to position [2927, 0]
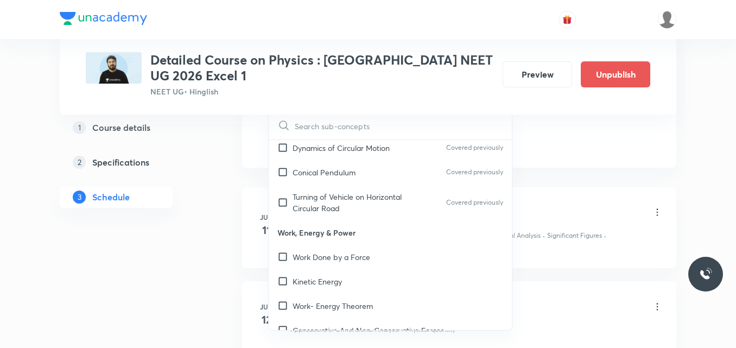
click at [391, 293] on div "Work- Energy Theorem" at bounding box center [390, 305] width 243 height 24
checkbox input "true"
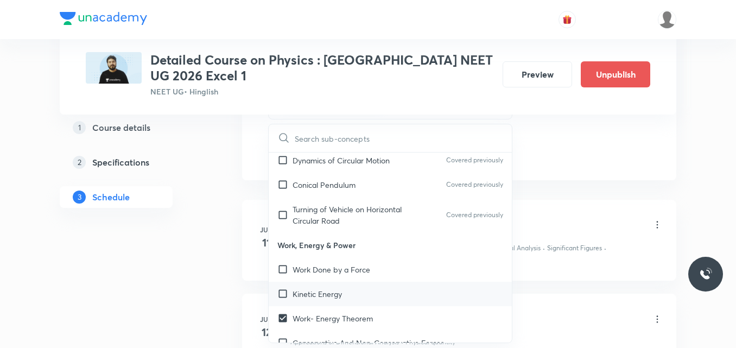
click at [333, 288] on p "Kinetic Energy" at bounding box center [316, 293] width 49 height 11
checkbox input "true"
click at [356, 264] on p "Work Done by a Force" at bounding box center [331, 269] width 78 height 11
checkbox input "true"
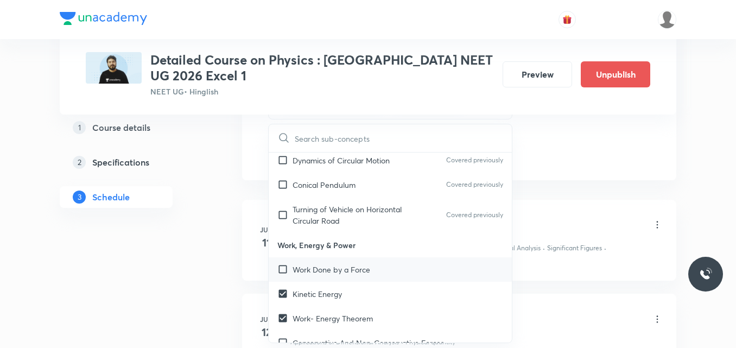
checkbox input "true"
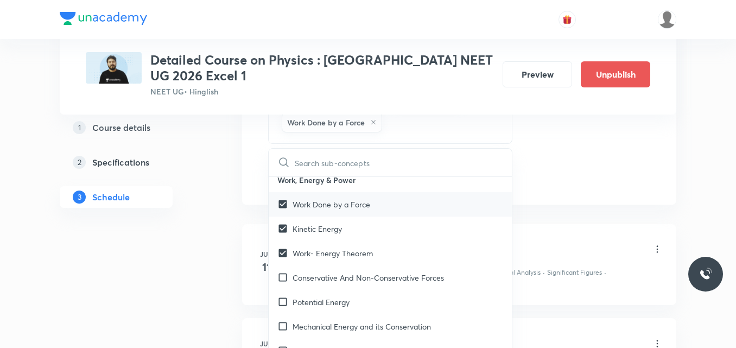
click at [356, 272] on p "Conservative And Non-Conservative Forces" at bounding box center [367, 277] width 151 height 11
checkbox input "true"
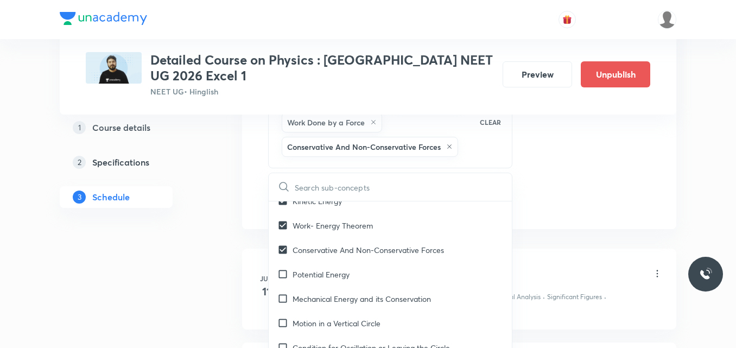
click at [356, 262] on div "Potential Energy" at bounding box center [390, 274] width 243 height 24
checkbox input "true"
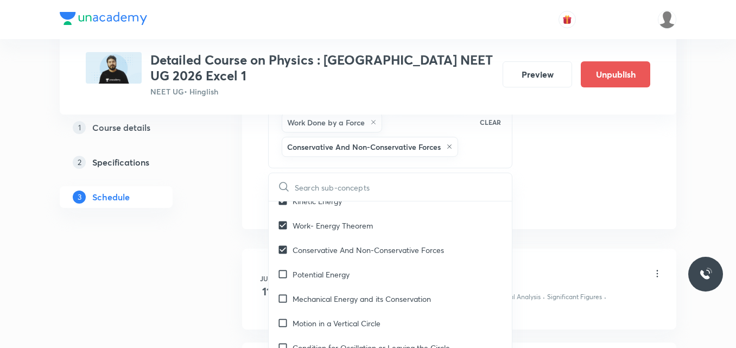
checkbox input "true"
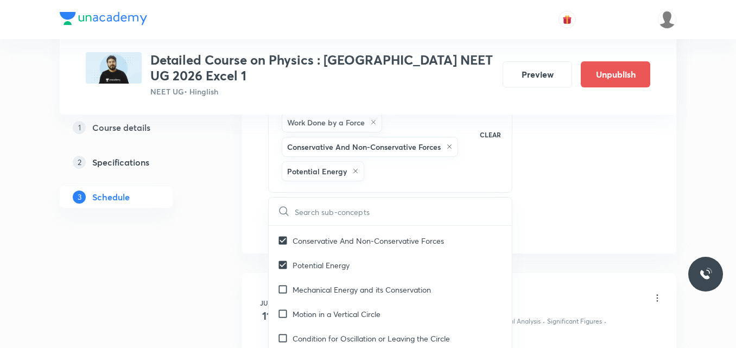
scroll to position [3105, 0]
click at [357, 282] on p "Mechanical Energy and its Conservation" at bounding box center [361, 287] width 138 height 11
checkbox input "true"
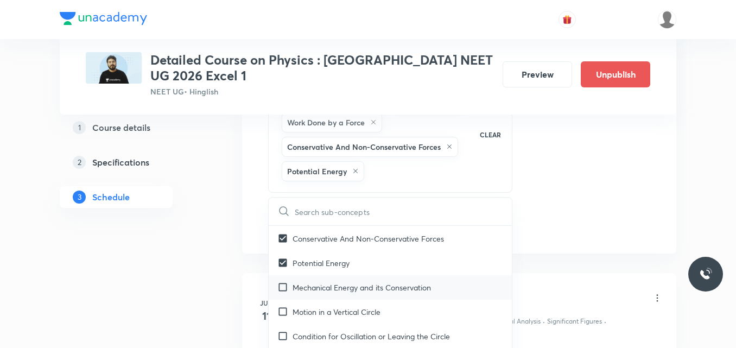
checkbox input "true"
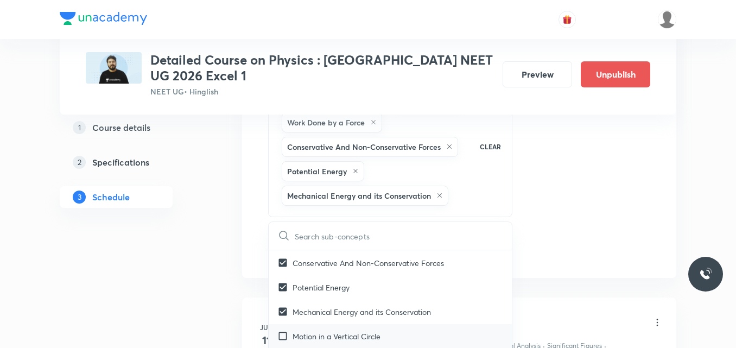
click at [342, 330] on p "Motion in a Vertical Circle" at bounding box center [336, 335] width 88 height 11
checkbox input "true"
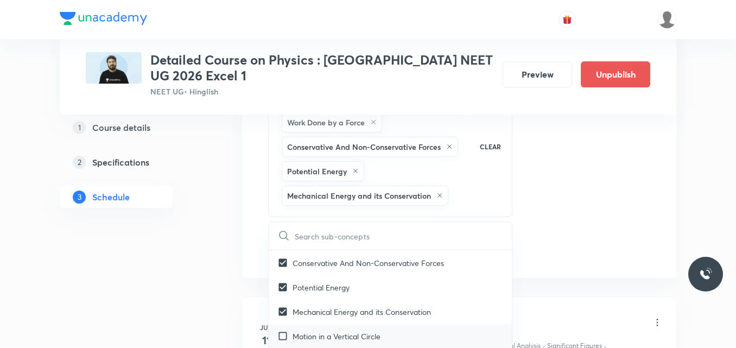
checkbox input "true"
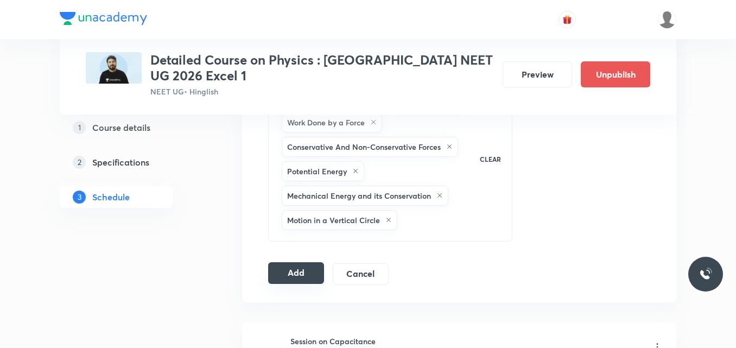
click at [292, 275] on button "Add" at bounding box center [296, 273] width 56 height 22
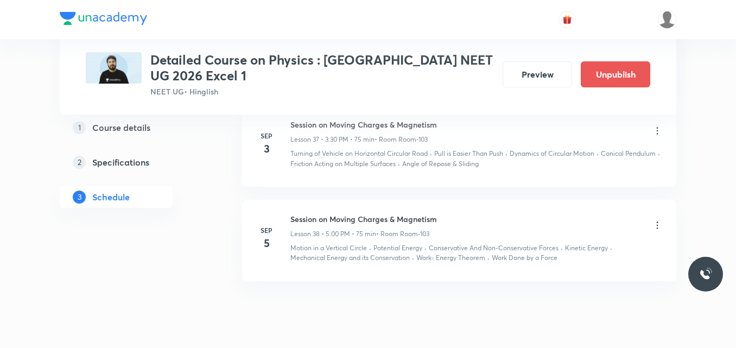
scroll to position [3343, 0]
drag, startPoint x: 290, startPoint y: 218, endPoint x: 453, endPoint y: 209, distance: 163.0
click at [453, 209] on li "Sep 5 Session on Moving Charges & Magnetism Lesson 38 • 5:00 PM • 75 min • Room…" at bounding box center [459, 240] width 434 height 81
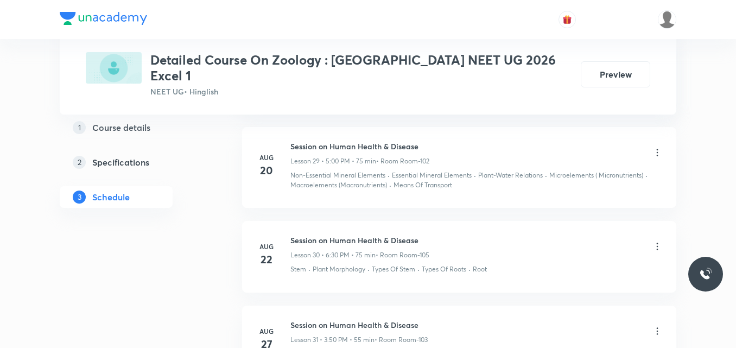
scroll to position [3269, 0]
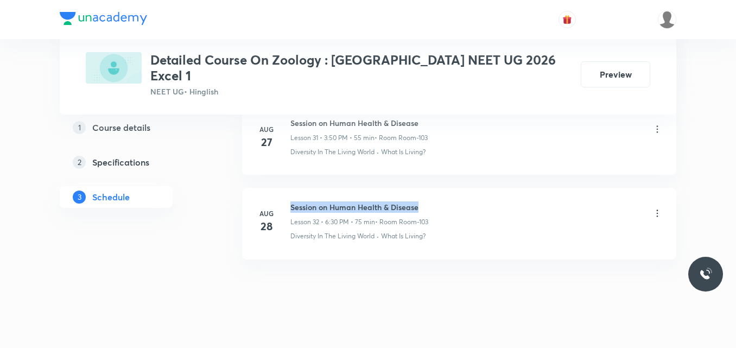
drag, startPoint x: 291, startPoint y: 194, endPoint x: 442, endPoint y: 183, distance: 150.6
click at [442, 188] on li "[DATE] Session on Human Health & Disease Lesson 32 • 6:30 PM • 75 min • Room Ro…" at bounding box center [459, 223] width 434 height 71
copy h6 "Session on Human Health & Disease"
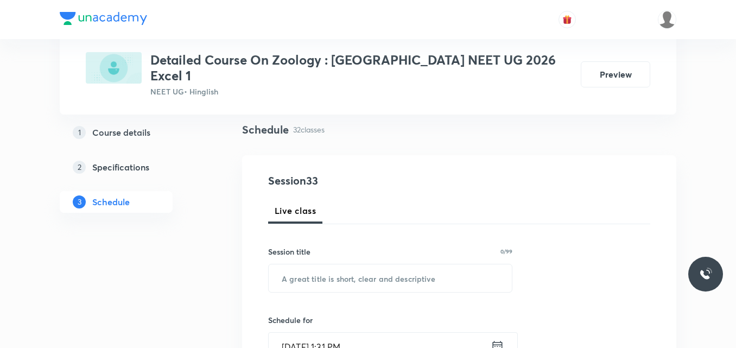
scroll to position [84, 0]
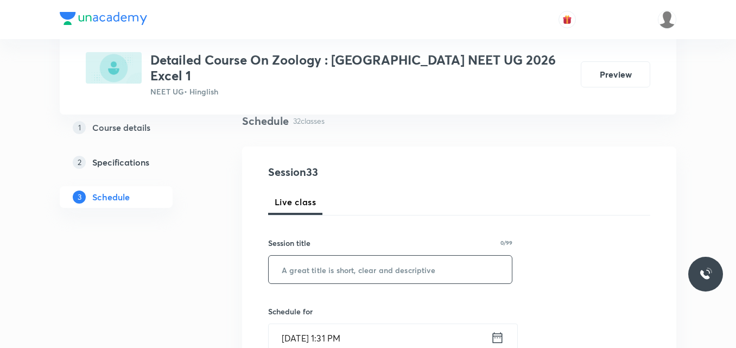
click at [302, 256] on input "text" at bounding box center [390, 270] width 243 height 28
paste input "Session on Human Health & Disease"
type input "Session on Human Health & Disease"
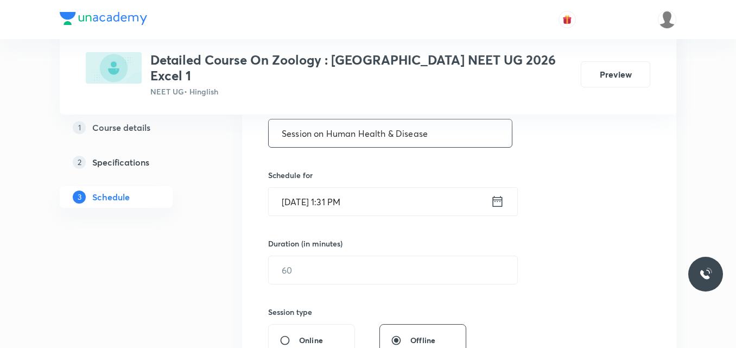
scroll to position [221, 0]
click at [497, 193] on icon at bounding box center [497, 200] width 14 height 15
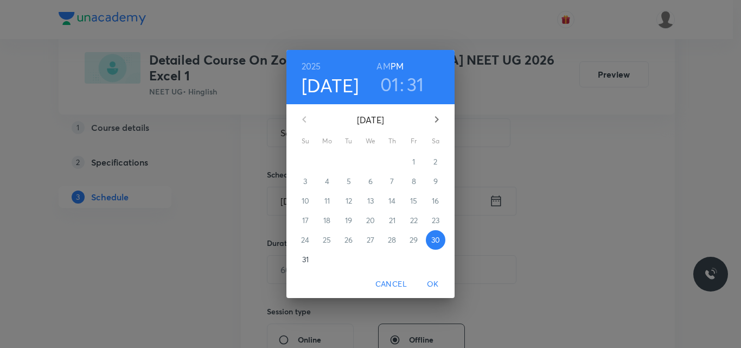
click at [436, 120] on icon "button" at bounding box center [436, 119] width 13 height 13
click at [438, 122] on icon "button" at bounding box center [436, 119] width 13 height 13
click at [301, 122] on icon "button" at bounding box center [304, 119] width 13 height 13
click at [347, 164] on p "2" at bounding box center [349, 161] width 4 height 11
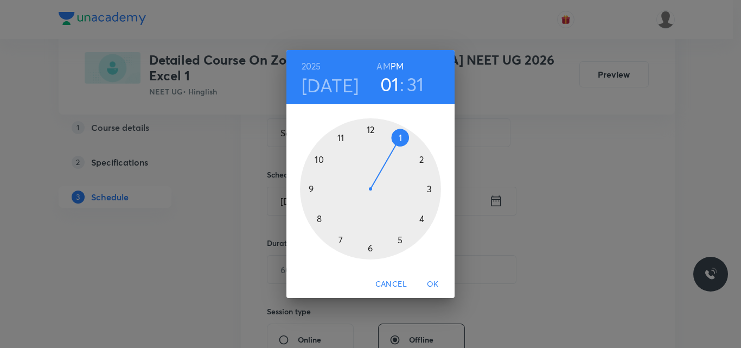
click at [368, 247] on div at bounding box center [370, 188] width 141 height 141
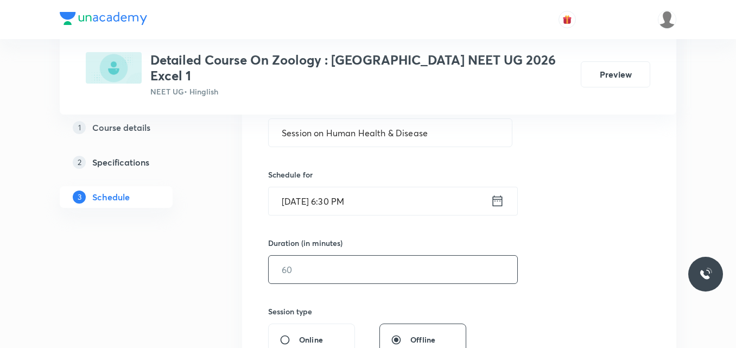
click at [298, 259] on input "text" at bounding box center [393, 270] width 248 height 28
type input "75"
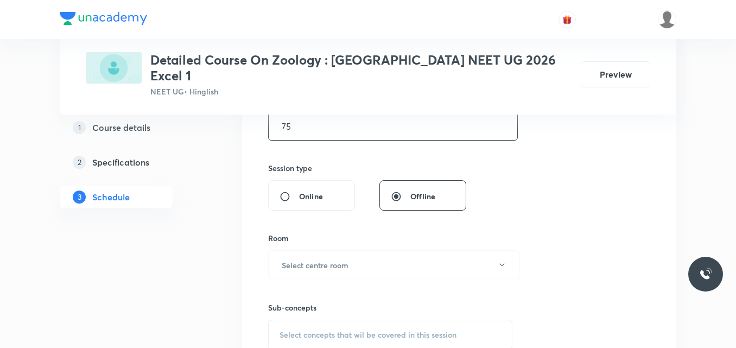
scroll to position [365, 0]
click at [303, 259] on h6 "Select centre room" at bounding box center [315, 264] width 67 height 11
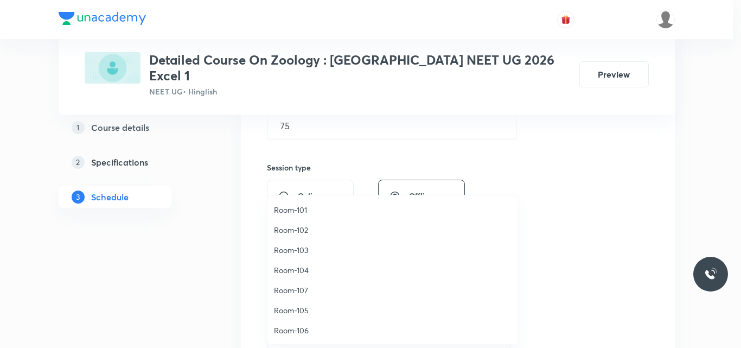
click at [295, 253] on span "Room-103" at bounding box center [393, 249] width 238 height 11
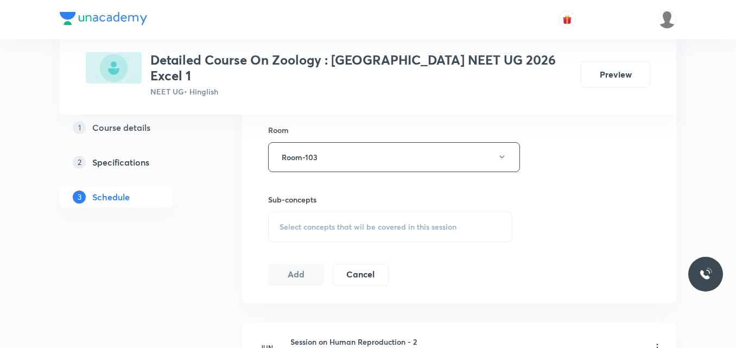
scroll to position [473, 0]
click at [305, 221] on span "Select concepts that wil be covered in this session" at bounding box center [367, 225] width 177 height 9
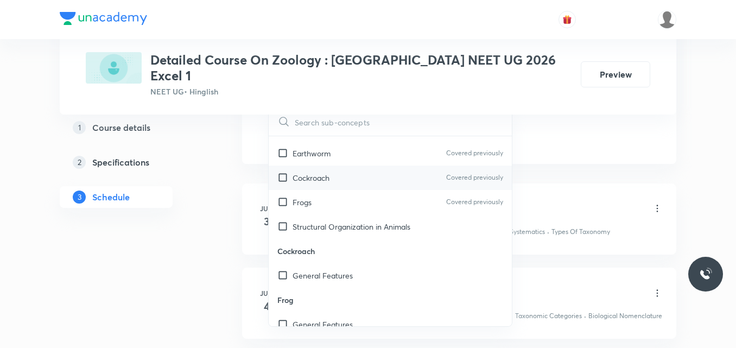
scroll to position [1387, 0]
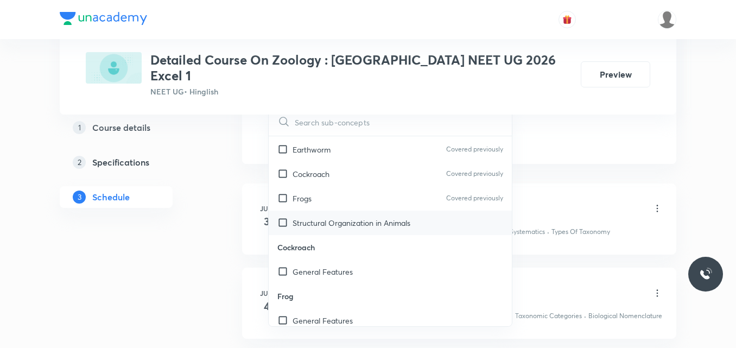
click at [340, 217] on p "Structural Organization in Animals" at bounding box center [351, 222] width 118 height 11
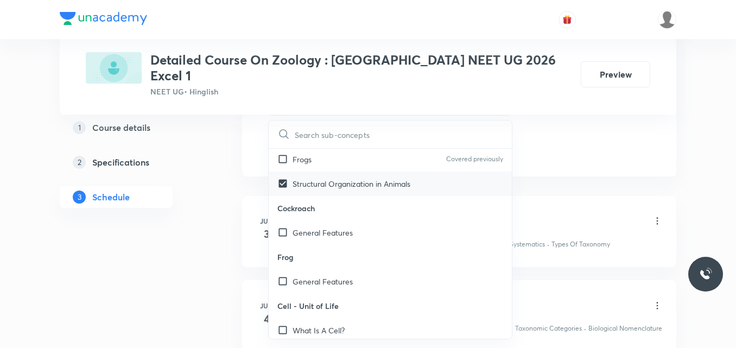
click at [340, 220] on div "General Features" at bounding box center [390, 232] width 243 height 24
checkbox input "true"
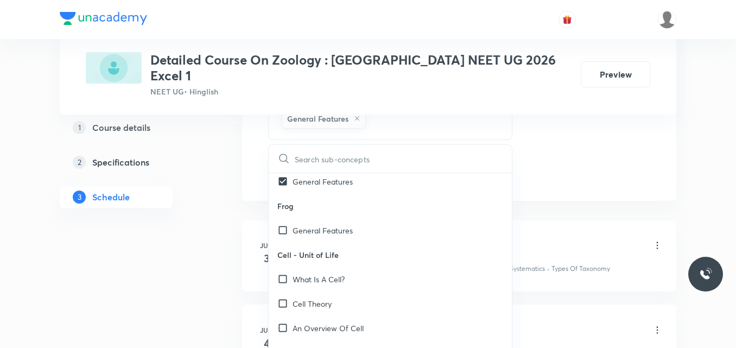
click at [340, 225] on p "General Features" at bounding box center [322, 230] width 60 height 11
checkbox input "true"
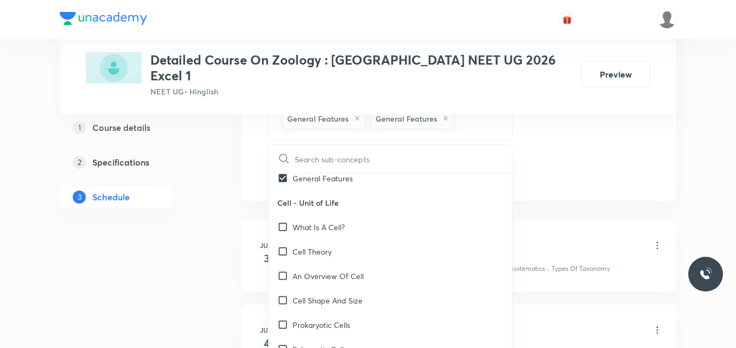
scroll to position [1579, 0]
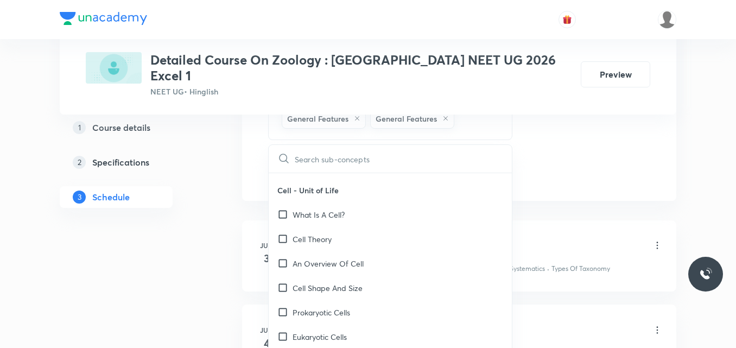
click at [340, 212] on div "What Is A Cell?" at bounding box center [390, 214] width 243 height 24
checkbox input "true"
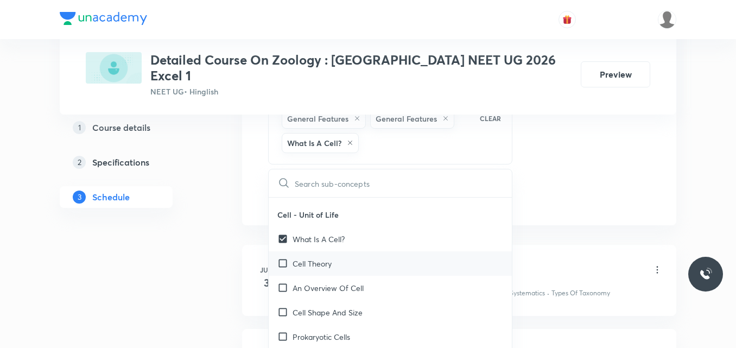
click at [317, 258] on p "Cell Theory" at bounding box center [311, 263] width 39 height 11
checkbox input "true"
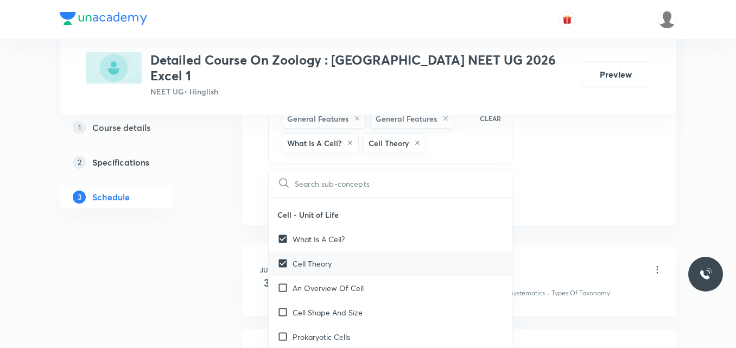
checkbox input "true"
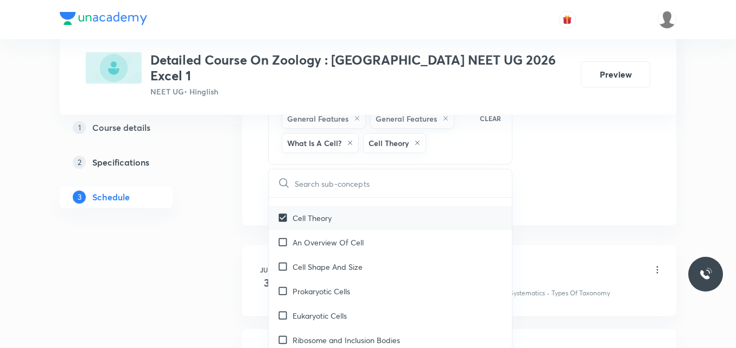
scroll to position [1625, 0]
click at [350, 236] on p "An Overview Of Cell" at bounding box center [327, 241] width 71 height 11
checkbox input "true"
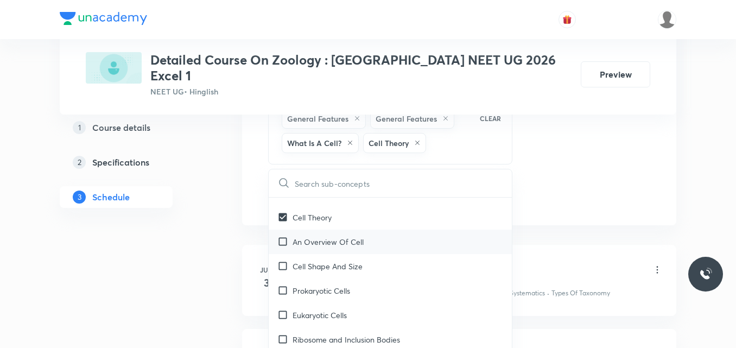
checkbox input "true"
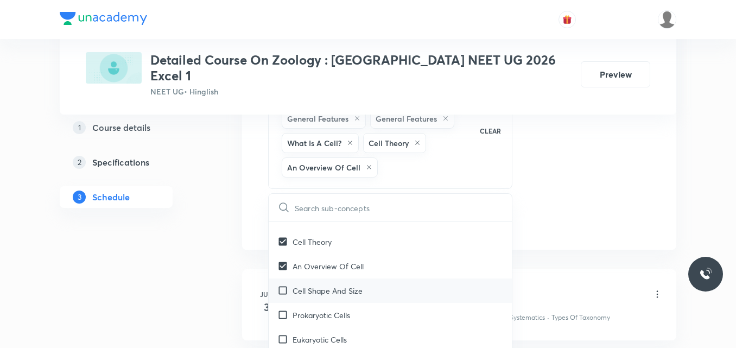
click at [343, 285] on p "Cell Shape And Size" at bounding box center [327, 290] width 70 height 11
checkbox input "true"
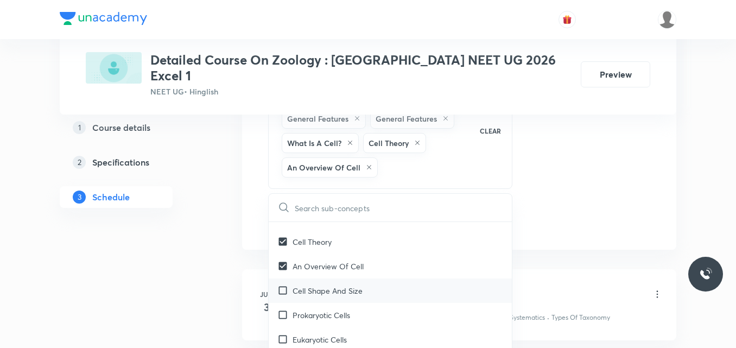
checkbox input "true"
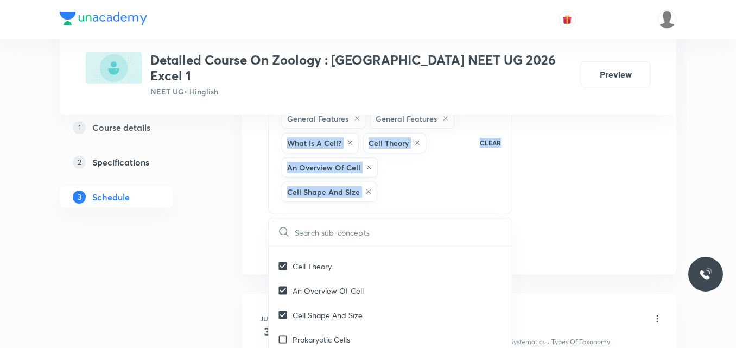
drag, startPoint x: 512, startPoint y: 222, endPoint x: 546, endPoint y: 211, distance: 35.9
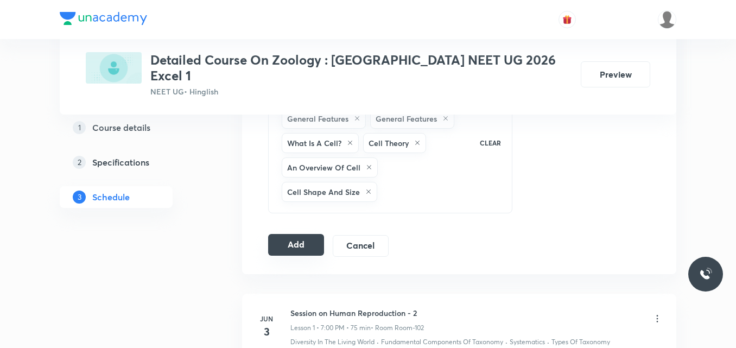
click at [290, 234] on button "Add" at bounding box center [296, 245] width 56 height 22
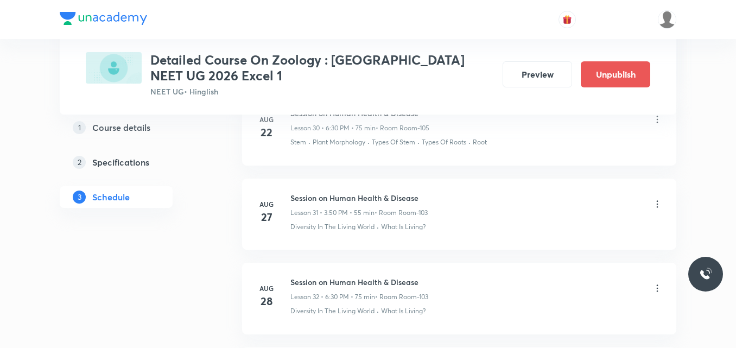
scroll to position [2878, 0]
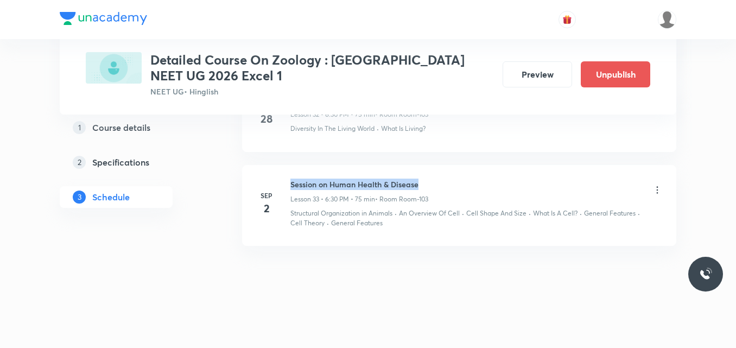
drag, startPoint x: 291, startPoint y: 184, endPoint x: 445, endPoint y: 181, distance: 154.1
click at [445, 181] on div "Session on Human Health & Disease Lesson 33 • 6:30 PM • 75 min • Room Room-103" at bounding box center [476, 190] width 372 height 25
copy h6 "Session on Human Health & Disease"
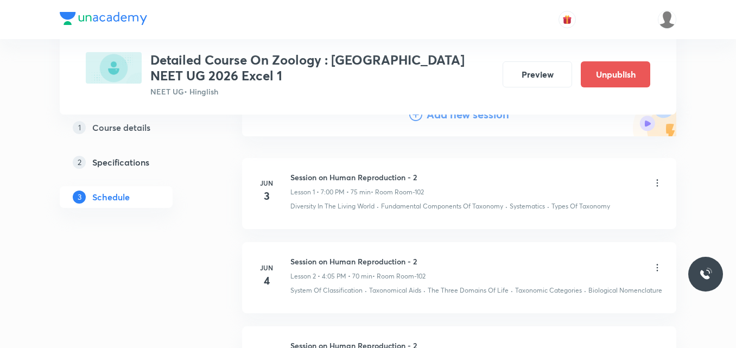
scroll to position [0, 0]
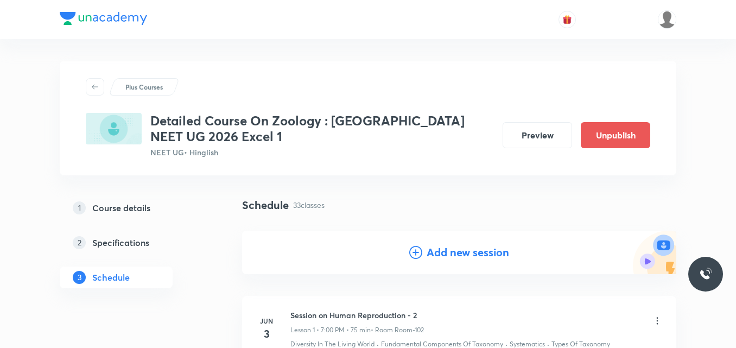
click at [413, 251] on icon at bounding box center [415, 252] width 13 height 13
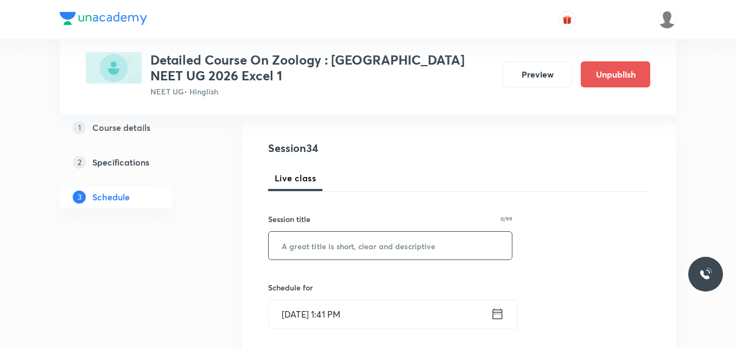
scroll to position [108, 0]
click at [327, 248] on input "text" at bounding box center [390, 245] width 243 height 28
paste input "Session on Human Health & Disease"
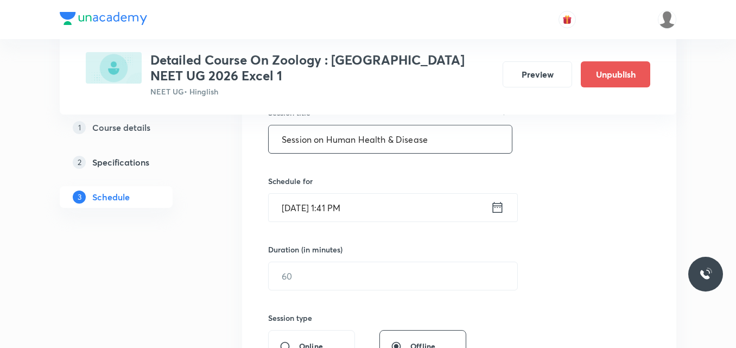
scroll to position [215, 0]
type input "Session on Human Health & Disease"
click at [496, 208] on icon at bounding box center [497, 206] width 14 height 15
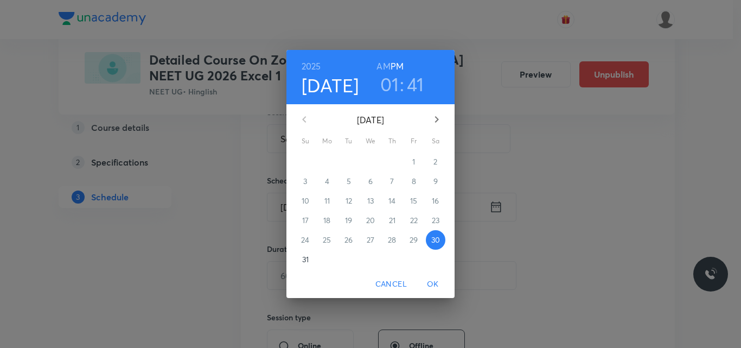
click at [437, 120] on icon "button" at bounding box center [437, 119] width 4 height 7
click at [391, 162] on p "4" at bounding box center [392, 161] width 4 height 11
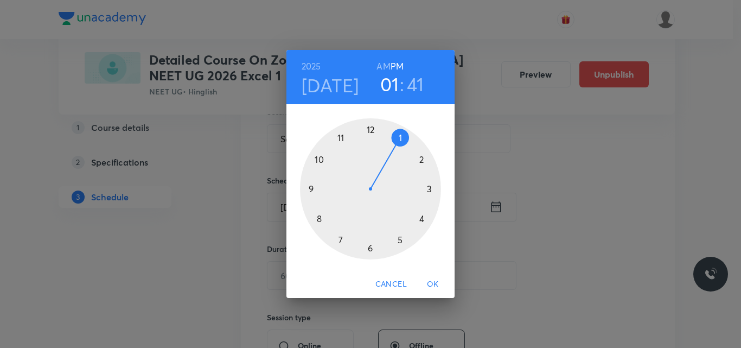
click at [370, 249] on div at bounding box center [370, 188] width 141 height 141
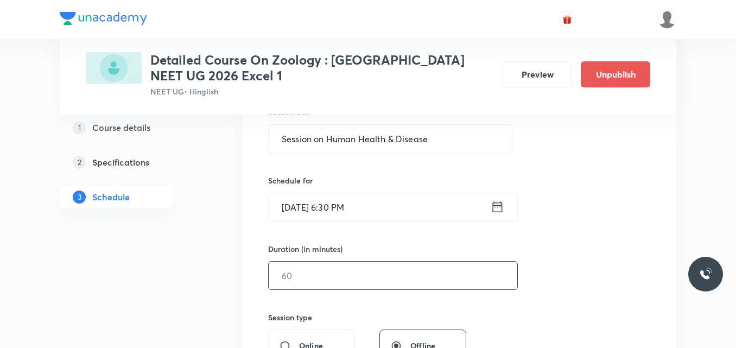
click at [301, 275] on input "text" at bounding box center [393, 275] width 248 height 28
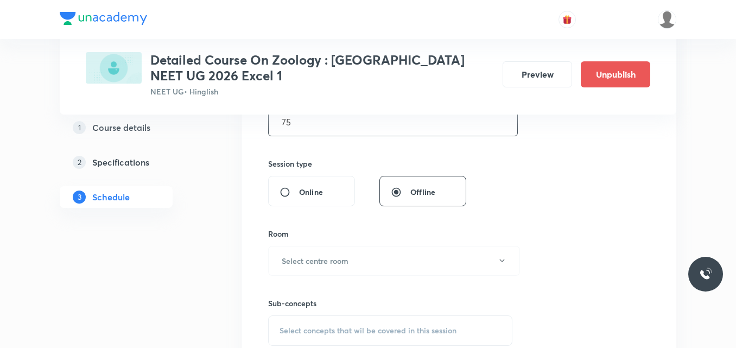
scroll to position [369, 0]
type input "75"
click at [316, 257] on h6 "Select centre room" at bounding box center [315, 259] width 67 height 11
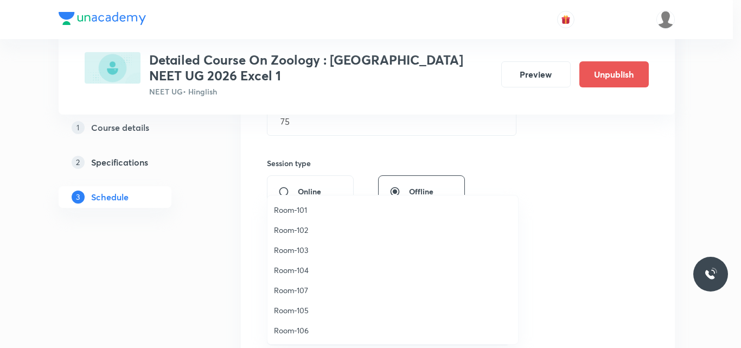
click at [302, 252] on span "Room-103" at bounding box center [393, 249] width 238 height 11
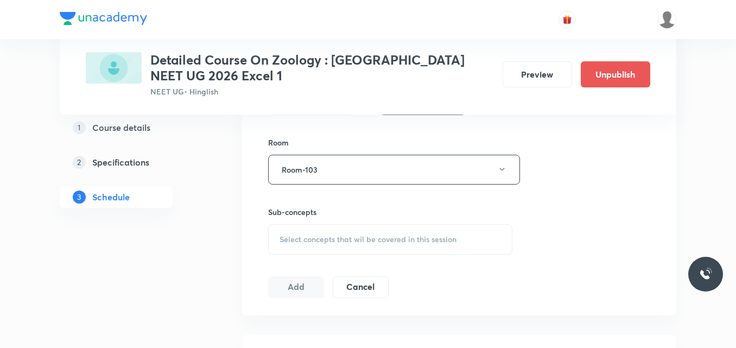
scroll to position [460, 0]
click at [308, 240] on span "Select concepts that wil be covered in this session" at bounding box center [367, 238] width 177 height 9
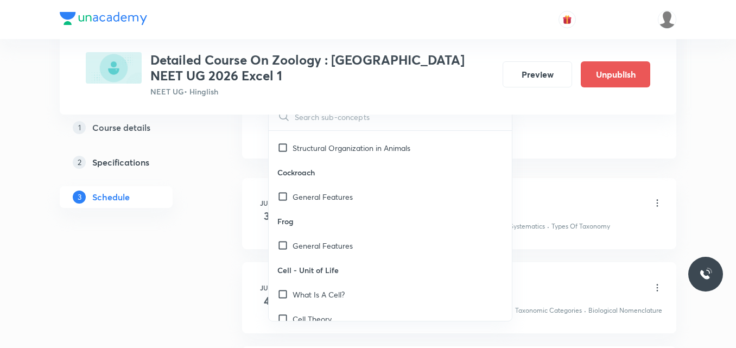
scroll to position [1457, 0]
click at [356, 155] on div "Structural Organization in Animals" at bounding box center [390, 147] width 243 height 24
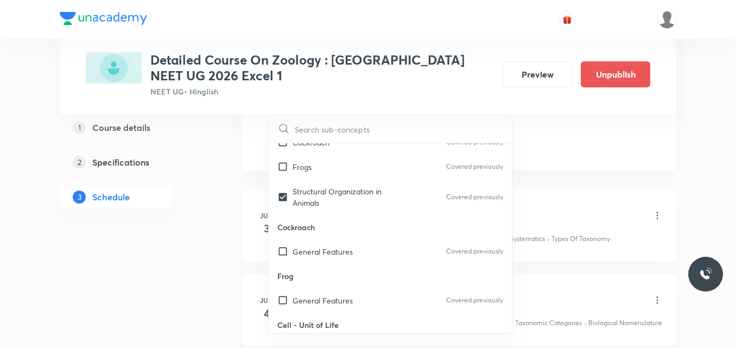
click at [361, 265] on p "Frog" at bounding box center [390, 276] width 243 height 24
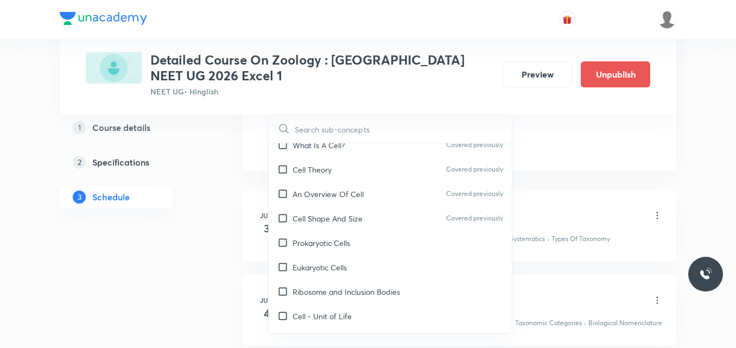
scroll to position [1629, 0]
click at [339, 239] on p "Prokaryotic Cells" at bounding box center [321, 243] width 58 height 11
checkbox input "true"
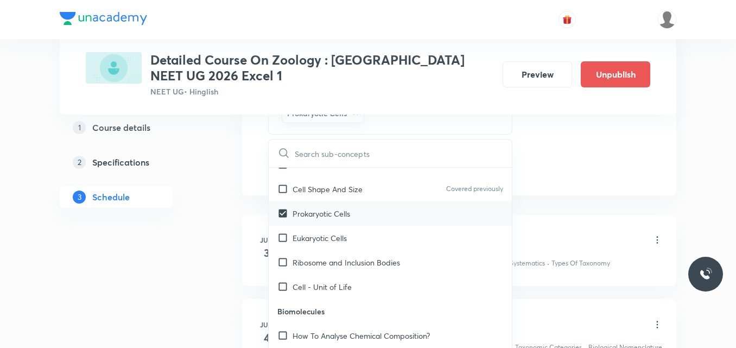
scroll to position [1685, 0]
click at [339, 239] on p "Eukaryotic Cells" at bounding box center [319, 236] width 54 height 11
checkbox input "true"
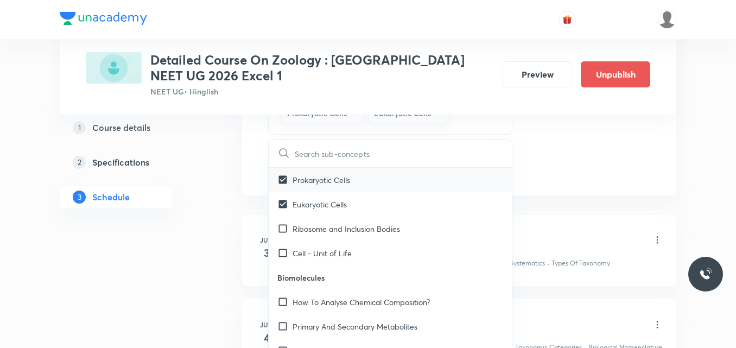
scroll to position [1714, 0]
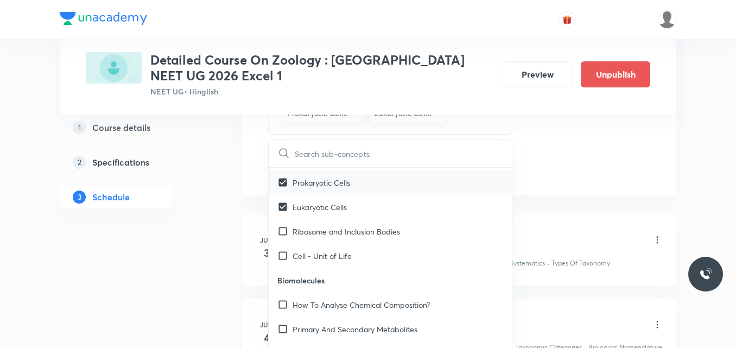
click at [339, 239] on div "Ribosome and Inclusion Bodies" at bounding box center [390, 231] width 243 height 24
checkbox input "true"
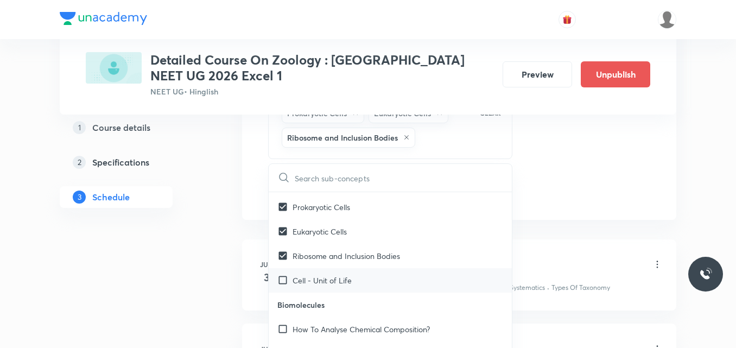
click at [328, 280] on p "Cell - Unit of Life" at bounding box center [321, 280] width 59 height 11
checkbox input "true"
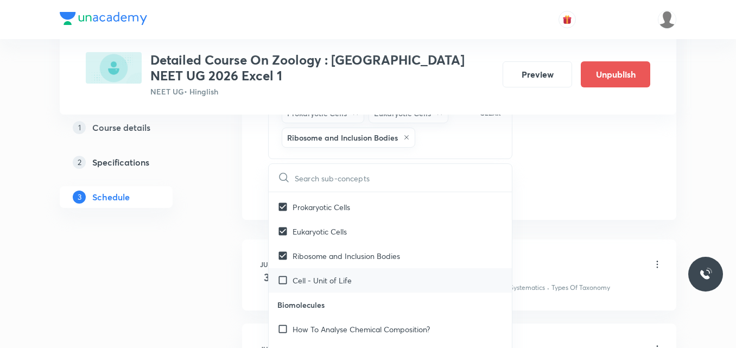
checkbox input "true"
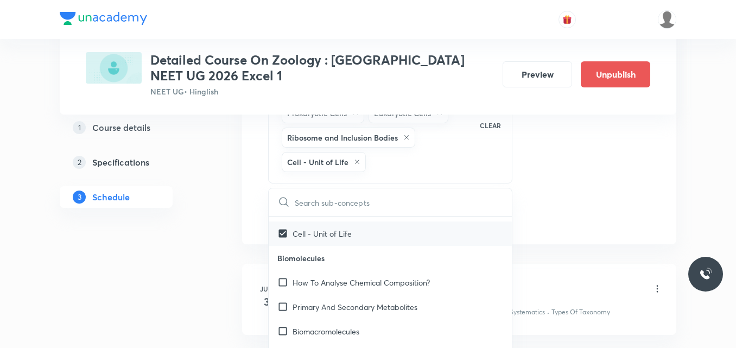
scroll to position [1791, 0]
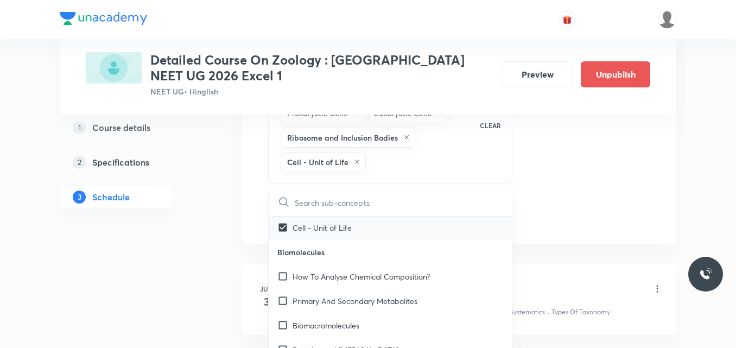
click at [328, 280] on p "How To Analyse Chemical Composition?" at bounding box center [360, 276] width 137 height 11
checkbox input "true"
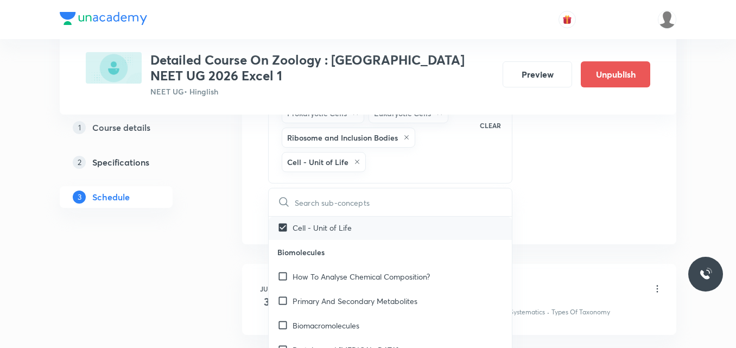
checkbox input "true"
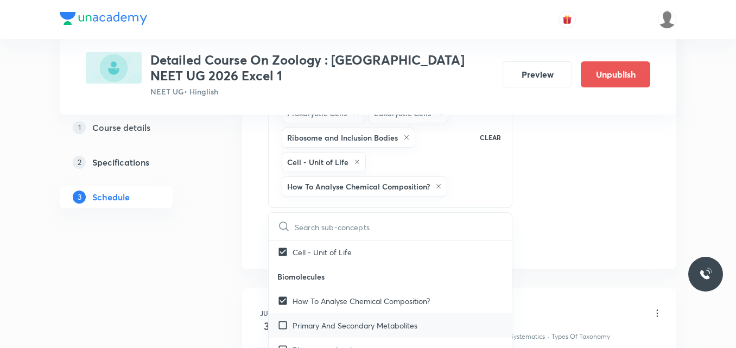
click at [334, 330] on p "Primary And Secondary Metabolites" at bounding box center [354, 325] width 125 height 11
checkbox input "true"
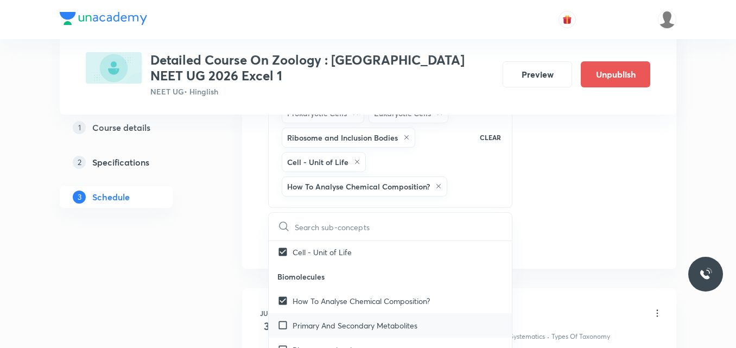
checkbox input "true"
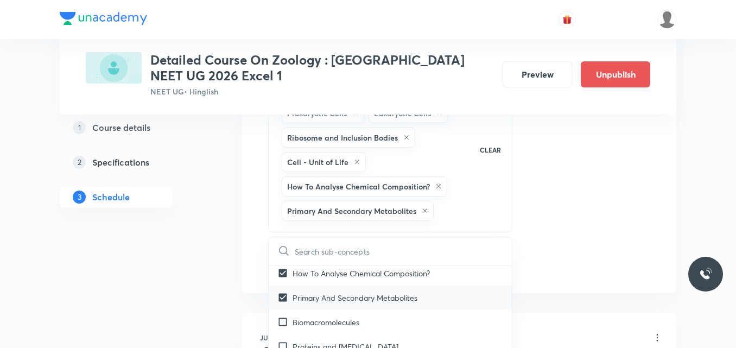
scroll to position [1846, 0]
click at [334, 330] on div "Biomacromolecules" at bounding box center [390, 319] width 243 height 24
checkbox input "true"
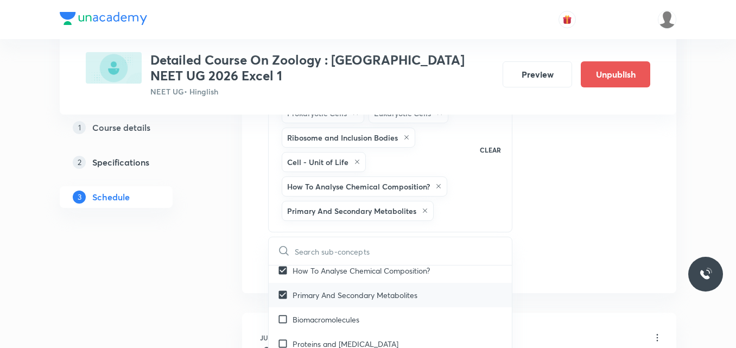
checkbox input "true"
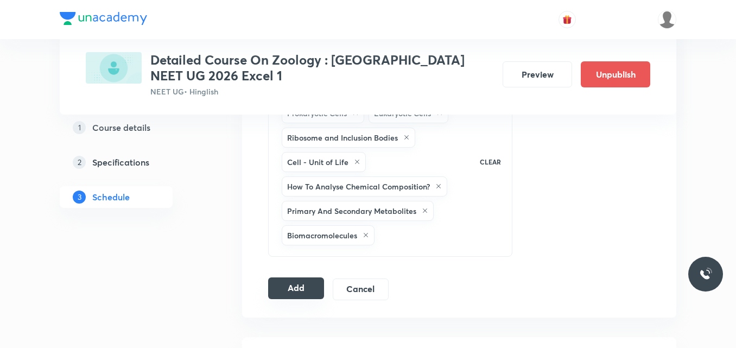
click at [290, 288] on button "Add" at bounding box center [296, 288] width 56 height 22
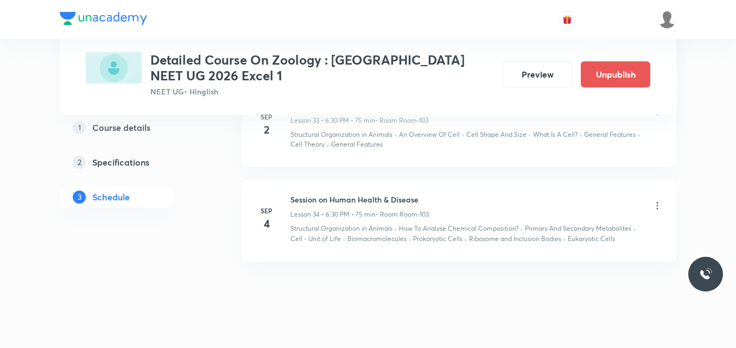
scroll to position [2972, 0]
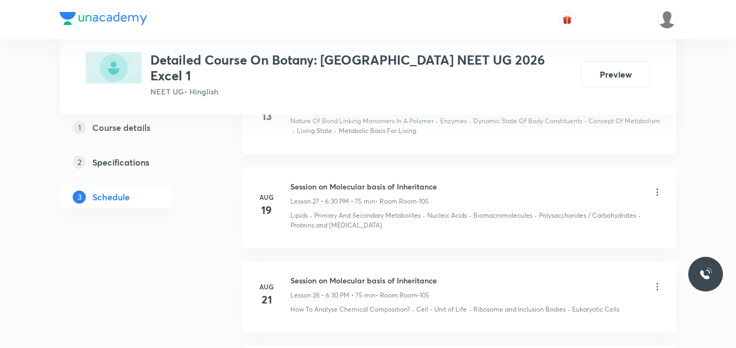
scroll to position [3175, 0]
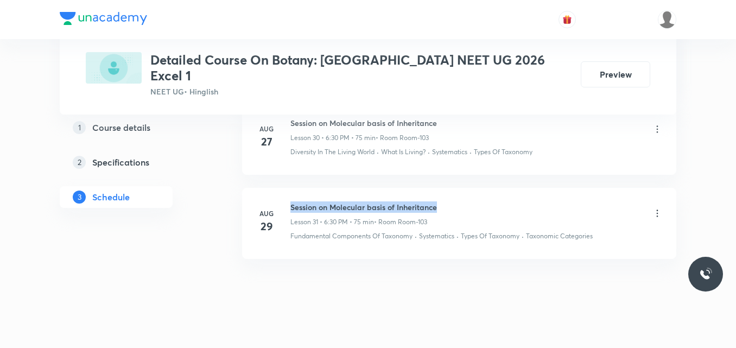
drag, startPoint x: 291, startPoint y: 192, endPoint x: 449, endPoint y: 184, distance: 158.0
click at [449, 188] on li "[DATE] Session on Molecular basis of Inheritance Lesson 31 • 6:30 PM • 75 min •…" at bounding box center [459, 223] width 434 height 71
copy h6 "Session on Molecular basis of Inheritance"
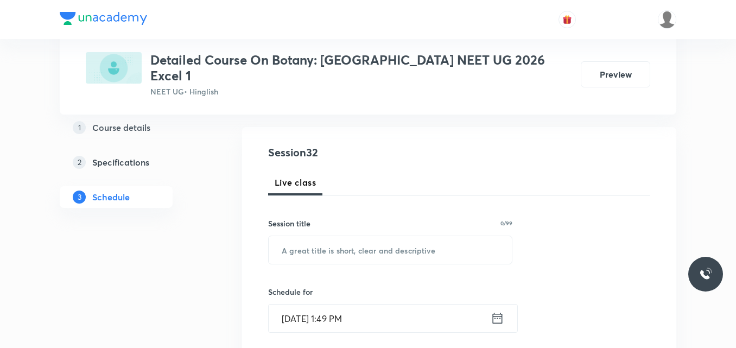
scroll to position [110, 0]
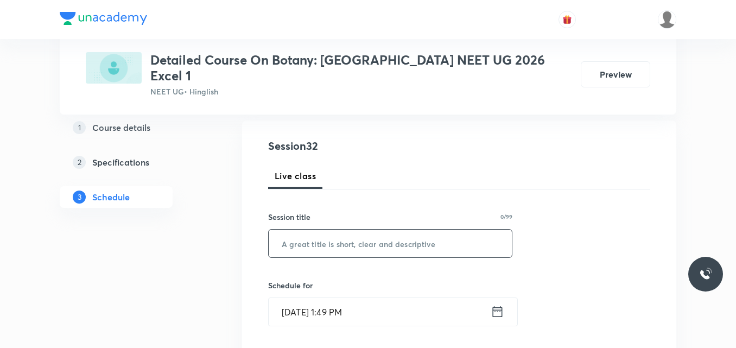
click at [331, 233] on input "text" at bounding box center [390, 243] width 243 height 28
paste input "Session on Molecular basis of Inheritance"
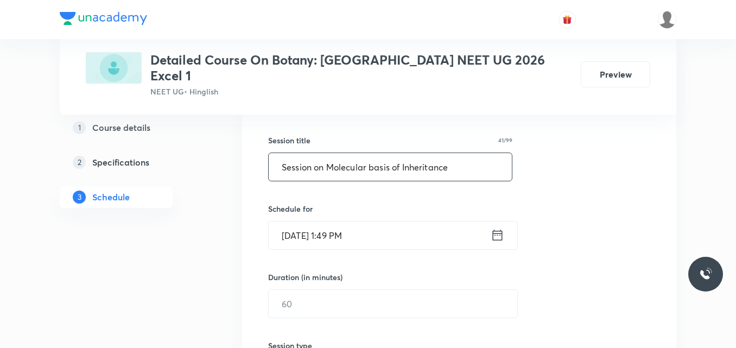
scroll to position [187, 0]
type input "Session on Molecular basis of Inheritance"
click at [495, 227] on icon at bounding box center [497, 234] width 14 height 15
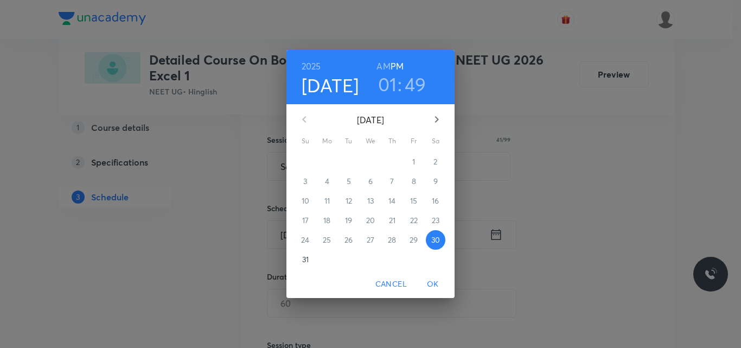
click at [433, 123] on icon "button" at bounding box center [436, 119] width 13 height 13
click at [347, 165] on p "2" at bounding box center [349, 161] width 4 height 11
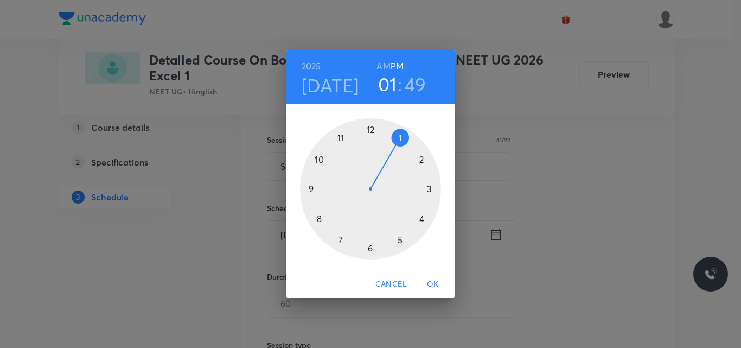
click at [334, 86] on h4 "[DATE]" at bounding box center [331, 85] width 58 height 23
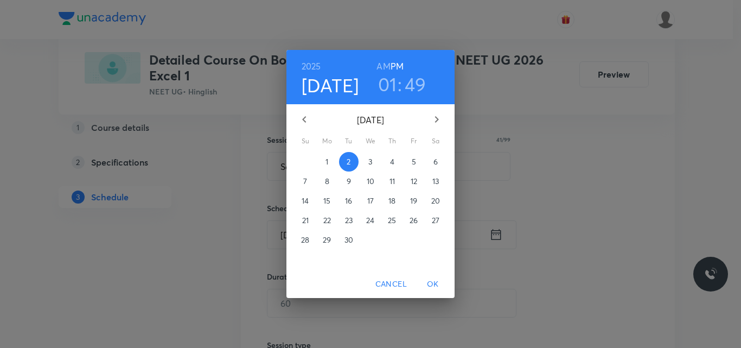
click at [368, 163] on p "3" at bounding box center [370, 161] width 4 height 11
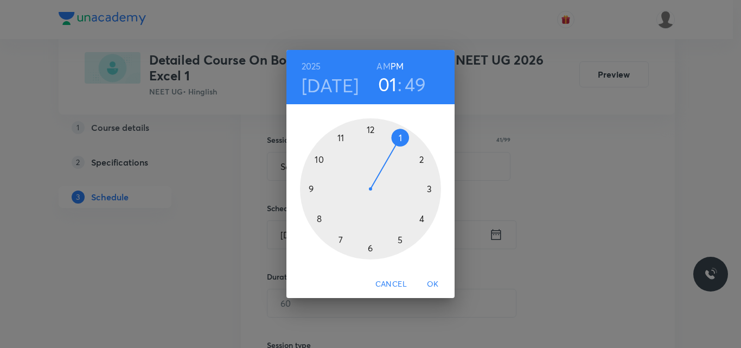
click at [371, 248] on div at bounding box center [370, 188] width 141 height 141
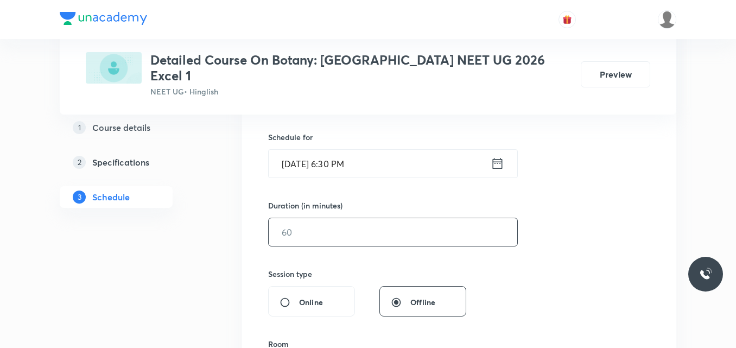
scroll to position [259, 0]
click at [304, 227] on input "text" at bounding box center [393, 232] width 248 height 28
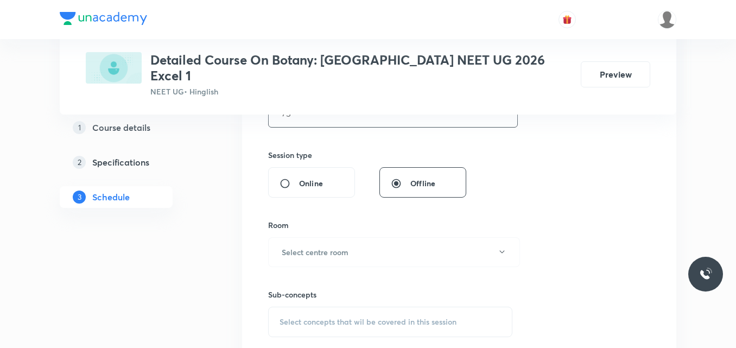
scroll to position [378, 0]
type input "75"
click at [312, 246] on h6 "Select centre room" at bounding box center [315, 251] width 67 height 11
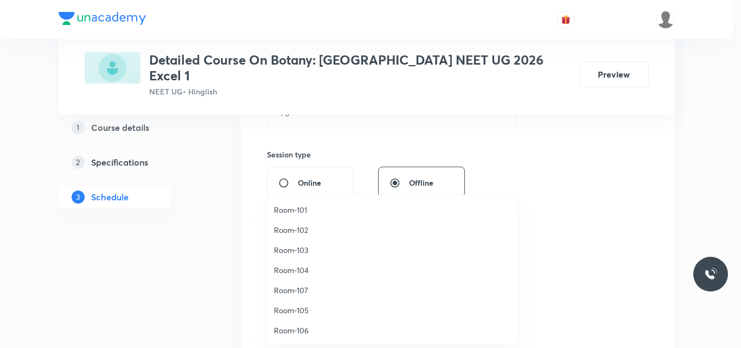
click at [302, 250] on span "Room-103" at bounding box center [393, 249] width 238 height 11
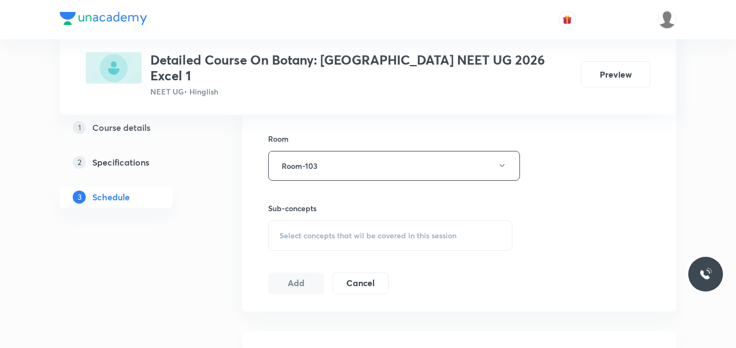
scroll to position [484, 0]
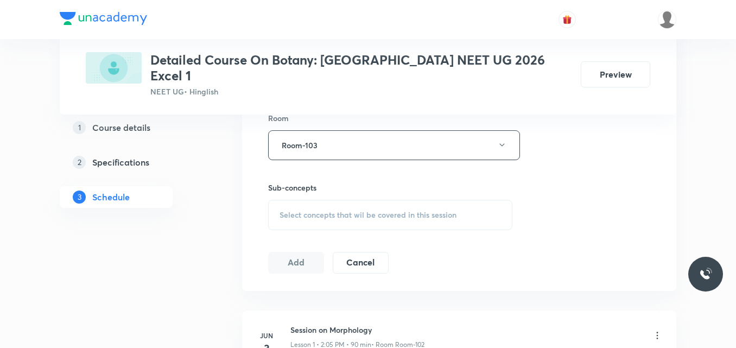
click at [312, 210] on span "Select concepts that wil be covered in this session" at bounding box center [367, 214] width 177 height 9
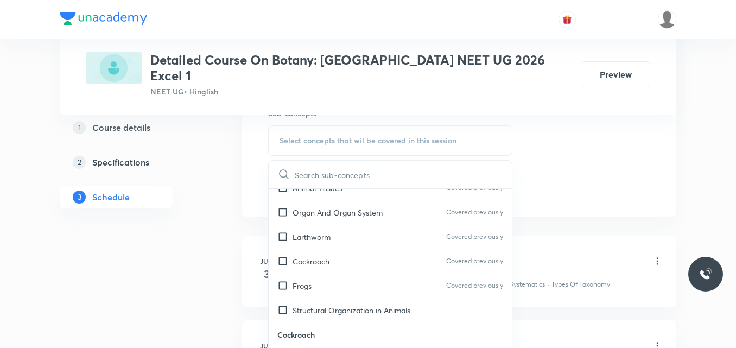
scroll to position [1341, 0]
click at [334, 305] on p "Structural Organization in Animals" at bounding box center [351, 310] width 118 height 11
checkbox input "true"
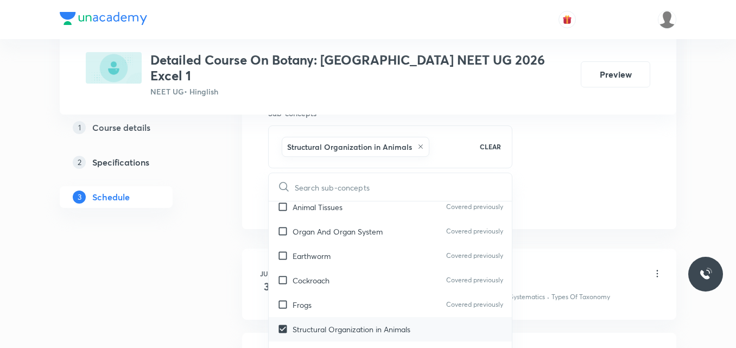
scroll to position [1333, 0]
click at [334, 302] on div "Frogs Covered previously" at bounding box center [390, 305] width 243 height 24
checkbox input "true"
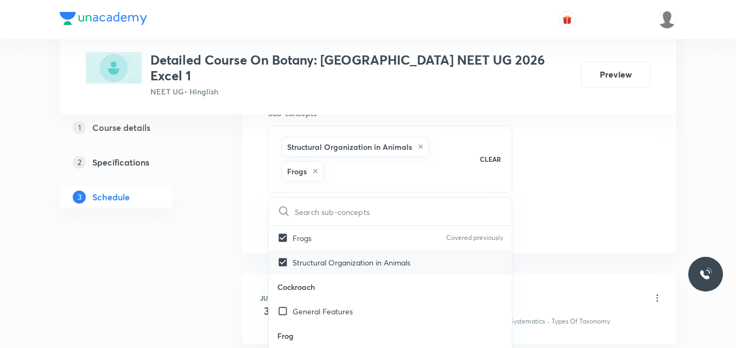
click at [334, 305] on p "General Features" at bounding box center [322, 310] width 60 height 11
checkbox input "true"
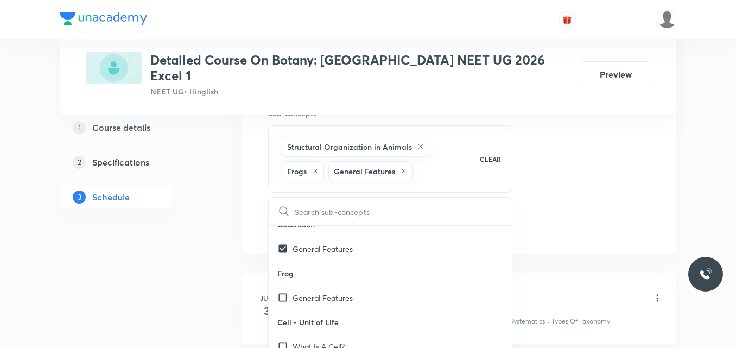
scroll to position [1491, 0]
click at [286, 289] on input "checkbox" at bounding box center [284, 294] width 15 height 11
checkbox input "true"
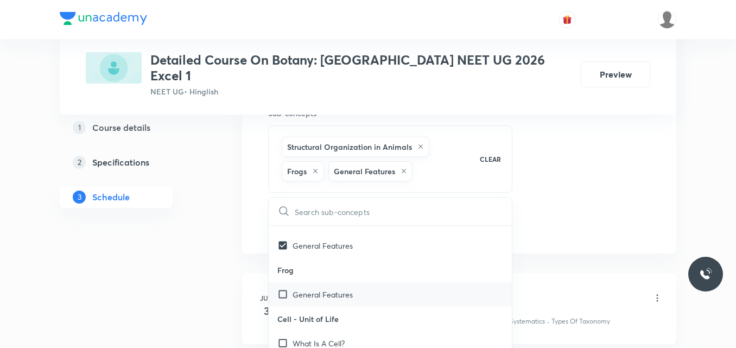
checkbox input "true"
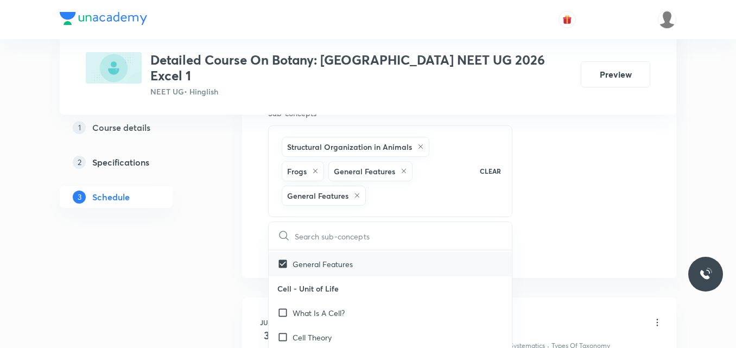
scroll to position [1547, 0]
click at [302, 307] on p "What Is A Cell?" at bounding box center [318, 312] width 52 height 11
checkbox input "true"
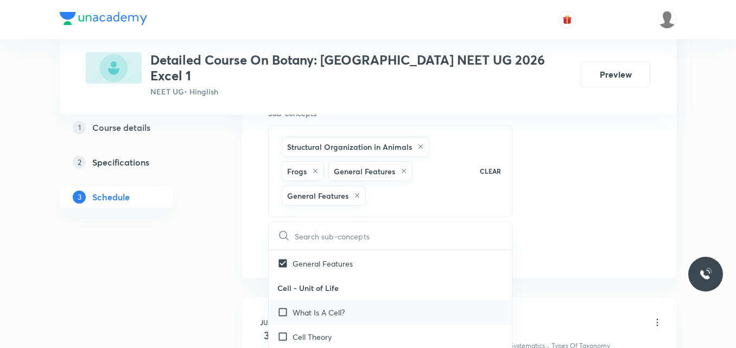
checkbox input "true"
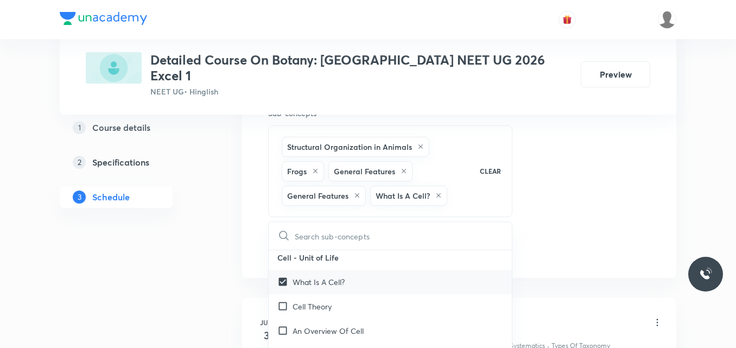
scroll to position [1579, 0]
click at [302, 301] on div "Cell Theory" at bounding box center [390, 304] width 243 height 24
checkbox input "true"
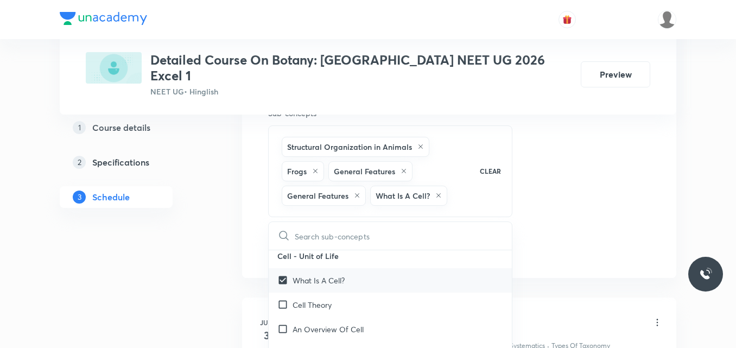
checkbox input "true"
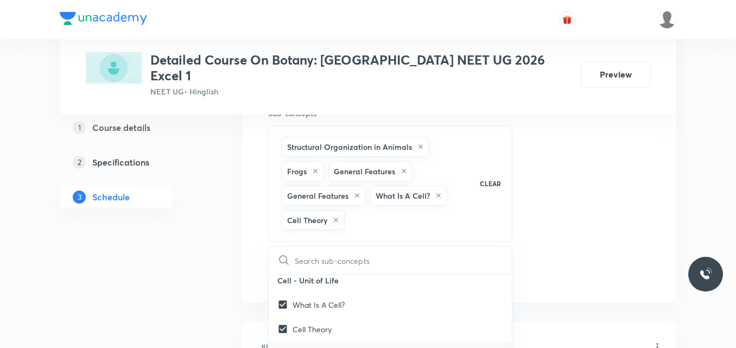
click at [322, 347] on p "An Overview Of Cell" at bounding box center [327, 353] width 71 height 11
checkbox input "true"
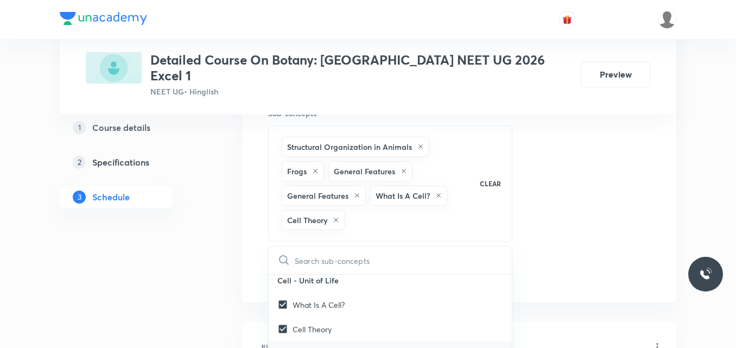
checkbox input "true"
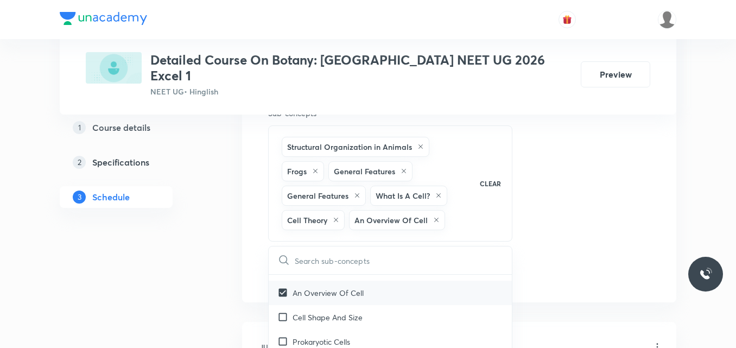
scroll to position [1640, 0]
click at [325, 311] on p "Cell Shape And Size" at bounding box center [327, 316] width 70 height 11
checkbox input "true"
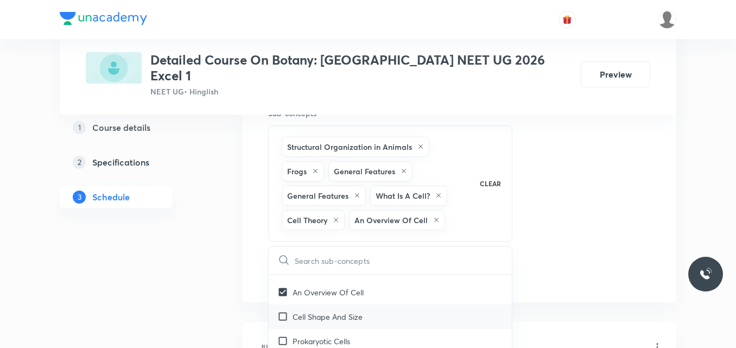
checkbox input "true"
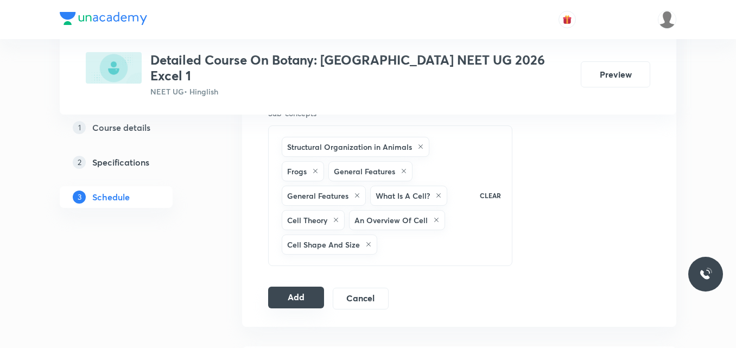
click at [298, 286] on button "Add" at bounding box center [296, 297] width 56 height 22
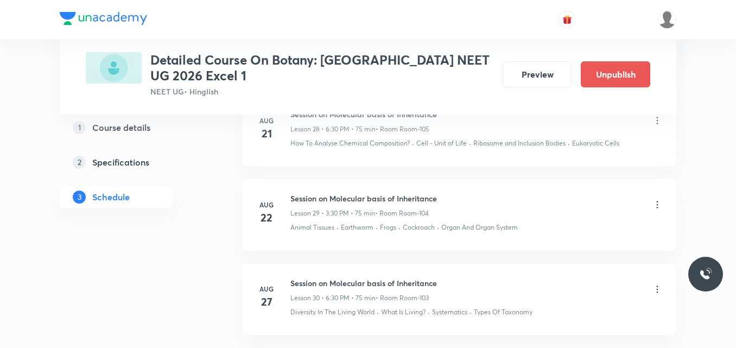
scroll to position [2784, 0]
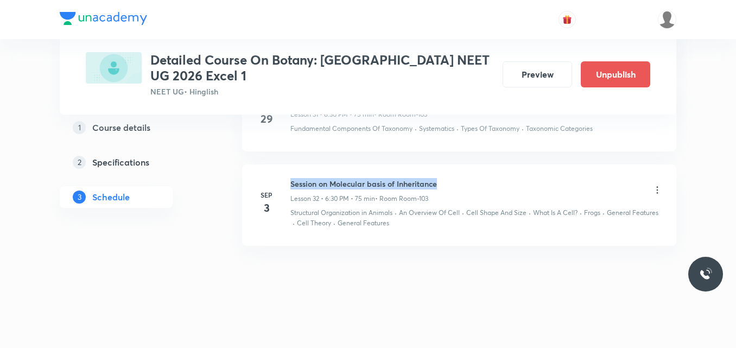
drag, startPoint x: 290, startPoint y: 182, endPoint x: 447, endPoint y: 170, distance: 157.2
click at [447, 170] on li "Sep 3 Session on Molecular basis of Inheritance Lesson 32 • 6:30 PM • 75 min • …" at bounding box center [459, 204] width 434 height 81
copy h6 "Session on Molecular basis of Inheritance"
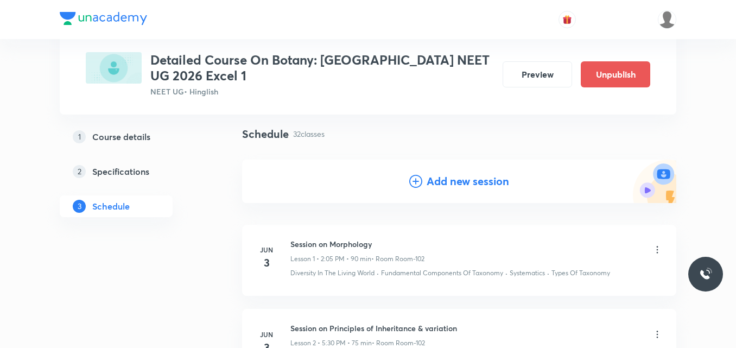
scroll to position [0, 0]
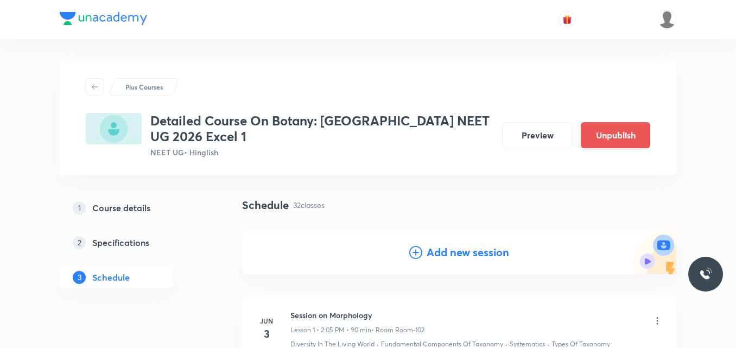
click at [416, 253] on icon at bounding box center [415, 252] width 13 height 13
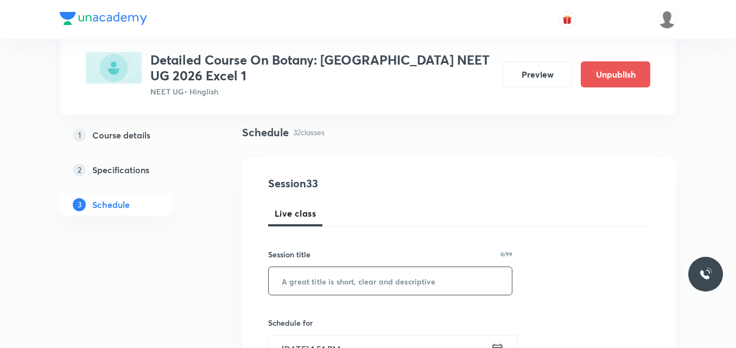
scroll to position [73, 0]
click at [333, 290] on input "text" at bounding box center [390, 280] width 243 height 28
paste input "Session on Molecular basis of Inheritance"
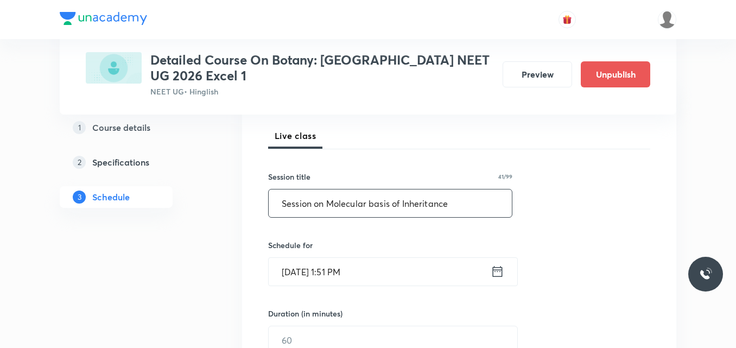
scroll to position [157, 0]
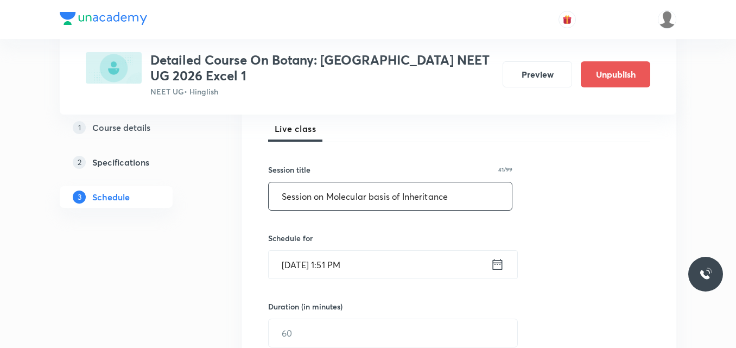
type input "Session on Molecular basis of Inheritance"
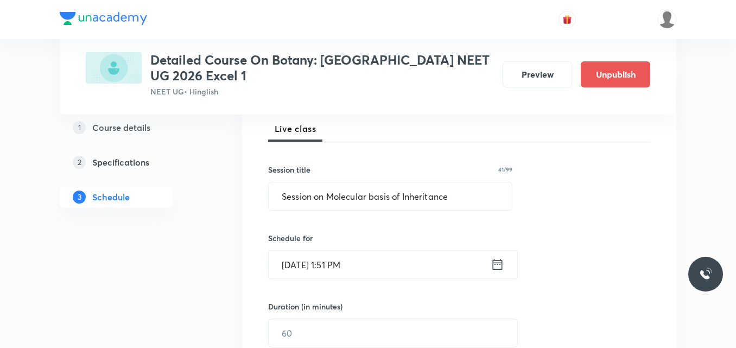
click at [497, 269] on icon at bounding box center [497, 264] width 14 height 15
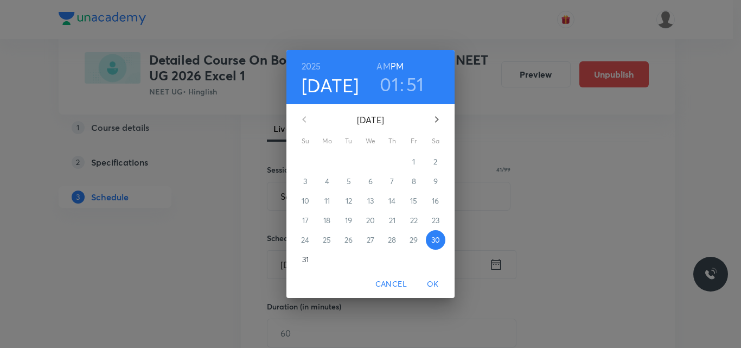
click at [438, 118] on icon "button" at bounding box center [436, 119] width 13 height 13
click at [413, 163] on p "5" at bounding box center [414, 161] width 4 height 11
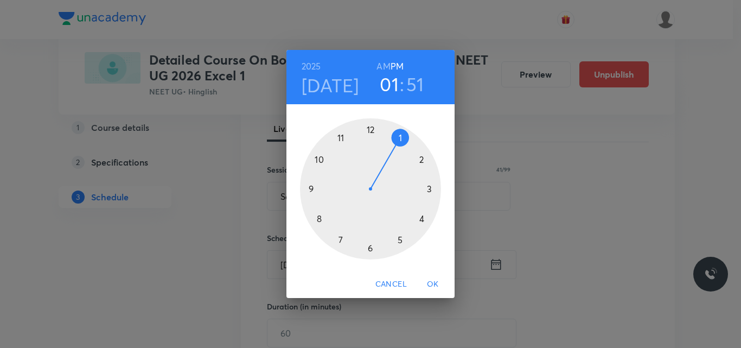
click at [372, 247] on div at bounding box center [370, 188] width 141 height 141
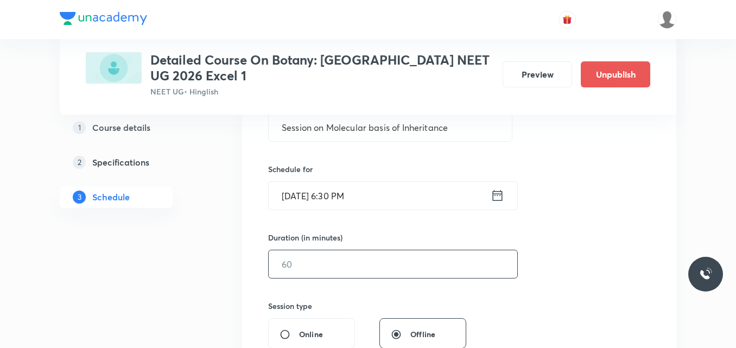
scroll to position [227, 0]
click at [312, 265] on input "text" at bounding box center [393, 264] width 248 height 28
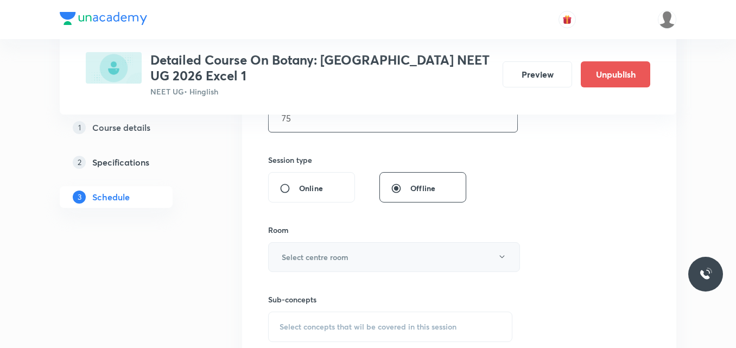
scroll to position [373, 0]
type input "75"
click at [320, 253] on h6 "Select centre room" at bounding box center [315, 256] width 67 height 11
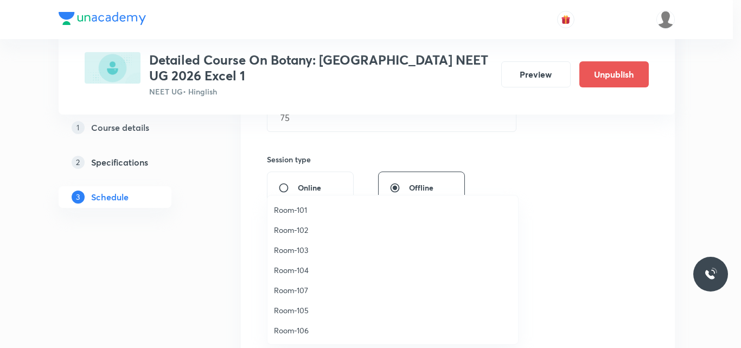
click at [299, 252] on span "Room-103" at bounding box center [393, 249] width 238 height 11
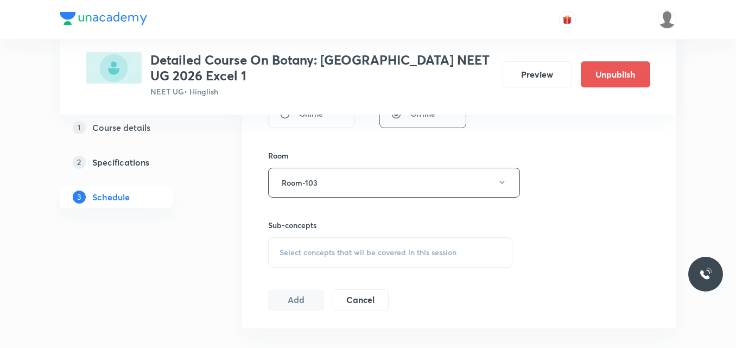
scroll to position [448, 0]
click at [305, 250] on span "Select concepts that wil be covered in this session" at bounding box center [367, 251] width 177 height 9
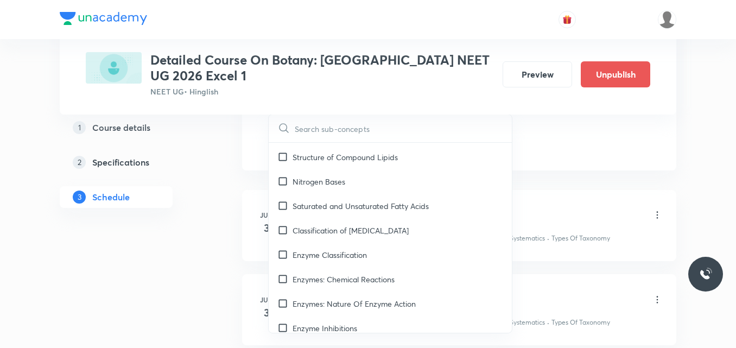
scroll to position [2233, 0]
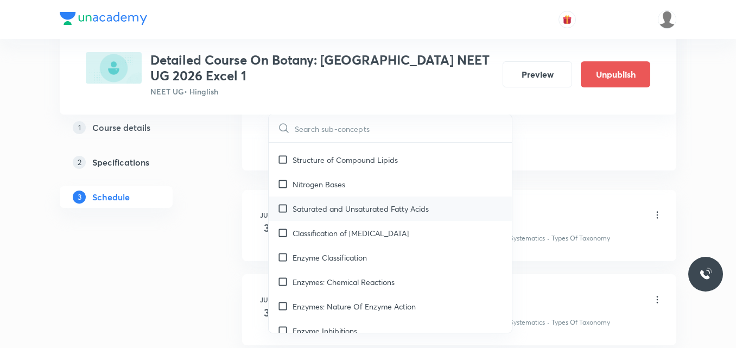
click at [355, 209] on p "Saturated and Unsaturated Fatty Acids" at bounding box center [360, 208] width 136 height 11
checkbox input "true"
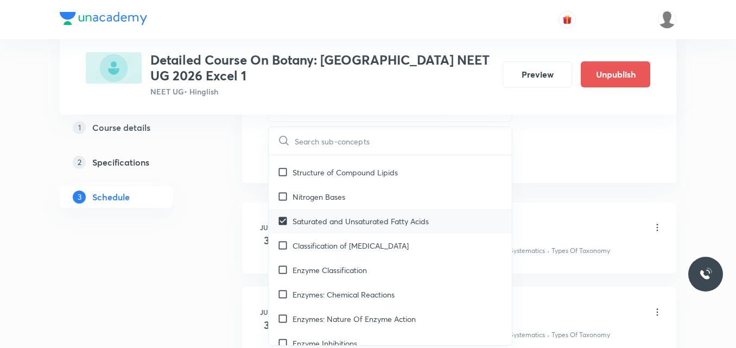
scroll to position [2220, 0]
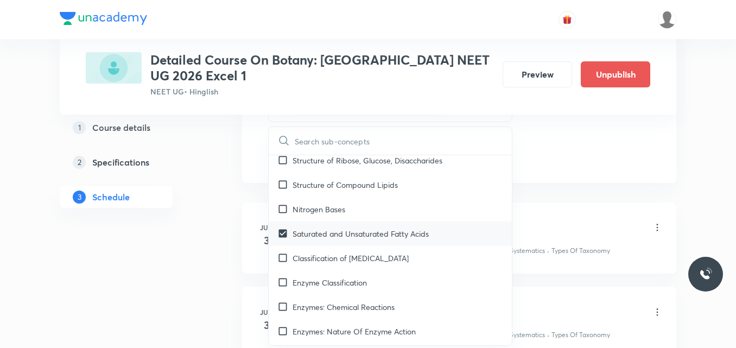
click at [355, 209] on div "Nitrogen Bases" at bounding box center [390, 209] width 243 height 24
checkbox input "true"
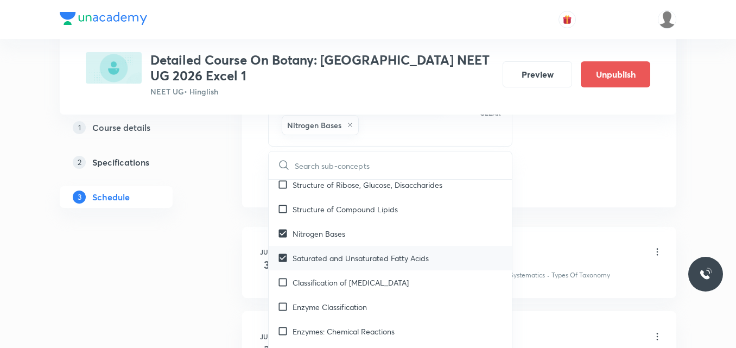
scroll to position [2210, 0]
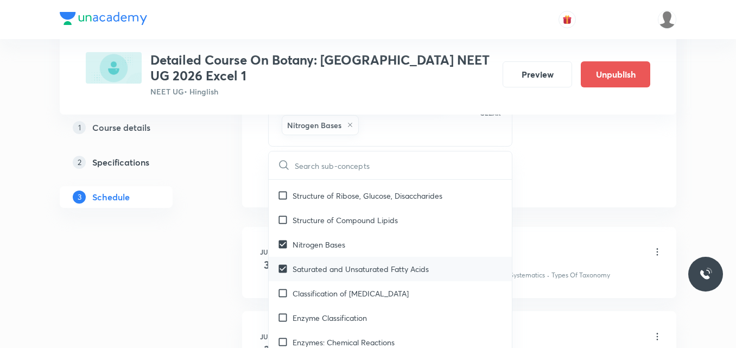
click at [355, 209] on div "Structure of Compound Lipids" at bounding box center [390, 220] width 243 height 24
checkbox input "true"
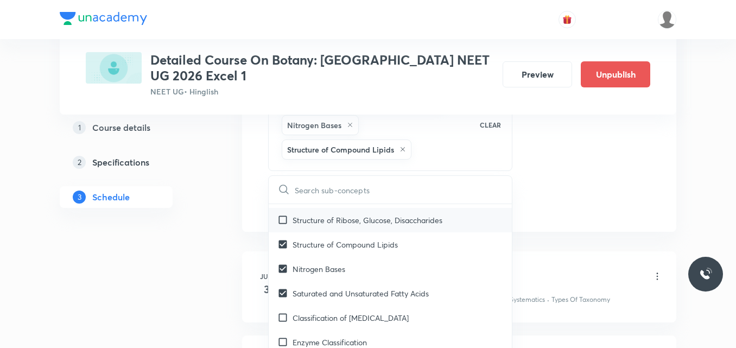
click at [355, 220] on p "Structure of Ribose, Glucose, Disaccharides" at bounding box center [367, 219] width 150 height 11
checkbox input "true"
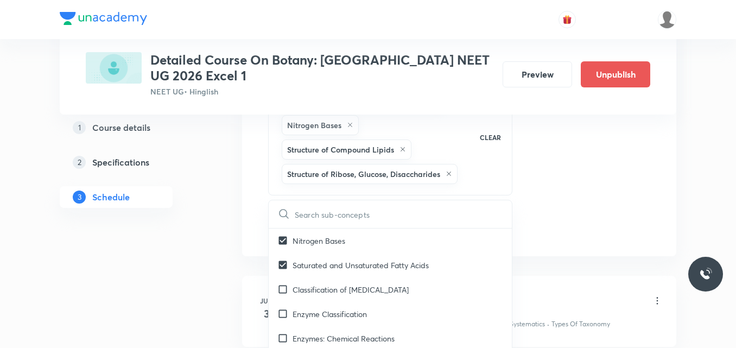
scroll to position [2265, 0]
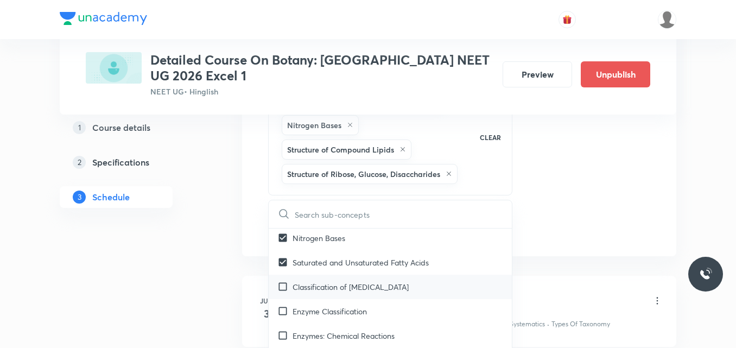
click at [341, 292] on div "Classification of Amino Acids" at bounding box center [390, 287] width 243 height 24
checkbox input "true"
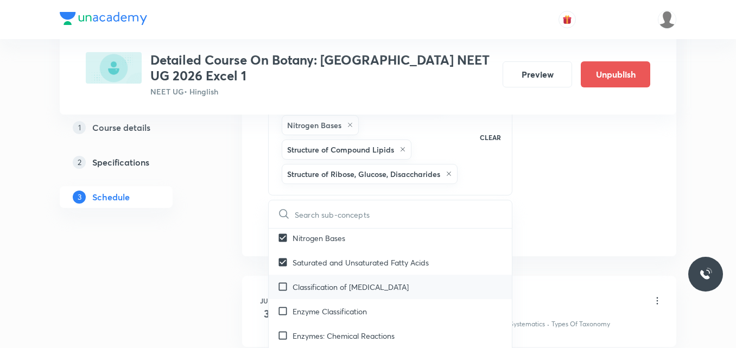
checkbox input "true"
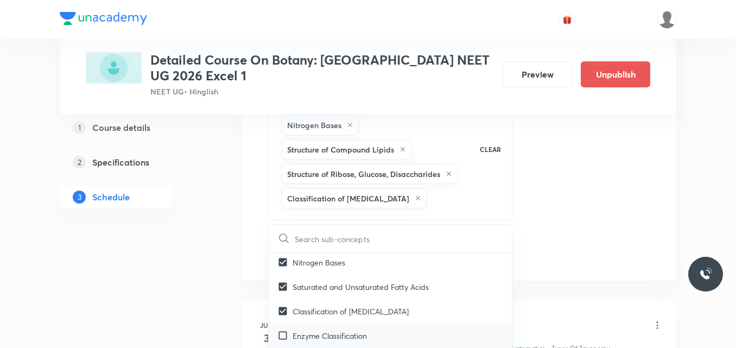
click at [349, 331] on p "Enzyme Classification" at bounding box center [329, 335] width 74 height 11
checkbox input "true"
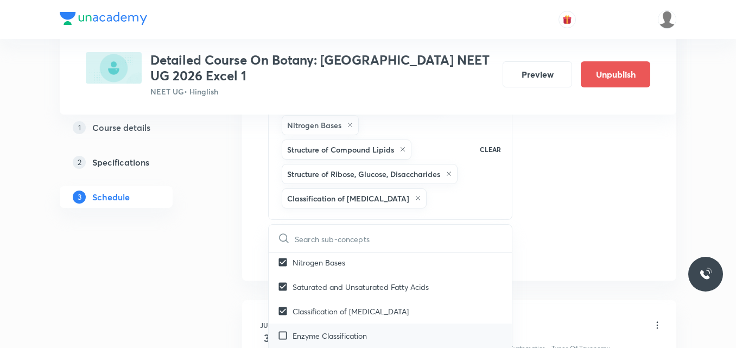
checkbox input "true"
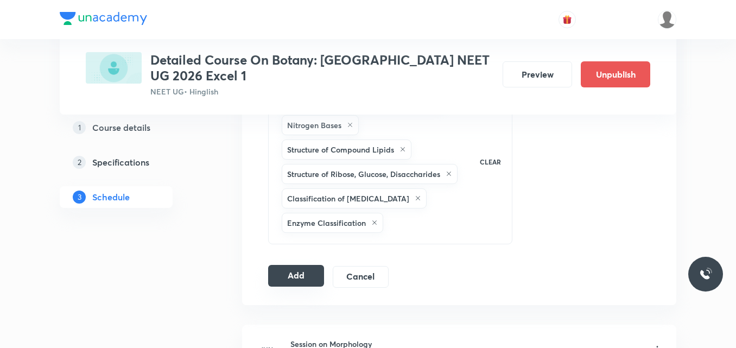
click at [291, 276] on button "Add" at bounding box center [296, 276] width 56 height 22
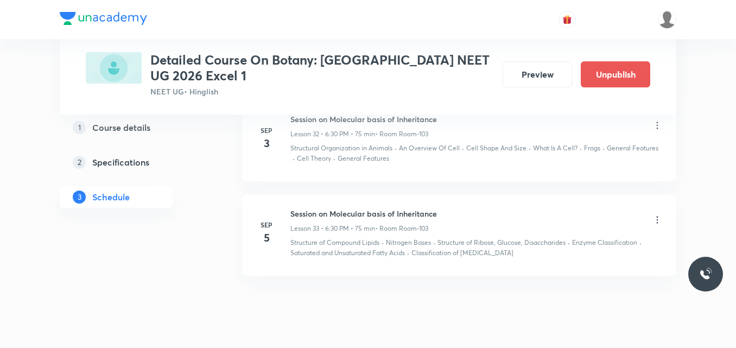
scroll to position [2848, 0]
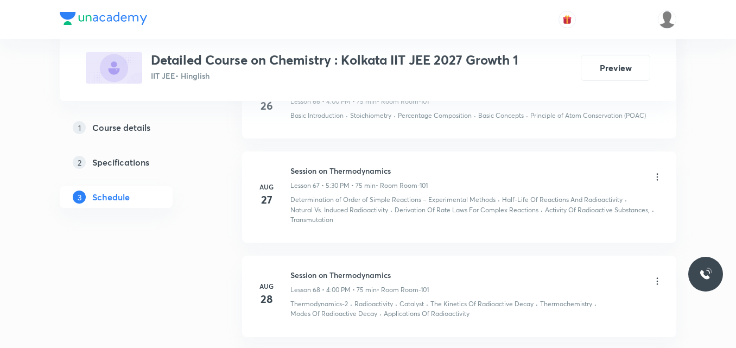
scroll to position [6824, 0]
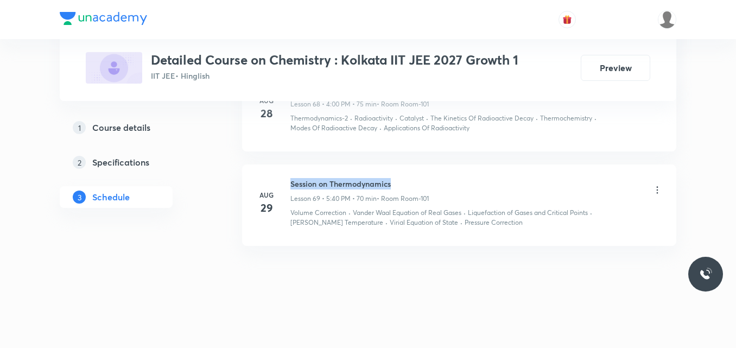
drag, startPoint x: 290, startPoint y: 184, endPoint x: 409, endPoint y: 187, distance: 118.8
click at [409, 187] on h6 "Session on Thermodynamics" at bounding box center [359, 183] width 138 height 11
copy h6 "Session on Thermodynamics"
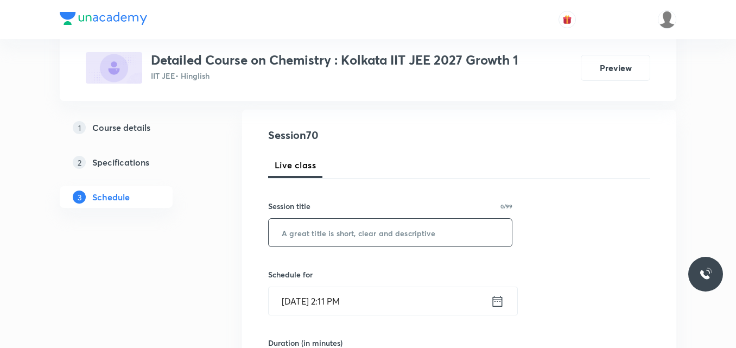
scroll to position [107, 0]
click at [301, 237] on input "text" at bounding box center [390, 233] width 243 height 28
paste input "Session on Thermodynamics"
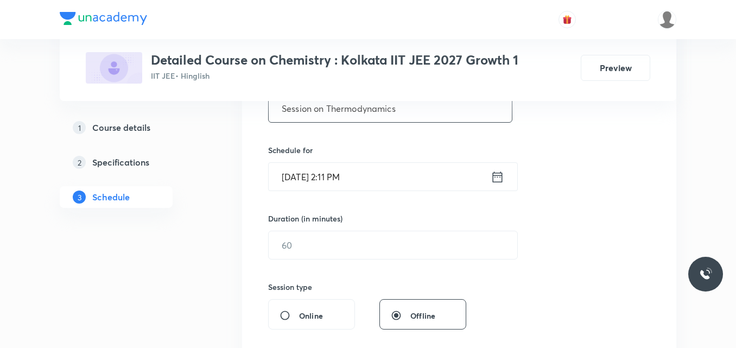
scroll to position [232, 0]
type input "Session on Thermodynamics"
click at [496, 178] on icon at bounding box center [497, 176] width 14 height 15
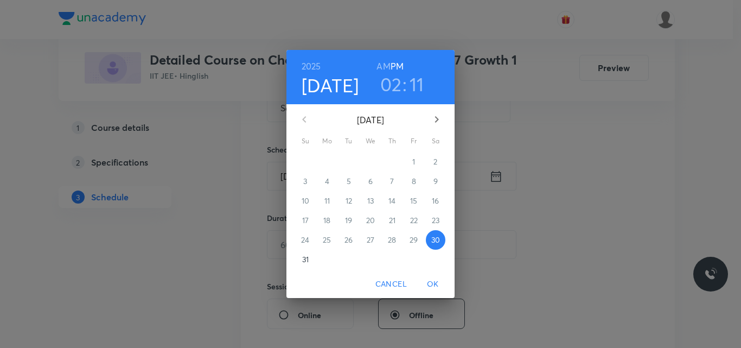
click at [435, 120] on icon "button" at bounding box center [436, 119] width 13 height 13
click at [347, 163] on p "2" at bounding box center [349, 161] width 4 height 11
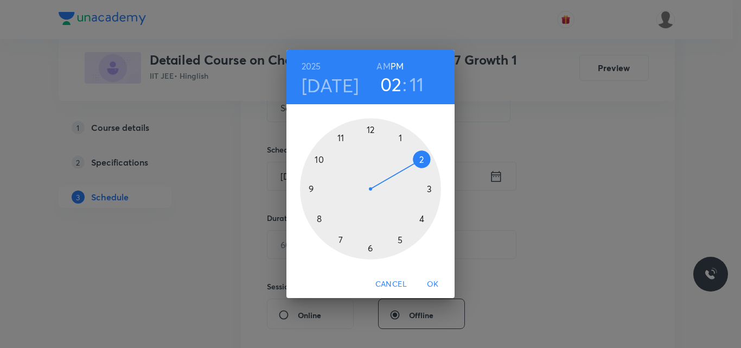
click at [423, 217] on div at bounding box center [370, 188] width 141 height 141
click at [370, 130] on div at bounding box center [370, 188] width 141 height 141
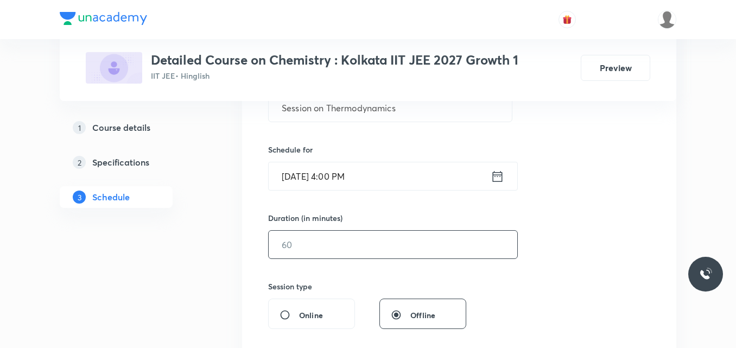
click at [314, 250] on input "text" at bounding box center [393, 245] width 248 height 28
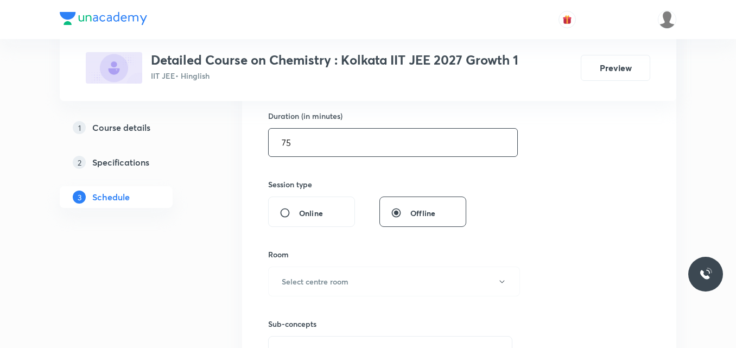
scroll to position [335, 0]
type input "75"
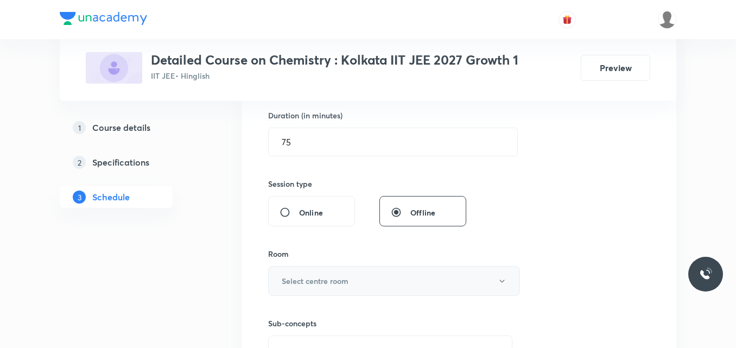
click at [299, 281] on h6 "Select centre room" at bounding box center [315, 280] width 67 height 11
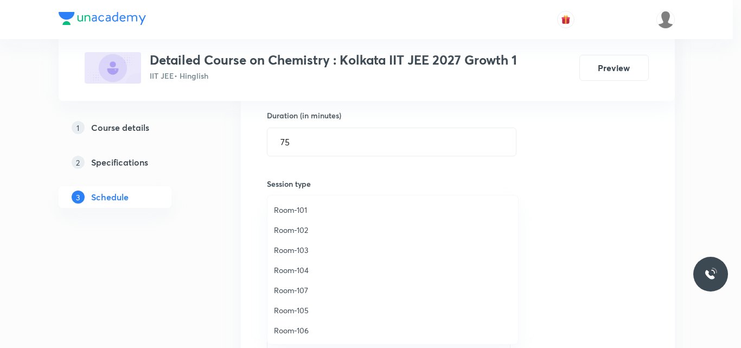
click at [297, 210] on span "Room-101" at bounding box center [393, 209] width 238 height 11
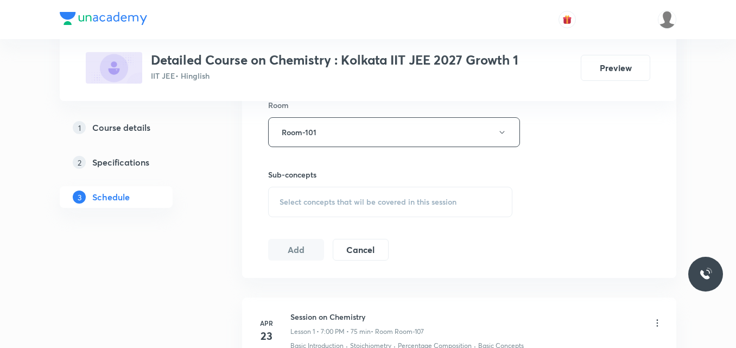
scroll to position [480, 0]
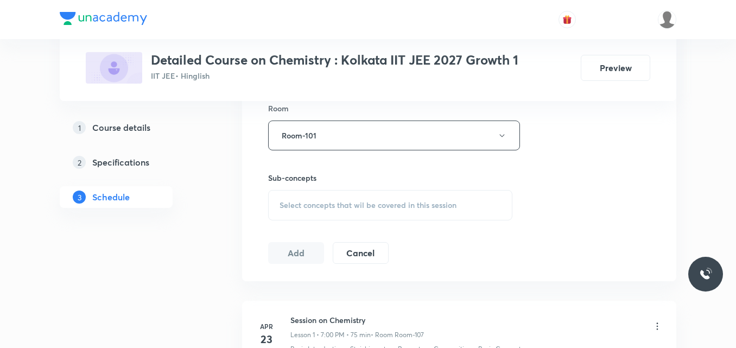
click at [303, 205] on span "Select concepts that wil be covered in this session" at bounding box center [367, 205] width 177 height 9
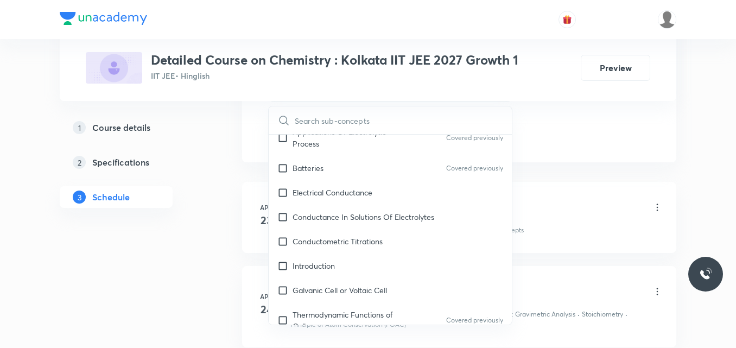
scroll to position [5596, 0]
click at [365, 303] on div "Thermodynamic Functions of Cell Covered previously" at bounding box center [390, 321] width 243 height 36
checkbox input "true"
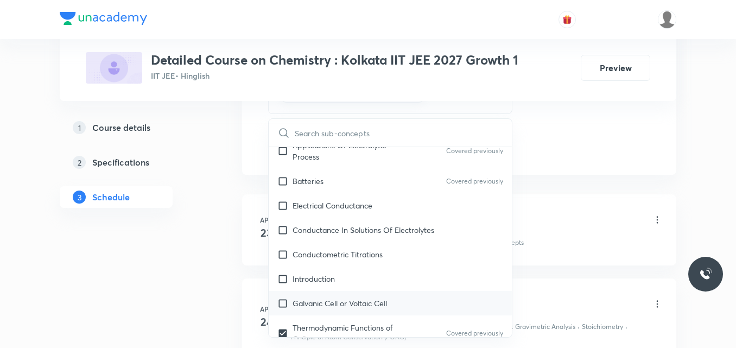
click at [337, 297] on p "Galvanic Cell or Voltaic Cell" at bounding box center [339, 302] width 94 height 11
checkbox input "true"
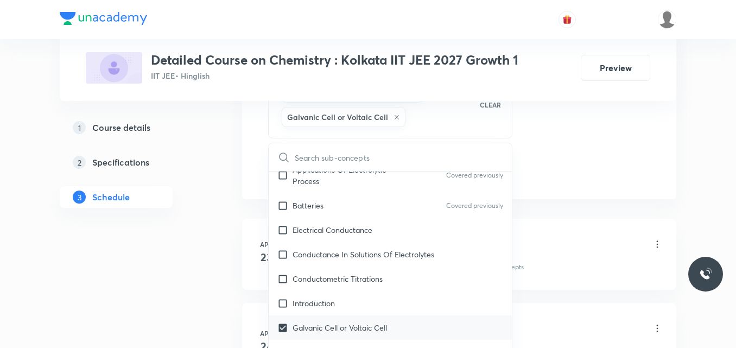
click at [337, 291] on div "Introduction" at bounding box center [390, 303] width 243 height 24
checkbox input "true"
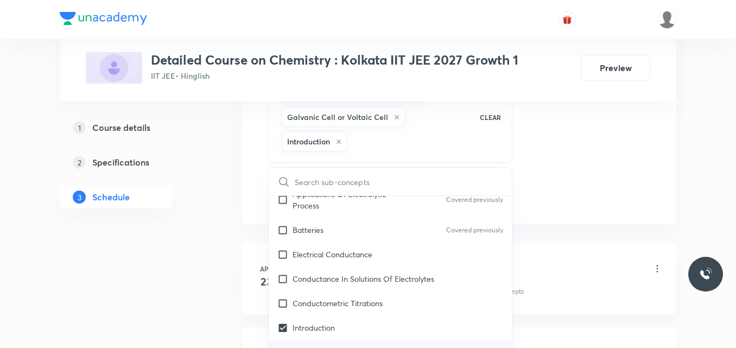
click at [337, 297] on p "Conductometric Titrations" at bounding box center [337, 302] width 90 height 11
checkbox input "true"
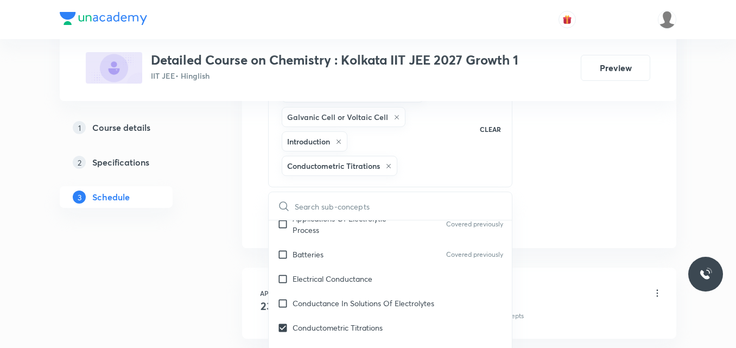
click at [337, 297] on p "Conductance In Solutions Of Electrolytes" at bounding box center [363, 302] width 142 height 11
checkbox input "true"
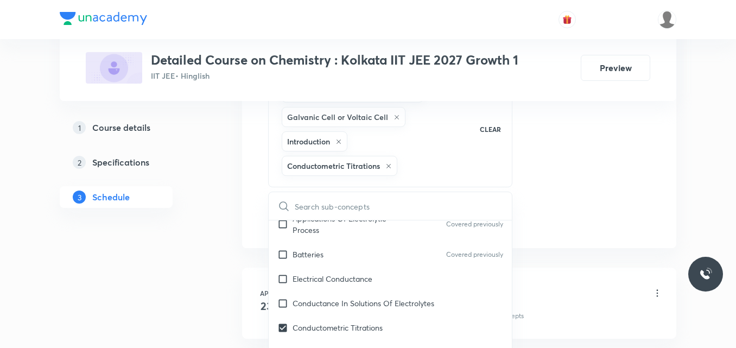
checkbox input "true"
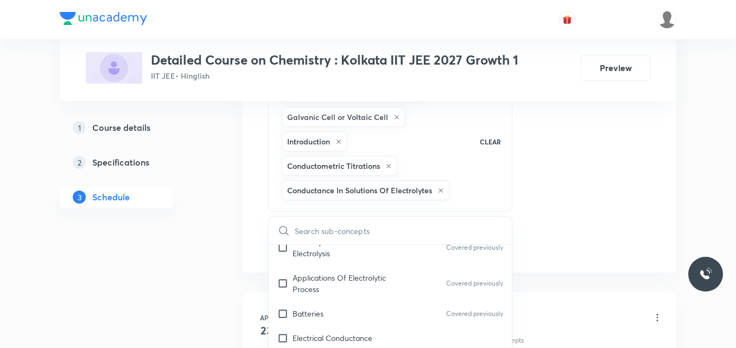
scroll to position [5561, 0]
click at [343, 326] on div "Electrical Conductance" at bounding box center [390, 338] width 243 height 24
checkbox input "true"
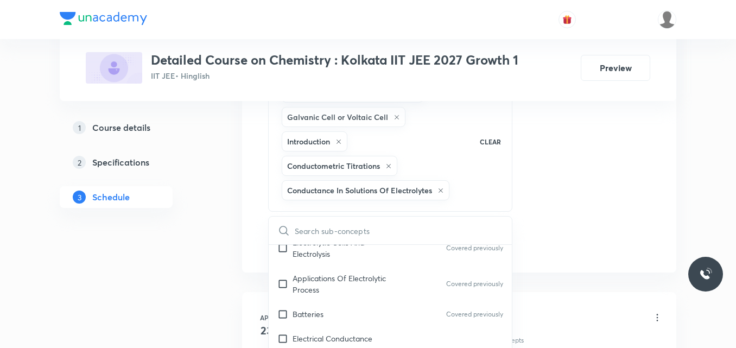
checkbox input "true"
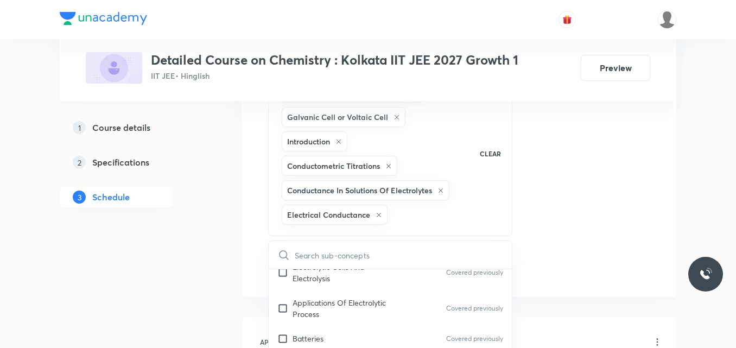
click at [343, 326] on div "Batteries Covered previously" at bounding box center [390, 338] width 243 height 24
checkbox input "true"
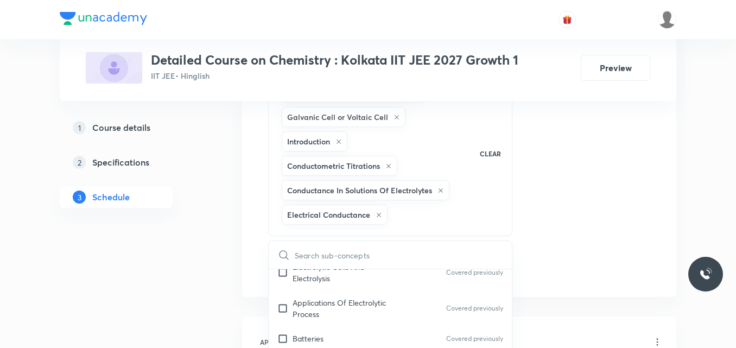
checkbox input "true"
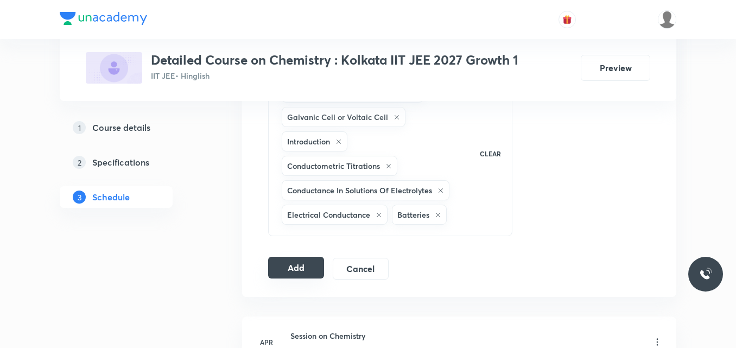
click at [304, 265] on button "Add" at bounding box center [296, 268] width 56 height 22
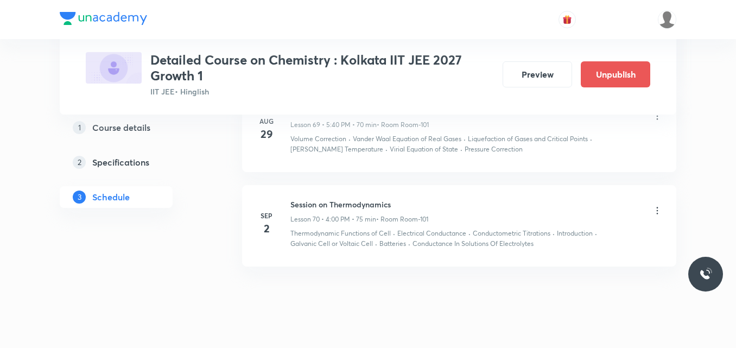
scroll to position [6401, 0]
drag, startPoint x: 290, startPoint y: 214, endPoint x: 405, endPoint y: 211, distance: 115.0
click at [405, 211] on div "Sep 2 Session on Thermodynamics Lesson 70 • 4:00 PM • 75 min • Room Room-101 Th…" at bounding box center [459, 226] width 407 height 50
copy h6 "Session on Thermodynamics"
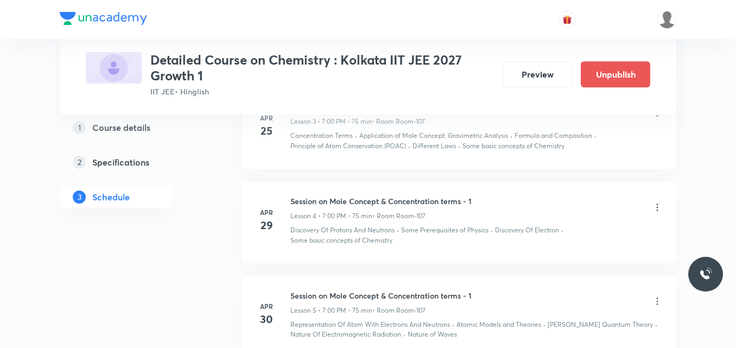
scroll to position [0, 0]
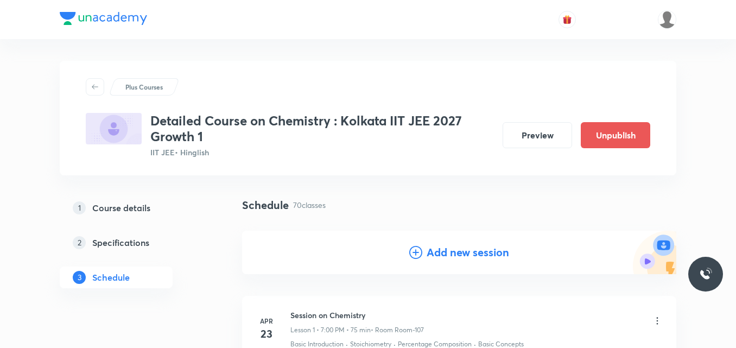
click at [416, 254] on icon at bounding box center [415, 252] width 13 height 13
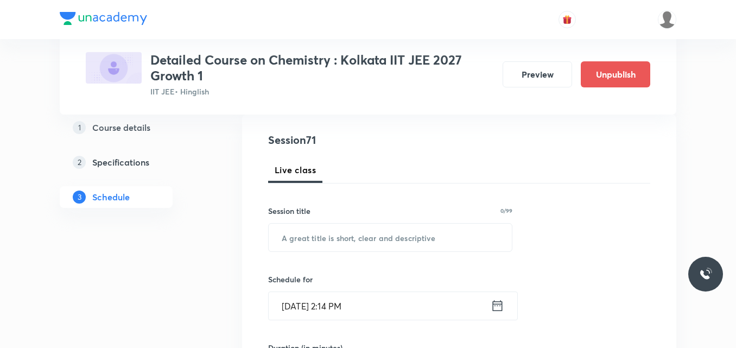
scroll to position [118, 0]
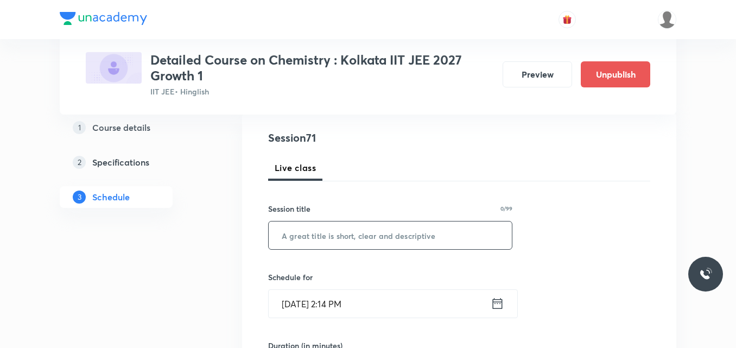
click at [329, 232] on input "text" at bounding box center [390, 235] width 243 height 28
paste input "Session on Thermodynamics"
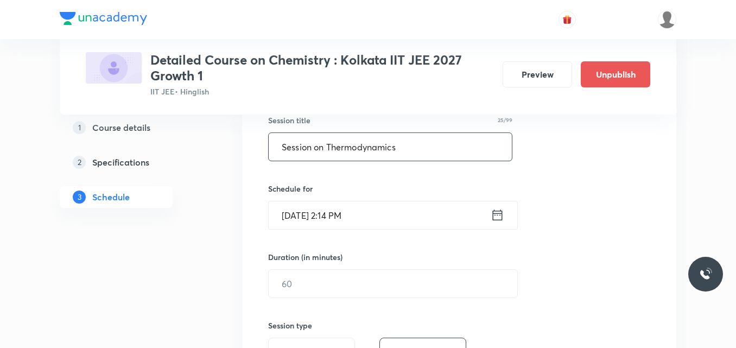
scroll to position [207, 0]
type input "Session on Thermodynamics"
click at [496, 216] on icon at bounding box center [497, 214] width 14 height 15
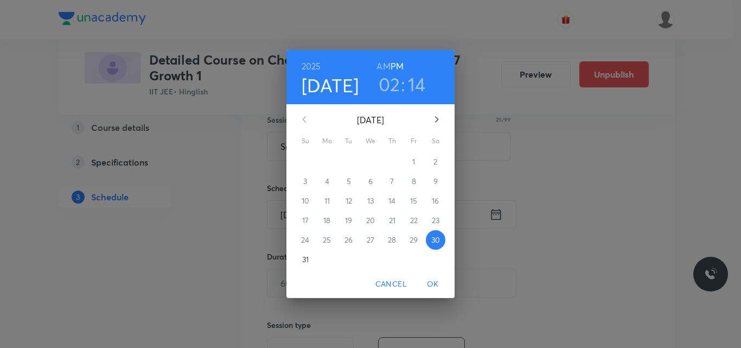
click at [435, 121] on icon "button" at bounding box center [436, 119] width 13 height 13
click at [369, 162] on p "3" at bounding box center [370, 161] width 4 height 11
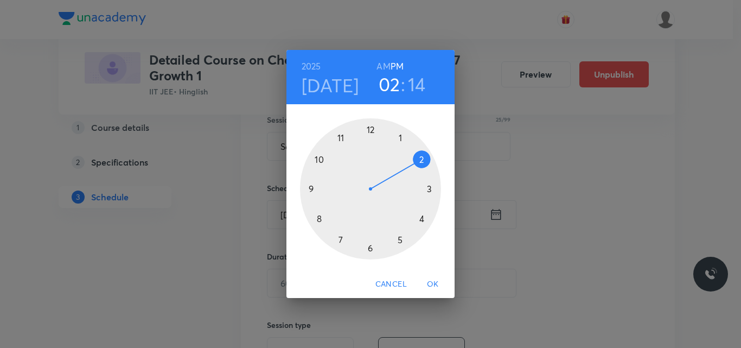
click at [341, 238] on div at bounding box center [370, 188] width 141 height 141
click at [370, 129] on div at bounding box center [370, 188] width 141 height 141
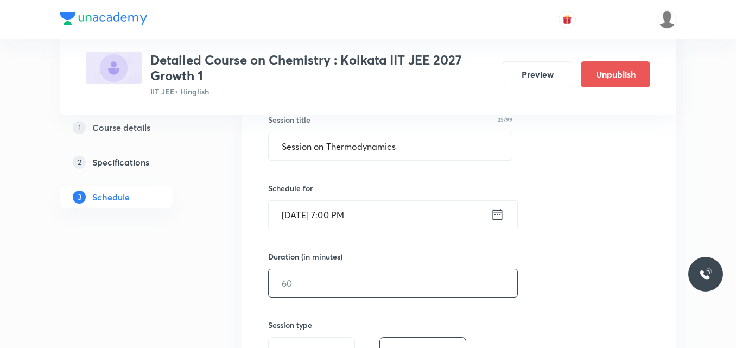
click at [308, 283] on input "text" at bounding box center [393, 283] width 248 height 28
type input "75"
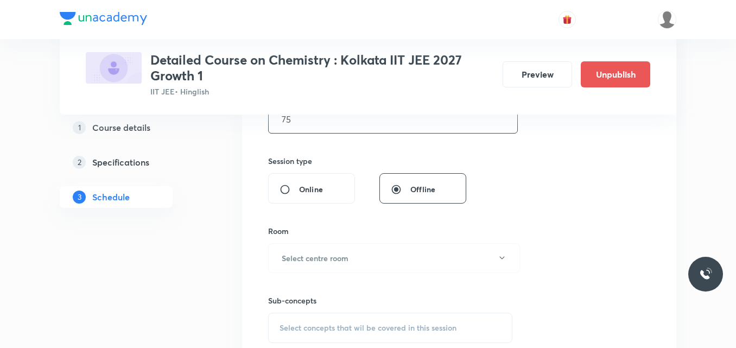
scroll to position [372, 0]
click at [302, 260] on h6 "Select centre room" at bounding box center [315, 257] width 67 height 11
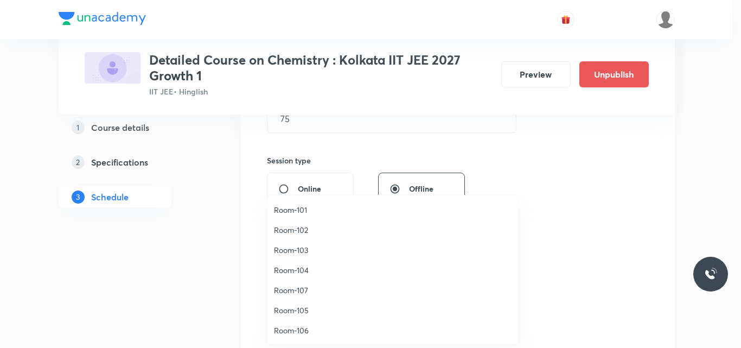
click at [300, 211] on span "Room-101" at bounding box center [393, 209] width 238 height 11
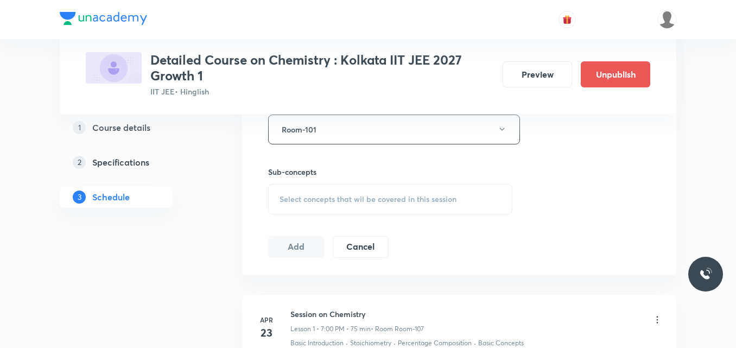
scroll to position [500, 0]
click at [309, 202] on span "Select concepts that wil be covered in this session" at bounding box center [367, 198] width 177 height 9
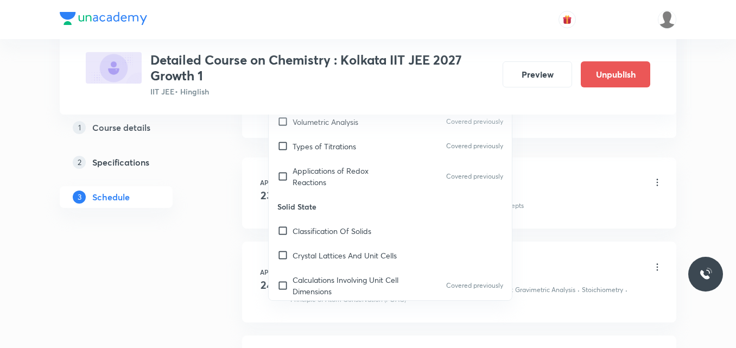
scroll to position [3975, 0]
click at [347, 273] on p "Calculations Involving Unit Cell Dimensions" at bounding box center [347, 284] width 110 height 23
checkbox input "true"
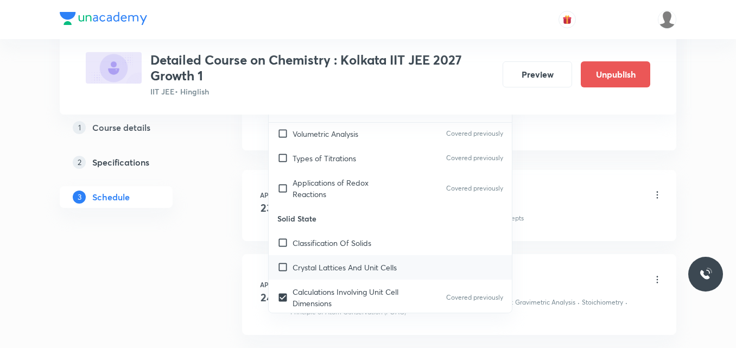
click at [336, 255] on div "Crystal Lattices And Unit Cells" at bounding box center [390, 267] width 243 height 24
checkbox input "true"
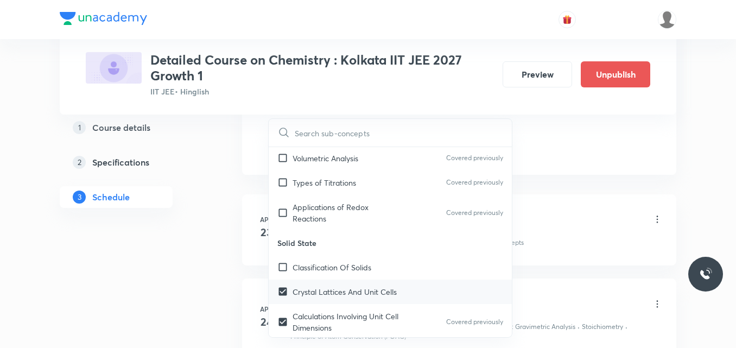
click at [336, 255] on div "Classification Of Solids" at bounding box center [390, 267] width 243 height 24
checkbox input "true"
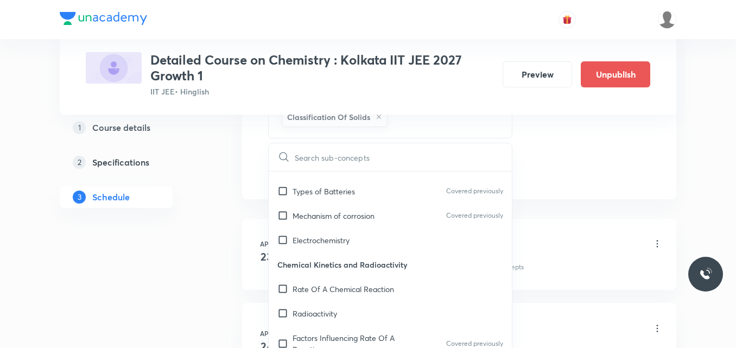
scroll to position [5899, 0]
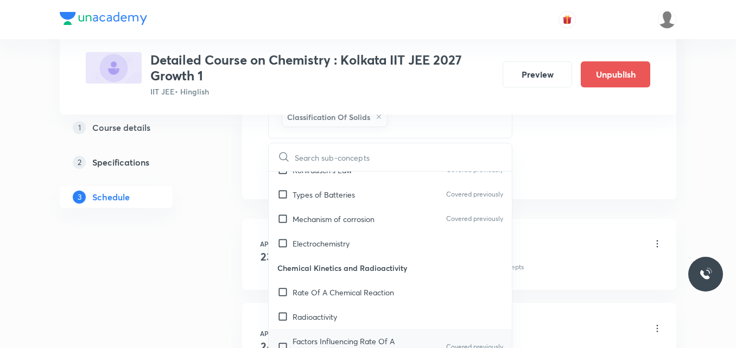
click at [318, 335] on p "Factors Influencing Rate Of A Reaction" at bounding box center [347, 346] width 110 height 23
checkbox input "true"
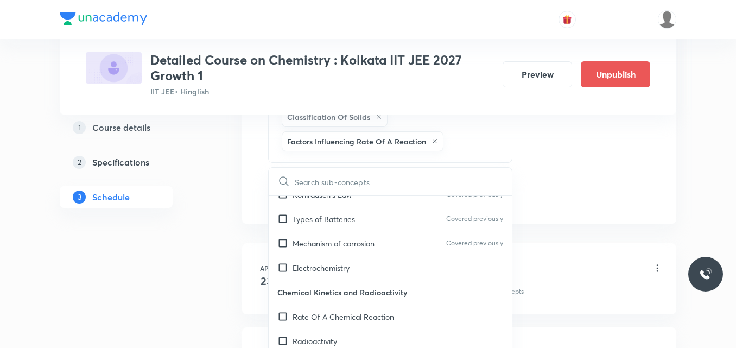
click at [318, 335] on p "Radioactivity" at bounding box center [314, 340] width 44 height 11
checkbox input "true"
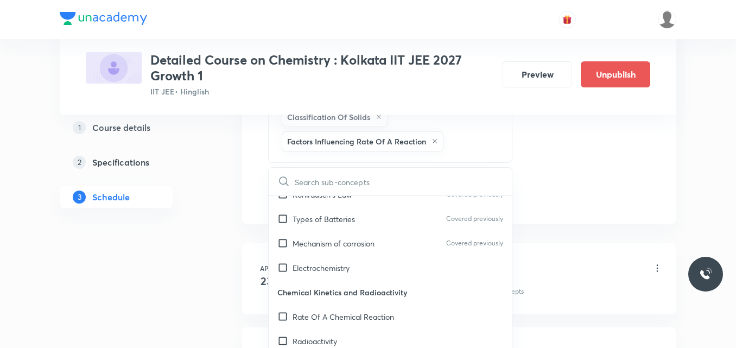
checkbox input "true"
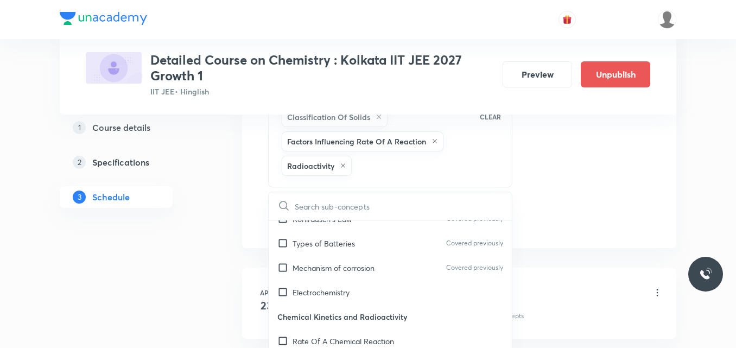
click at [318, 335] on p "Rate Of A Chemical Reaction" at bounding box center [342, 340] width 101 height 11
checkbox input "true"
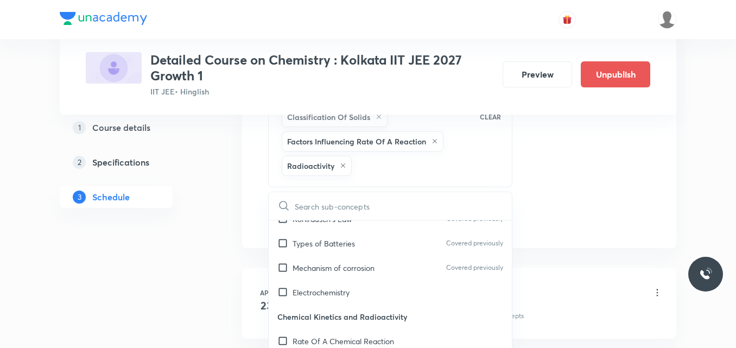
checkbox input "true"
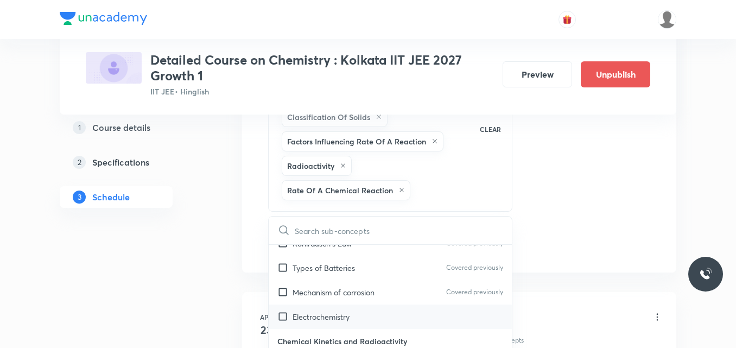
click at [341, 311] on p "Electrochemistry" at bounding box center [320, 316] width 57 height 11
checkbox input "true"
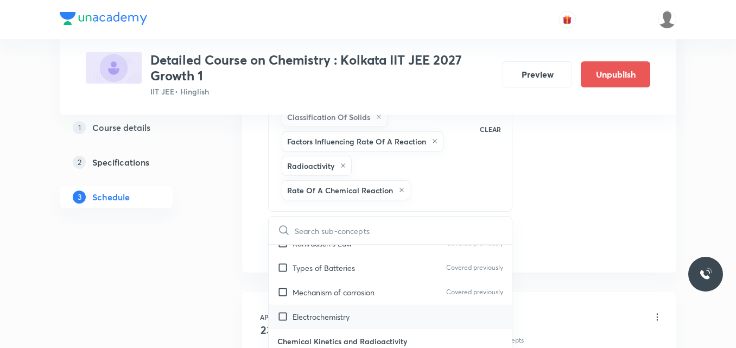
checkbox input "true"
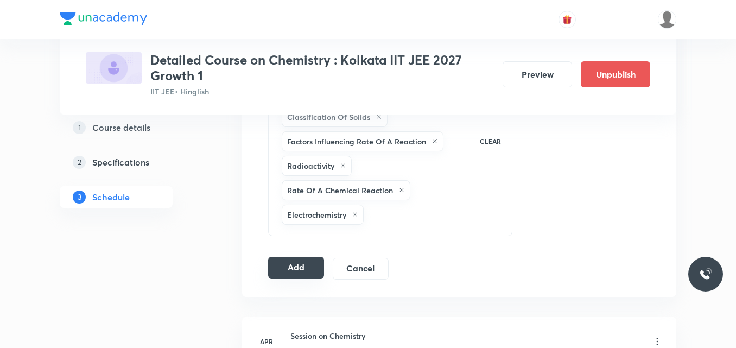
click at [296, 271] on button "Add" at bounding box center [296, 268] width 56 height 22
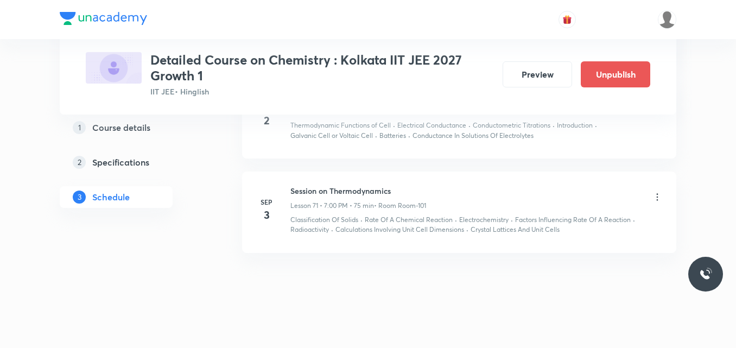
scroll to position [6527, 0]
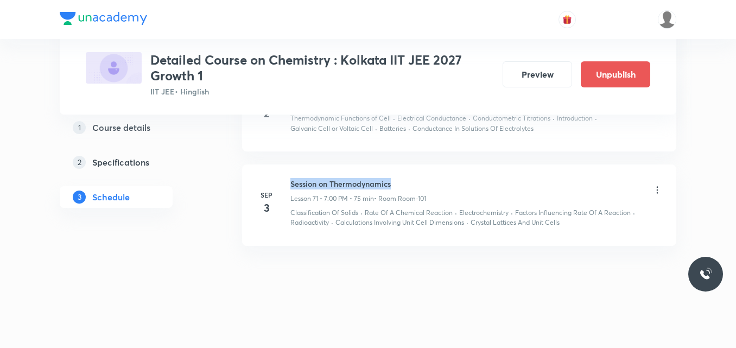
drag, startPoint x: 290, startPoint y: 183, endPoint x: 399, endPoint y: 176, distance: 108.7
click at [399, 176] on li "Sep 3 Session on Thermodynamics Lesson 71 • 7:00 PM • 75 min • Room Room-101 Cl…" at bounding box center [459, 204] width 434 height 81
copy h6 "Session on Thermodynamics"
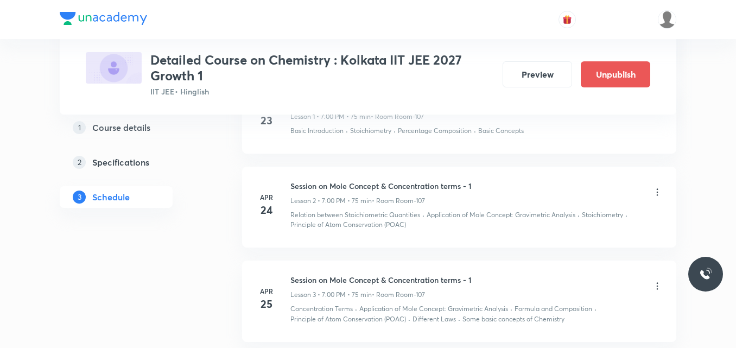
scroll to position [0, 0]
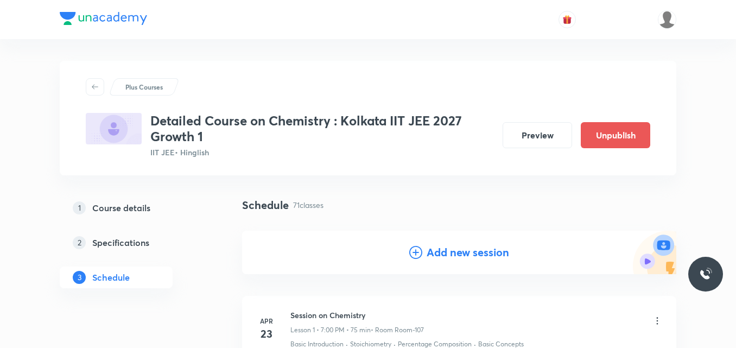
click at [413, 254] on icon at bounding box center [415, 252] width 13 height 13
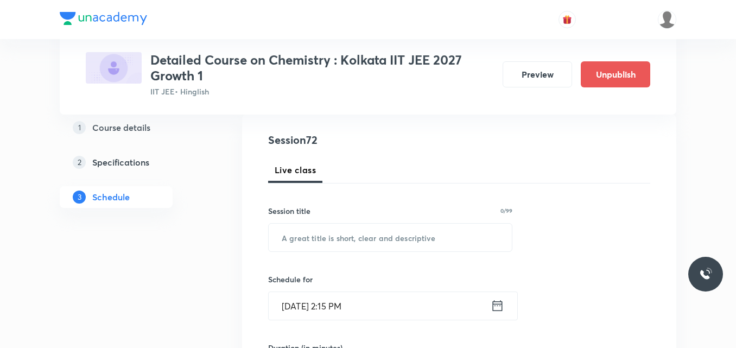
scroll to position [117, 0]
click at [336, 228] on input "text" at bounding box center [390, 236] width 243 height 28
paste input "Session on Thermodynamics"
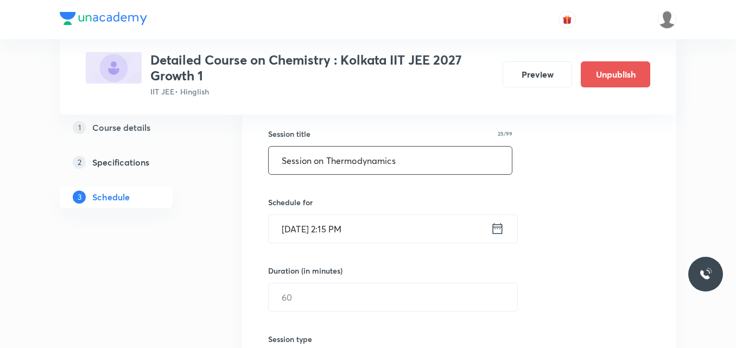
scroll to position [201, 0]
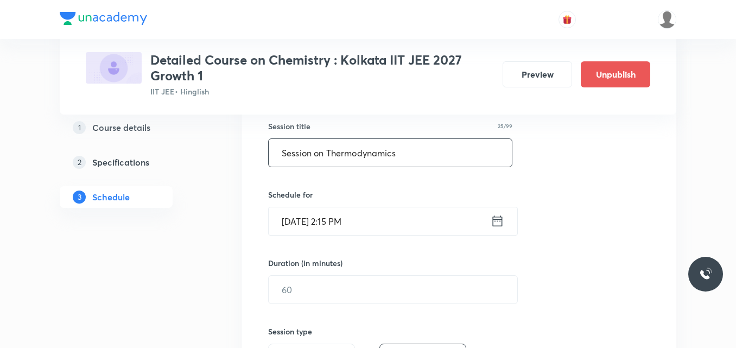
type input "Session on Thermodynamics"
click at [495, 222] on icon at bounding box center [497, 220] width 14 height 15
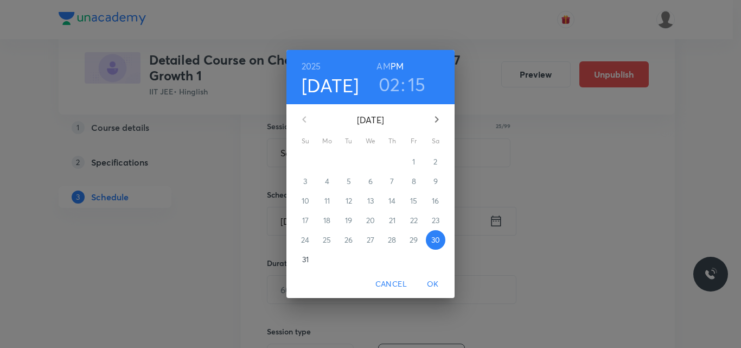
click at [437, 118] on icon "button" at bounding box center [437, 119] width 4 height 7
click at [391, 162] on p "4" at bounding box center [392, 161] width 4 height 11
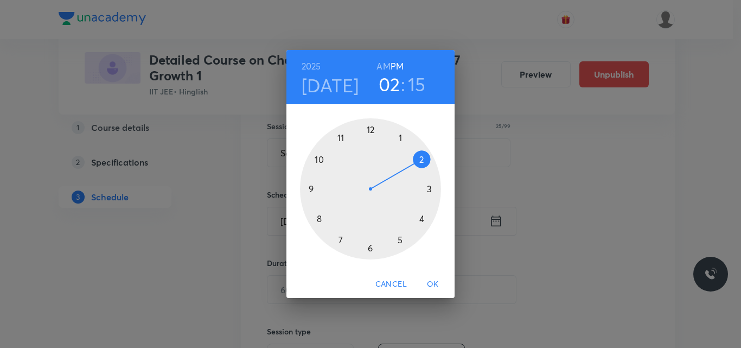
click at [420, 220] on div at bounding box center [370, 188] width 141 height 141
click at [372, 130] on div at bounding box center [370, 188] width 141 height 141
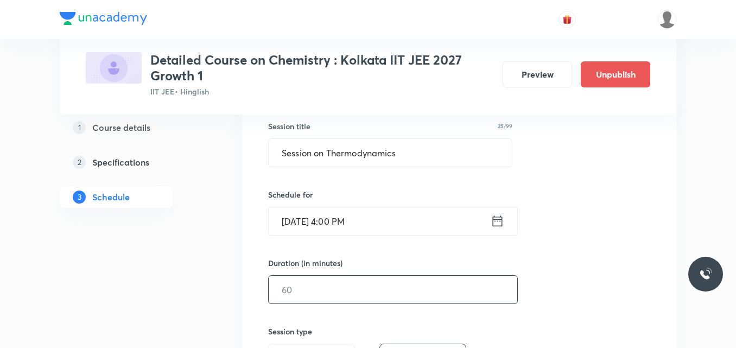
click at [292, 301] on input "text" at bounding box center [393, 290] width 248 height 28
type input "75"
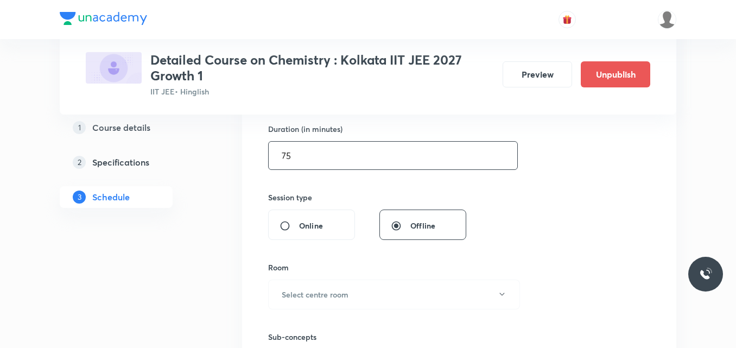
scroll to position [335, 0]
click at [320, 295] on h6 "Select centre room" at bounding box center [315, 293] width 67 height 11
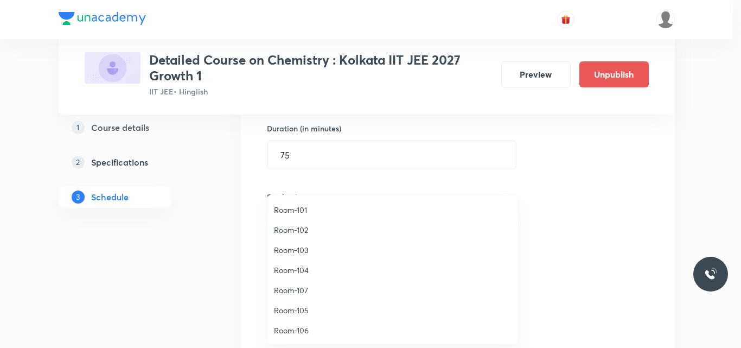
click at [296, 212] on span "Room-101" at bounding box center [393, 209] width 238 height 11
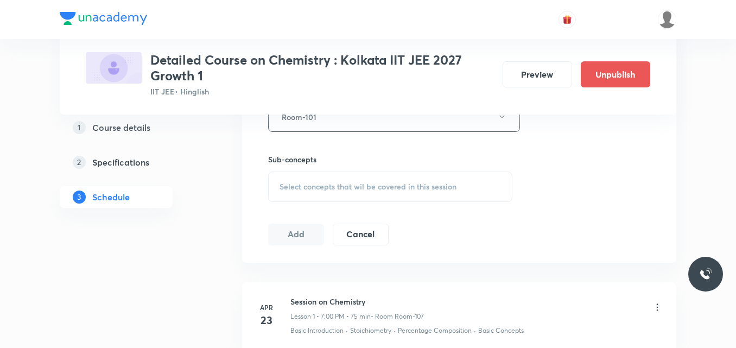
scroll to position [513, 0]
click at [316, 187] on span "Select concepts that wil be covered in this session" at bounding box center [367, 186] width 177 height 9
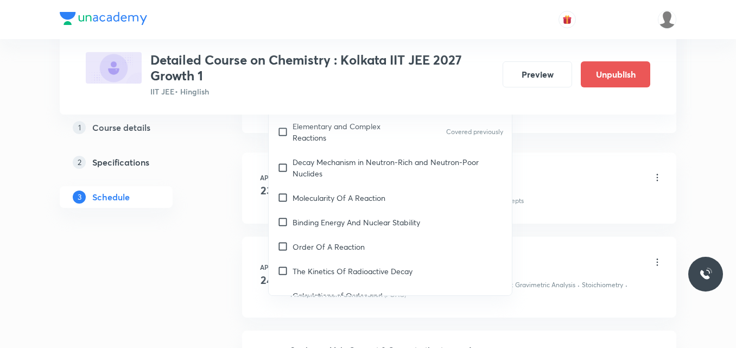
scroll to position [6176, 0]
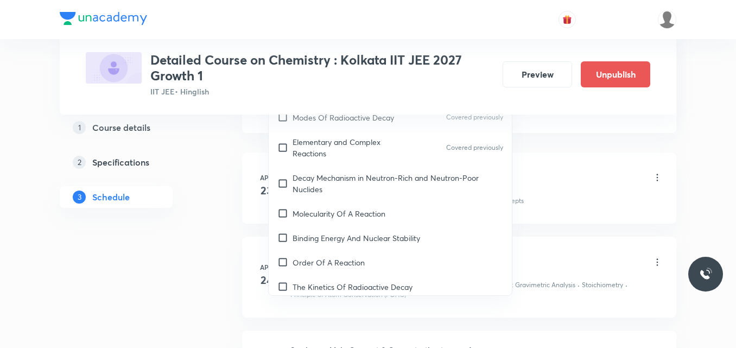
click at [346, 281] on p "The Kinetics Of Radioactive Decay" at bounding box center [352, 286] width 120 height 11
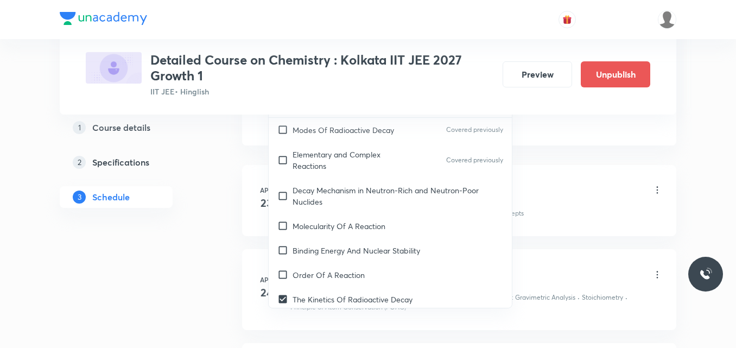
checkbox input "true"
click at [314, 269] on p "Order Of A Reaction" at bounding box center [328, 274] width 72 height 11
checkbox input "true"
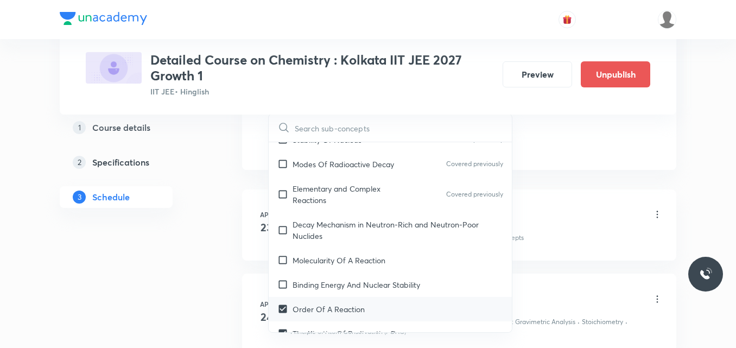
scroll to position [6166, 0]
click at [314, 273] on div "Binding Energy And Nuclear Stability" at bounding box center [390, 285] width 243 height 24
checkbox input "true"
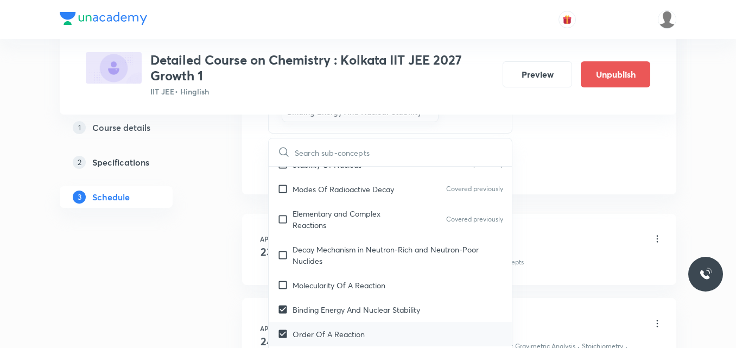
click at [314, 273] on div "Molecularity Of A Reaction" at bounding box center [390, 285] width 243 height 24
checkbox input "true"
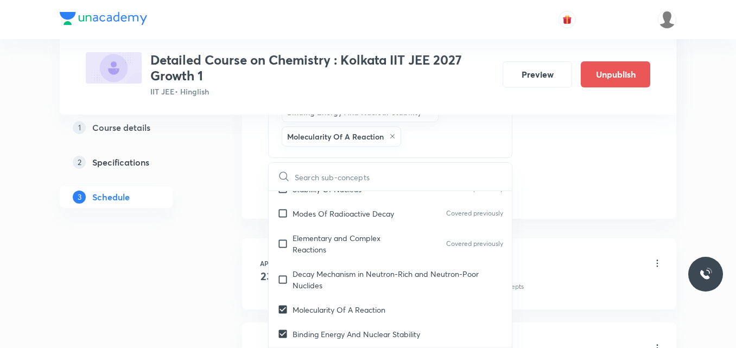
click at [314, 268] on p "Decay Mechanism in Neutron-Rich and Neutron-Poor Nuclides" at bounding box center [397, 279] width 210 height 23
checkbox input "true"
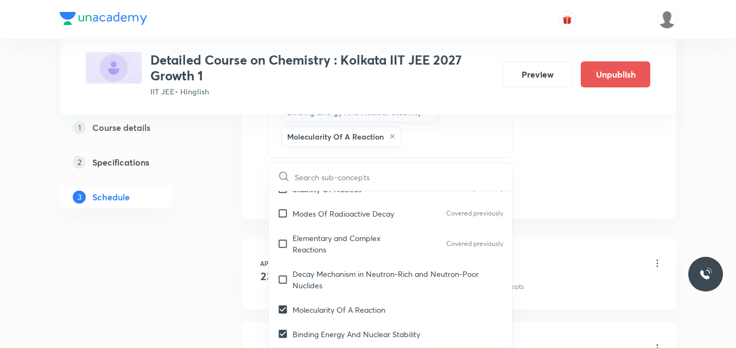
checkbox input "true"
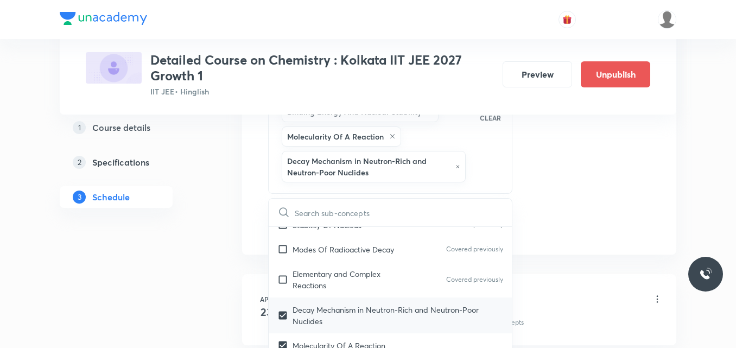
scroll to position [6128, 0]
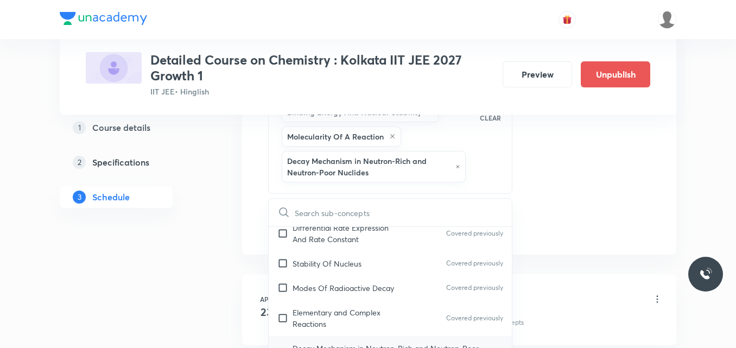
click at [339, 307] on p "Elementary and Complex Reactions" at bounding box center [347, 318] width 110 height 23
checkbox input "true"
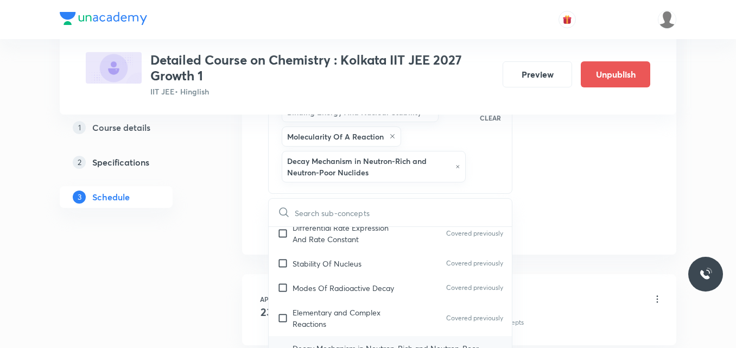
checkbox input "true"
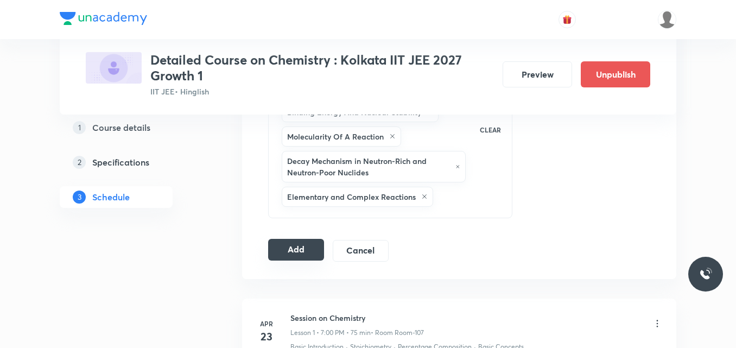
click at [288, 247] on button "Add" at bounding box center [296, 250] width 56 height 22
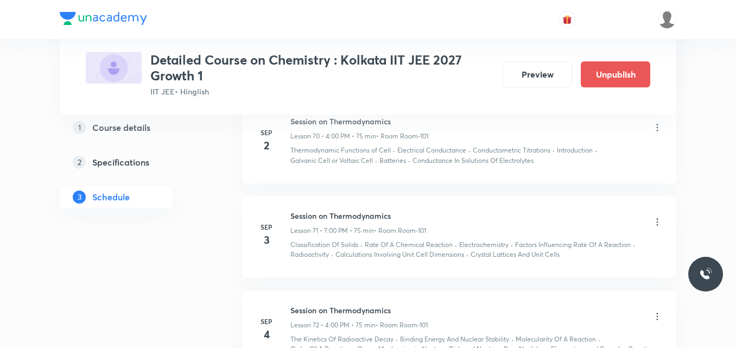
scroll to position [6622, 0]
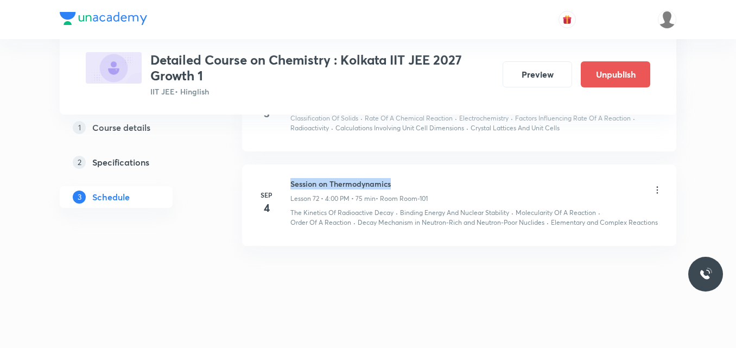
drag, startPoint x: 291, startPoint y: 183, endPoint x: 420, endPoint y: 177, distance: 129.8
click at [420, 177] on li "Sep 4 Session on Thermodynamics Lesson 72 • 4:00 PM • 75 min • Room Room-101 Th…" at bounding box center [459, 204] width 434 height 81
copy h6 "Session on Thermodynamics"
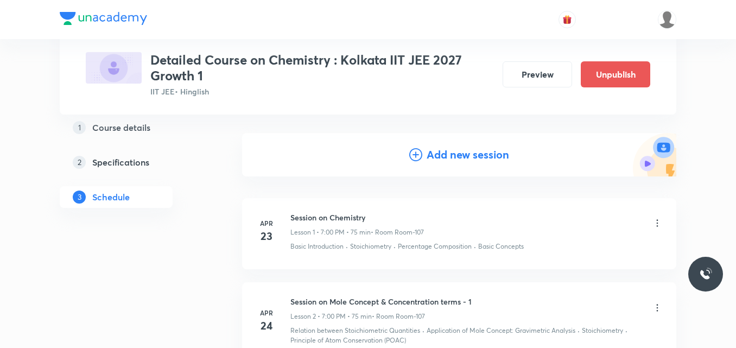
scroll to position [0, 0]
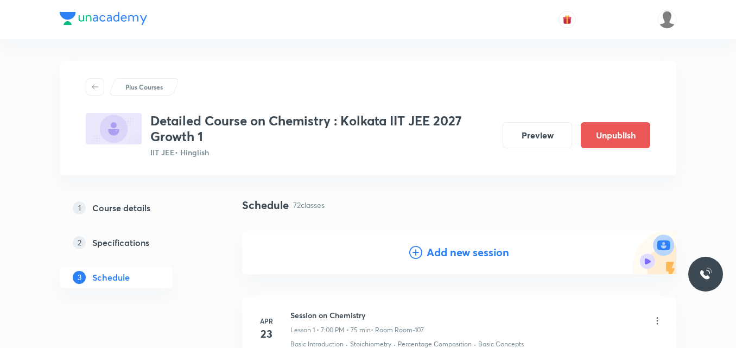
click at [414, 252] on icon at bounding box center [415, 252] width 13 height 13
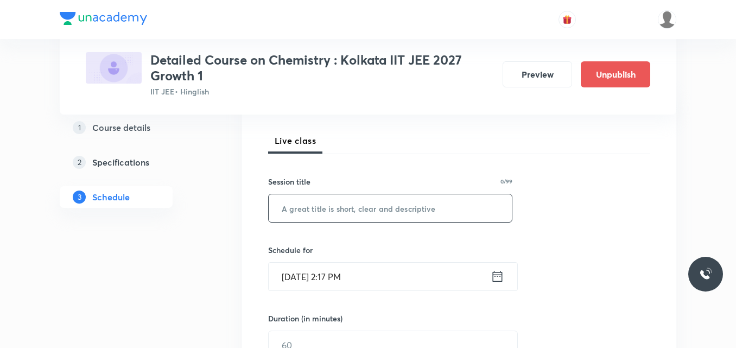
scroll to position [146, 0]
click at [347, 200] on input "text" at bounding box center [390, 208] width 243 height 28
paste input "Session on Thermodynamics"
type input "Session on Thermodynamics"
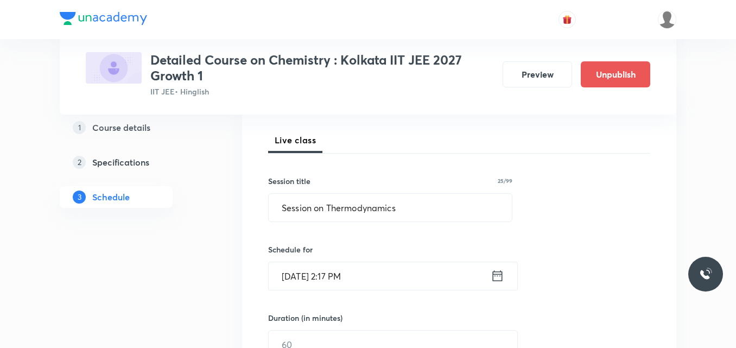
click at [496, 277] on icon at bounding box center [497, 275] width 14 height 15
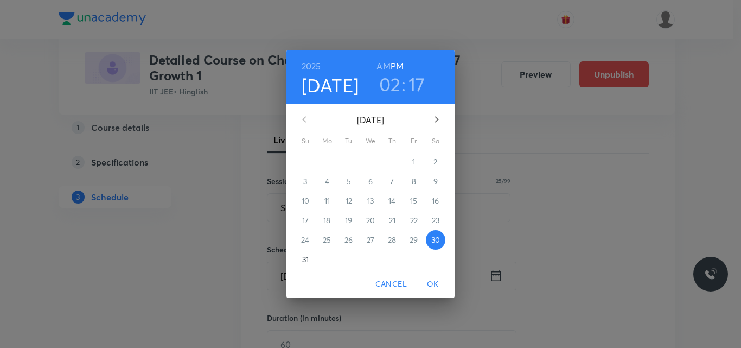
click at [434, 120] on icon "button" at bounding box center [436, 119] width 13 height 13
click at [304, 120] on icon "button" at bounding box center [304, 119] width 13 height 13
click at [412, 164] on p "5" at bounding box center [414, 161] width 4 height 11
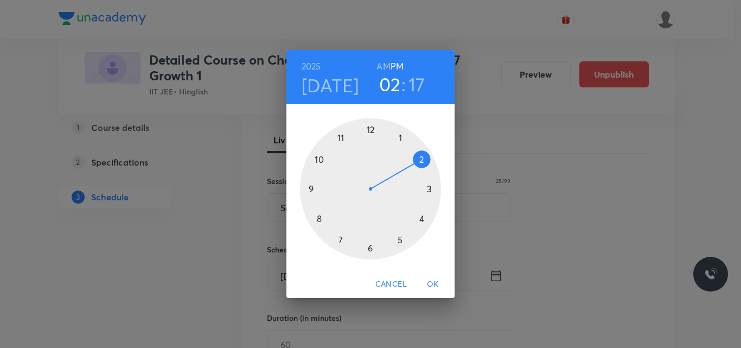
click at [400, 239] on div at bounding box center [370, 188] width 141 height 141
click at [369, 244] on div at bounding box center [370, 188] width 141 height 141
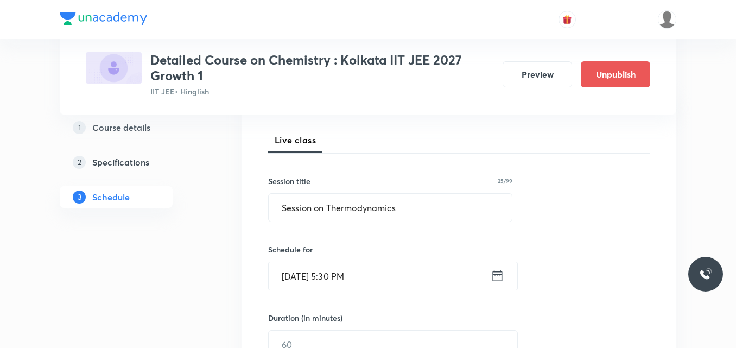
scroll to position [248, 0]
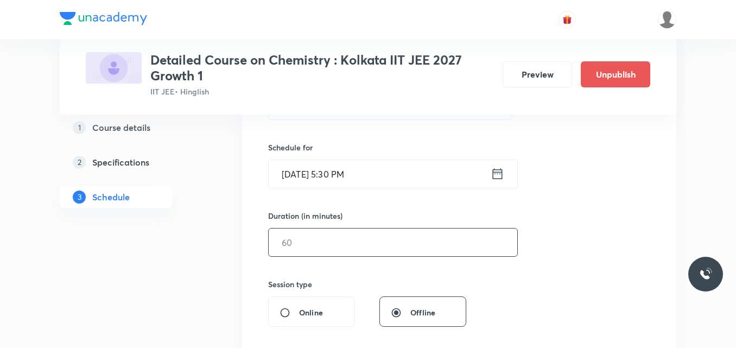
click at [294, 255] on input "text" at bounding box center [393, 242] width 248 height 28
type input "75"
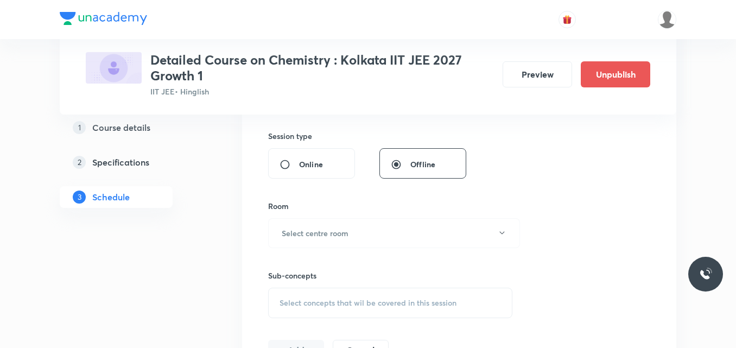
scroll to position [412, 0]
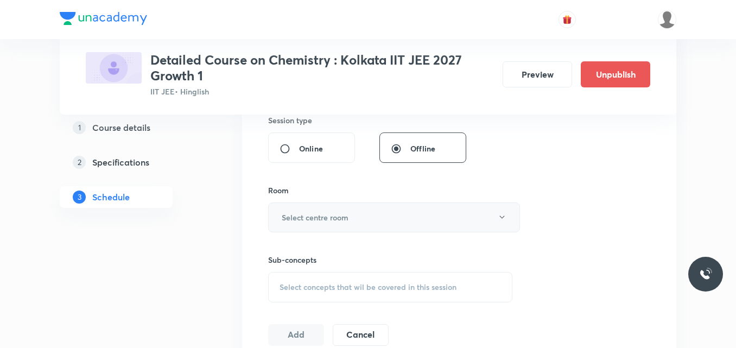
click at [313, 220] on h6 "Select centre room" at bounding box center [315, 217] width 67 height 11
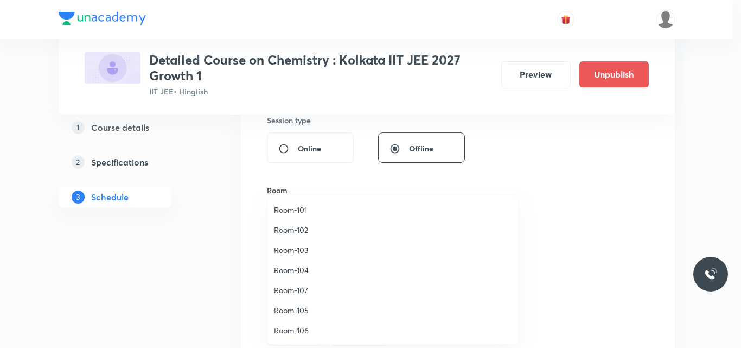
click at [302, 210] on span "Room-101" at bounding box center [393, 209] width 238 height 11
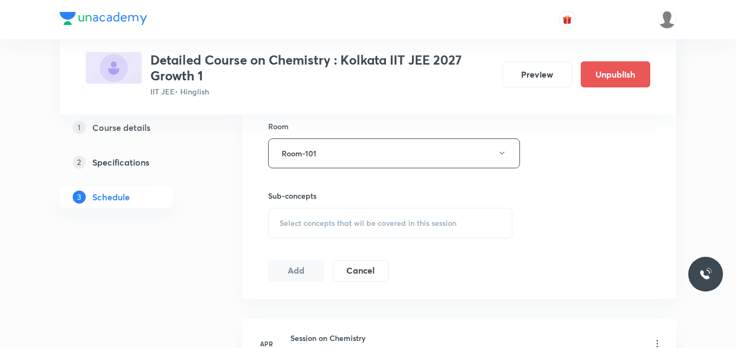
scroll to position [481, 0]
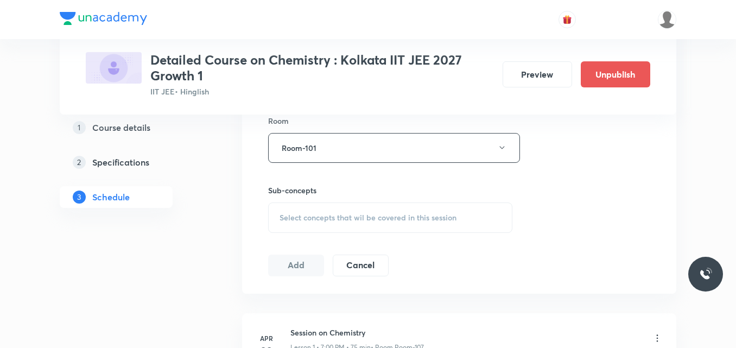
click at [304, 220] on span "Select concepts that wil be covered in this session" at bounding box center [367, 217] width 177 height 9
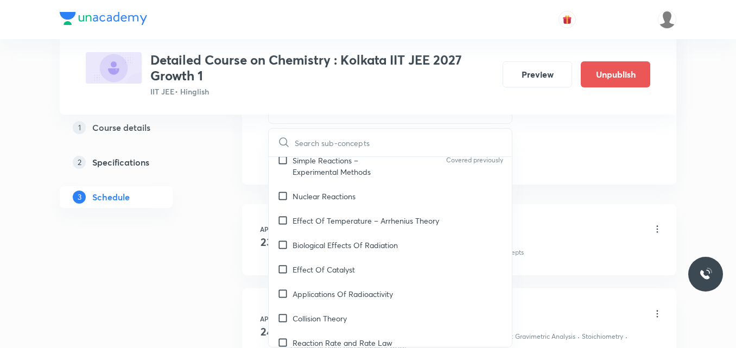
scroll to position [6711, 0]
click at [361, 307] on div "Collision Theory" at bounding box center [390, 319] width 243 height 24
checkbox input "true"
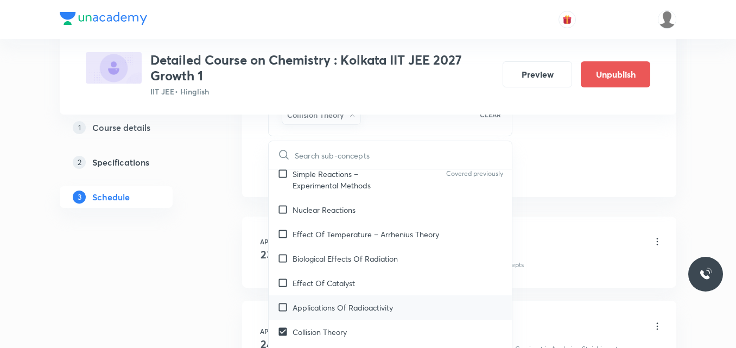
click at [350, 302] on p "Applications Of Radioactivity" at bounding box center [342, 307] width 100 height 11
checkbox input "true"
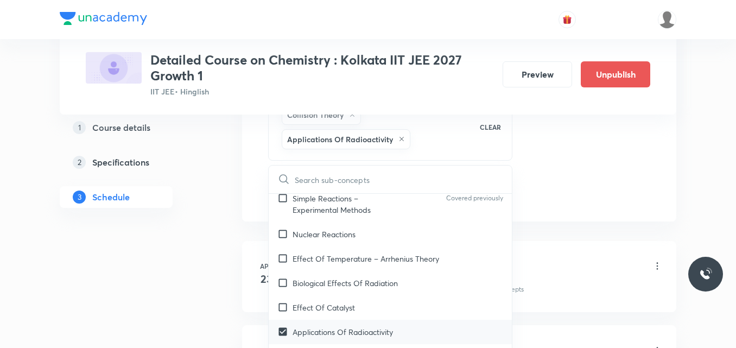
click at [350, 302] on p "Effect Of Catalyst" at bounding box center [323, 307] width 62 height 11
checkbox input "true"
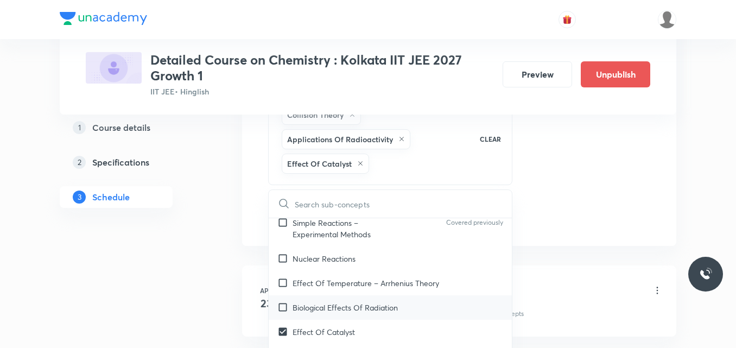
click at [357, 295] on div "Biological Effects Of Radiation" at bounding box center [390, 307] width 243 height 24
checkbox input "true"
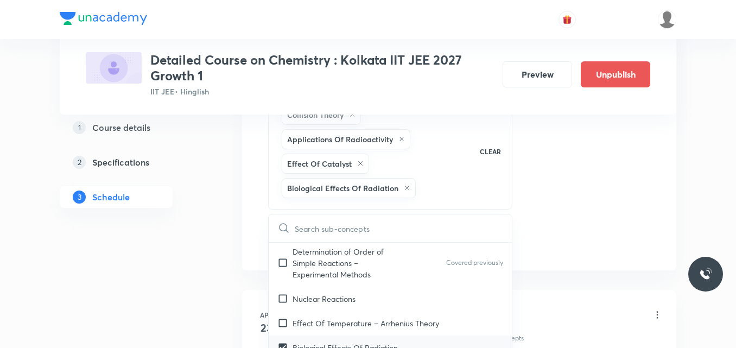
scroll to position [6695, 0]
click at [356, 318] on p "Effect Of Temperature – Arrhenius Theory" at bounding box center [365, 323] width 146 height 11
checkbox input "true"
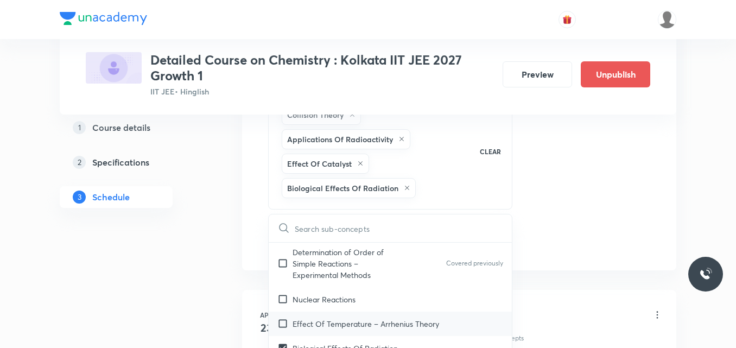
checkbox input "true"
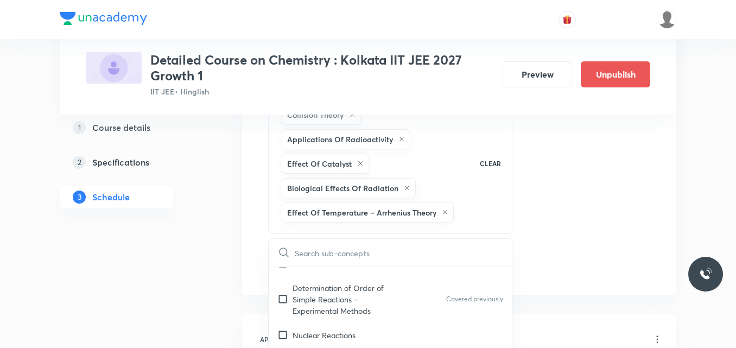
scroll to position [6683, 0]
click at [356, 323] on div "Nuclear Reactions" at bounding box center [390, 335] width 243 height 24
checkbox input "true"
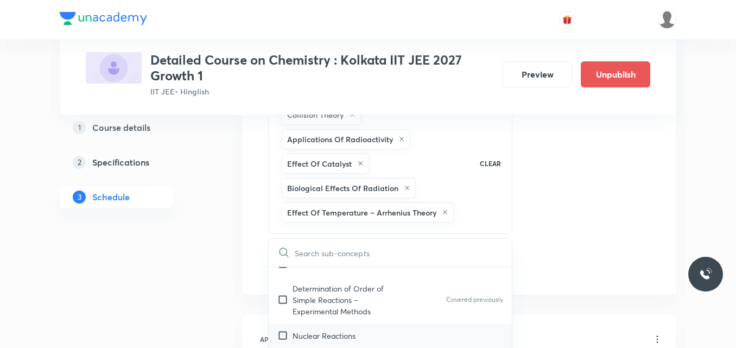
checkbox input "true"
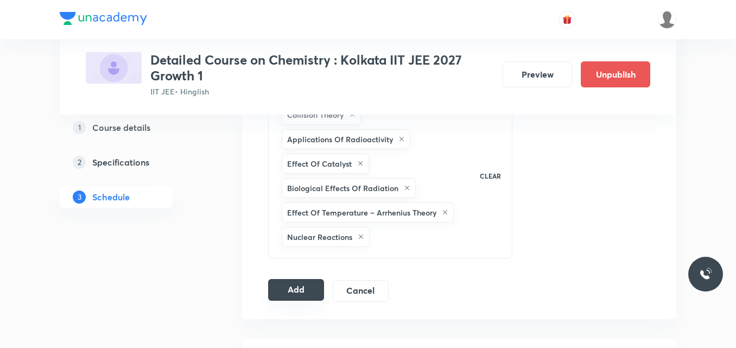
click at [284, 288] on button "Add" at bounding box center [296, 290] width 56 height 22
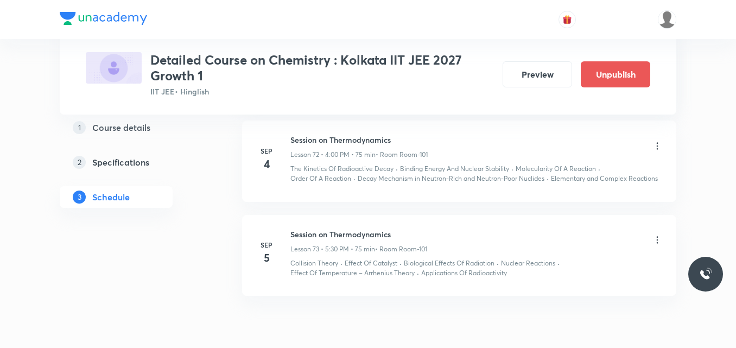
scroll to position [6656, 0]
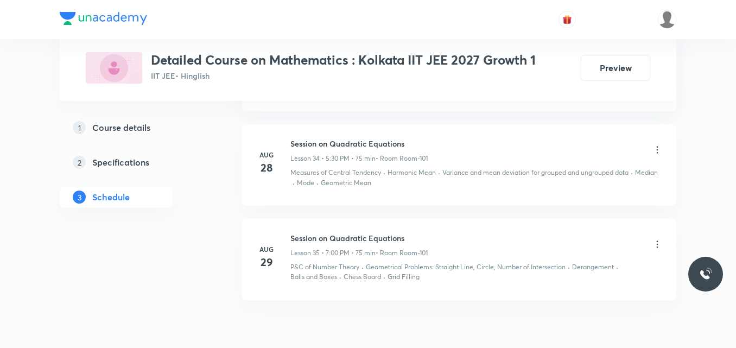
scroll to position [3661, 0]
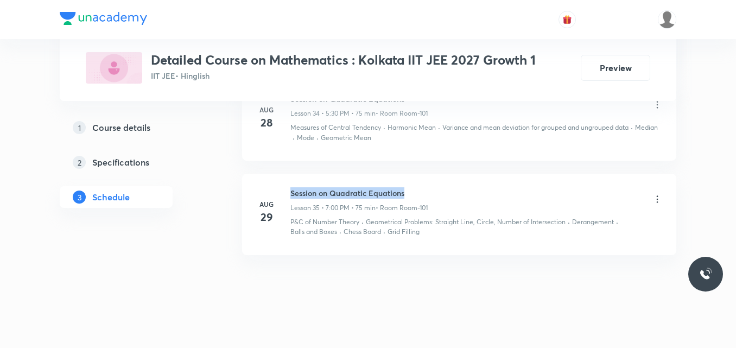
drag, startPoint x: 290, startPoint y: 182, endPoint x: 409, endPoint y: 187, distance: 118.4
click at [409, 187] on h6 "Session on Quadratic Equations" at bounding box center [358, 192] width 137 height 11
copy h6 "Session on Quadratic Equations"
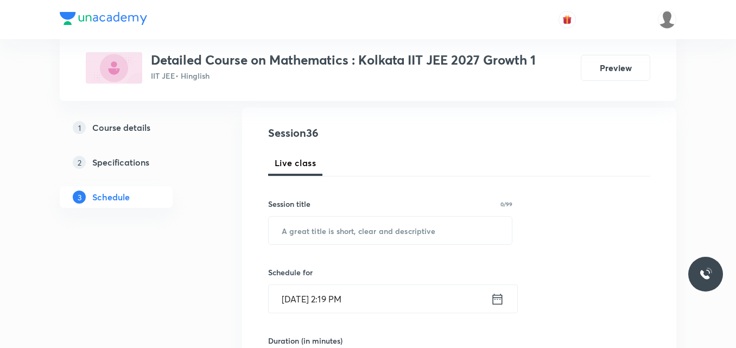
scroll to position [112, 0]
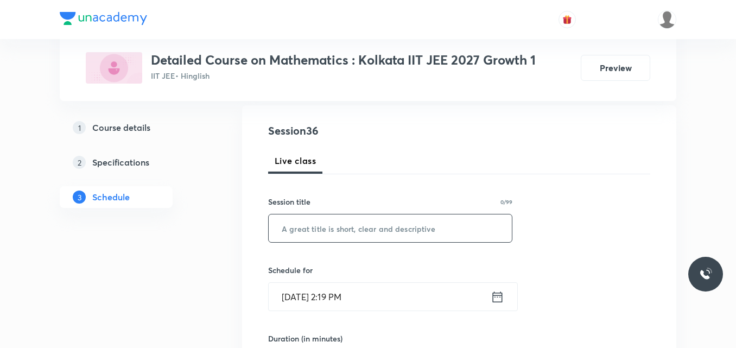
click at [334, 229] on input "text" at bounding box center [390, 228] width 243 height 28
paste input "Session on Quadratic Equations"
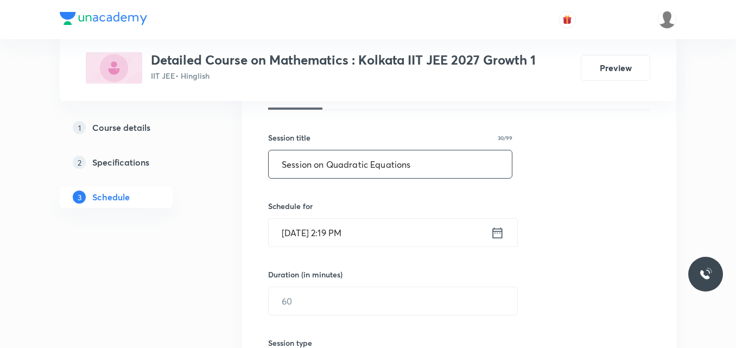
scroll to position [176, 0]
type input "Session on Quadratic Equations"
